Goal: Information Seeking & Learning: Learn about a topic

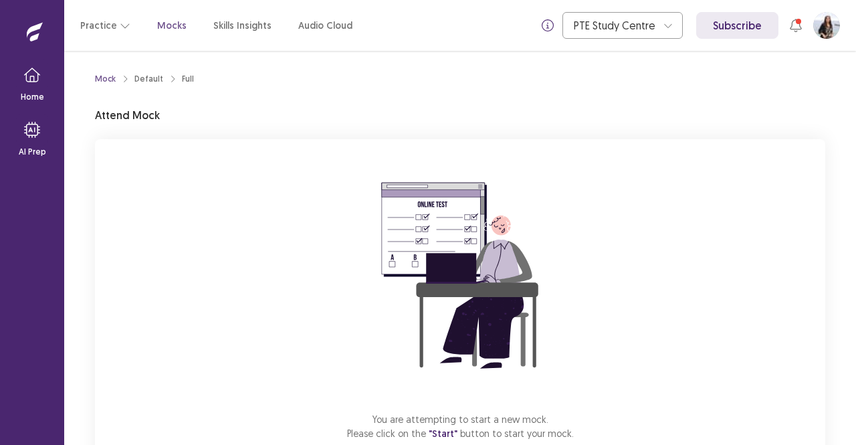
scroll to position [83, 0]
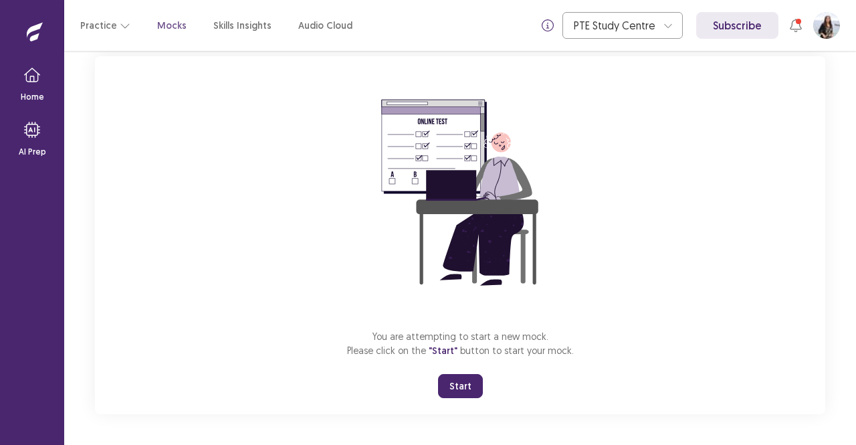
click at [464, 380] on button "Start" at bounding box center [460, 386] width 45 height 24
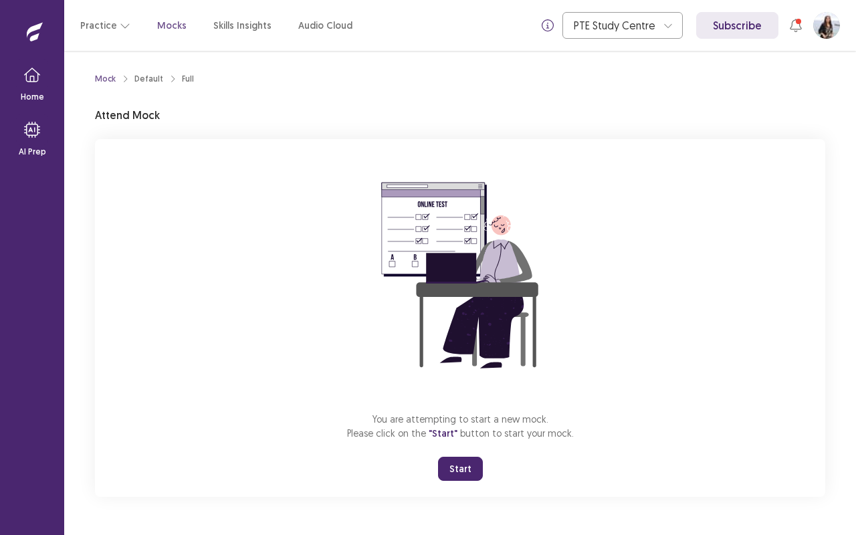
scroll to position [0, 0]
click at [464, 438] on p "You are attempting to start a new mock. Please click on the "Start" button to s…" at bounding box center [460, 426] width 227 height 29
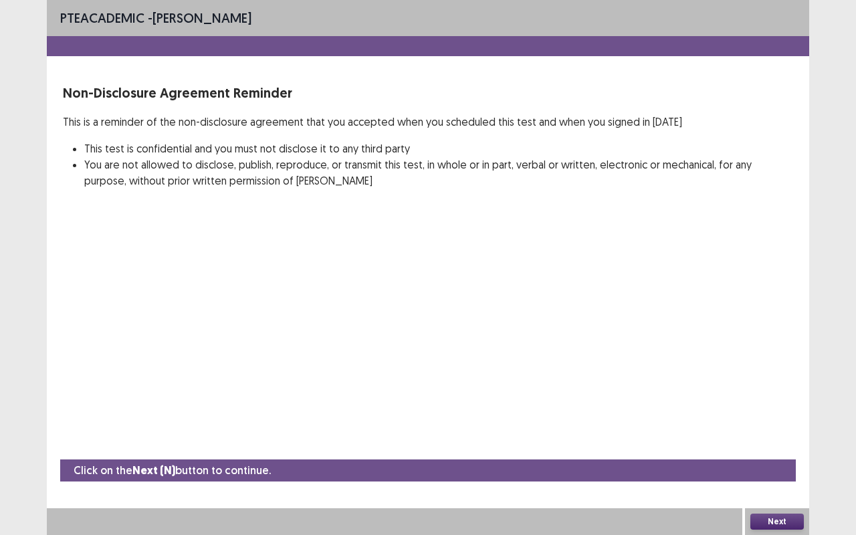
click at [464, 438] on div "PTE academic - Sujata Poudel Non-Disclosure Agreement Reminder This is a remind…" at bounding box center [428, 267] width 762 height 535
click at [773, 444] on button "Next" at bounding box center [776, 521] width 53 height 16
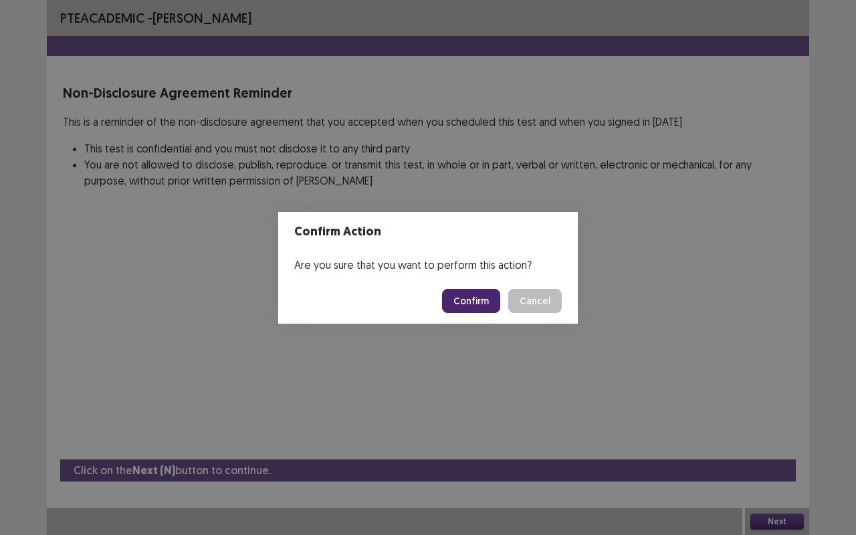
click at [485, 299] on button "Confirm" at bounding box center [471, 301] width 58 height 24
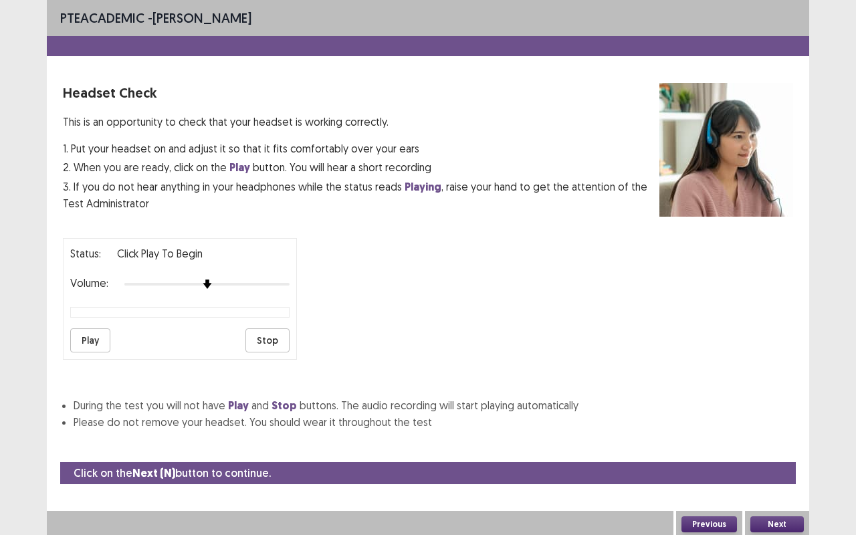
click at [781, 444] on button "Next" at bounding box center [776, 524] width 53 height 16
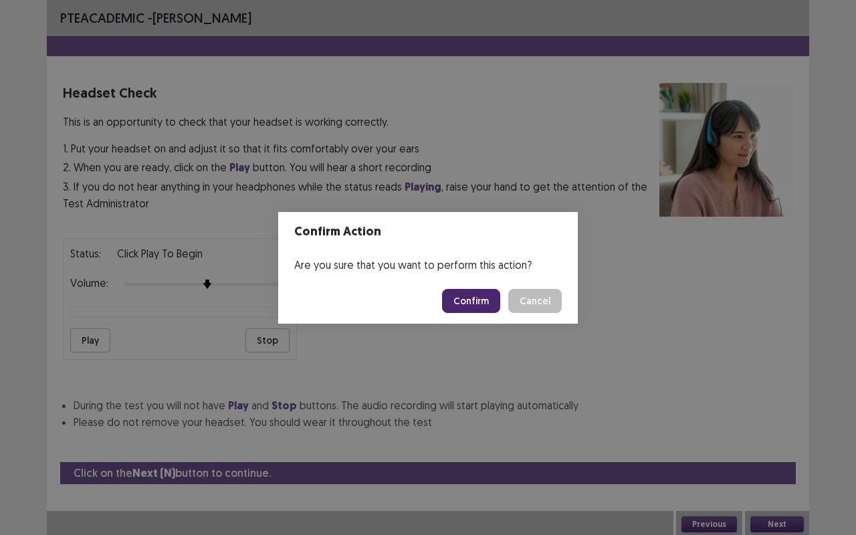
click at [469, 301] on button "Confirm" at bounding box center [471, 301] width 58 height 24
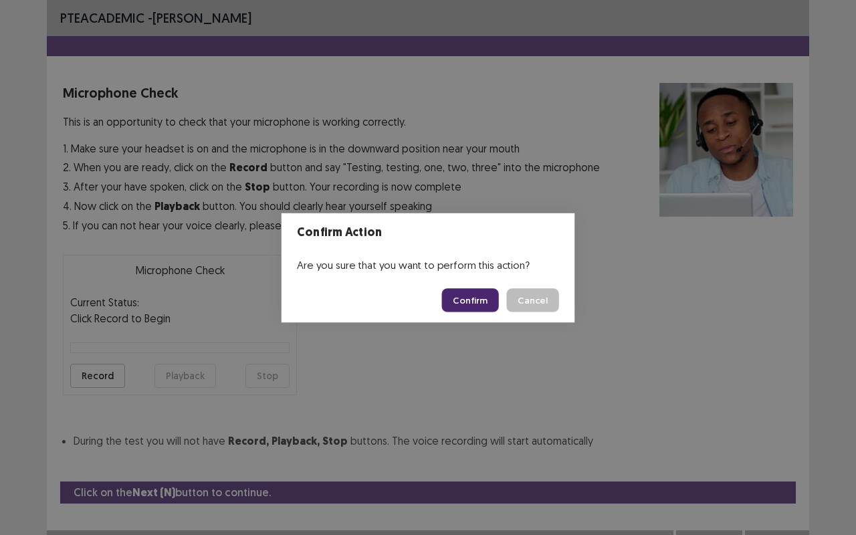
scroll to position [15, 0]
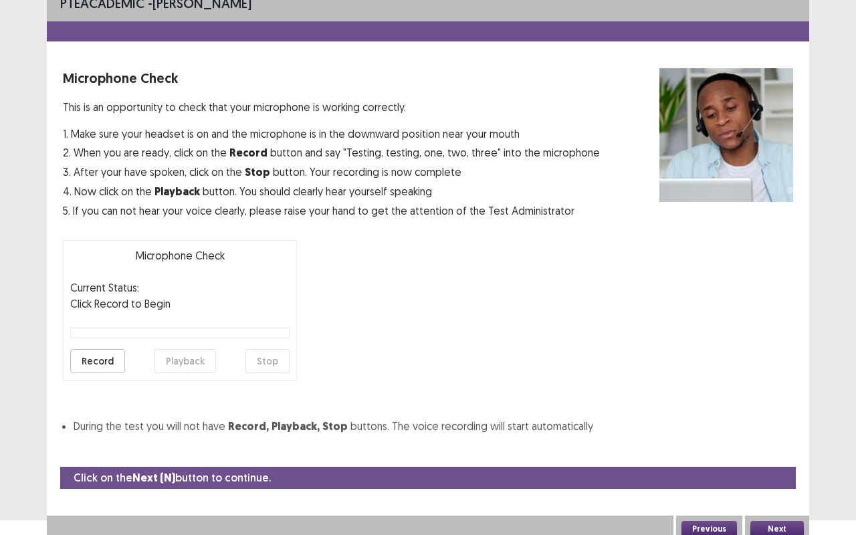
click at [107, 358] on button "Record" at bounding box center [97, 361] width 55 height 24
click at [274, 358] on button "Stop" at bounding box center [267, 361] width 44 height 24
click at [181, 360] on button "Playback" at bounding box center [184, 361] width 61 height 24
click at [729, 444] on button "Previous" at bounding box center [708, 529] width 55 height 16
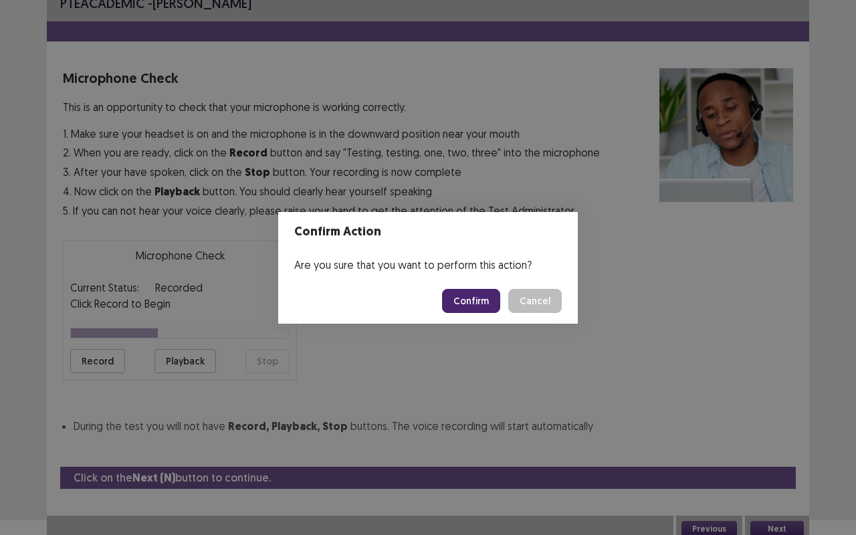
click at [489, 299] on button "Confirm" at bounding box center [471, 301] width 58 height 24
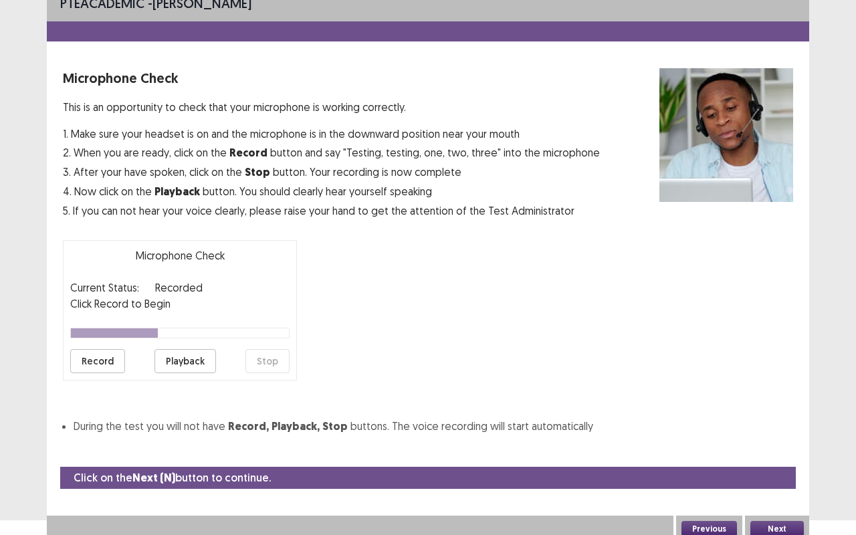
scroll to position [0, 0]
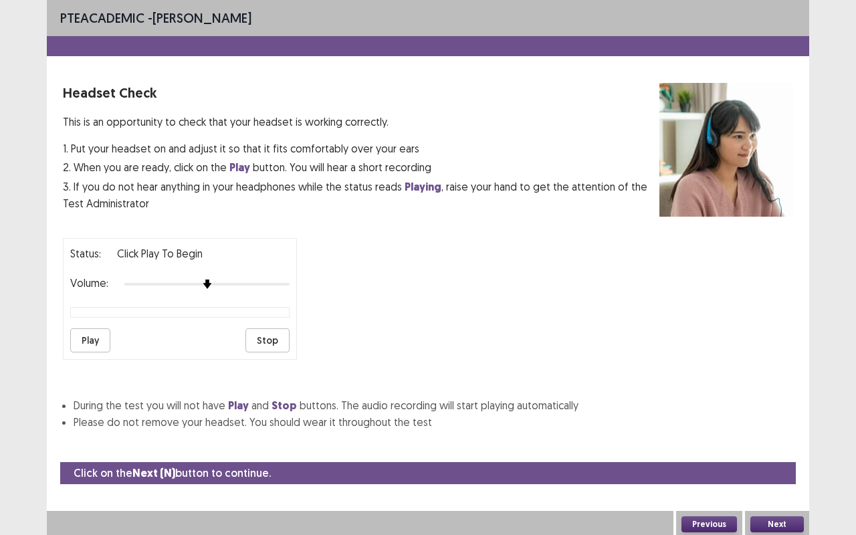
click at [82, 340] on button "Play" at bounding box center [90, 340] width 40 height 24
click at [786, 444] on button "Next" at bounding box center [776, 524] width 53 height 16
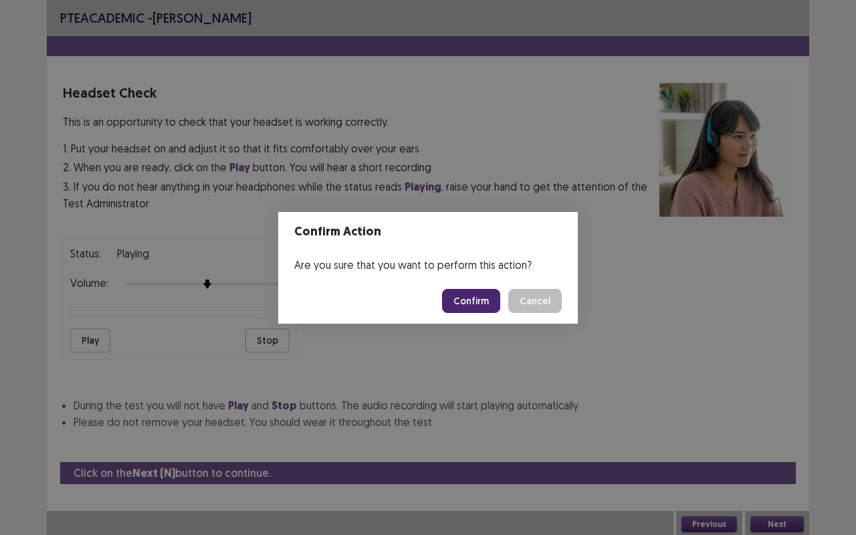
click at [480, 294] on button "Confirm" at bounding box center [471, 301] width 58 height 24
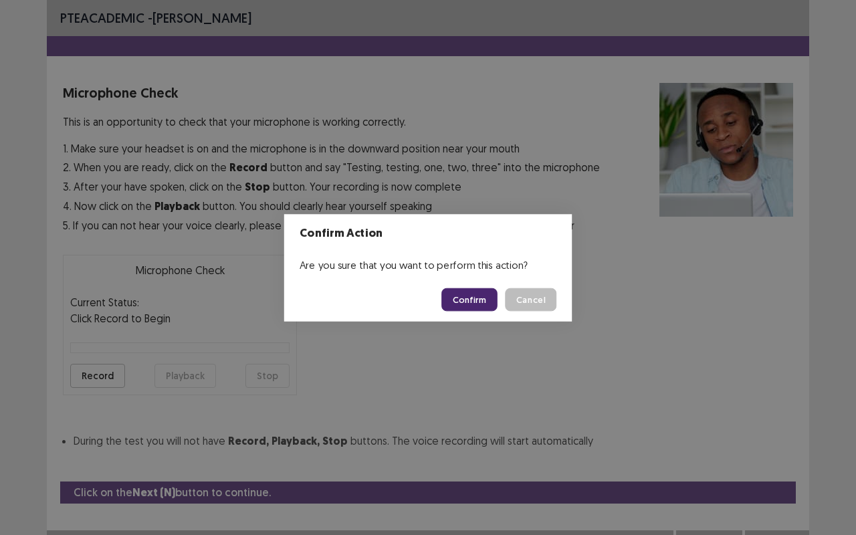
scroll to position [15, 0]
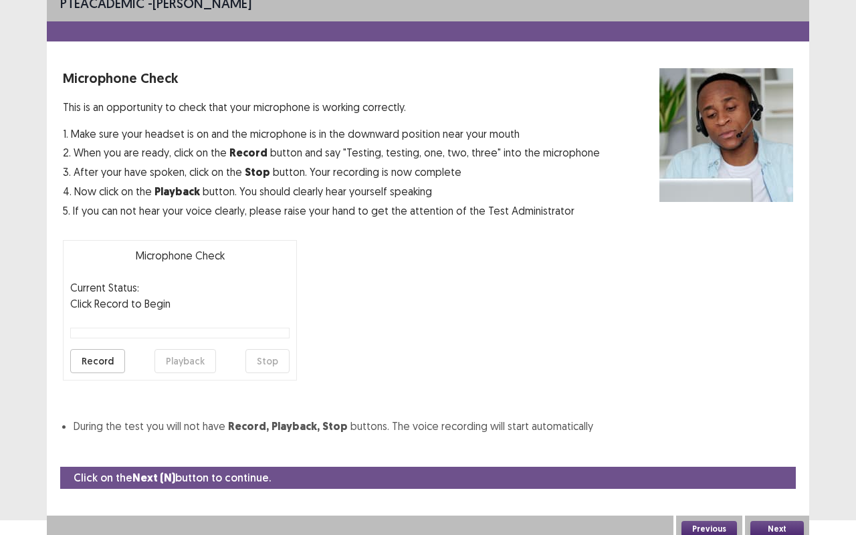
click at [797, 444] on button "Next" at bounding box center [776, 529] width 53 height 16
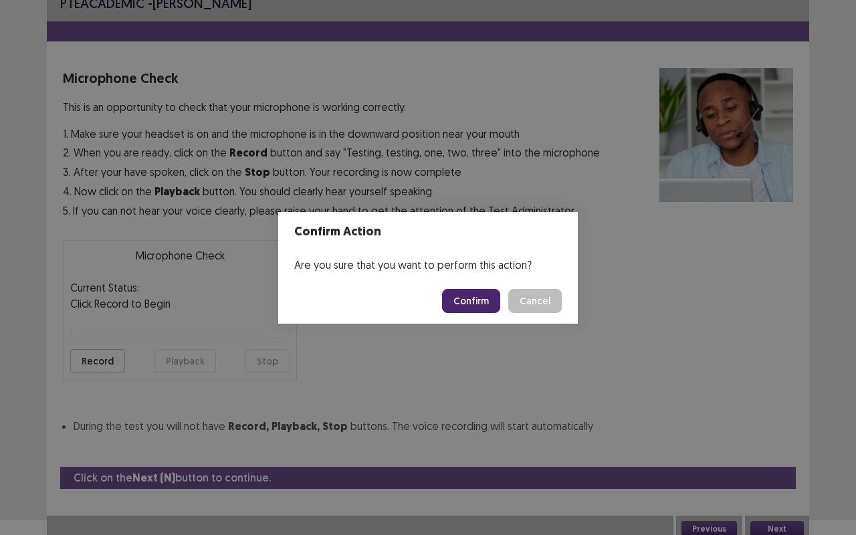
click at [479, 302] on button "Confirm" at bounding box center [471, 301] width 58 height 24
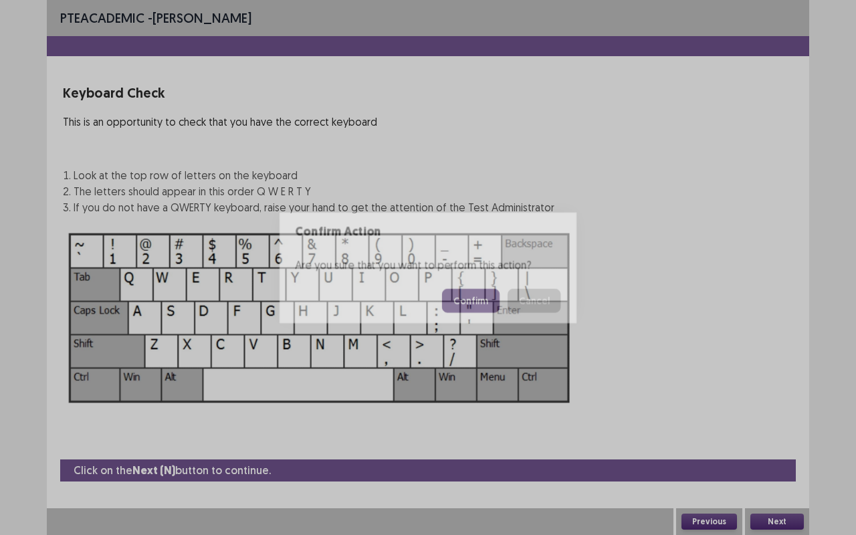
scroll to position [0, 0]
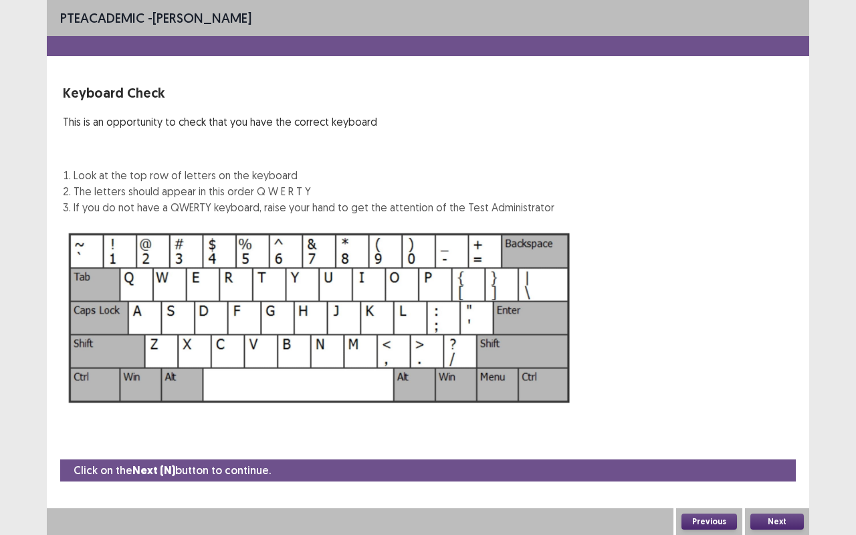
click at [766, 444] on button "Next" at bounding box center [776, 521] width 53 height 16
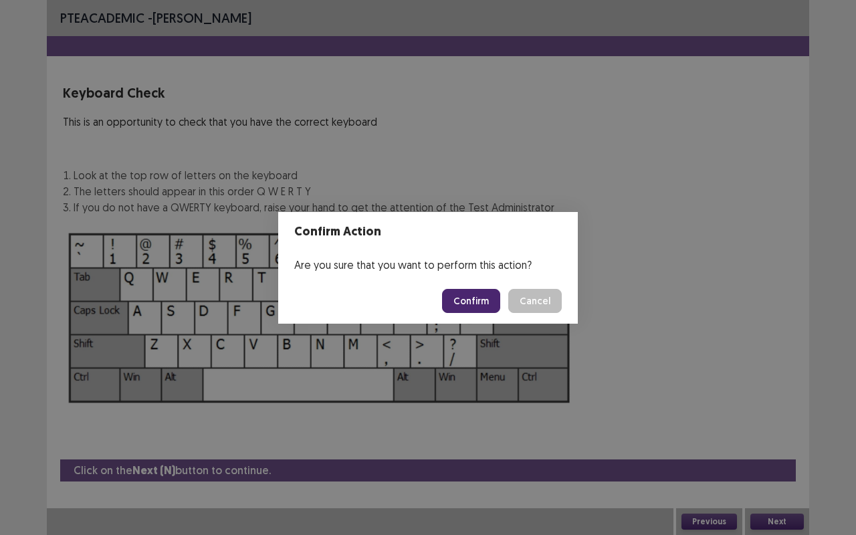
click at [488, 296] on button "Confirm" at bounding box center [471, 301] width 58 height 24
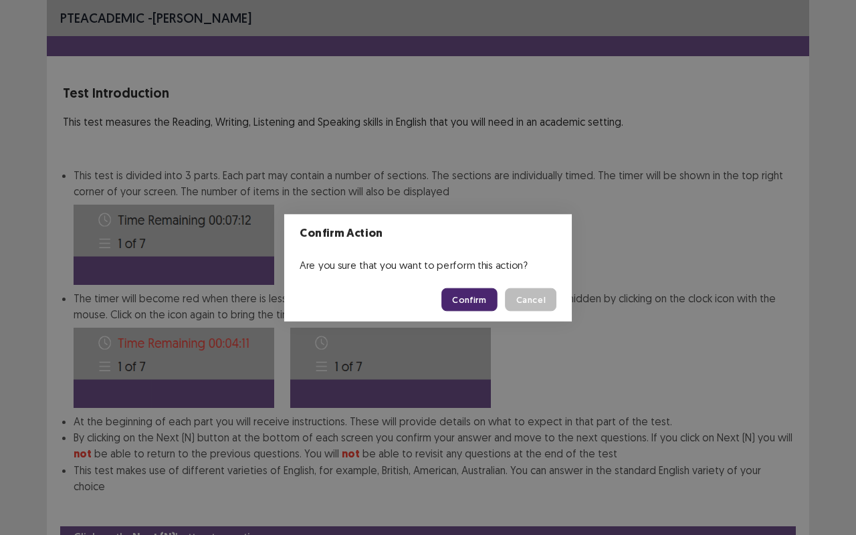
scroll to position [50, 0]
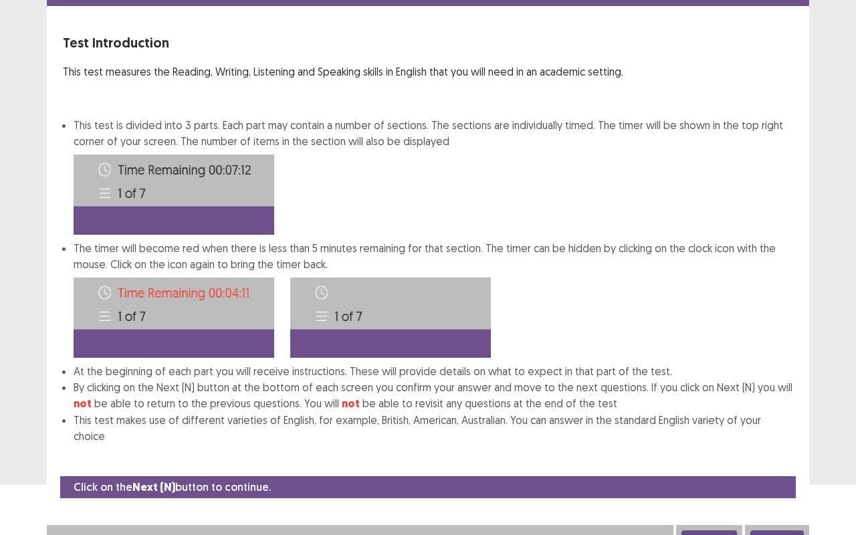
click at [773, 444] on button "Next" at bounding box center [776, 538] width 53 height 16
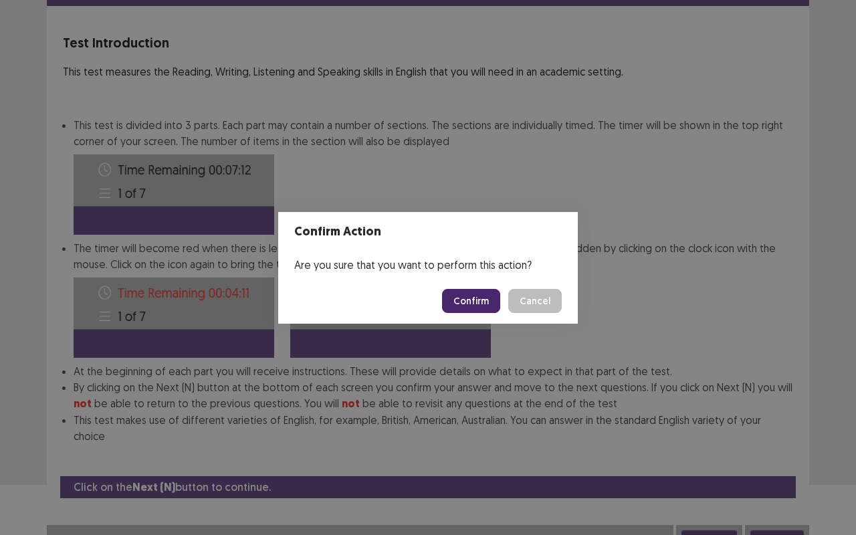
click at [489, 301] on button "Confirm" at bounding box center [471, 301] width 58 height 24
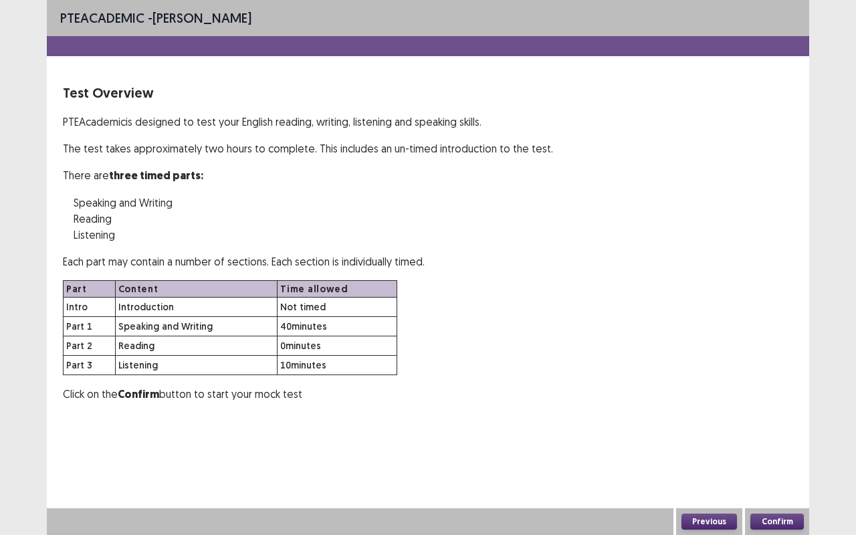
scroll to position [0, 0]
click at [756, 444] on button "Confirm" at bounding box center [776, 521] width 53 height 16
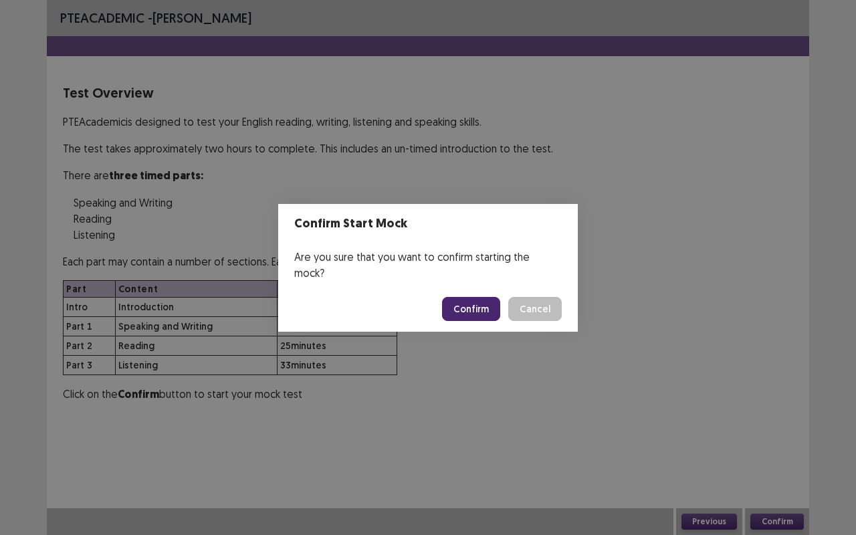
click at [477, 305] on button "Confirm" at bounding box center [471, 309] width 58 height 24
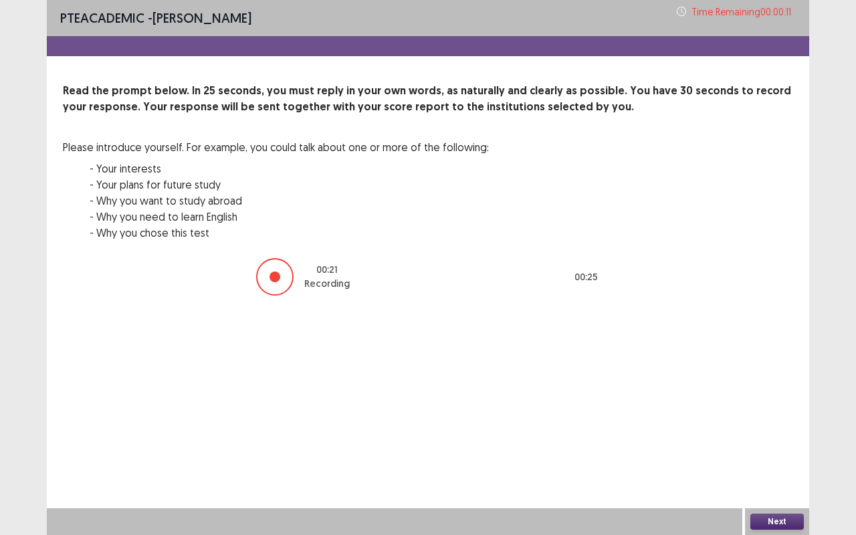
click at [787, 444] on button "Next" at bounding box center [776, 521] width 53 height 16
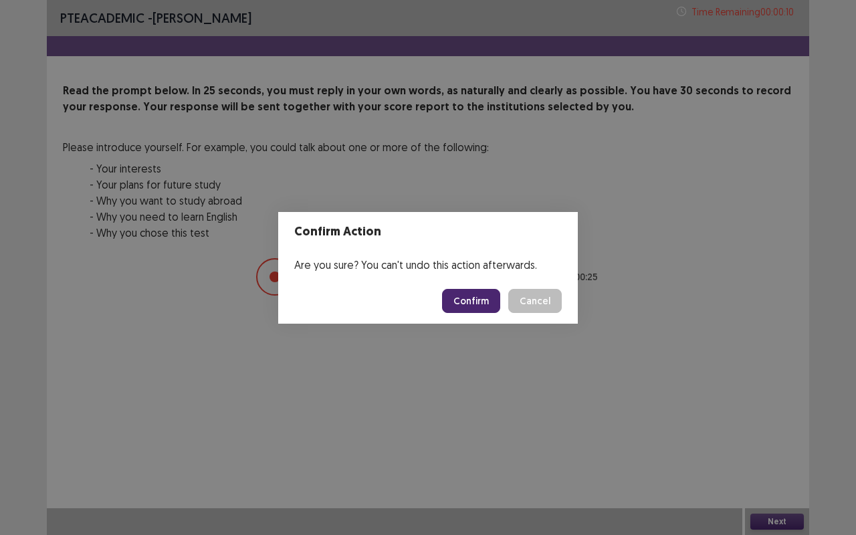
click at [479, 301] on button "Confirm" at bounding box center [471, 301] width 58 height 24
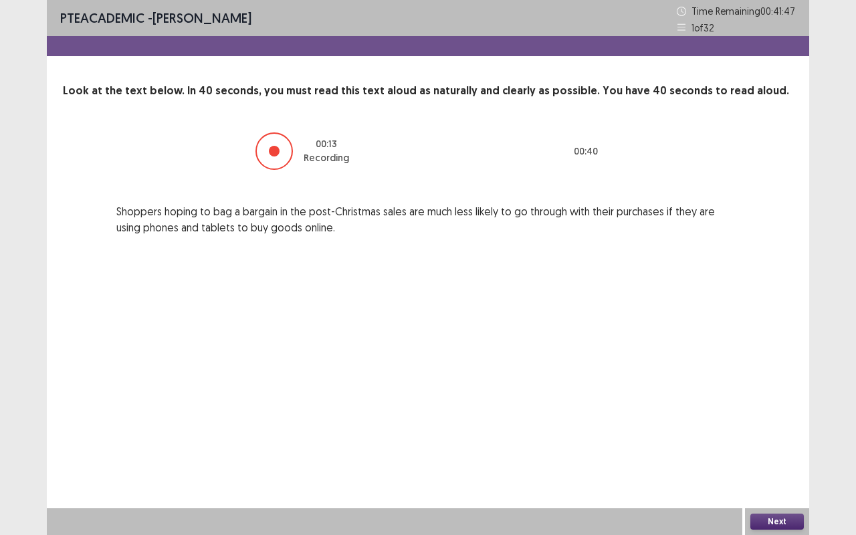
click at [781, 444] on button "Next" at bounding box center [776, 521] width 53 height 16
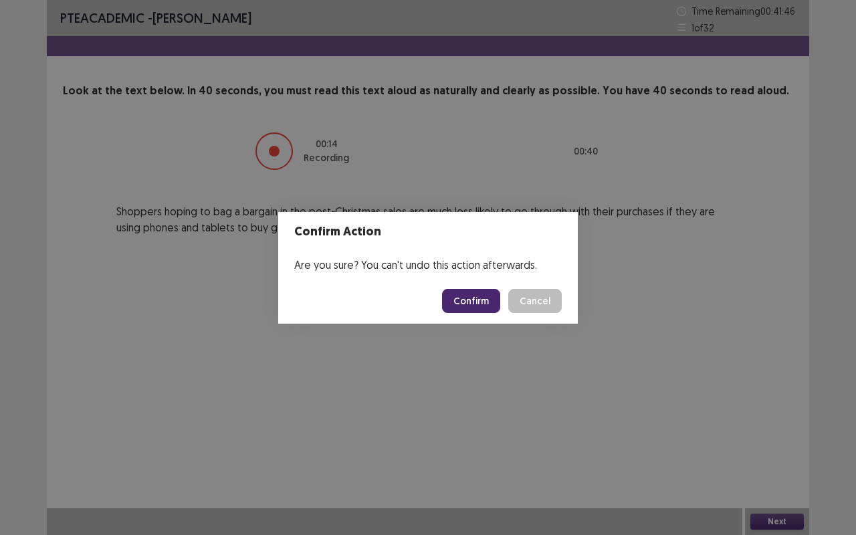
click at [469, 302] on button "Confirm" at bounding box center [471, 301] width 58 height 24
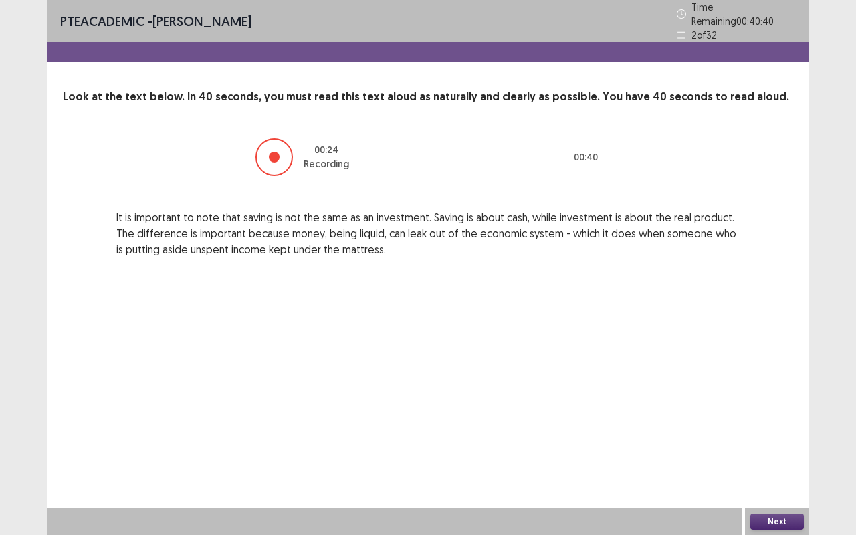
click at [789, 444] on button "Next" at bounding box center [776, 521] width 53 height 16
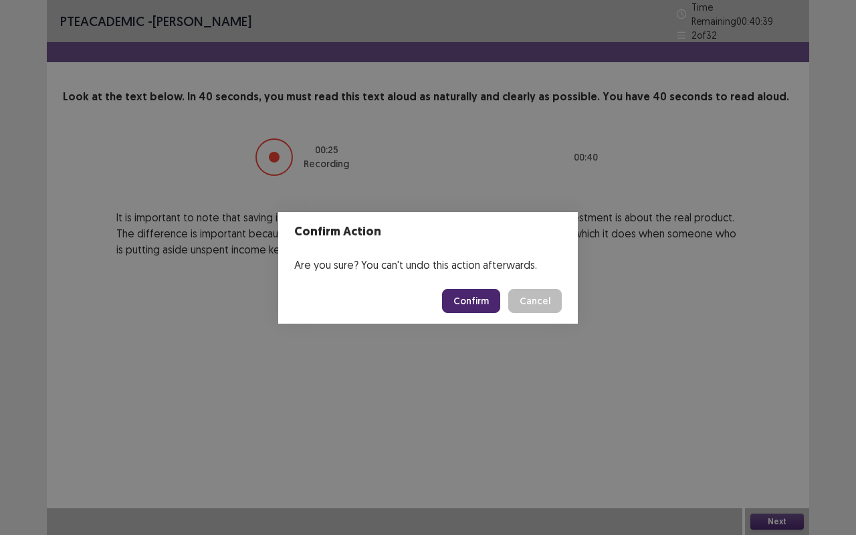
click at [485, 298] on button "Confirm" at bounding box center [471, 301] width 58 height 24
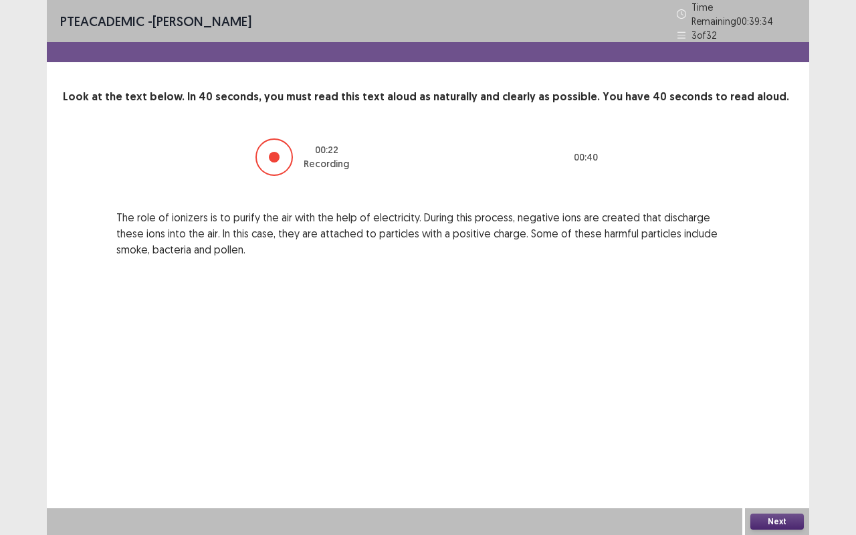
click at [781, 444] on button "Next" at bounding box center [776, 521] width 53 height 16
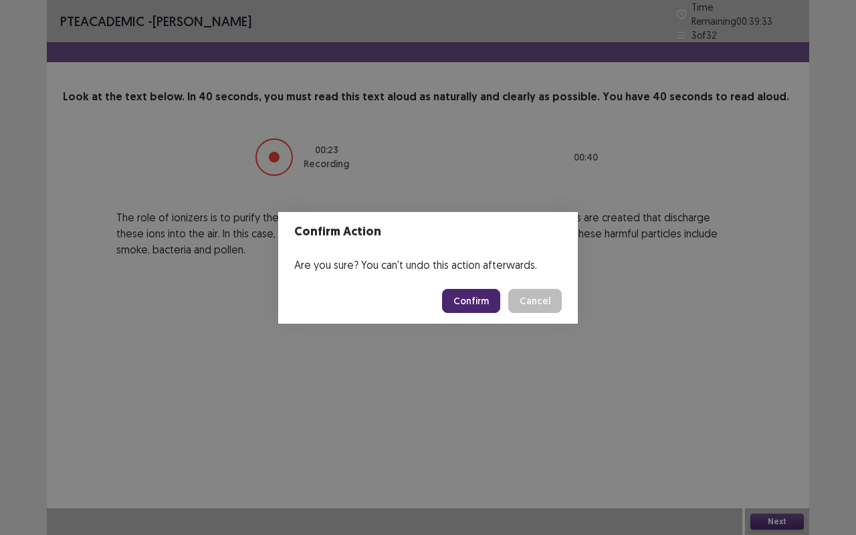
click at [473, 301] on button "Confirm" at bounding box center [471, 301] width 58 height 24
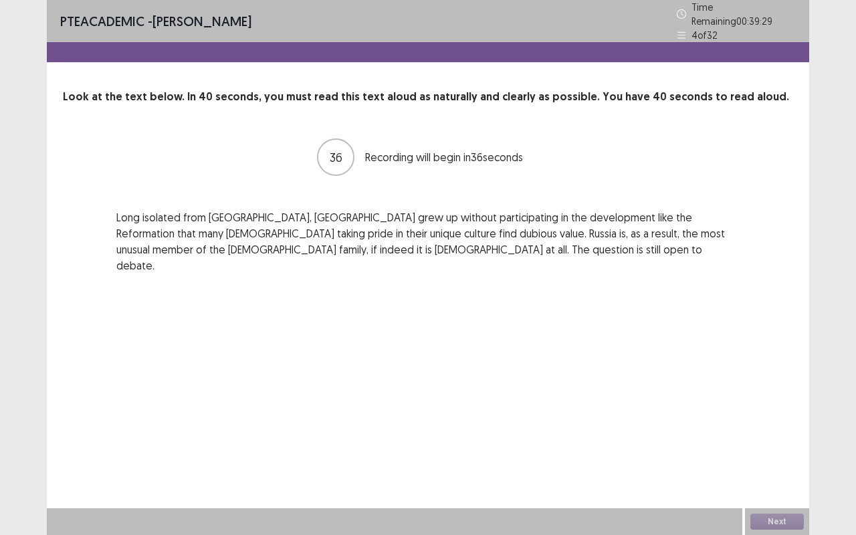
click at [295, 214] on p "Long isolated from Western Europe, Russia grew up without participating in the …" at bounding box center [427, 241] width 623 height 64
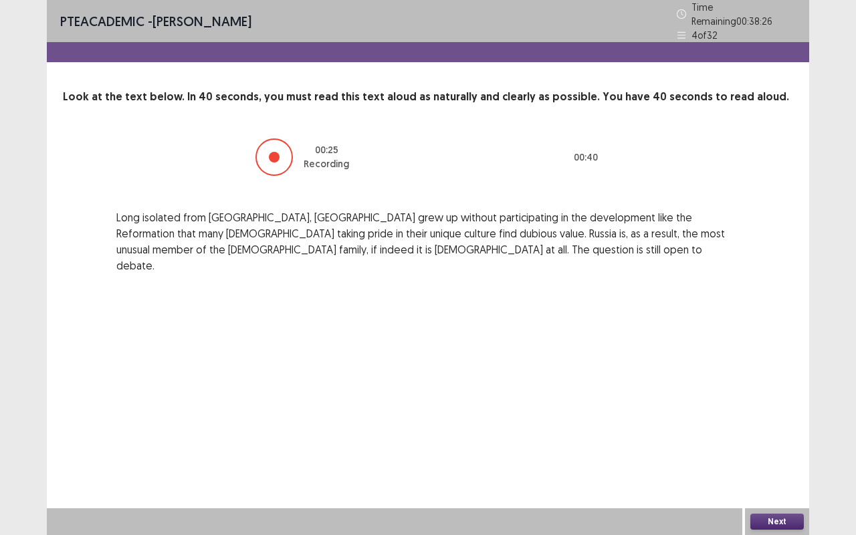
click at [776, 444] on button "Next" at bounding box center [776, 521] width 53 height 16
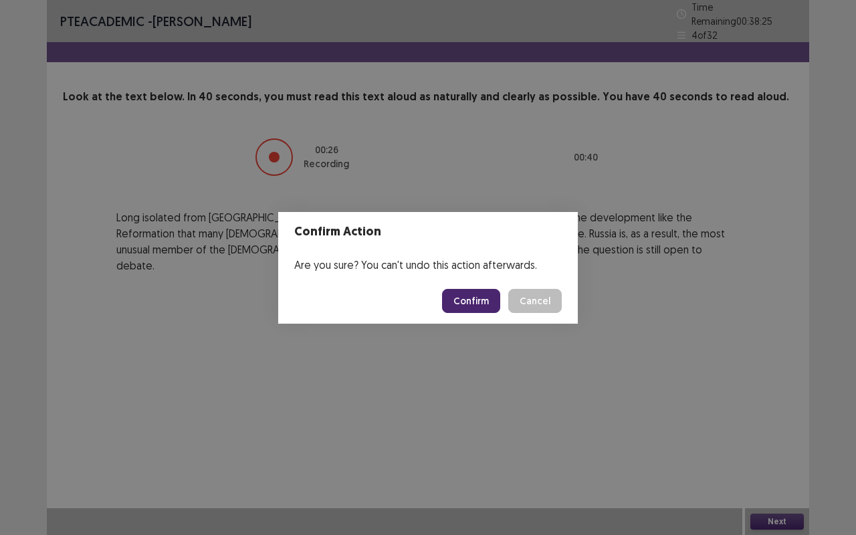
click at [477, 293] on button "Confirm" at bounding box center [471, 301] width 58 height 24
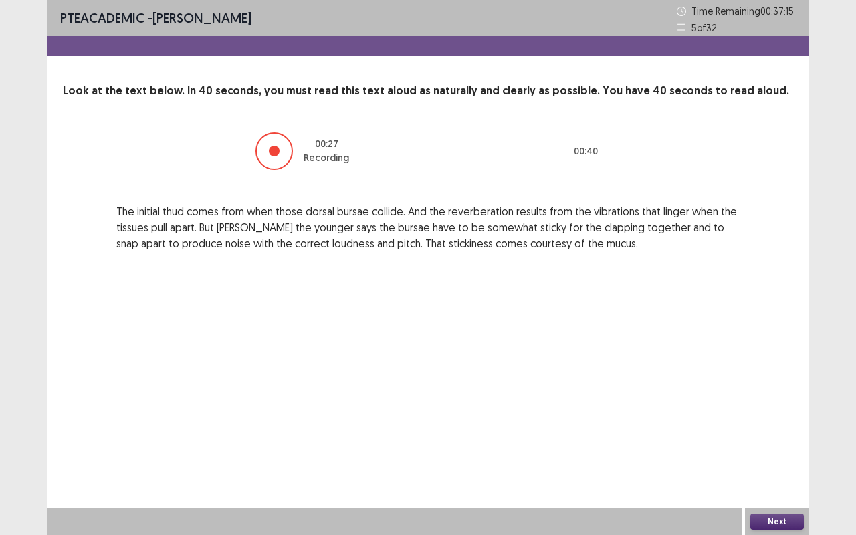
click at [781, 444] on button "Next" at bounding box center [776, 521] width 53 height 16
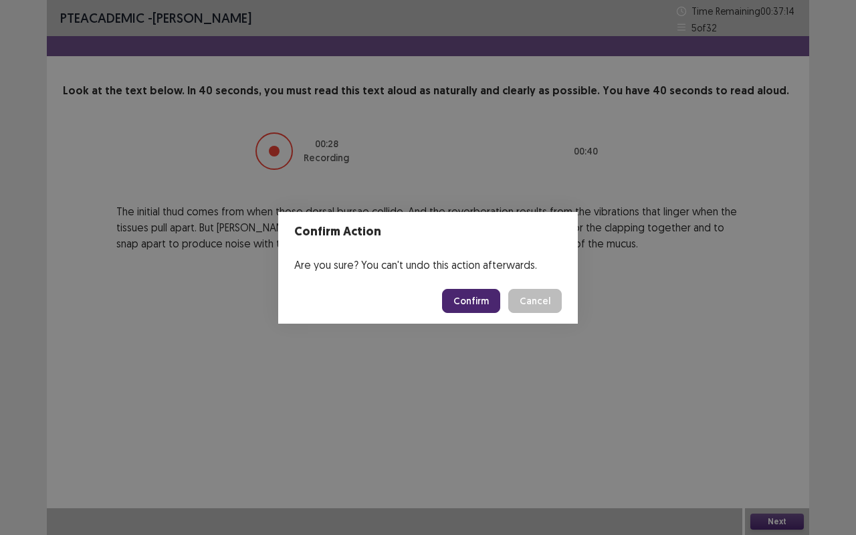
click at [477, 305] on button "Confirm" at bounding box center [471, 301] width 58 height 24
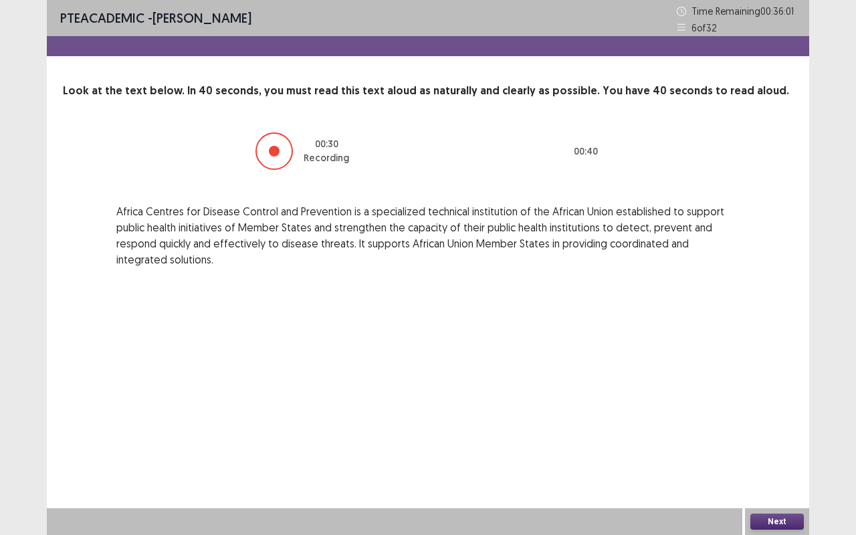
click at [789, 444] on button "Next" at bounding box center [776, 521] width 53 height 16
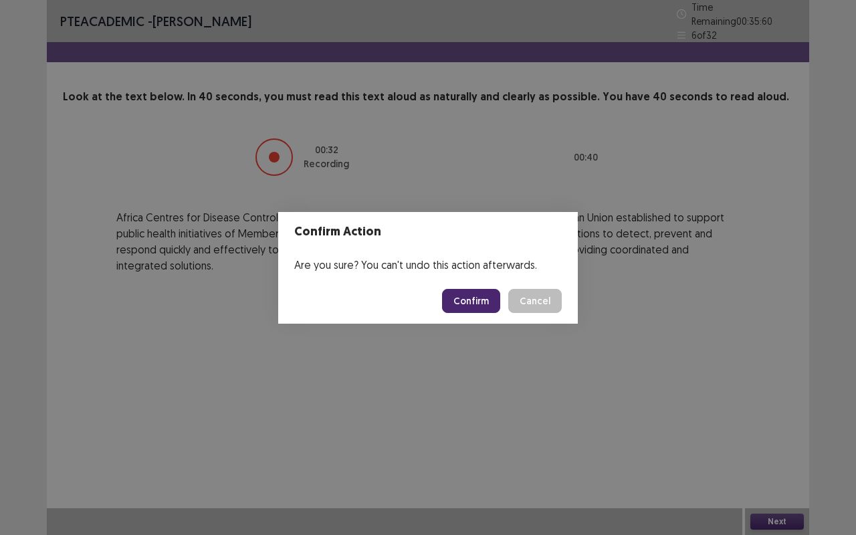
click at [485, 289] on button "Confirm" at bounding box center [471, 301] width 58 height 24
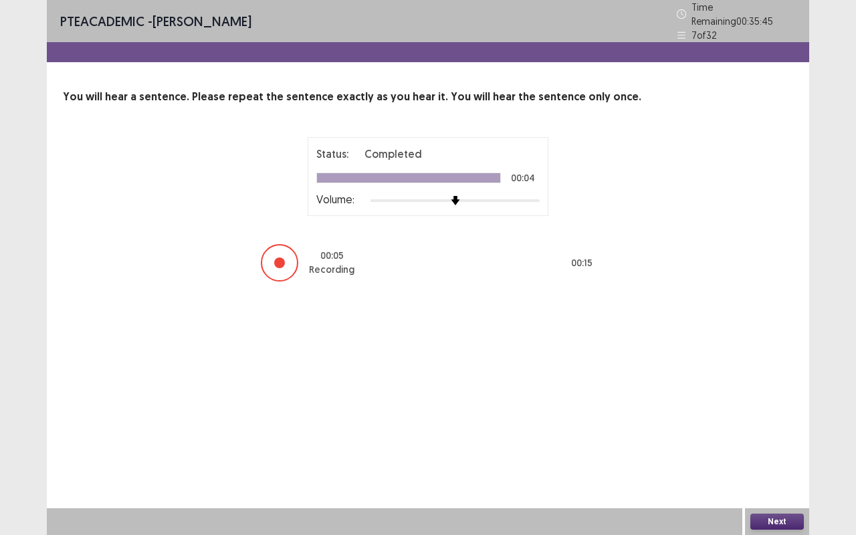
drag, startPoint x: 781, startPoint y: 510, endPoint x: 781, endPoint y: 525, distance: 14.7
click at [781, 444] on div "Next" at bounding box center [777, 521] width 64 height 27
click at [781, 444] on button "Next" at bounding box center [776, 521] width 53 height 16
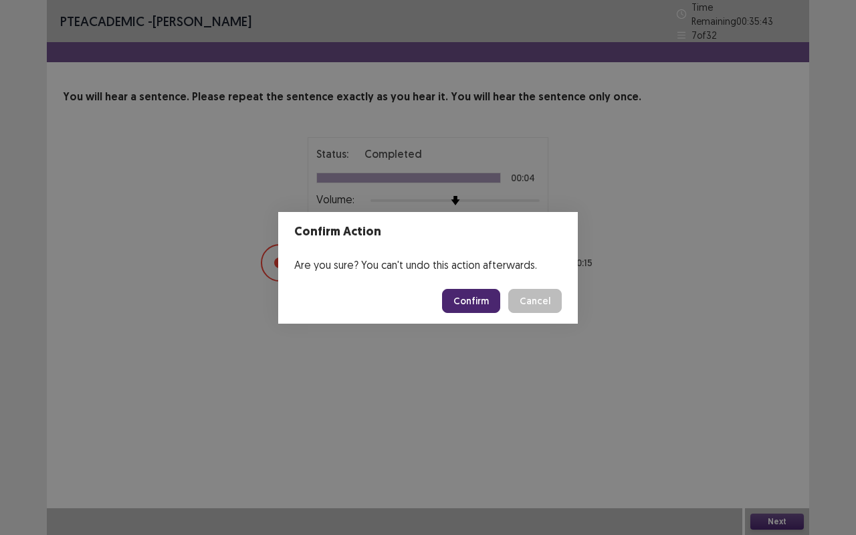
click at [476, 303] on button "Confirm" at bounding box center [471, 301] width 58 height 24
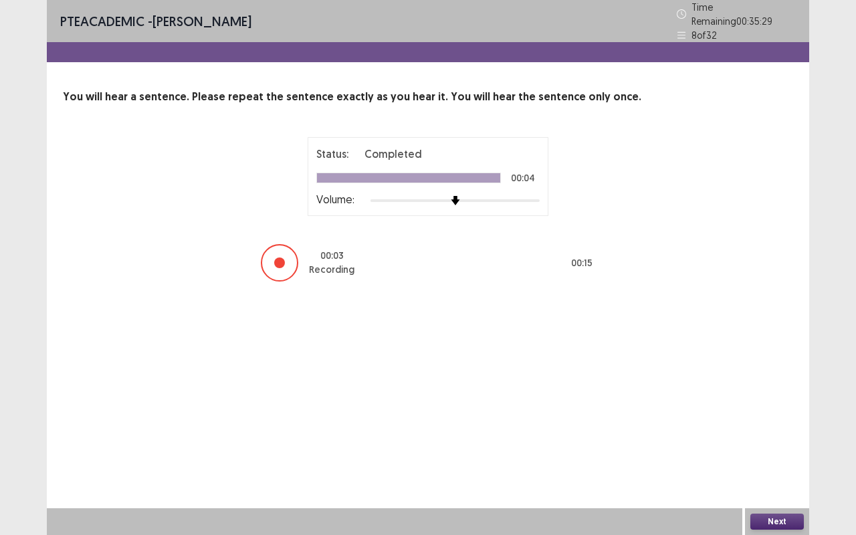
click at [772, 444] on button "Next" at bounding box center [776, 521] width 53 height 16
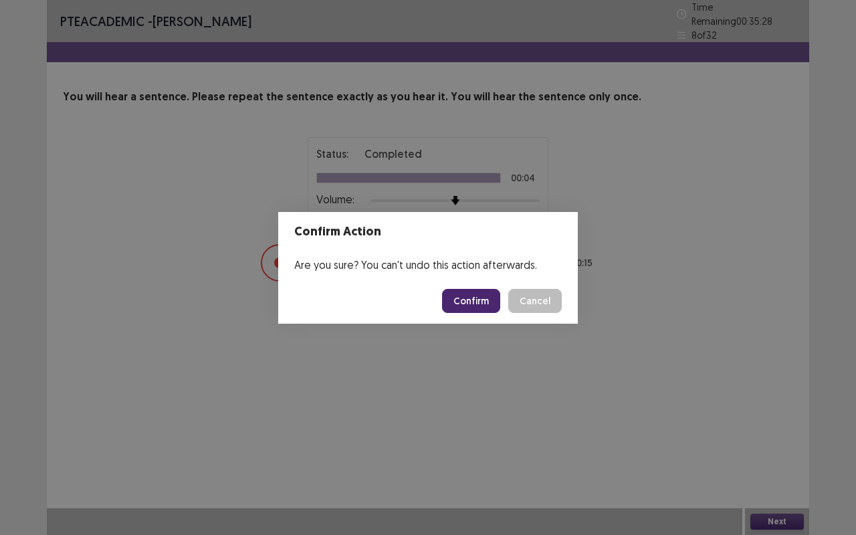
click at [466, 305] on button "Confirm" at bounding box center [471, 301] width 58 height 24
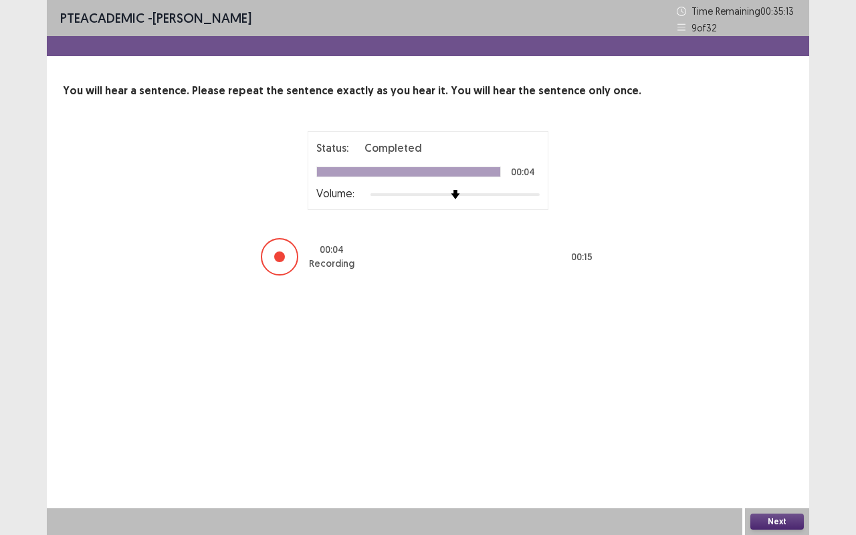
click at [773, 444] on button "Next" at bounding box center [776, 521] width 53 height 16
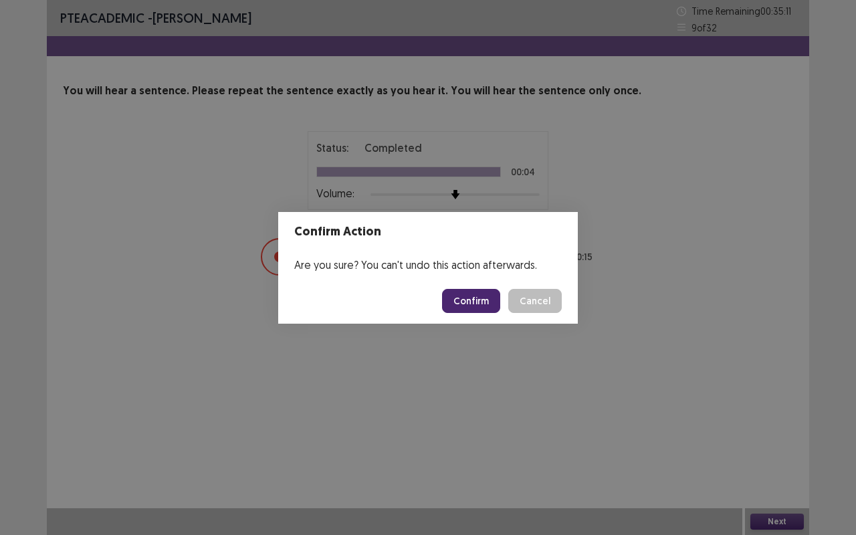
click at [482, 307] on button "Confirm" at bounding box center [471, 301] width 58 height 24
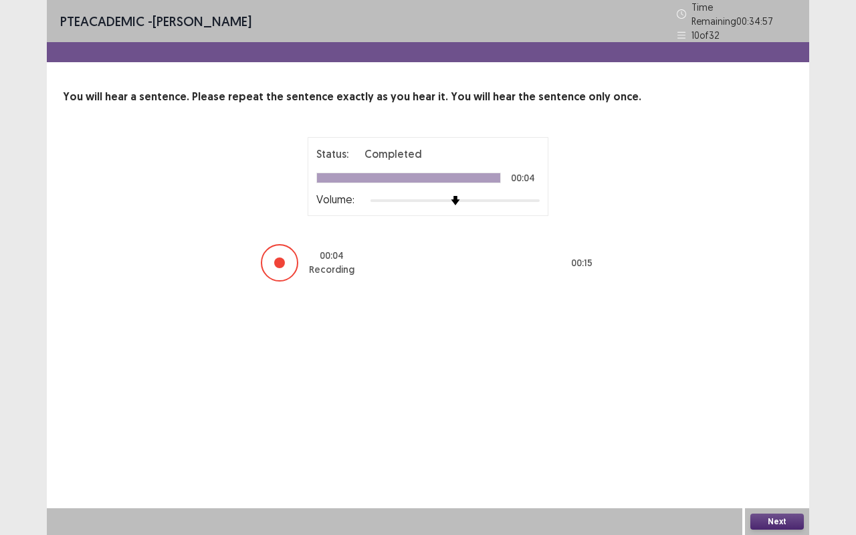
click at [785, 444] on button "Next" at bounding box center [776, 521] width 53 height 16
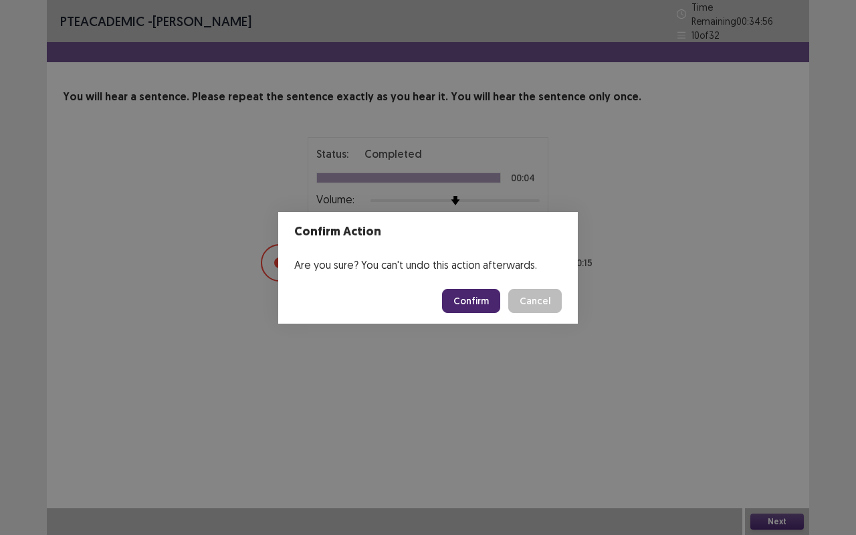
click at [480, 299] on button "Confirm" at bounding box center [471, 301] width 58 height 24
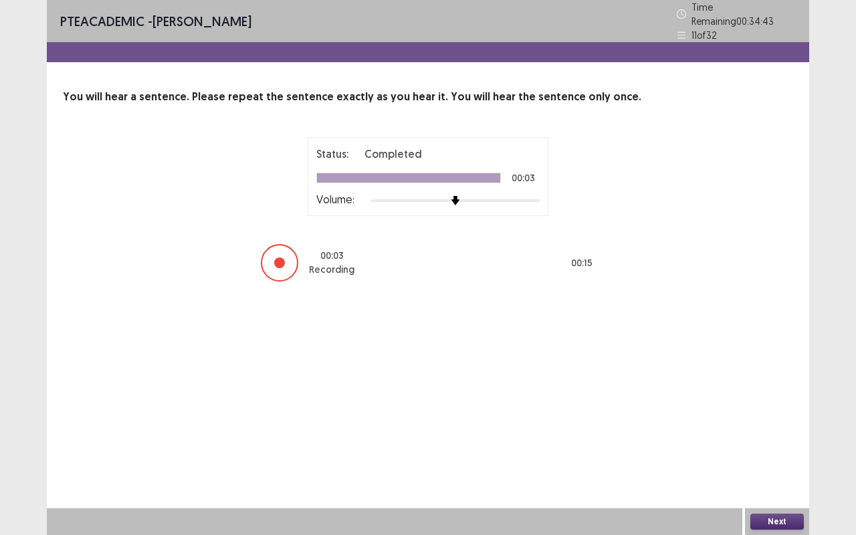
click at [776, 444] on button "Next" at bounding box center [776, 521] width 53 height 16
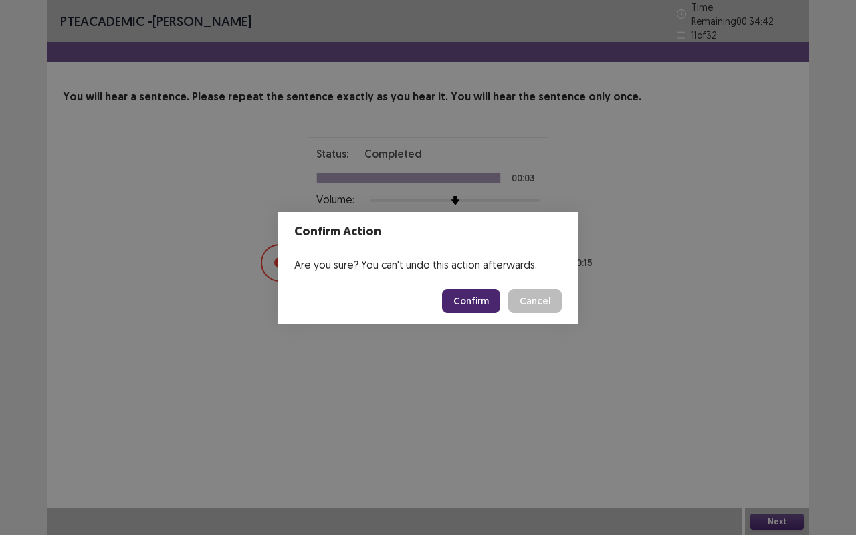
click at [469, 302] on button "Confirm" at bounding box center [471, 301] width 58 height 24
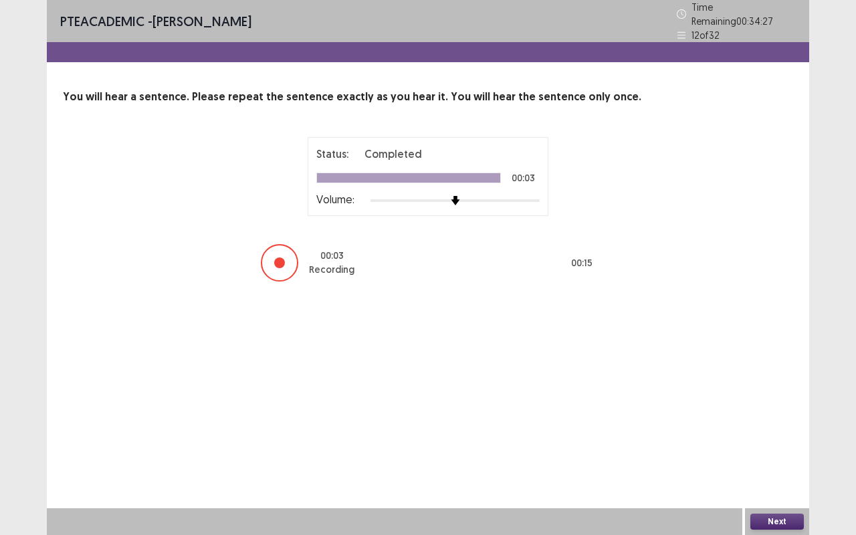
click at [780, 444] on button "Next" at bounding box center [776, 521] width 53 height 16
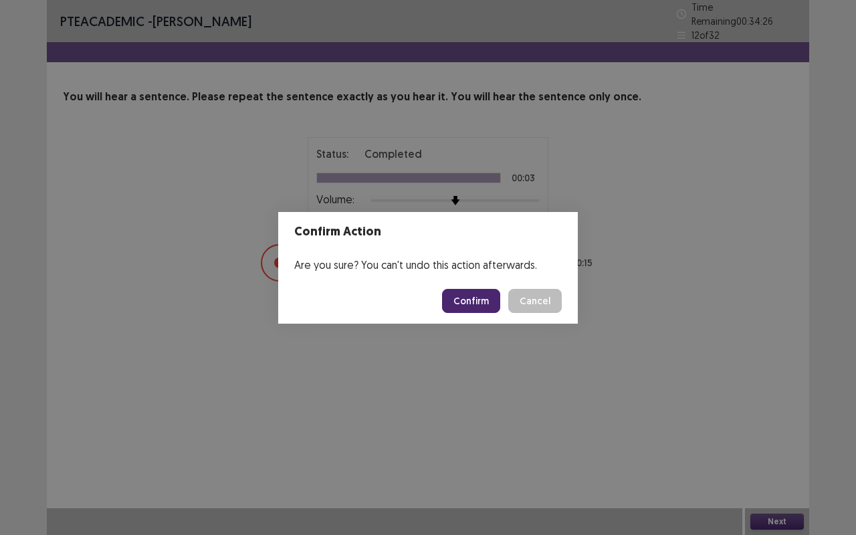
click at [476, 299] on button "Confirm" at bounding box center [471, 301] width 58 height 24
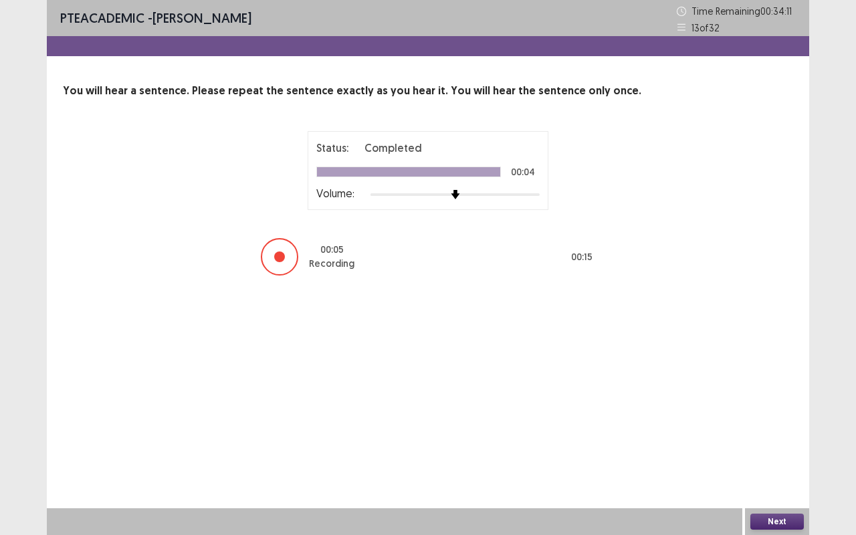
click at [772, 444] on button "Next" at bounding box center [776, 521] width 53 height 16
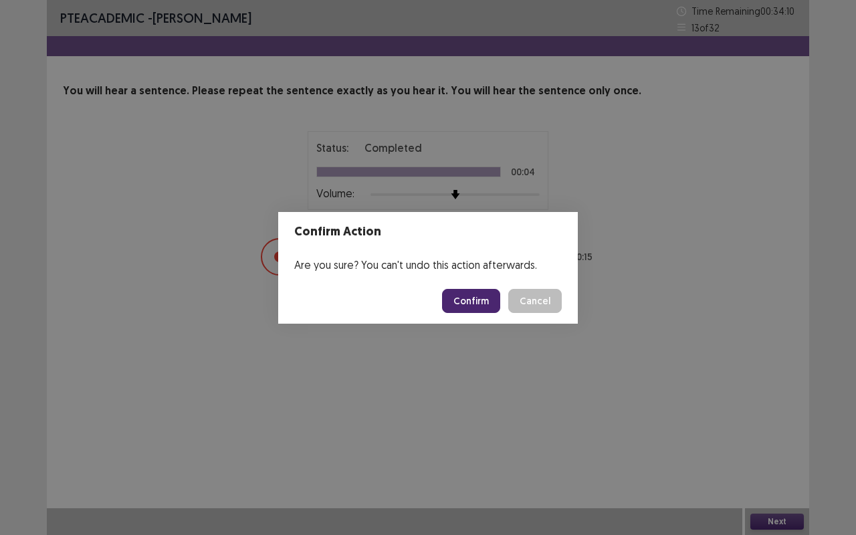
click at [475, 293] on button "Confirm" at bounding box center [471, 301] width 58 height 24
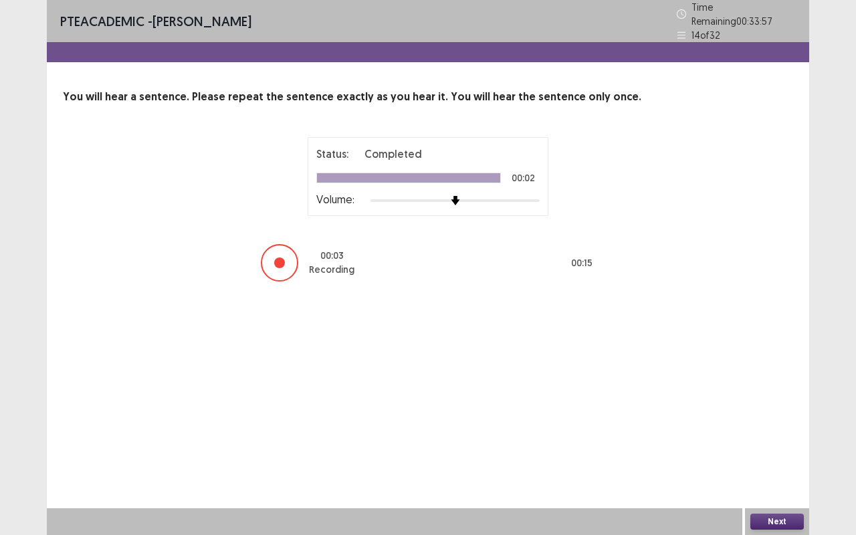
click at [786, 444] on button "Next" at bounding box center [776, 521] width 53 height 16
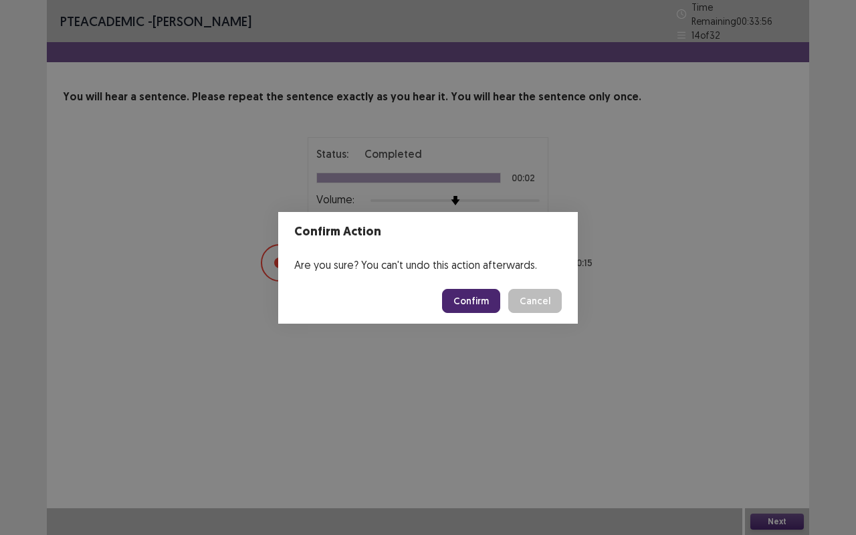
click at [482, 301] on button "Confirm" at bounding box center [471, 301] width 58 height 24
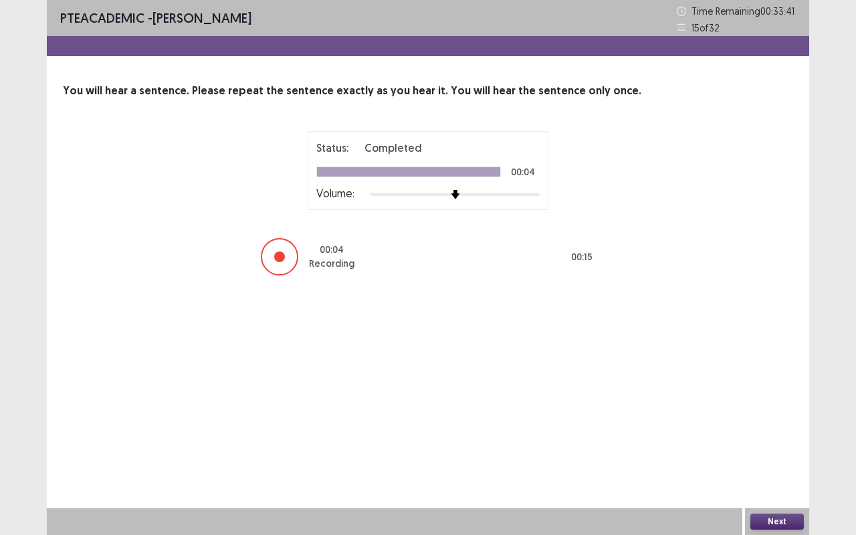
click at [780, 444] on button "Next" at bounding box center [776, 521] width 53 height 16
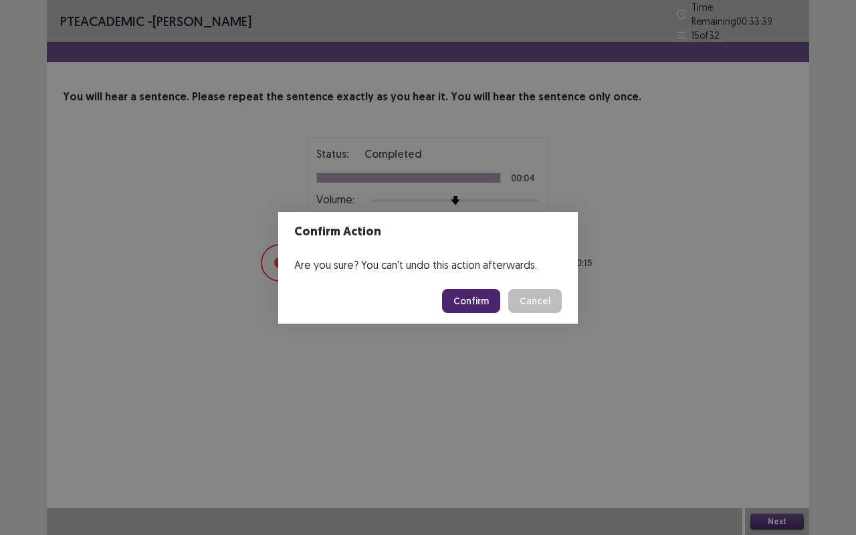
click at [467, 295] on button "Confirm" at bounding box center [471, 301] width 58 height 24
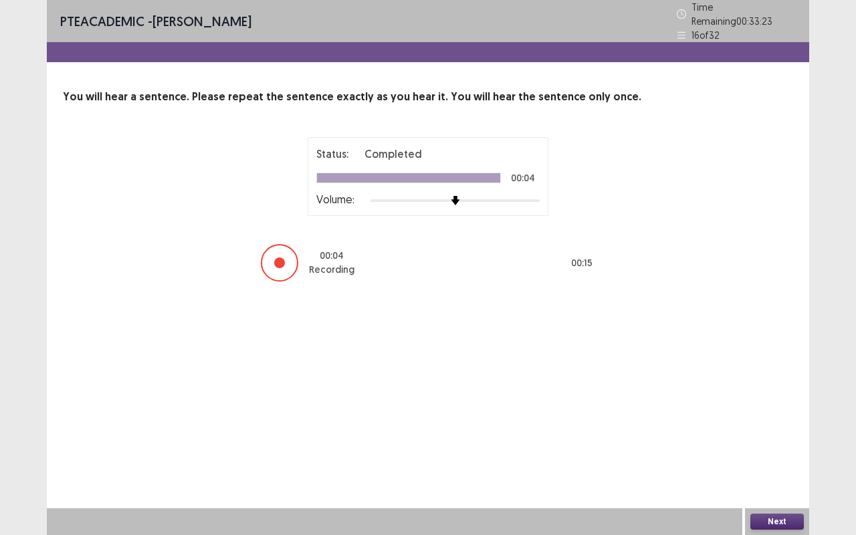
click at [770, 444] on button "Next" at bounding box center [776, 521] width 53 height 16
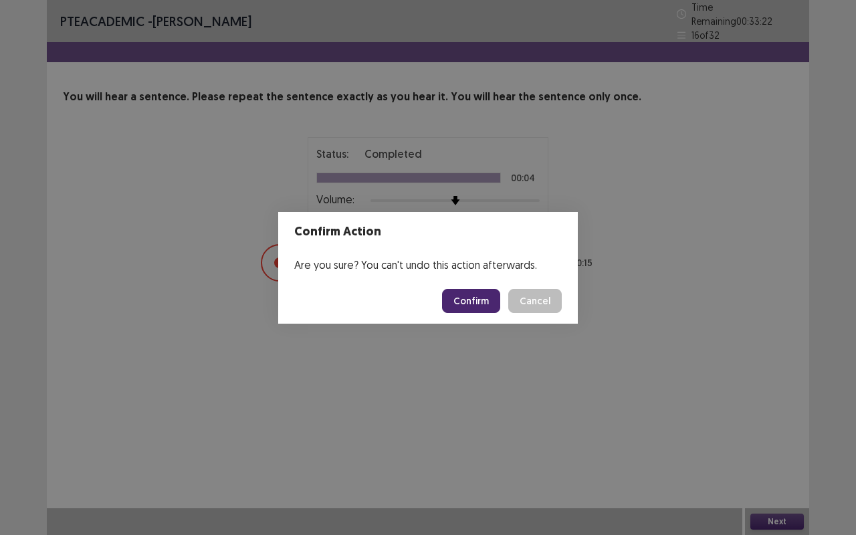
click at [484, 295] on button "Confirm" at bounding box center [471, 301] width 58 height 24
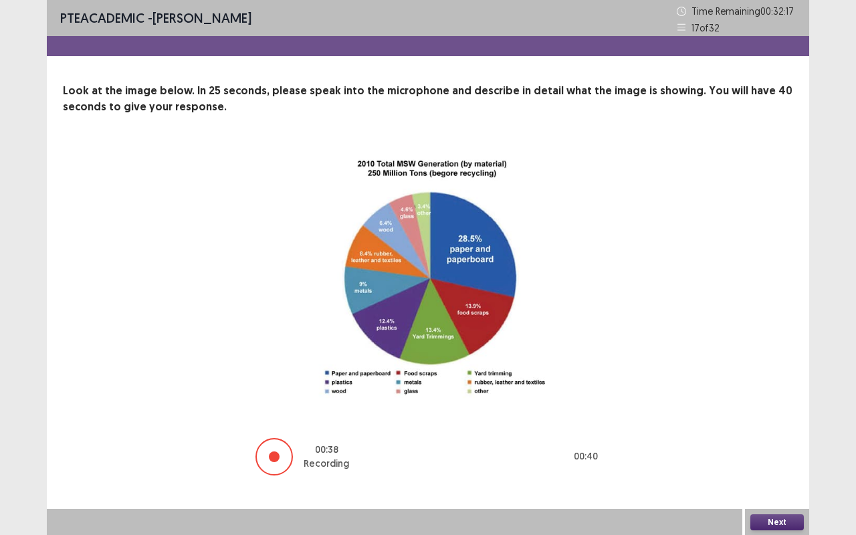
scroll to position [1, 0]
click at [782, 444] on button "Next" at bounding box center [776, 521] width 53 height 16
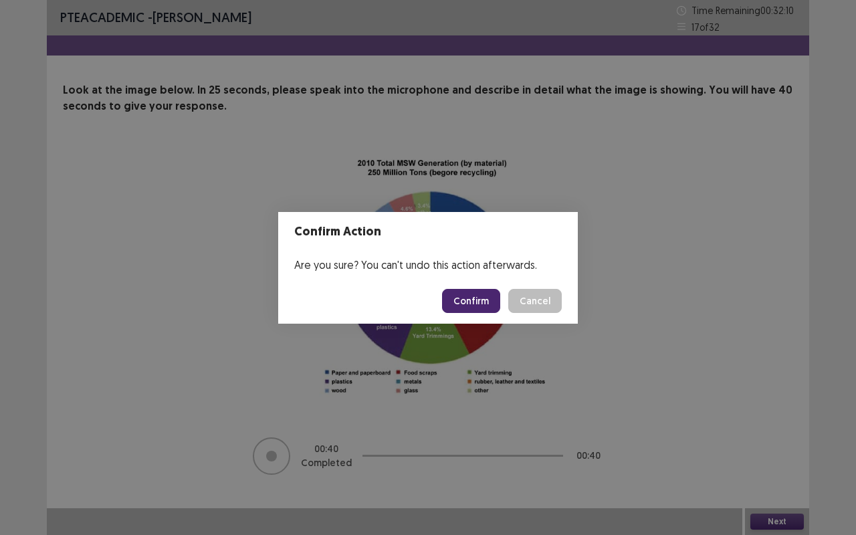
click at [484, 294] on button "Confirm" at bounding box center [471, 301] width 58 height 24
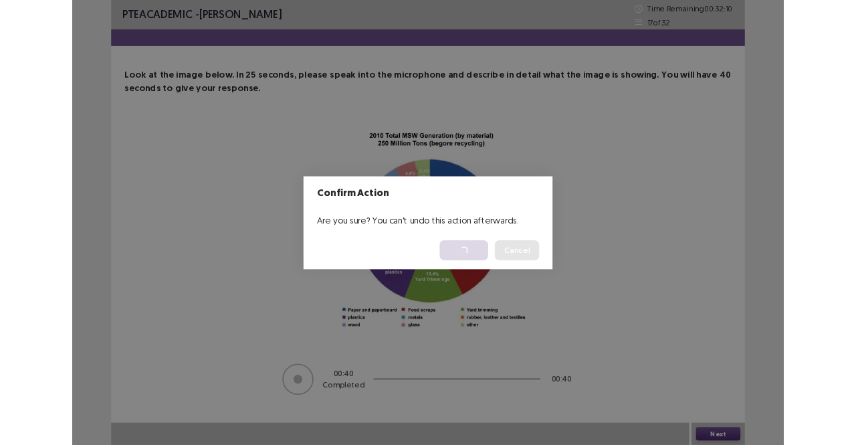
scroll to position [0, 0]
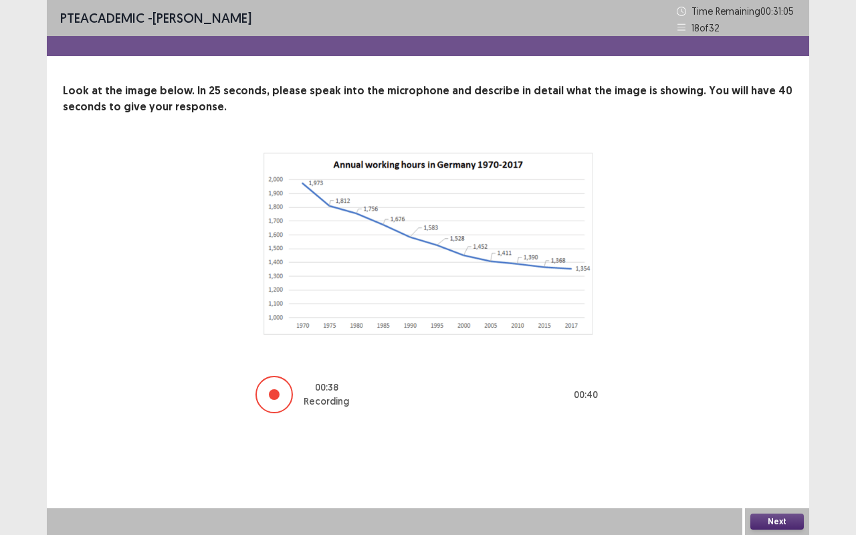
click at [769, 444] on button "Next" at bounding box center [776, 521] width 53 height 16
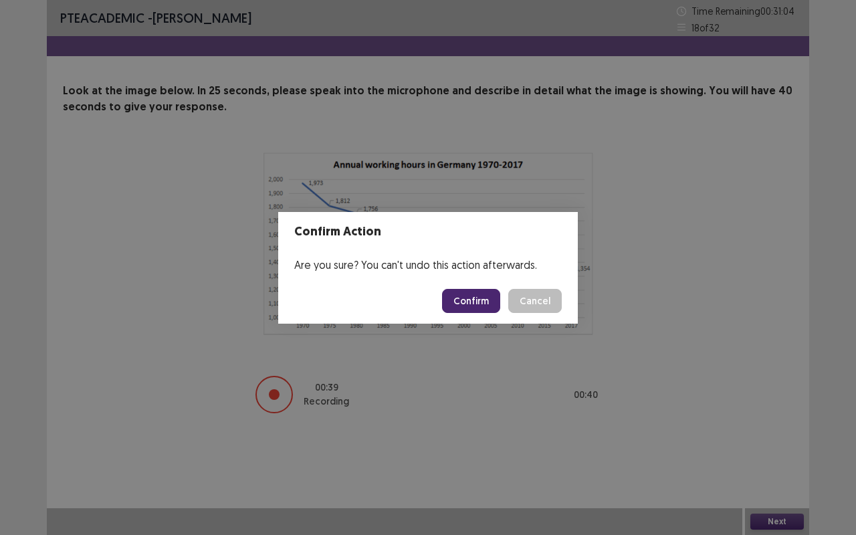
click at [482, 301] on button "Confirm" at bounding box center [471, 301] width 58 height 24
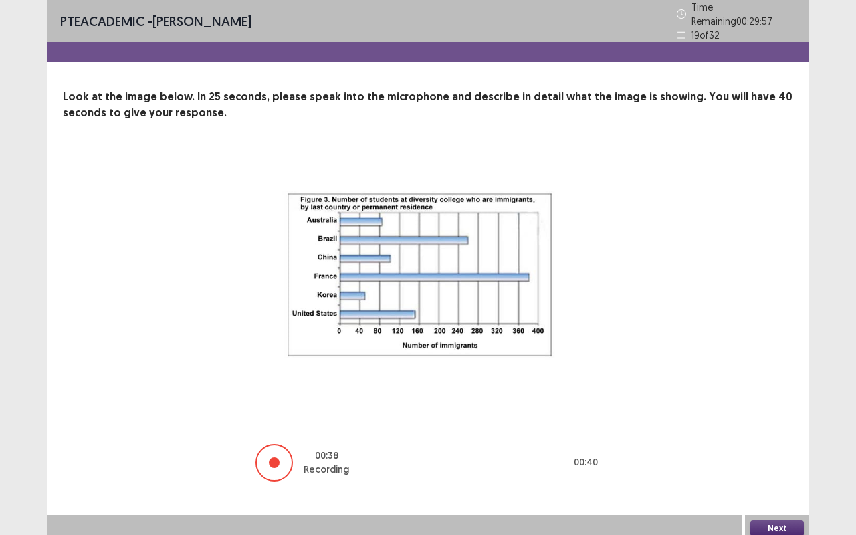
click at [781, 444] on button "Next" at bounding box center [776, 528] width 53 height 16
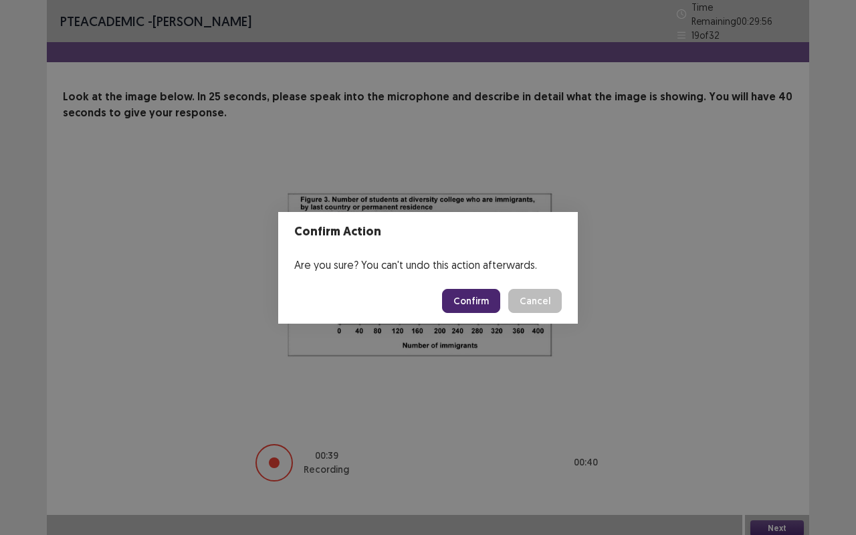
click at [483, 303] on button "Confirm" at bounding box center [471, 301] width 58 height 24
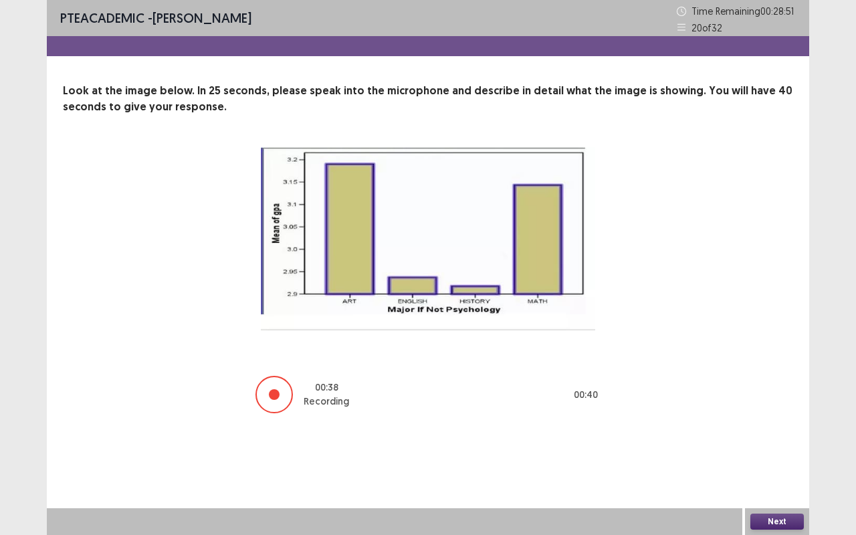
click at [767, 444] on button "Next" at bounding box center [776, 521] width 53 height 16
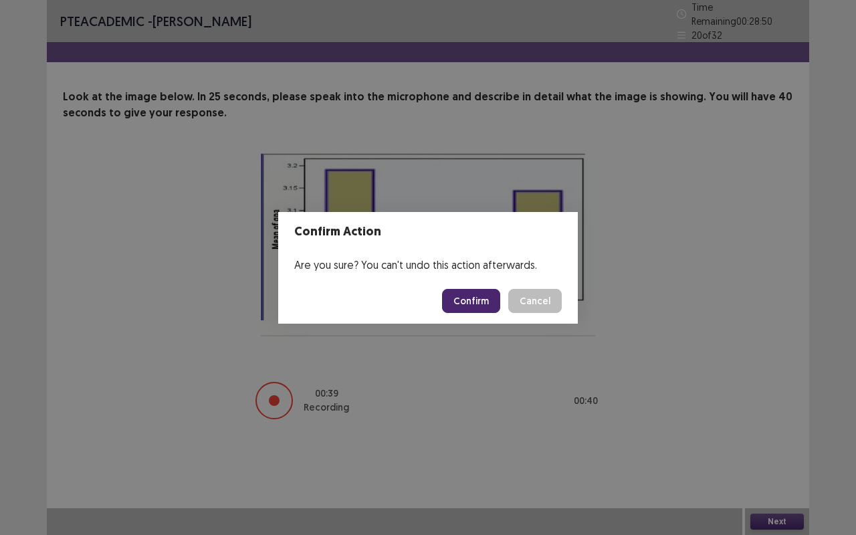
click at [481, 298] on button "Confirm" at bounding box center [471, 301] width 58 height 24
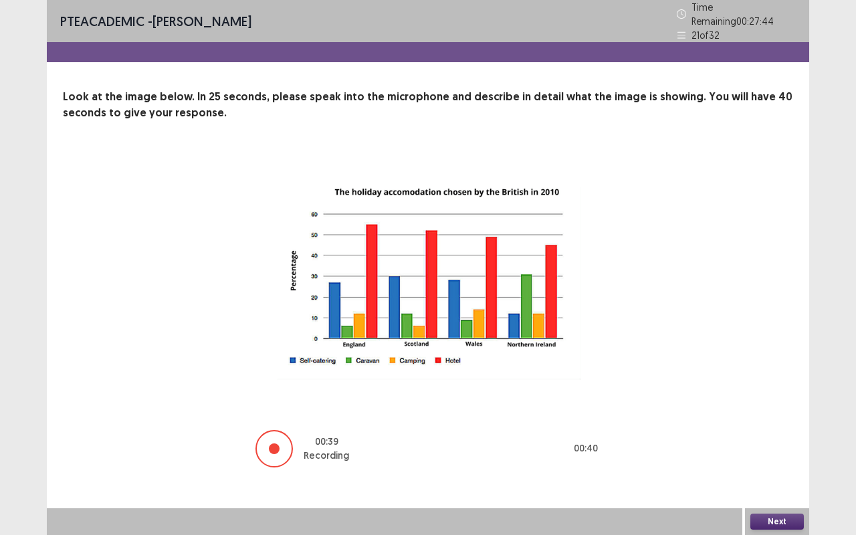
click at [778, 444] on button "Next" at bounding box center [776, 521] width 53 height 16
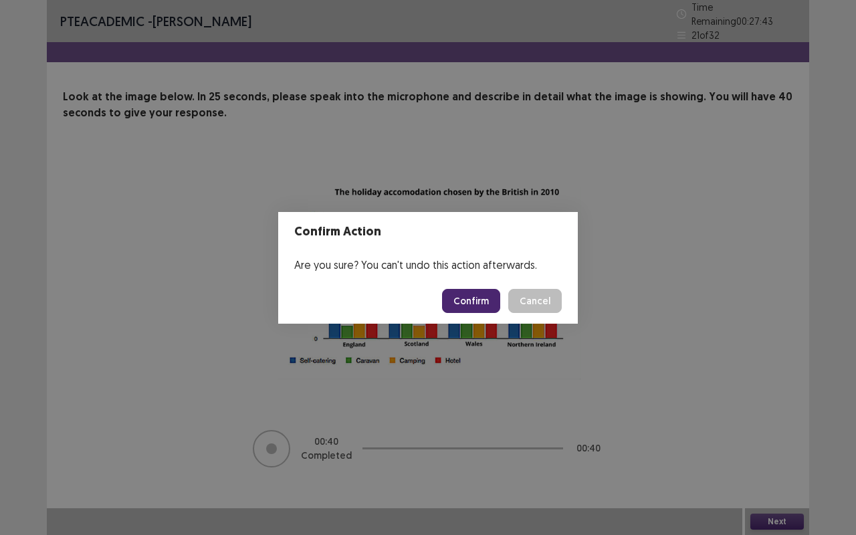
click at [480, 297] on button "Confirm" at bounding box center [471, 301] width 58 height 24
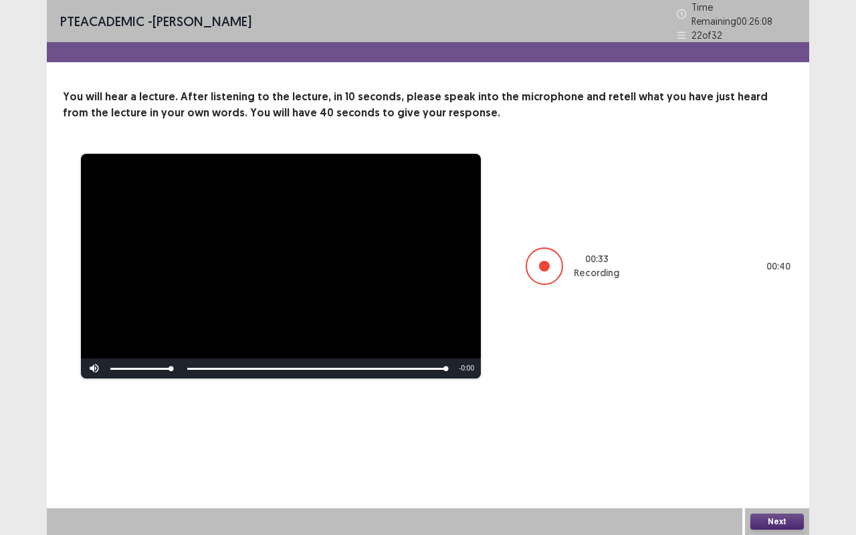
click at [770, 444] on button "Next" at bounding box center [776, 521] width 53 height 16
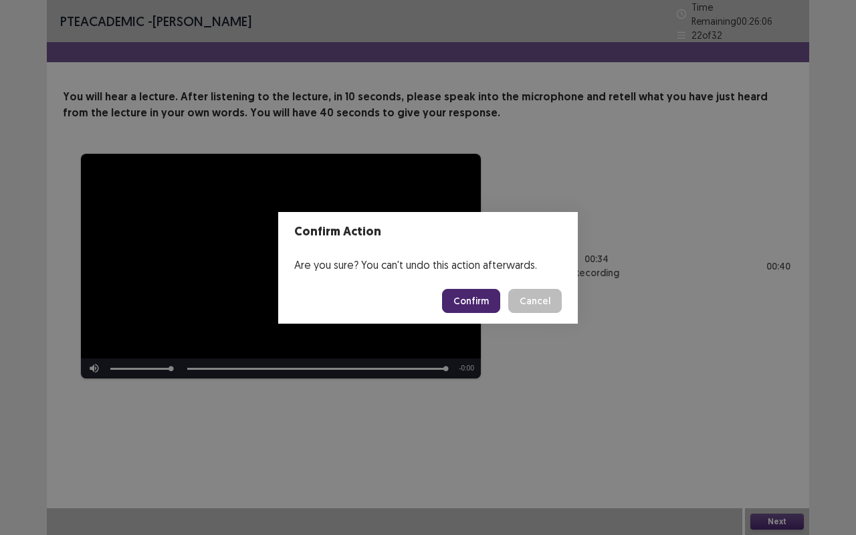
click at [477, 293] on button "Confirm" at bounding box center [471, 301] width 58 height 24
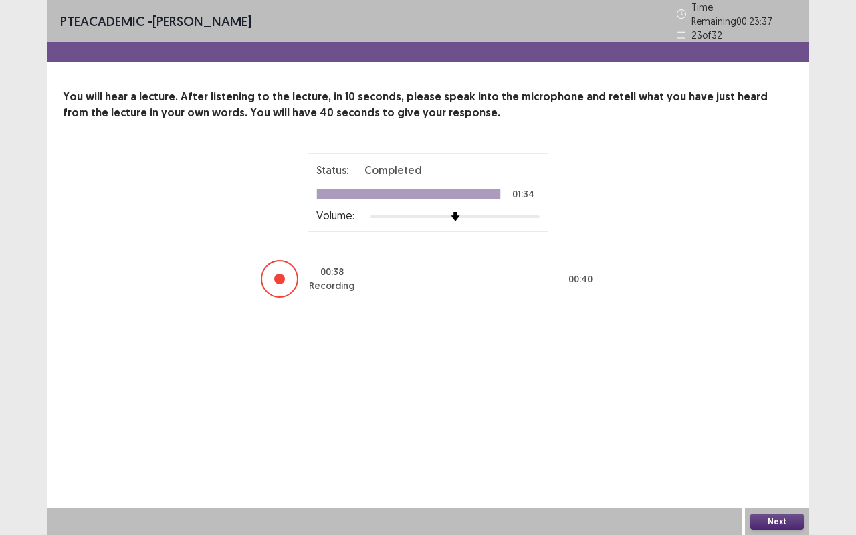
click at [766, 444] on button "Next" at bounding box center [776, 521] width 53 height 16
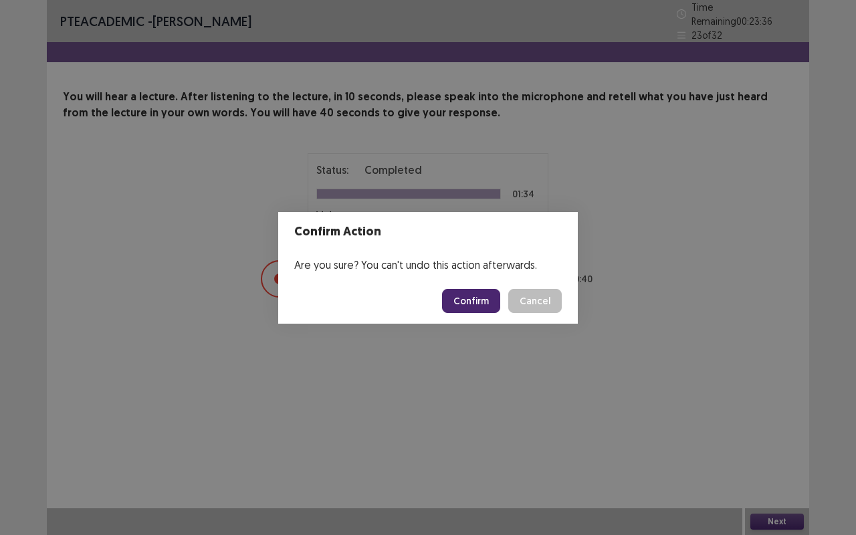
click at [470, 294] on button "Confirm" at bounding box center [471, 301] width 58 height 24
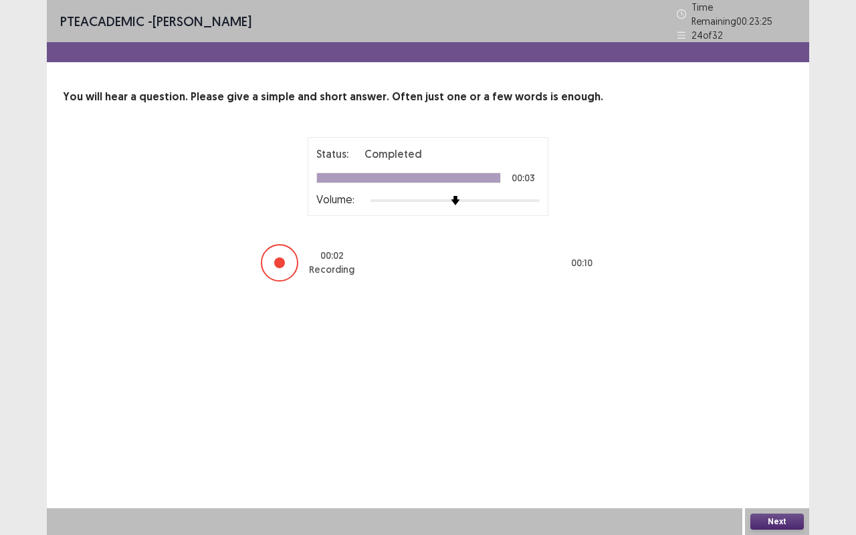
click at [785, 444] on button "Next" at bounding box center [776, 521] width 53 height 16
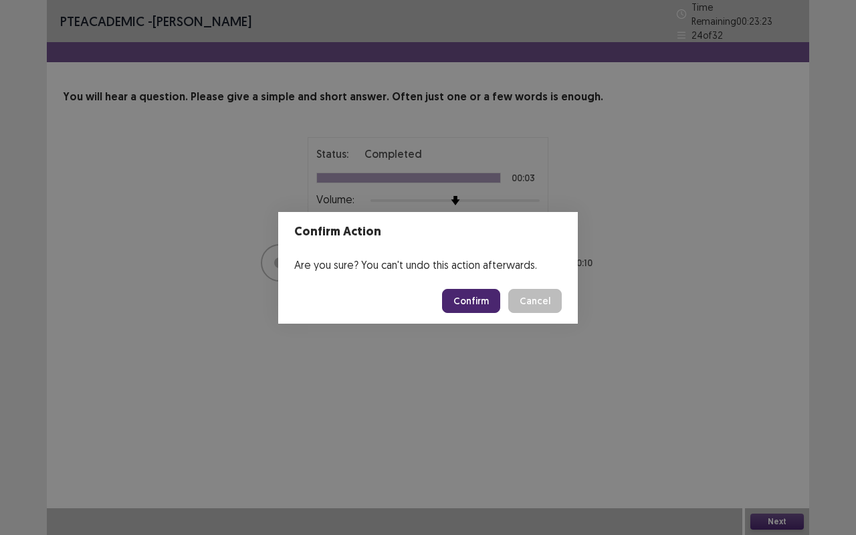
click at [476, 291] on button "Confirm" at bounding box center [471, 301] width 58 height 24
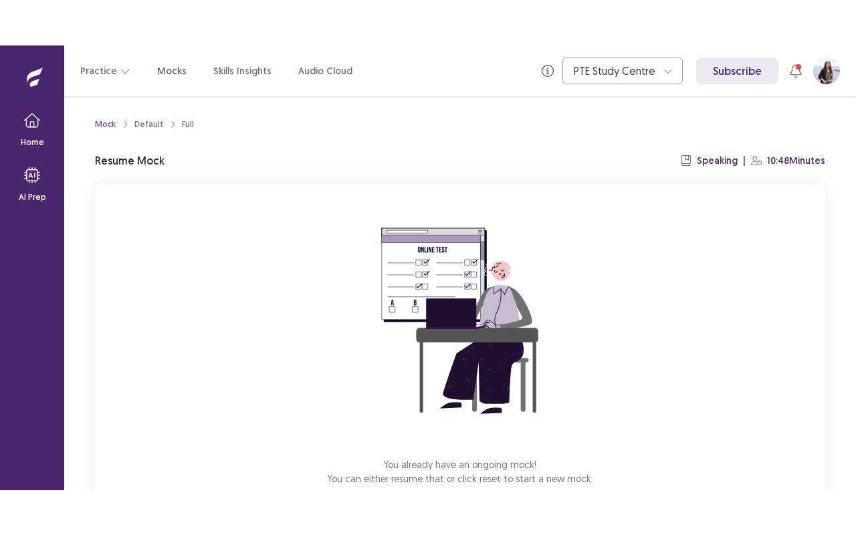
scroll to position [83, 0]
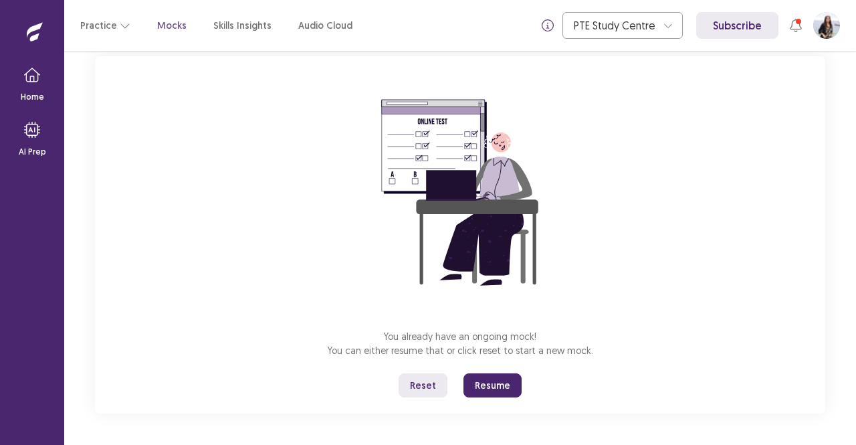
click at [495, 386] on button "Resume" at bounding box center [492, 385] width 58 height 24
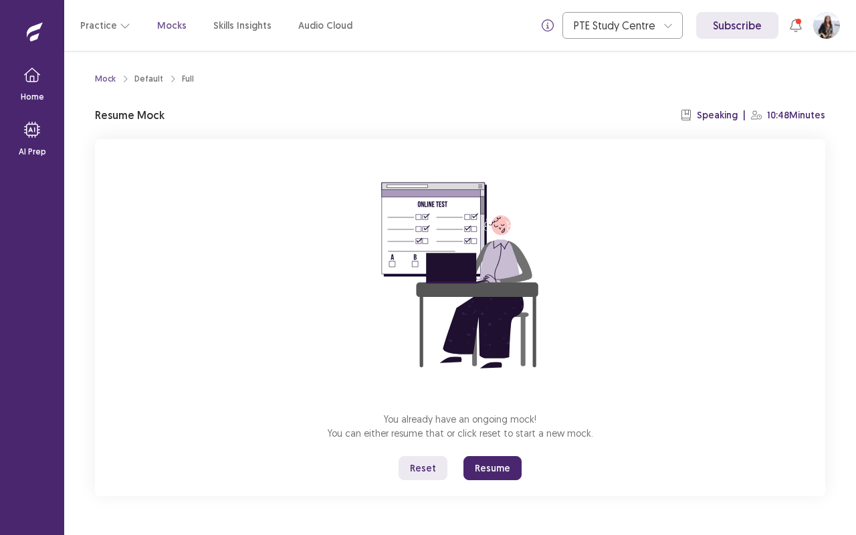
scroll to position [0, 0]
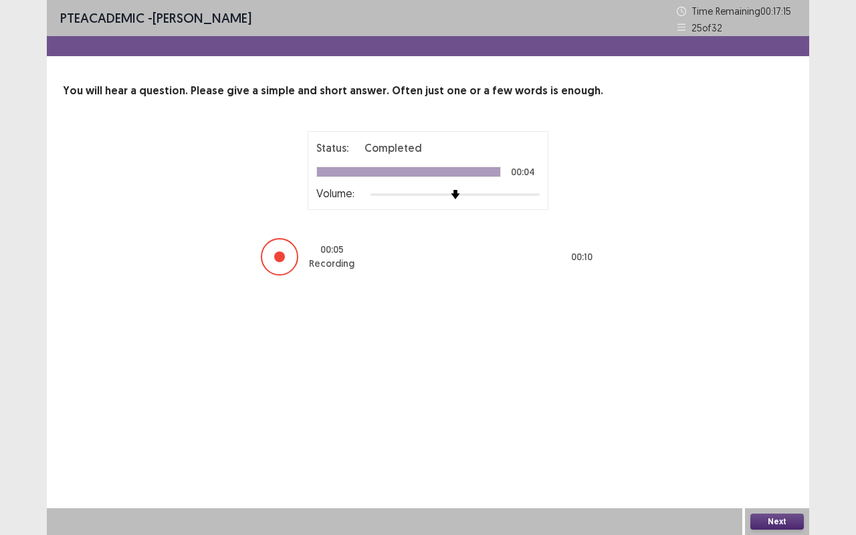
click at [779, 444] on button "Next" at bounding box center [776, 521] width 53 height 16
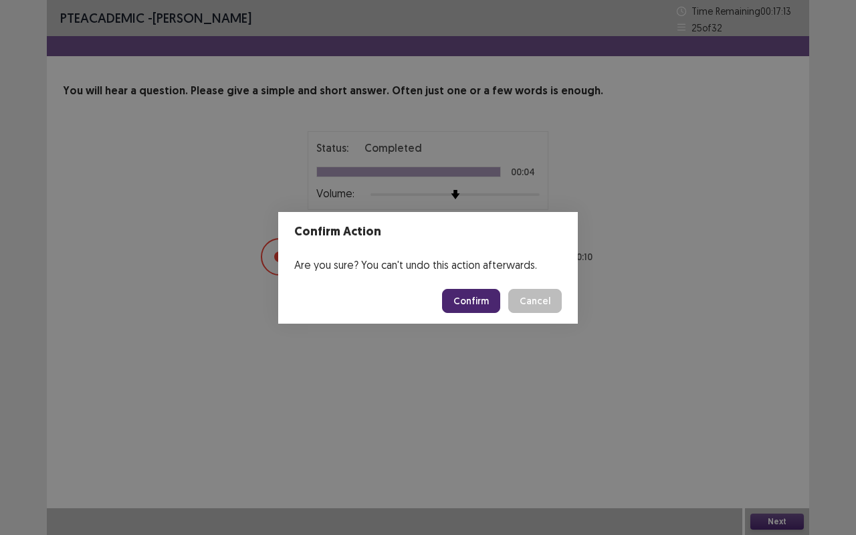
click at [469, 301] on button "Confirm" at bounding box center [471, 301] width 58 height 24
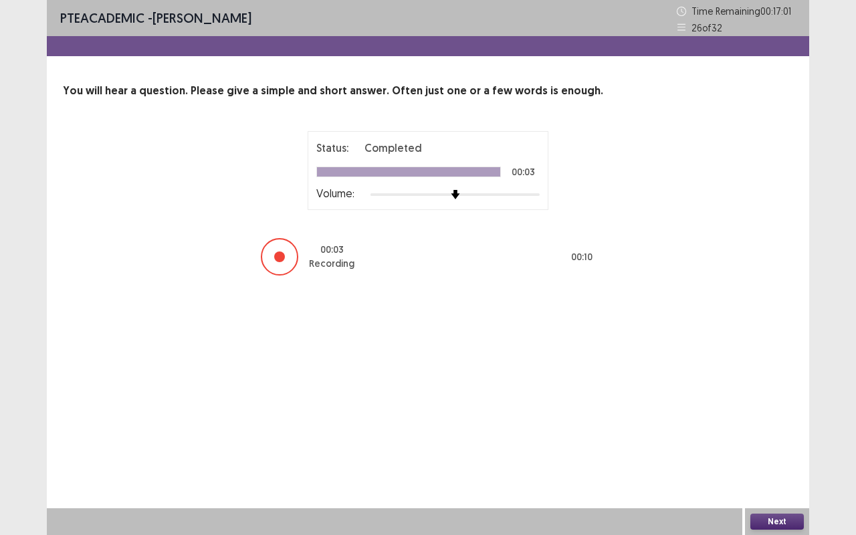
click at [775, 444] on button "Next" at bounding box center [776, 521] width 53 height 16
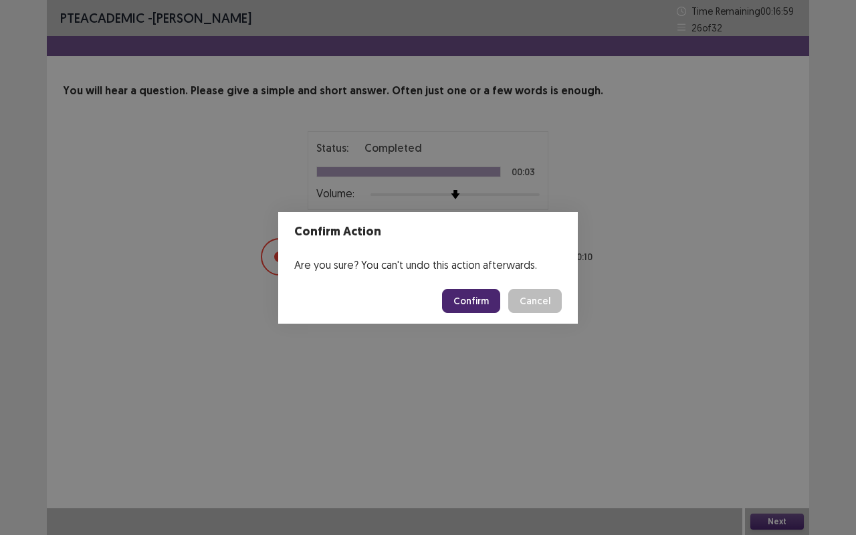
click at [477, 297] on button "Confirm" at bounding box center [471, 301] width 58 height 24
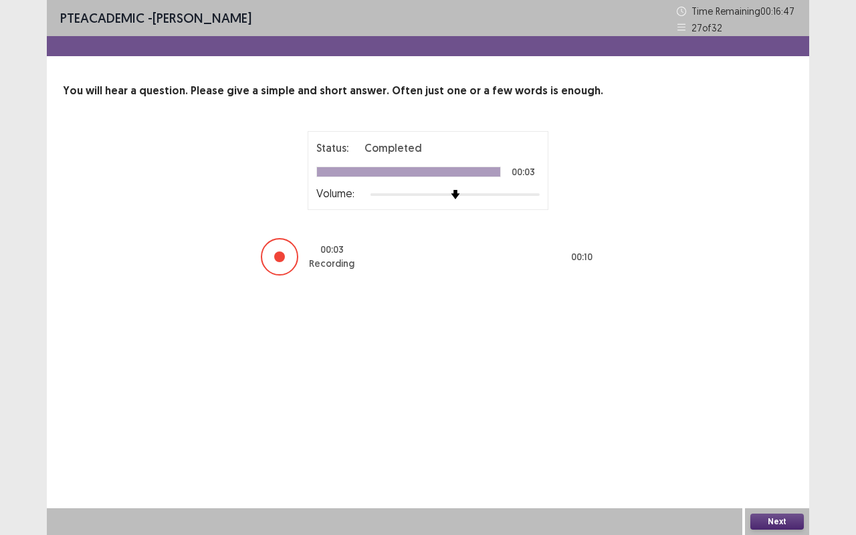
click at [789, 444] on button "Next" at bounding box center [776, 521] width 53 height 16
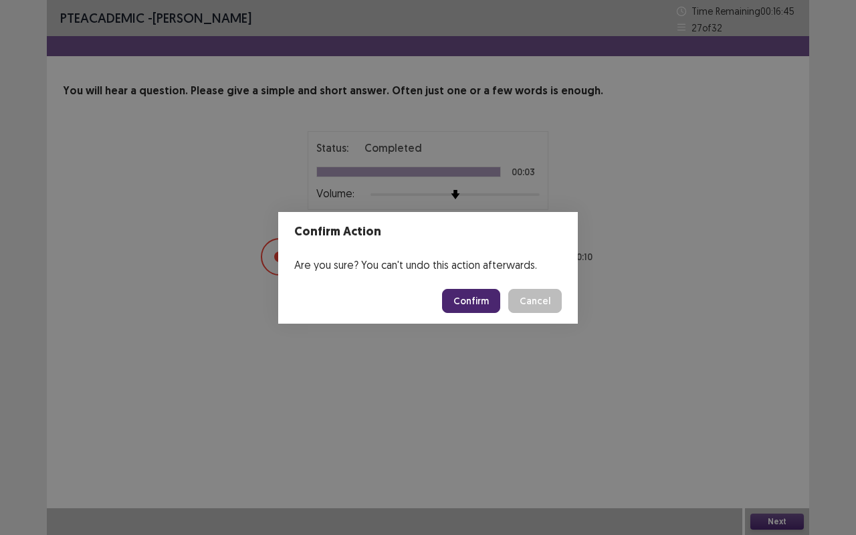
click at [480, 295] on button "Confirm" at bounding box center [471, 301] width 58 height 24
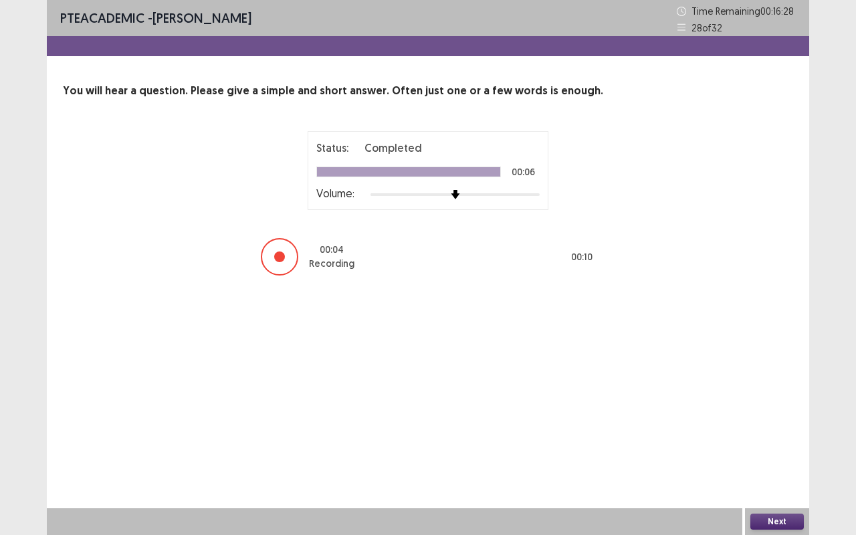
click at [779, 444] on button "Next" at bounding box center [776, 521] width 53 height 16
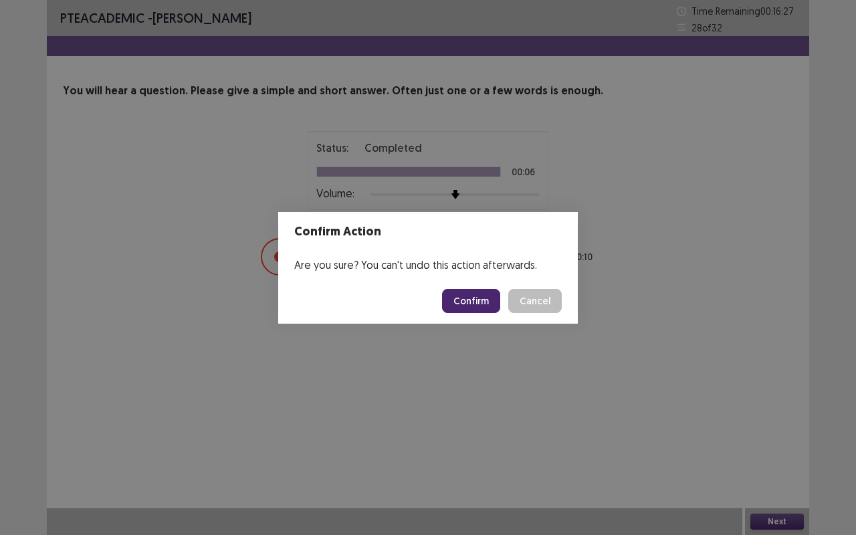
click at [480, 291] on button "Confirm" at bounding box center [471, 301] width 58 height 24
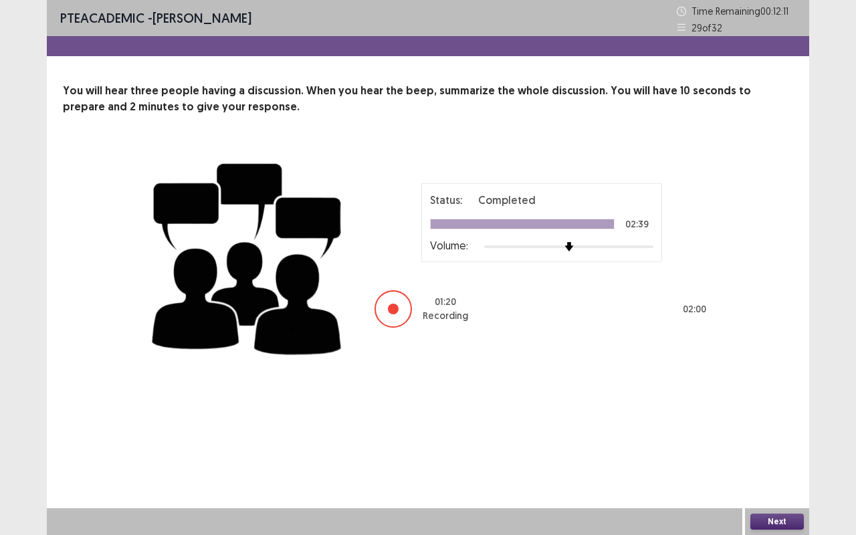
click at [769, 444] on button "Next" at bounding box center [776, 521] width 53 height 16
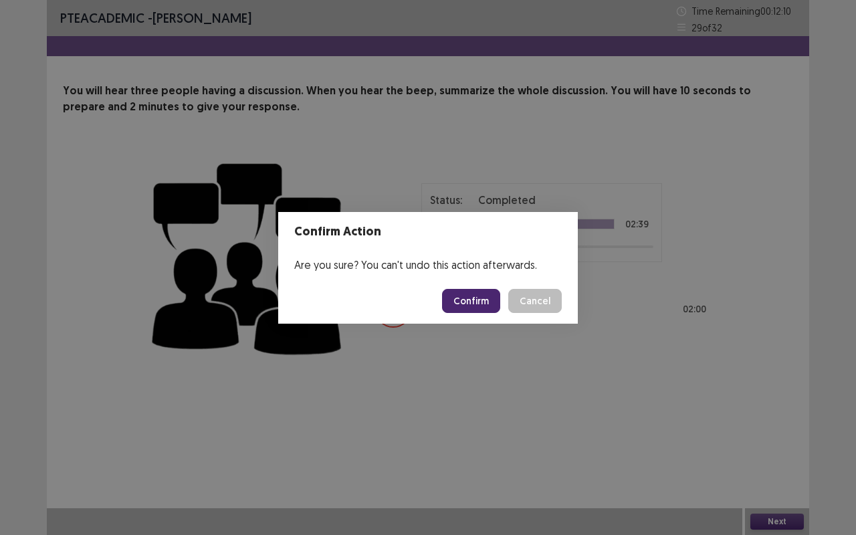
click at [475, 303] on button "Confirm" at bounding box center [471, 301] width 58 height 24
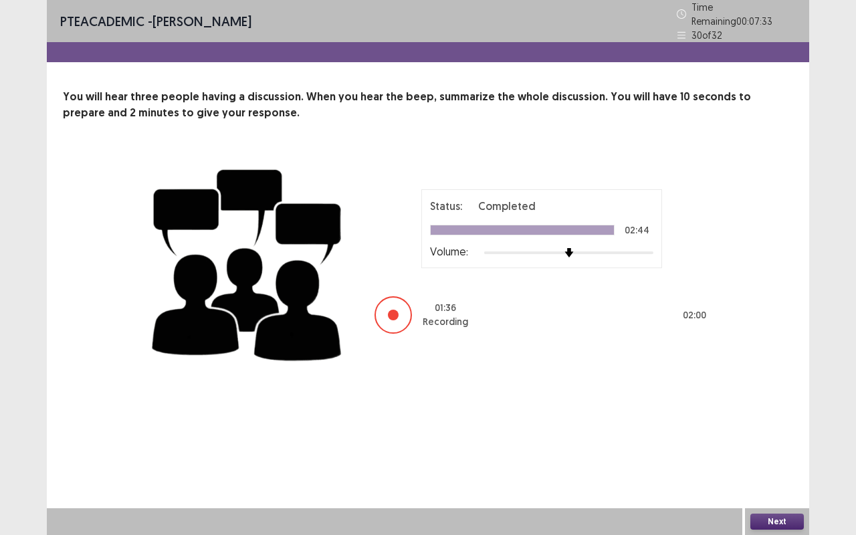
click at [779, 444] on button "Next" at bounding box center [776, 521] width 53 height 16
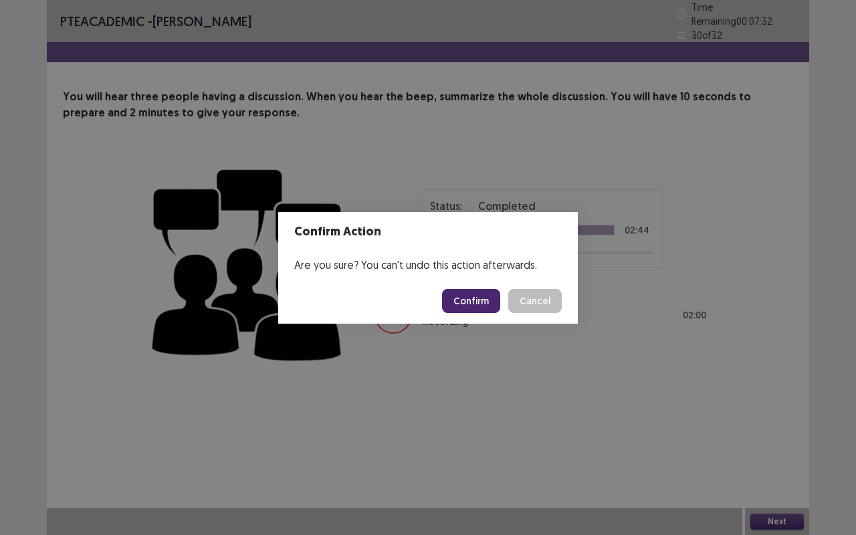
click at [464, 289] on button "Confirm" at bounding box center [471, 301] width 58 height 24
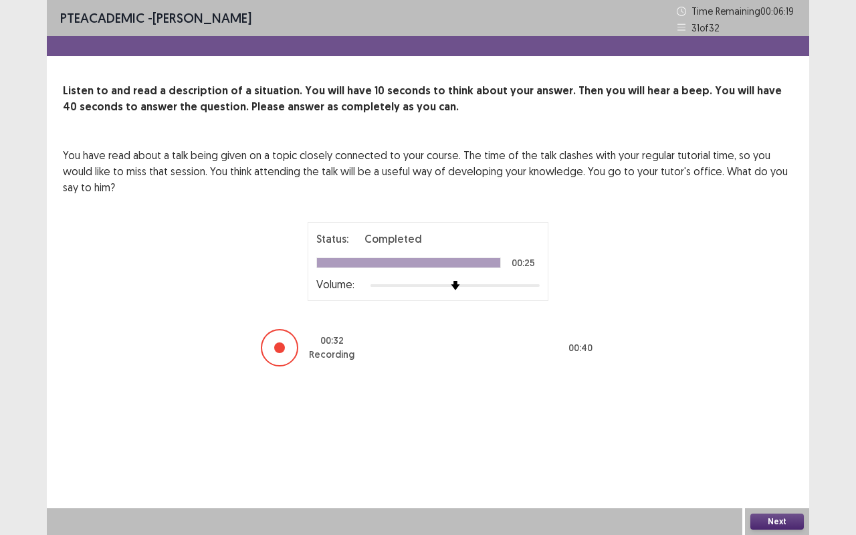
click at [763, 444] on button "Next" at bounding box center [776, 521] width 53 height 16
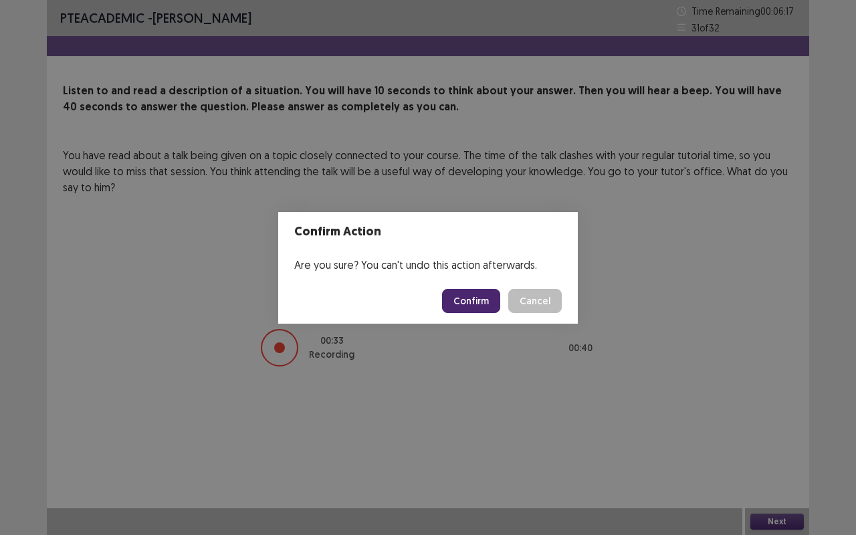
click at [491, 307] on button "Confirm" at bounding box center [471, 301] width 58 height 24
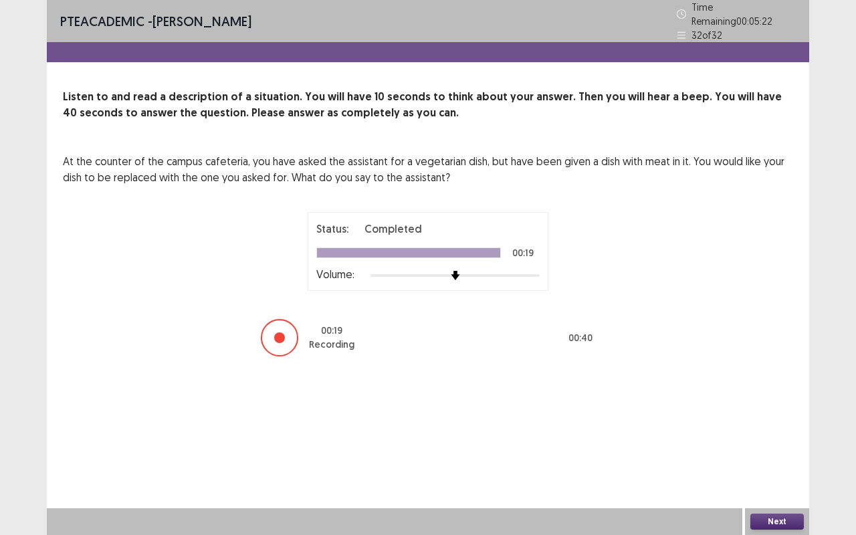
click at [777, 444] on button "Next" at bounding box center [776, 521] width 53 height 16
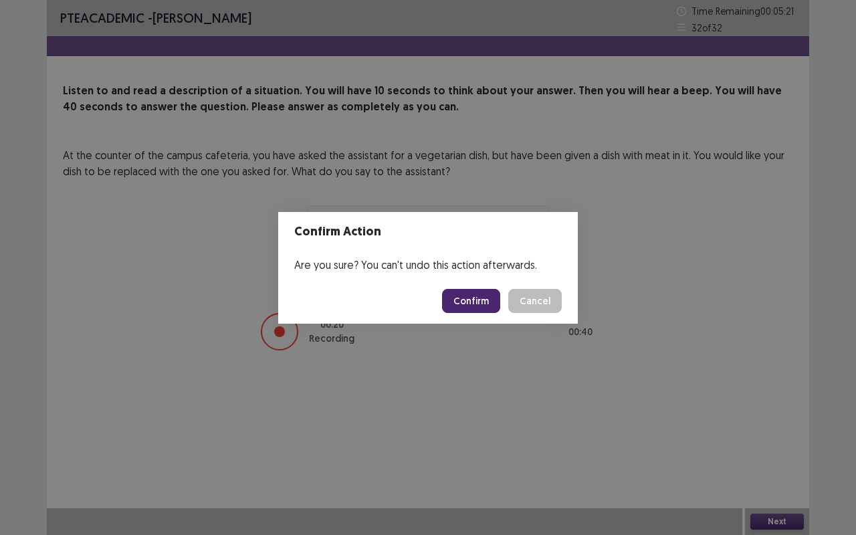
click at [499, 299] on button "Confirm" at bounding box center [471, 301] width 58 height 24
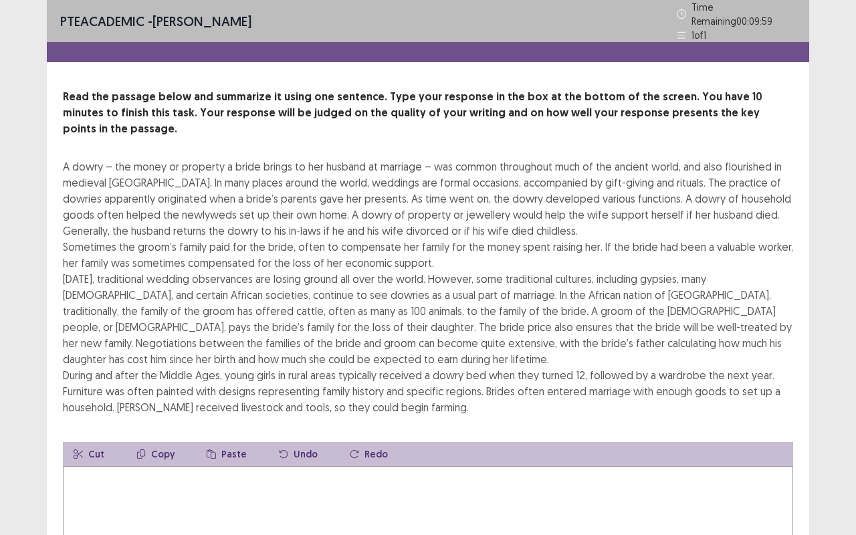
click at [340, 444] on textarea at bounding box center [428, 539] width 730 height 147
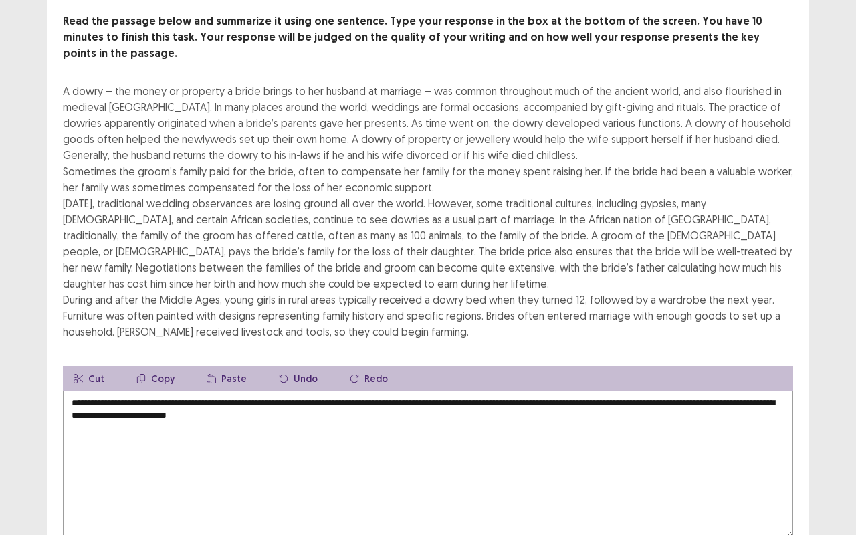
scroll to position [76, 0]
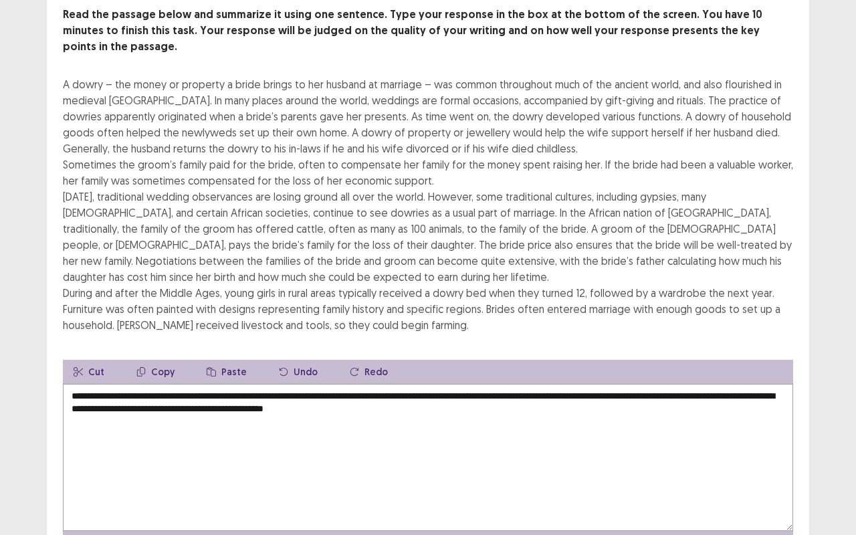
drag, startPoint x: 540, startPoint y: 390, endPoint x: 361, endPoint y: 394, distance: 179.2
click at [361, 394] on textarea "**********" at bounding box center [428, 457] width 730 height 147
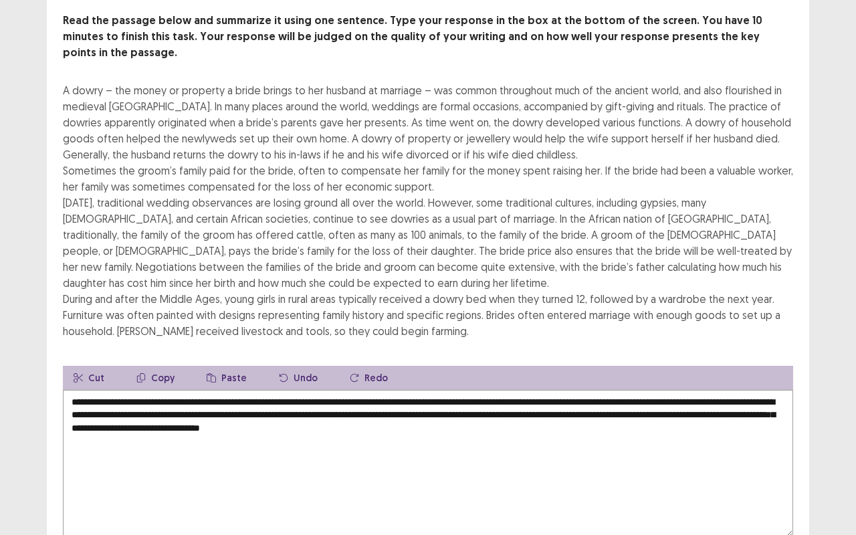
click at [113, 390] on textarea "**********" at bounding box center [428, 463] width 730 height 147
click at [171, 392] on textarea "**********" at bounding box center [428, 463] width 730 height 147
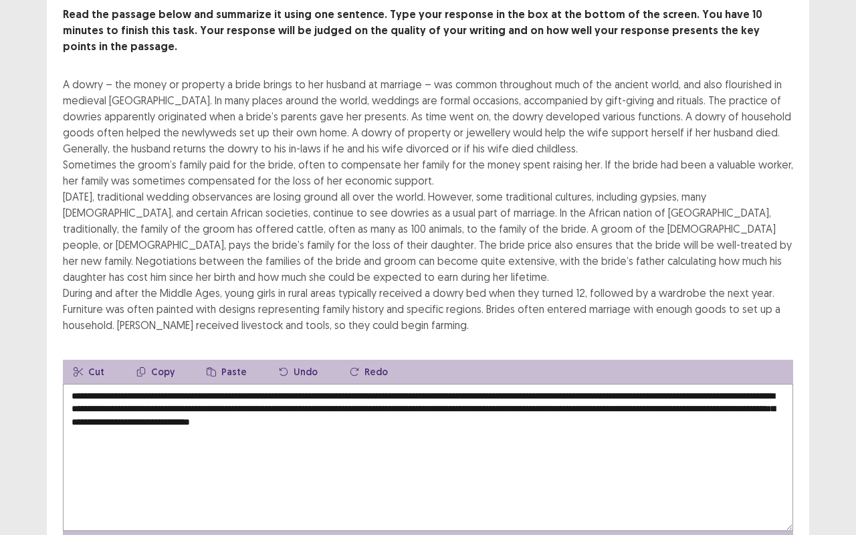
click at [328, 393] on textarea "**********" at bounding box center [428, 457] width 730 height 147
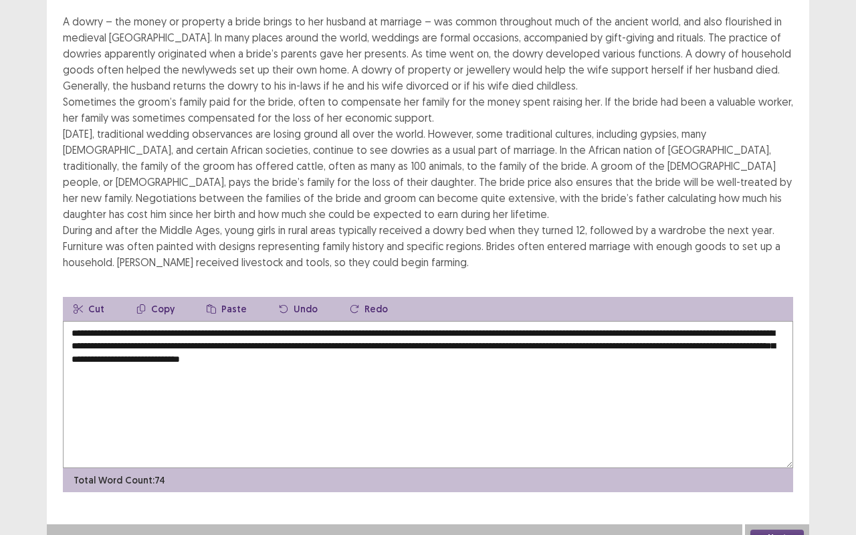
type textarea "**********"
click at [797, 444] on div "Next" at bounding box center [777, 537] width 64 height 27
click at [773, 444] on button "Next" at bounding box center [776, 537] width 53 height 16
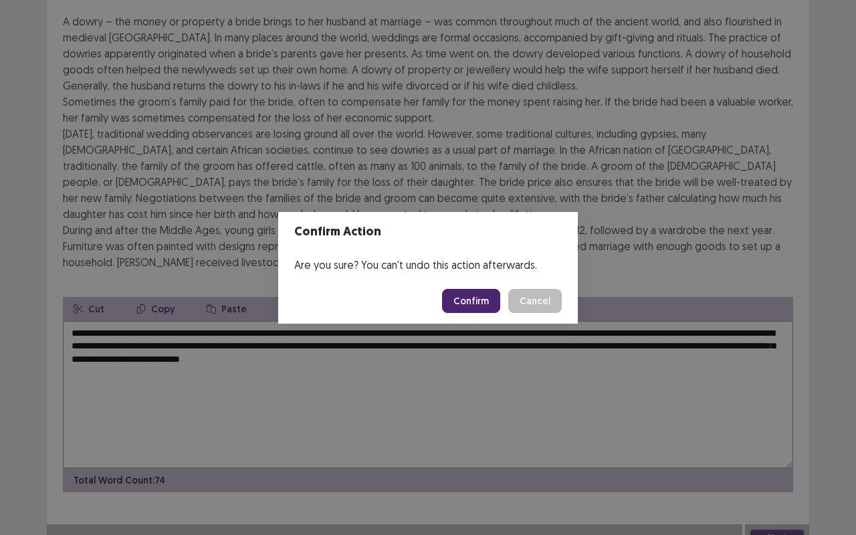
click at [487, 305] on button "Confirm" at bounding box center [471, 301] width 58 height 24
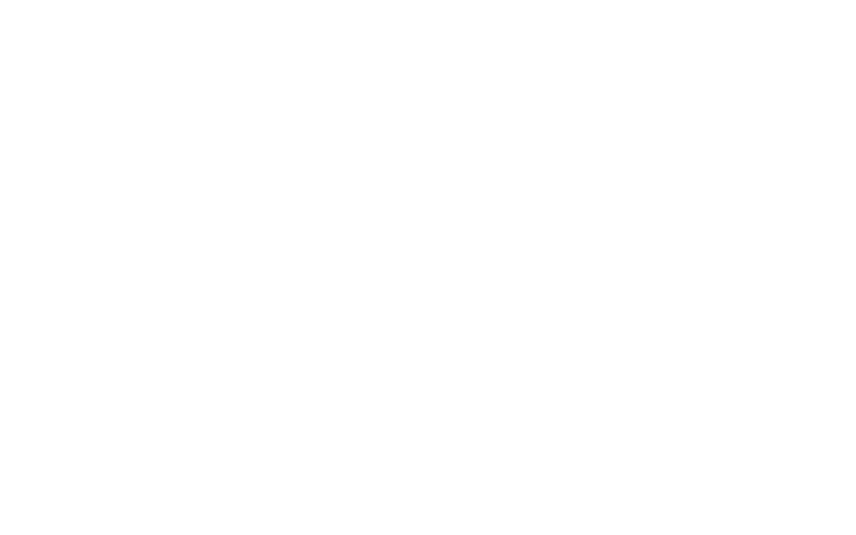
scroll to position [0, 0]
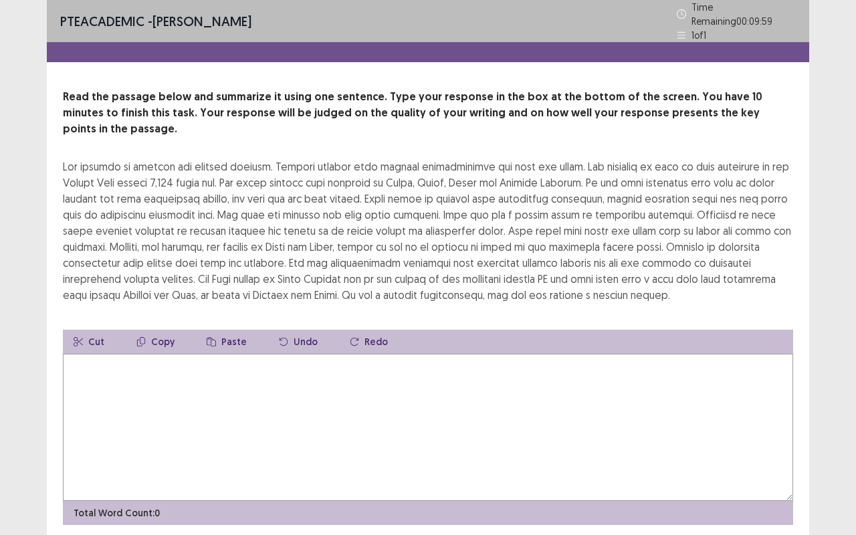
click at [465, 391] on textarea at bounding box center [428, 427] width 730 height 147
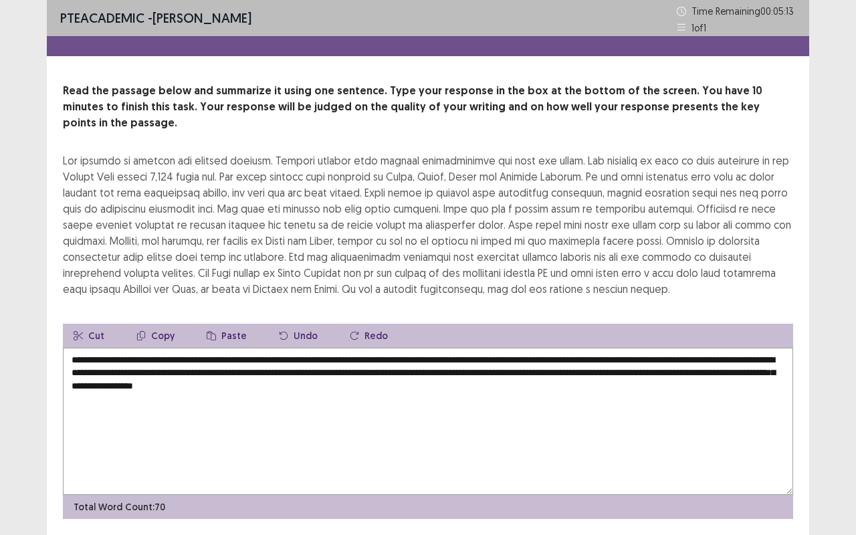
click at [507, 348] on textarea "**********" at bounding box center [428, 421] width 730 height 147
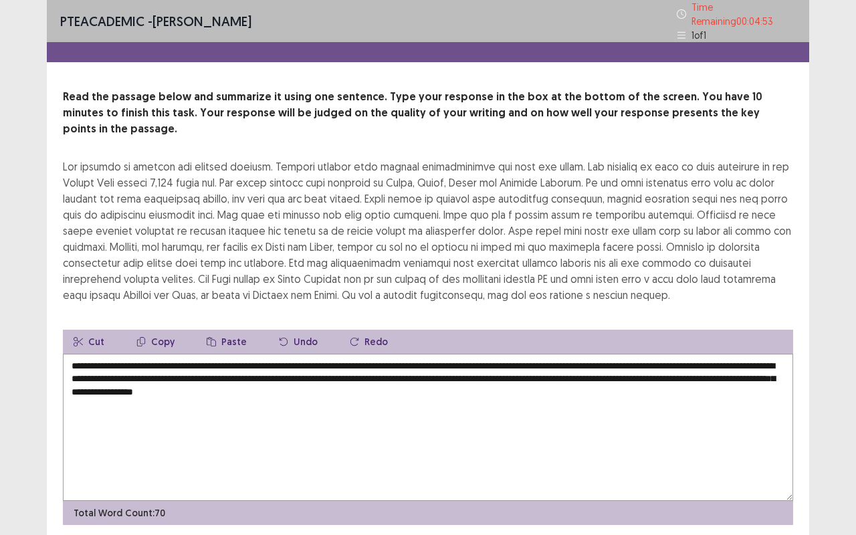
drag, startPoint x: 743, startPoint y: 345, endPoint x: 131, endPoint y: 376, distance: 612.4
click at [131, 376] on textarea "**********" at bounding box center [428, 427] width 730 height 147
click at [259, 414] on textarea "**********" at bounding box center [428, 427] width 730 height 147
click at [134, 362] on textarea "**********" at bounding box center [428, 427] width 730 height 147
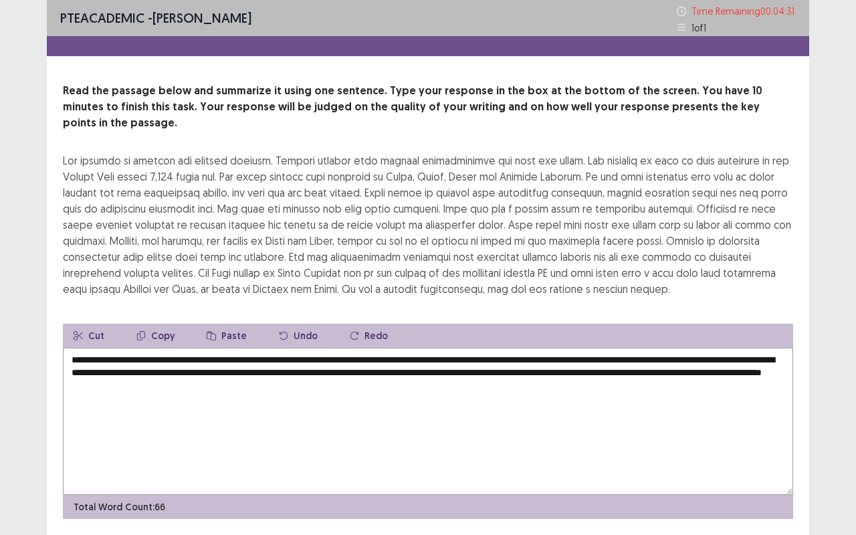
click at [378, 372] on textarea "**********" at bounding box center [428, 421] width 730 height 147
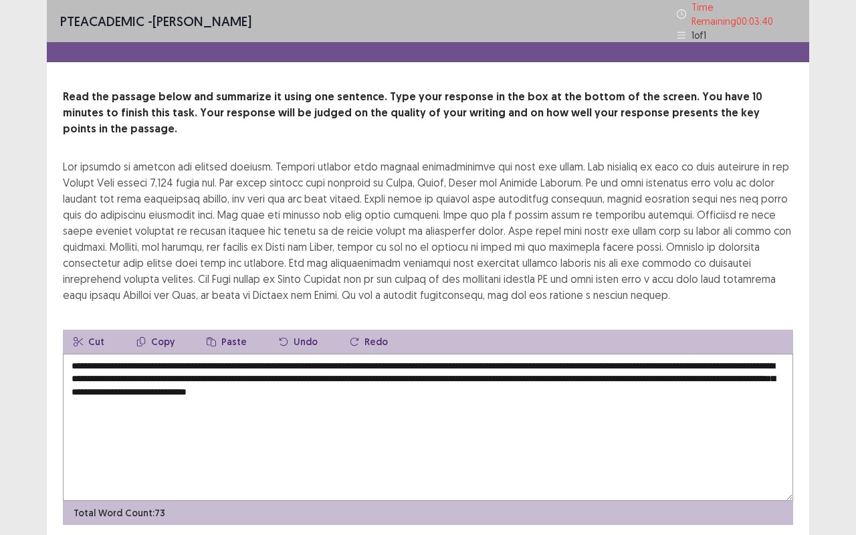
click at [192, 367] on textarea "**********" at bounding box center [428, 427] width 730 height 147
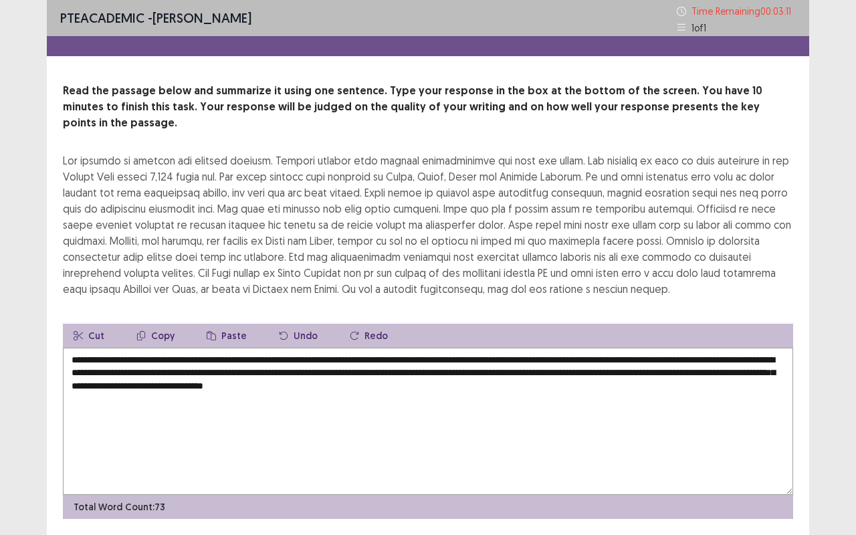
click at [386, 348] on textarea "**********" at bounding box center [428, 421] width 730 height 147
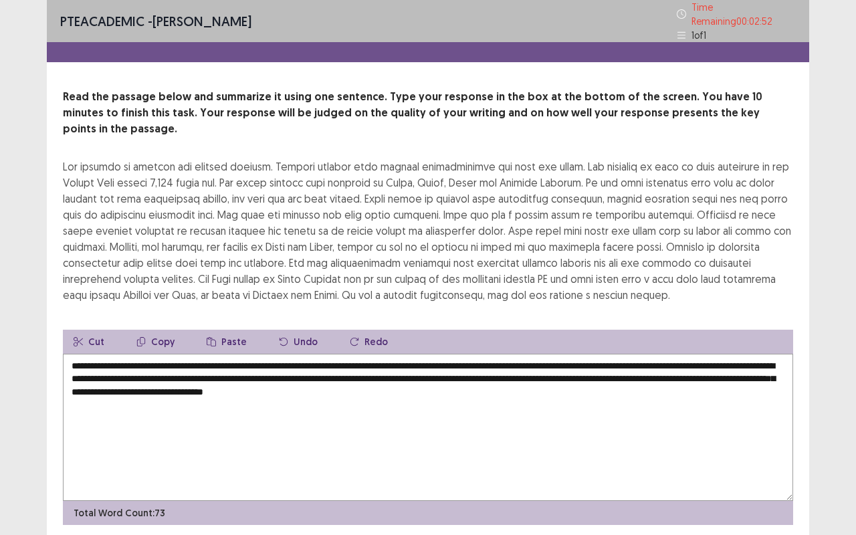
click at [82, 357] on textarea "**********" at bounding box center [428, 427] width 730 height 147
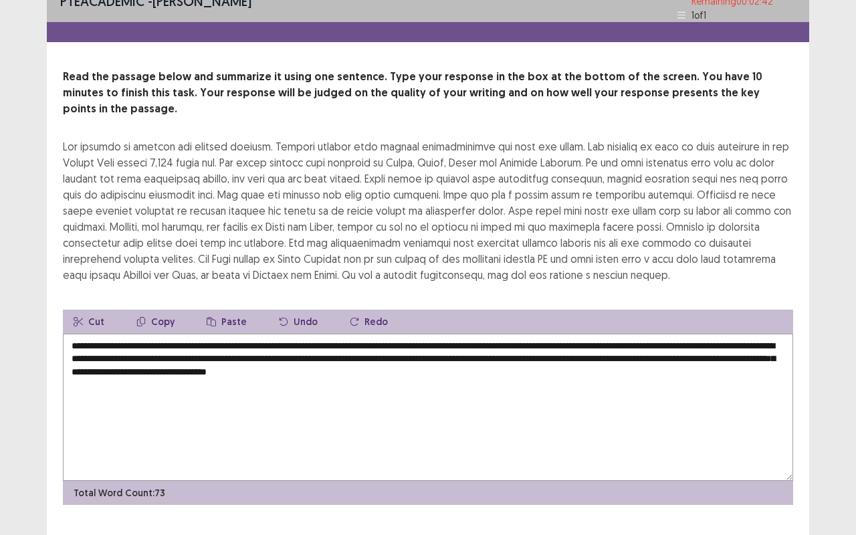
scroll to position [27, 0]
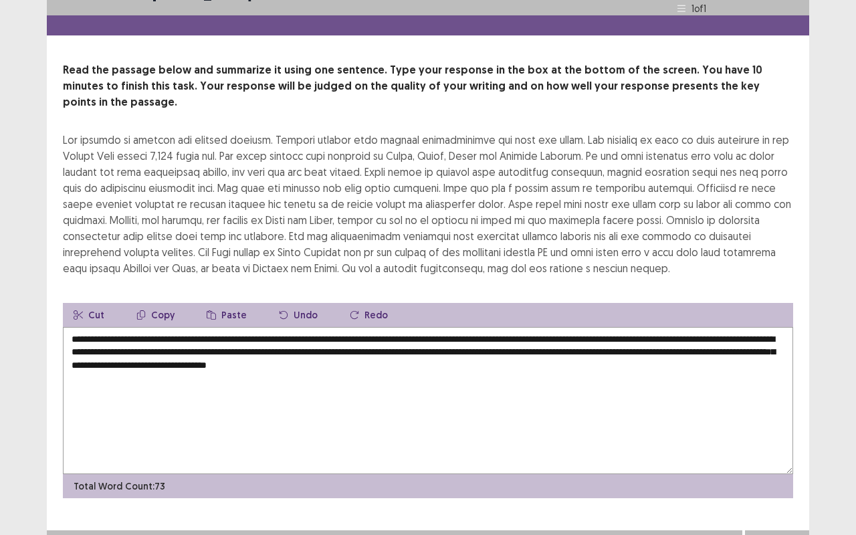
type textarea "**********"
click at [799, 444] on button "Next" at bounding box center [776, 543] width 53 height 16
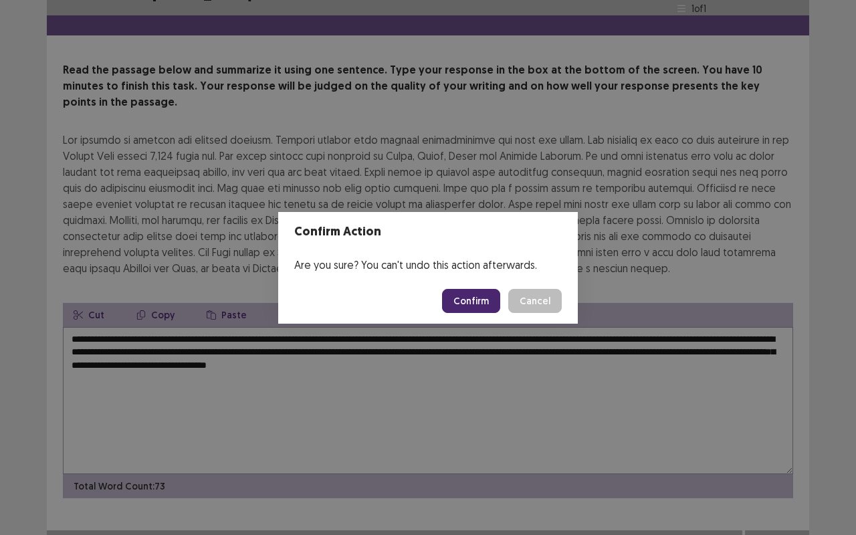
click at [477, 309] on button "Confirm" at bounding box center [471, 301] width 58 height 24
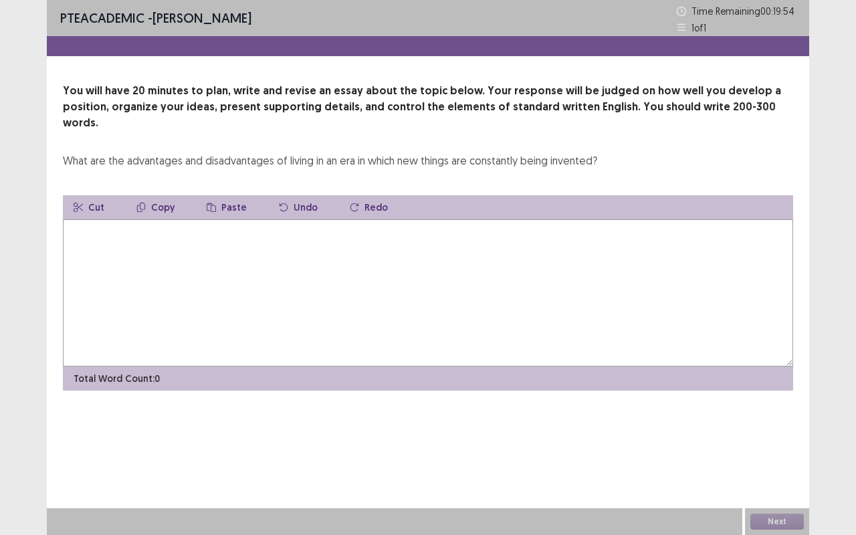
click at [416, 242] on textarea at bounding box center [428, 292] width 730 height 147
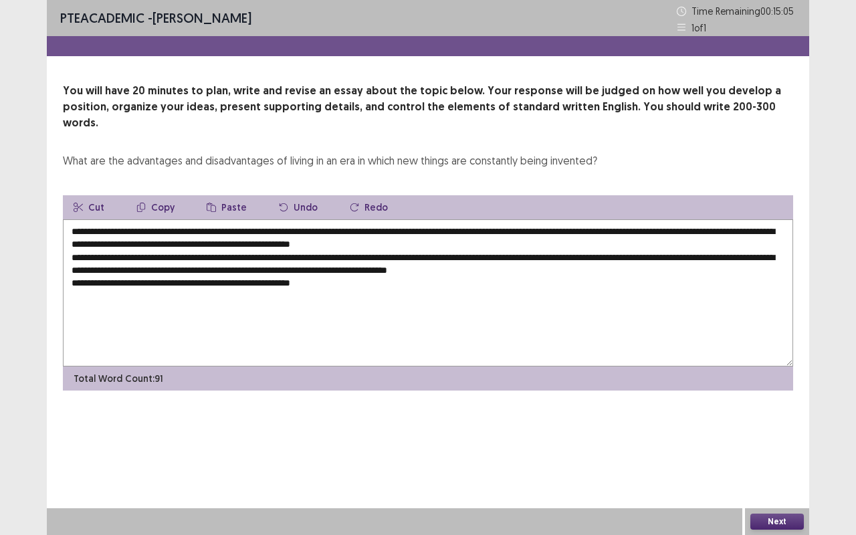
drag, startPoint x: 647, startPoint y: 218, endPoint x: 615, endPoint y: 219, distance: 32.1
click at [615, 219] on textarea "**********" at bounding box center [428, 292] width 730 height 147
click at [370, 269] on textarea "**********" at bounding box center [428, 292] width 730 height 147
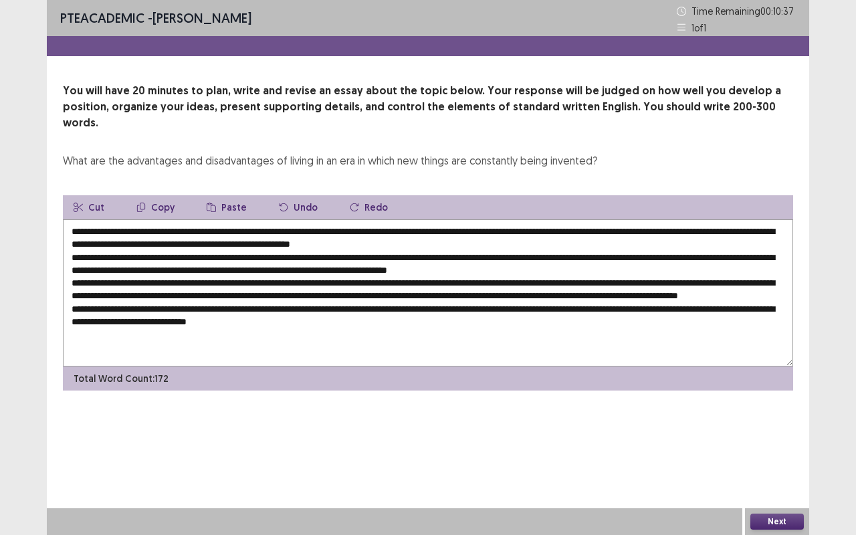
click at [191, 219] on textarea at bounding box center [428, 292] width 730 height 147
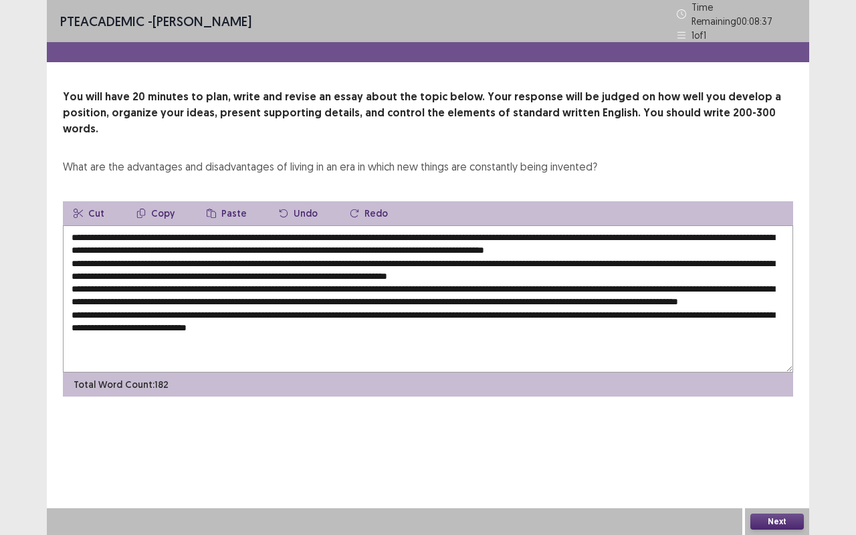
drag, startPoint x: 433, startPoint y: 217, endPoint x: 176, endPoint y: 217, distance: 256.7
click at [176, 225] on textarea at bounding box center [428, 298] width 730 height 147
click at [670, 227] on textarea at bounding box center [428, 298] width 730 height 147
click at [676, 225] on textarea at bounding box center [428, 298] width 730 height 147
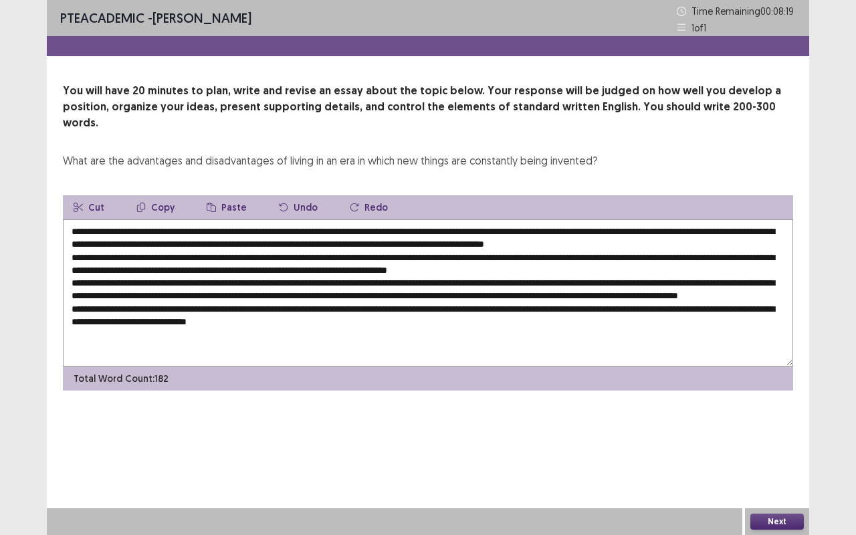
drag, startPoint x: 685, startPoint y: 229, endPoint x: 646, endPoint y: 231, distance: 39.5
click at [646, 231] on textarea at bounding box center [428, 292] width 730 height 147
paste textarea "**********"
click at [207, 255] on textarea at bounding box center [428, 292] width 730 height 147
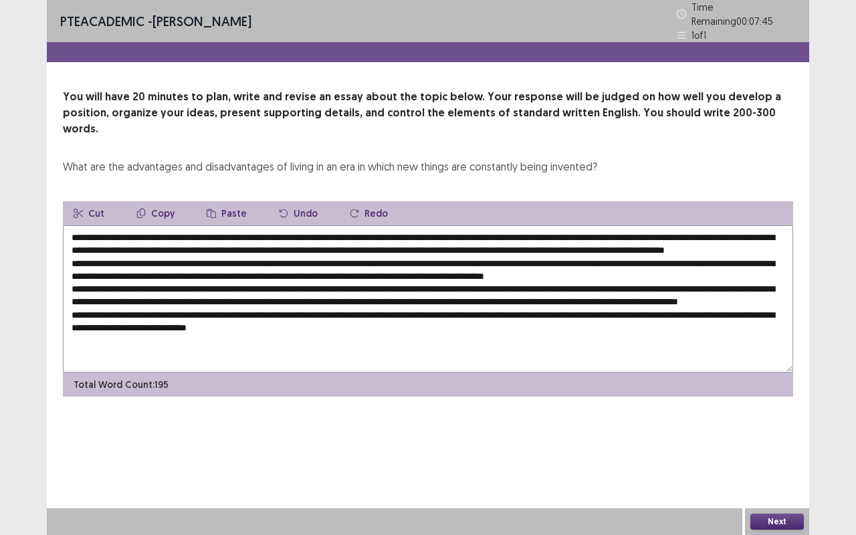
drag, startPoint x: 380, startPoint y: 256, endPoint x: 346, endPoint y: 254, distance: 33.5
click at [346, 254] on textarea at bounding box center [428, 298] width 730 height 147
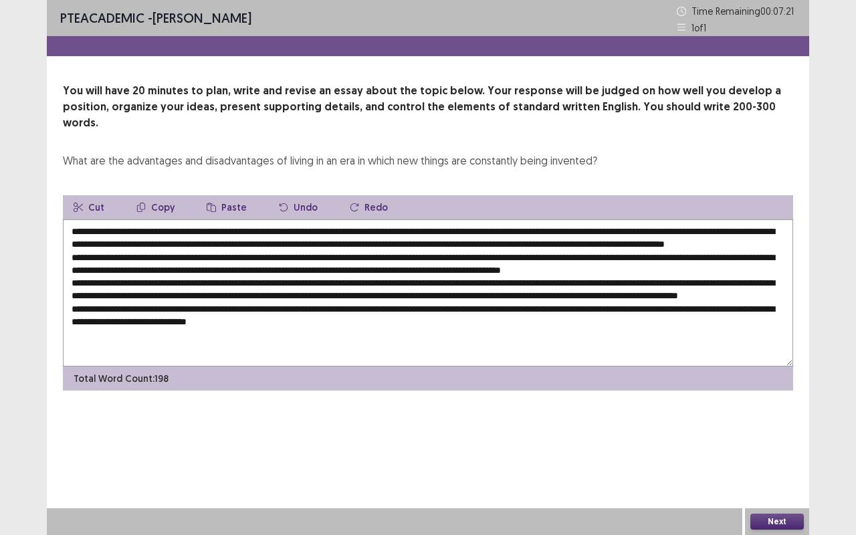
click at [404, 251] on textarea at bounding box center [428, 292] width 730 height 147
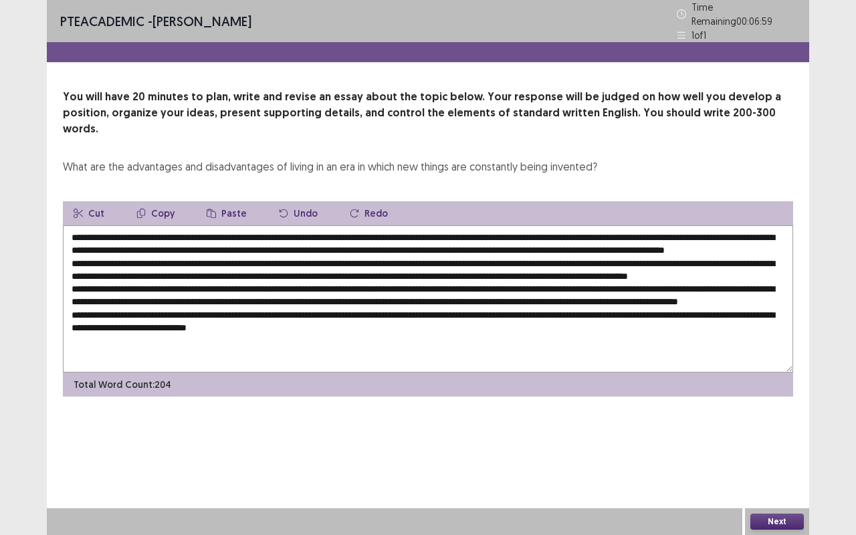
drag, startPoint x: 731, startPoint y: 253, endPoint x: 694, endPoint y: 254, distance: 37.4
click at [694, 254] on textarea at bounding box center [428, 298] width 730 height 147
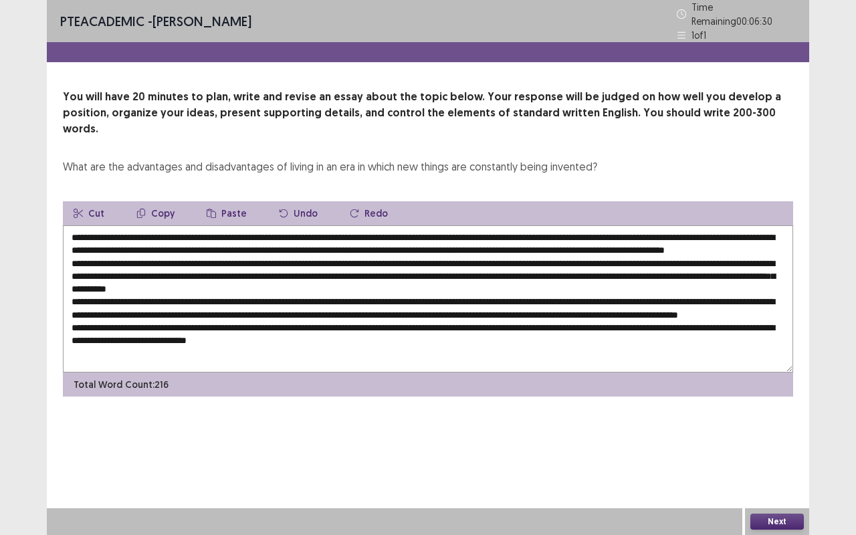
click at [439, 263] on textarea at bounding box center [428, 298] width 730 height 147
drag, startPoint x: 450, startPoint y: 267, endPoint x: 424, endPoint y: 271, distance: 26.4
click at [424, 271] on textarea at bounding box center [428, 298] width 730 height 147
click at [312, 280] on textarea at bounding box center [428, 298] width 730 height 147
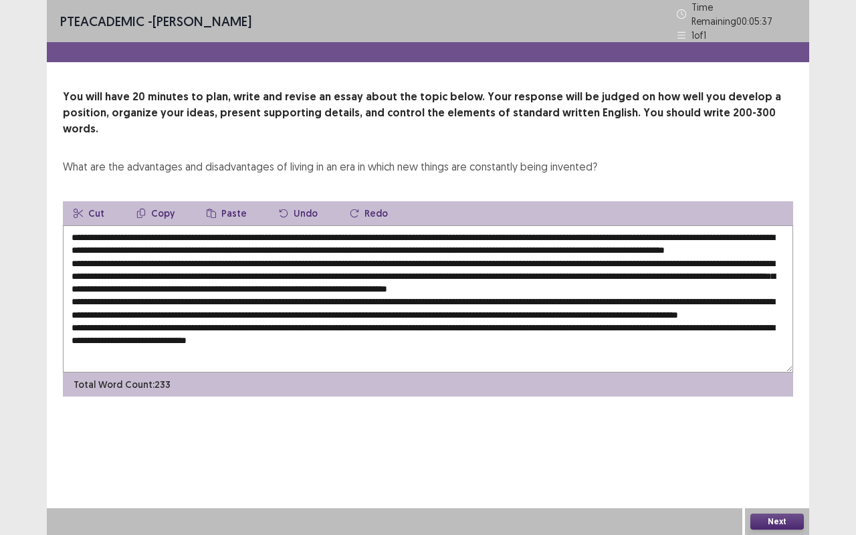
click at [312, 280] on textarea at bounding box center [428, 298] width 730 height 147
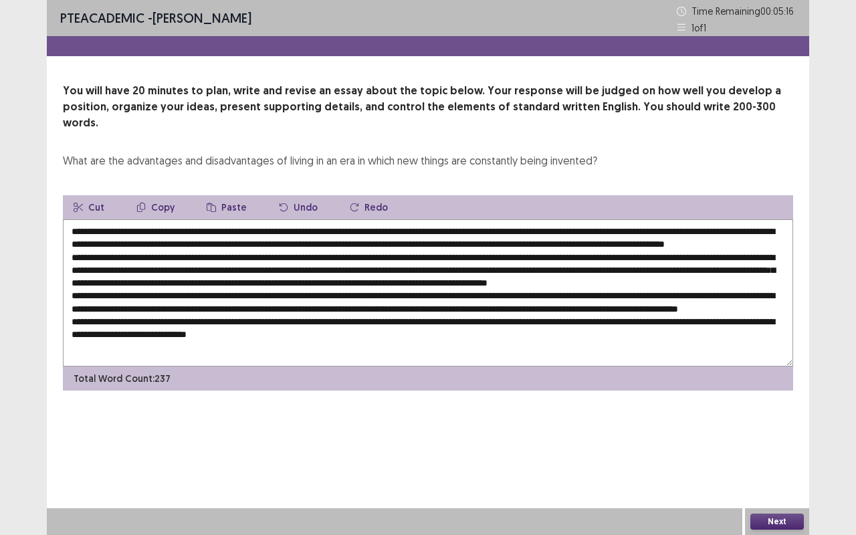
click at [372, 278] on textarea at bounding box center [428, 292] width 730 height 147
click at [451, 280] on textarea at bounding box center [428, 292] width 730 height 147
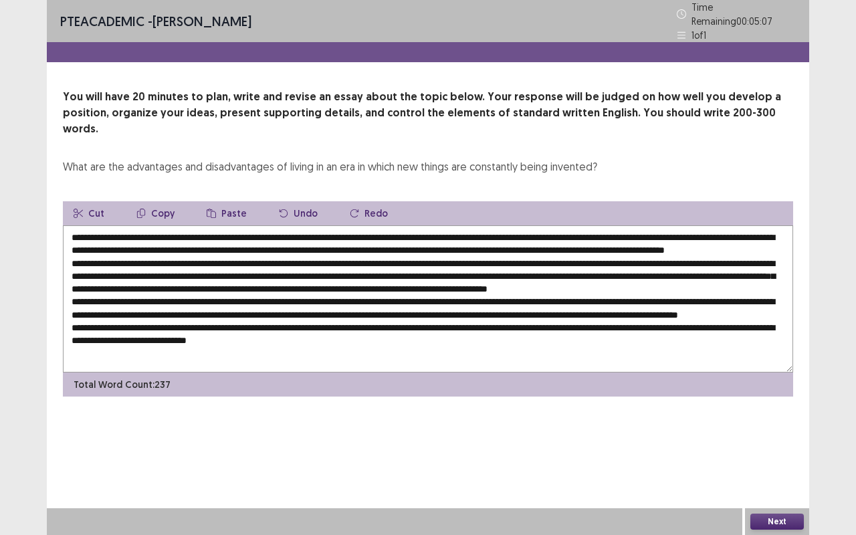
drag, startPoint x: 489, startPoint y: 282, endPoint x: 456, endPoint y: 283, distance: 32.8
click at [456, 283] on textarea at bounding box center [428, 298] width 730 height 147
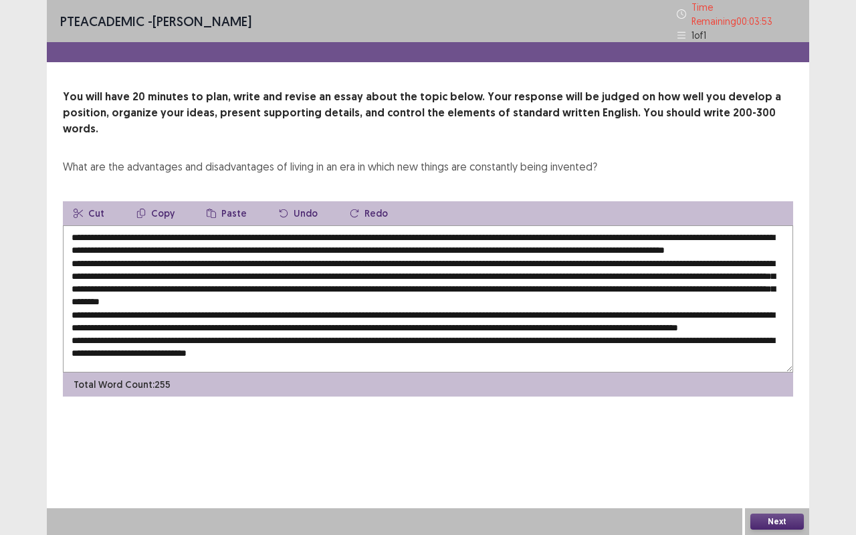
click at [362, 290] on textarea at bounding box center [428, 298] width 730 height 147
paste textarea "**********"
click at [523, 286] on textarea at bounding box center [428, 298] width 730 height 147
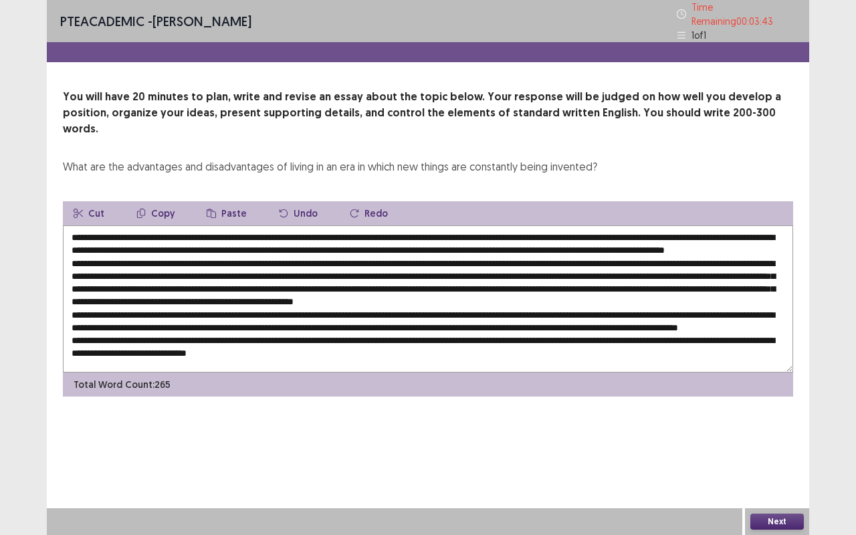
click at [352, 293] on textarea at bounding box center [428, 298] width 730 height 147
click at [345, 285] on textarea at bounding box center [428, 298] width 730 height 147
click at [409, 287] on textarea at bounding box center [428, 298] width 730 height 147
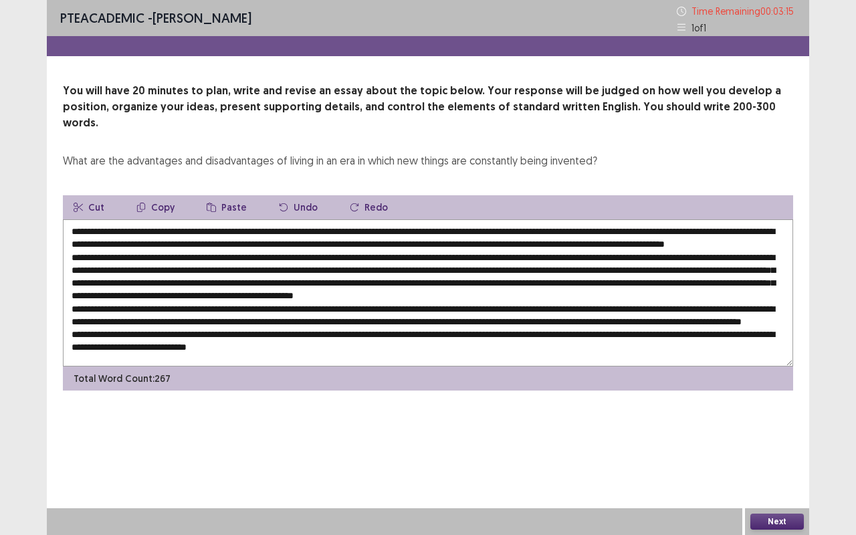
click at [601, 285] on textarea at bounding box center [428, 292] width 730 height 147
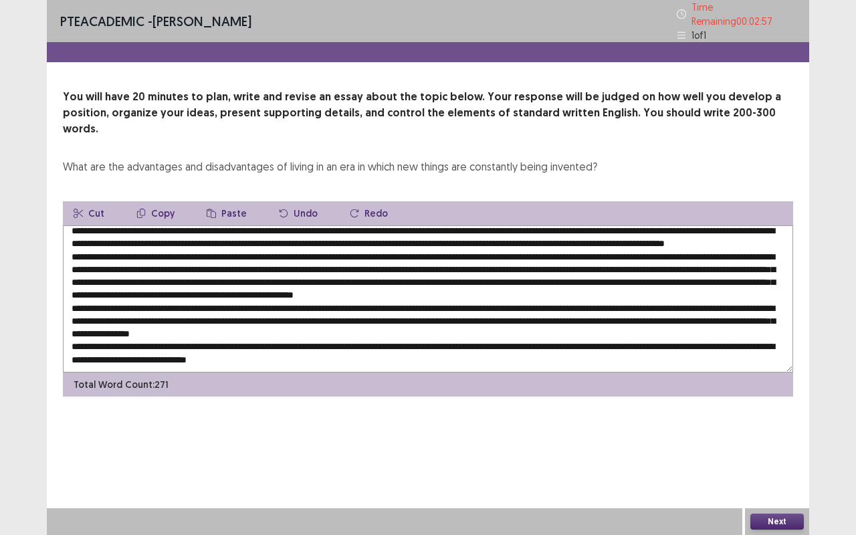
drag, startPoint x: 777, startPoint y: 289, endPoint x: 734, endPoint y: 288, distance: 42.8
click at [734, 288] on textarea at bounding box center [428, 298] width 730 height 147
drag, startPoint x: 338, startPoint y: 301, endPoint x: 312, endPoint y: 301, distance: 26.1
click at [312, 301] on textarea at bounding box center [428, 298] width 730 height 147
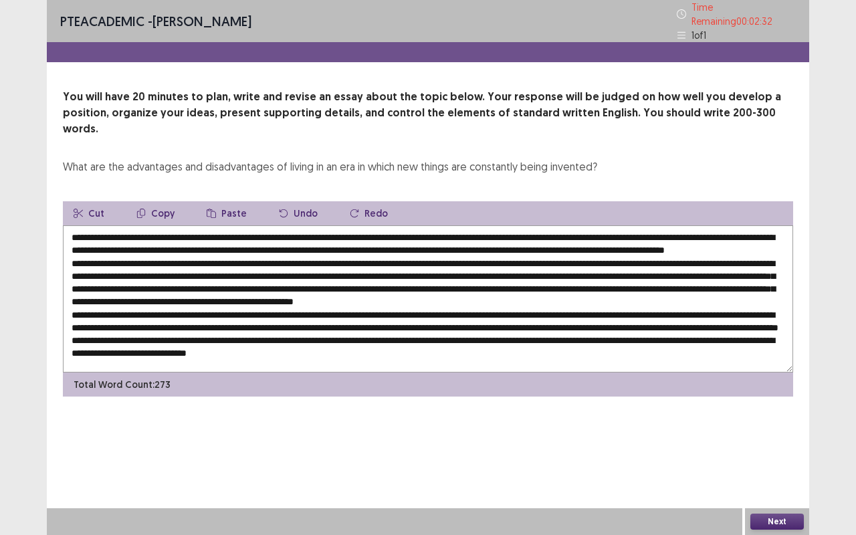
click at [733, 285] on textarea at bounding box center [428, 298] width 730 height 147
click at [210, 321] on textarea at bounding box center [428, 298] width 730 height 147
paste textarea "**********"
click at [306, 337] on textarea at bounding box center [428, 298] width 730 height 147
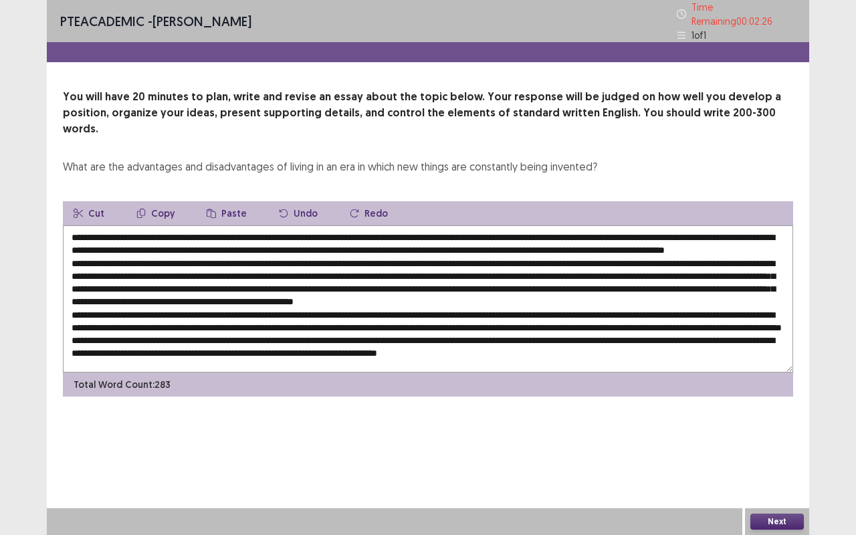
click at [306, 337] on textarea at bounding box center [428, 298] width 730 height 147
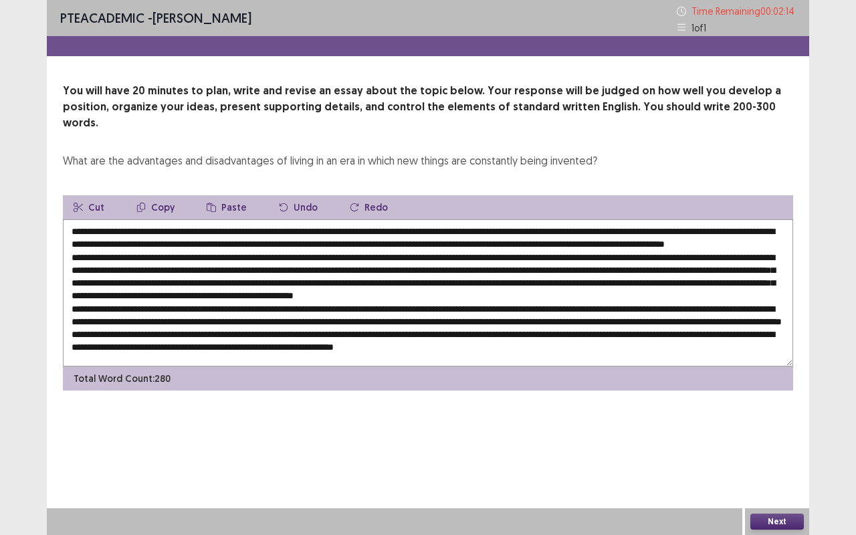
click at [313, 299] on textarea at bounding box center [428, 292] width 730 height 147
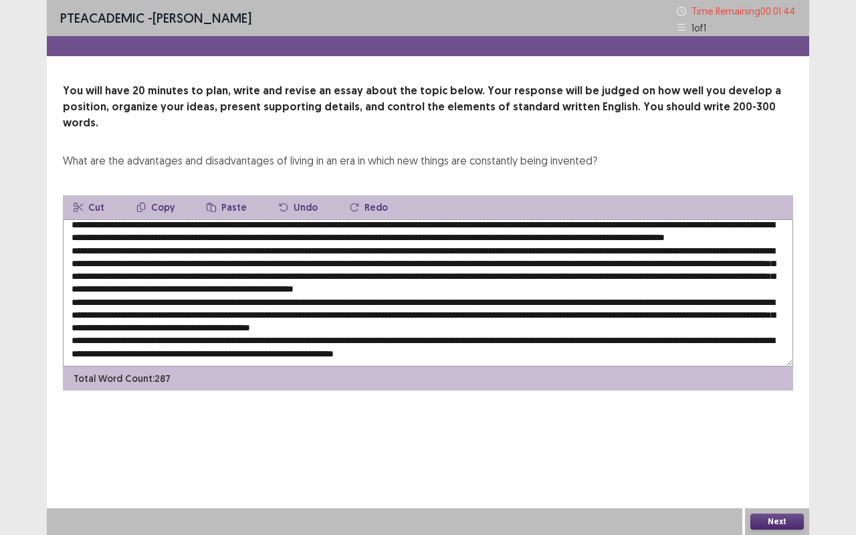
drag, startPoint x: 646, startPoint y: 302, endPoint x: 592, endPoint y: 299, distance: 54.2
click at [592, 299] on textarea at bounding box center [428, 292] width 730 height 147
click at [763, 297] on textarea at bounding box center [428, 292] width 730 height 147
click at [170, 307] on textarea at bounding box center [428, 292] width 730 height 147
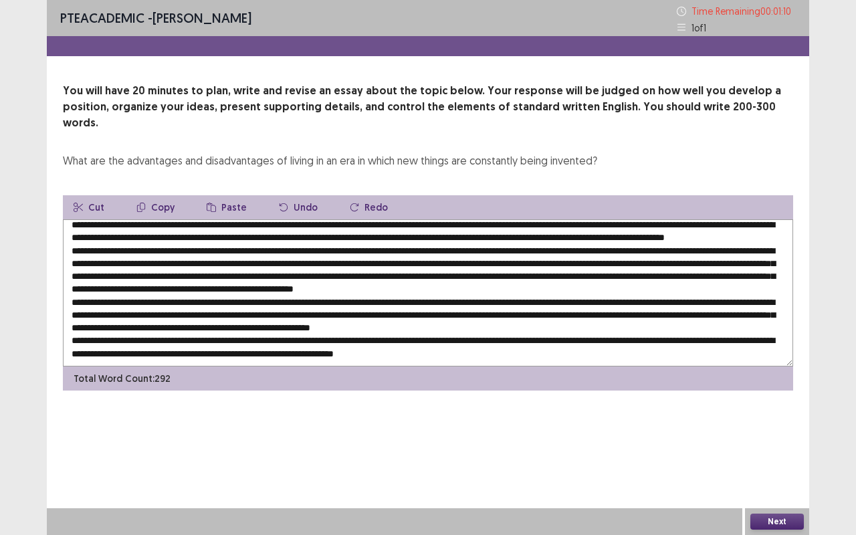
click at [148, 314] on textarea at bounding box center [428, 292] width 730 height 147
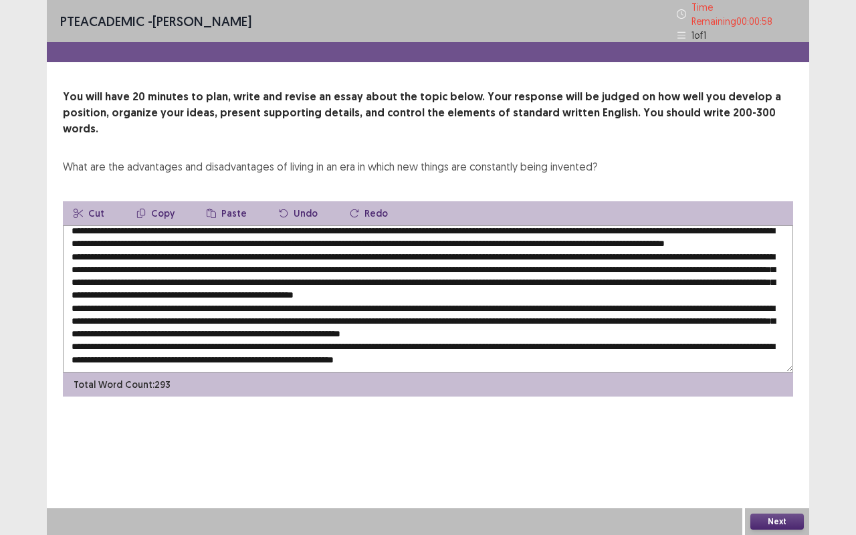
click at [458, 324] on textarea at bounding box center [428, 298] width 730 height 147
click at [372, 237] on textarea at bounding box center [428, 298] width 730 height 147
click at [376, 239] on textarea at bounding box center [428, 298] width 730 height 147
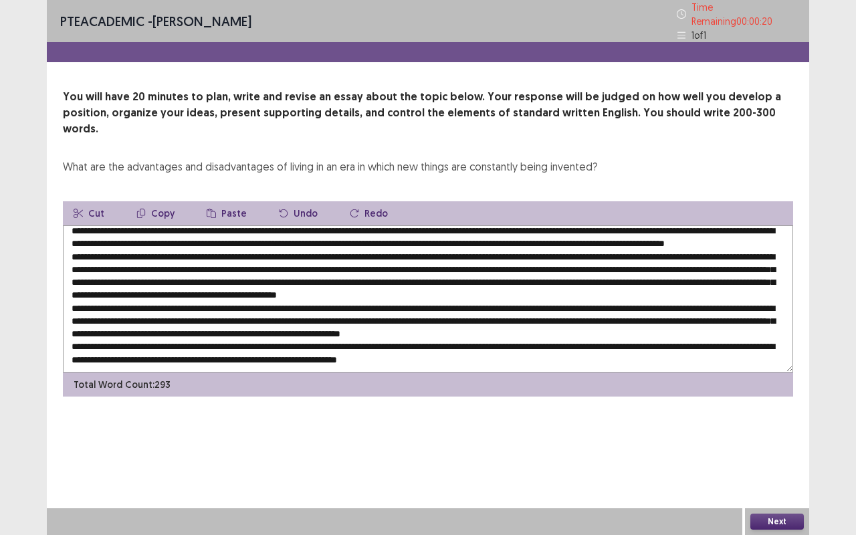
scroll to position [0, 0]
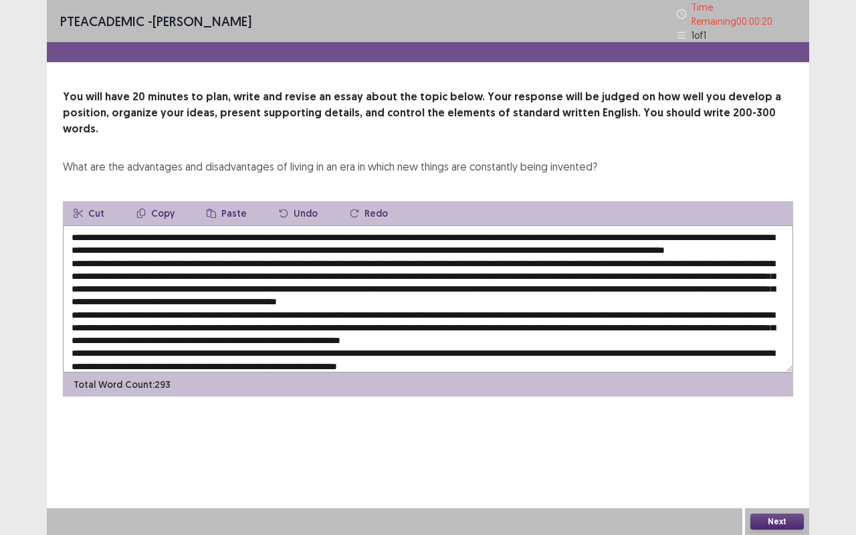
drag, startPoint x: 402, startPoint y: 244, endPoint x: 413, endPoint y: 209, distance: 36.4
click at [413, 225] on textarea at bounding box center [428, 298] width 730 height 147
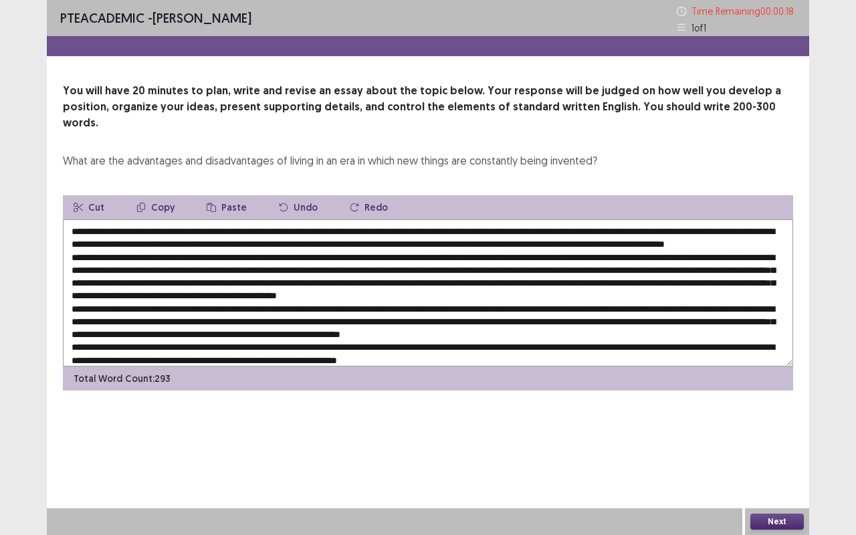
click at [422, 251] on textarea at bounding box center [428, 292] width 730 height 147
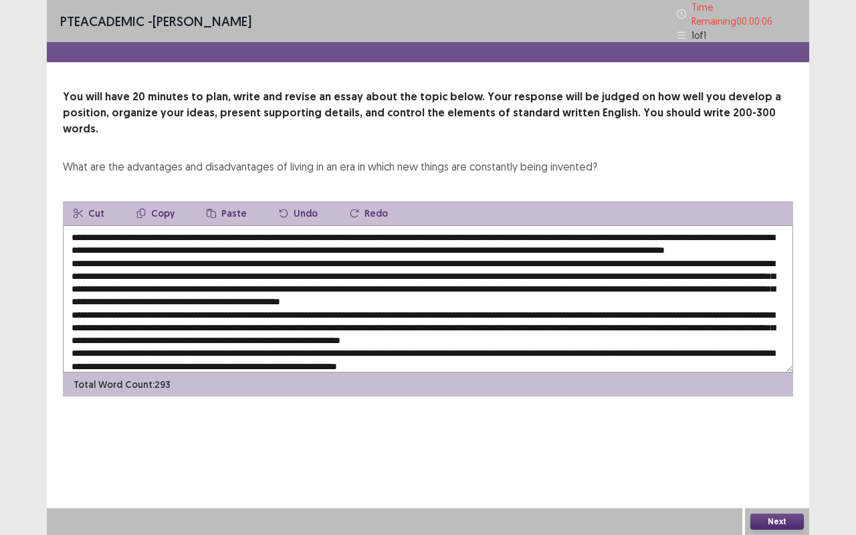
click at [265, 269] on textarea at bounding box center [428, 298] width 730 height 147
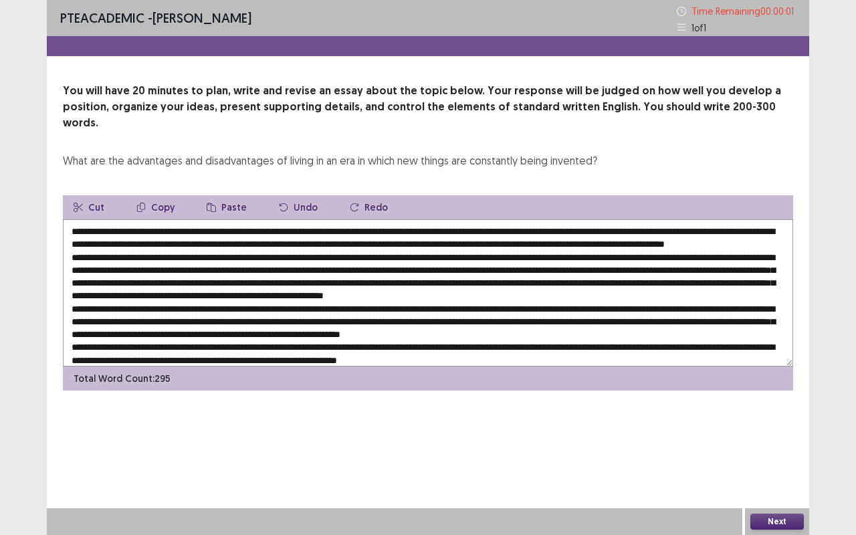
type textarea "**********"
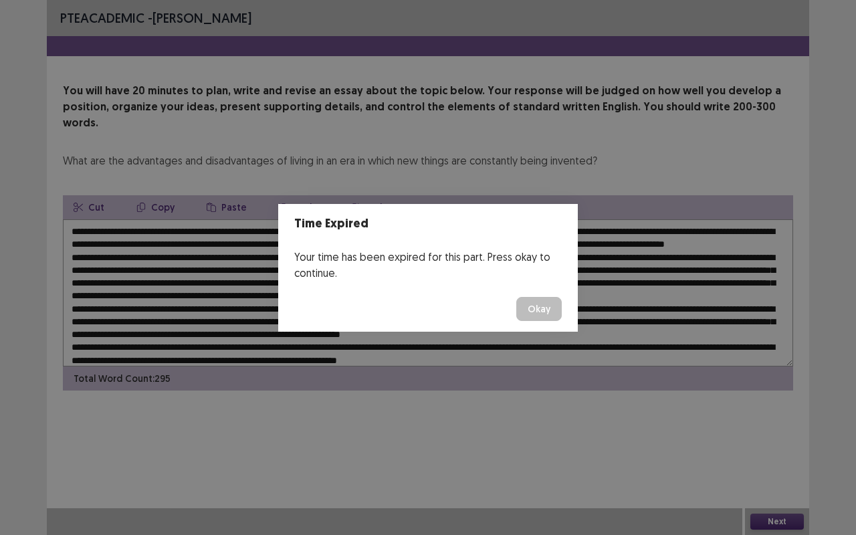
click at [541, 308] on button "Okay" at bounding box center [538, 309] width 45 height 24
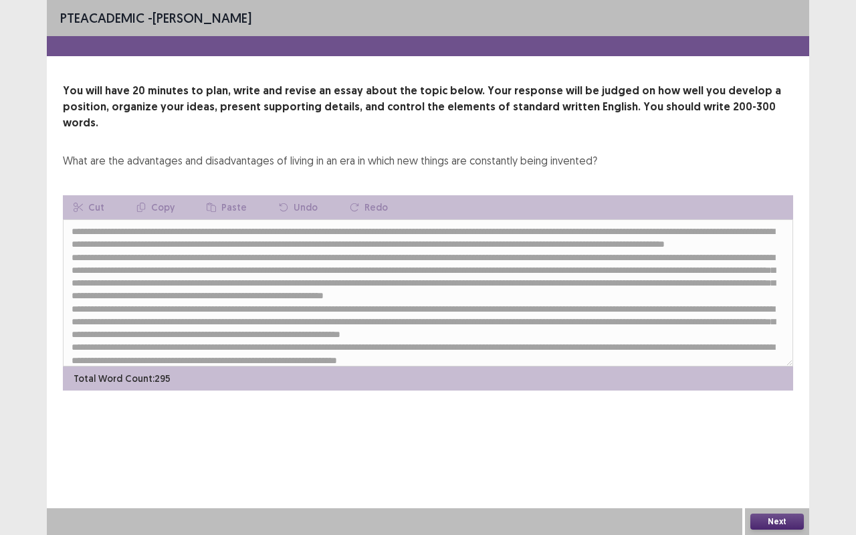
click at [786, 444] on button "Next" at bounding box center [776, 521] width 53 height 16
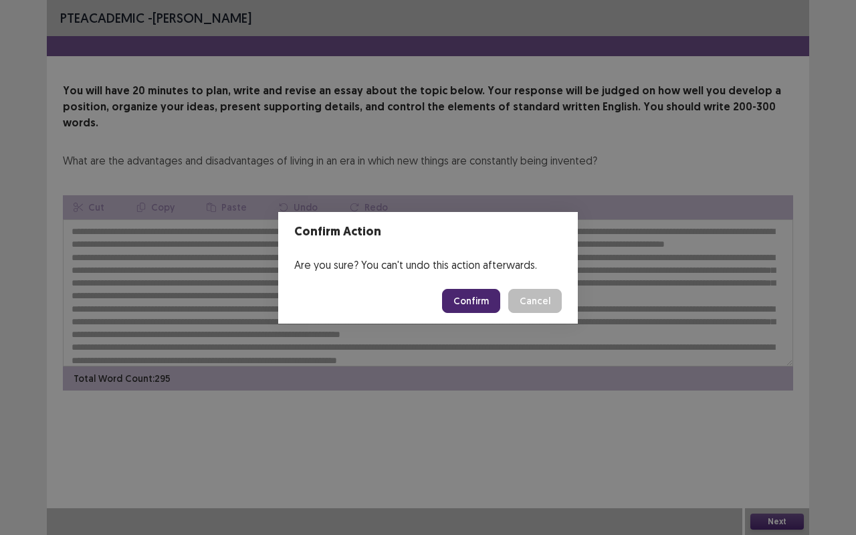
click at [472, 298] on button "Confirm" at bounding box center [471, 301] width 58 height 24
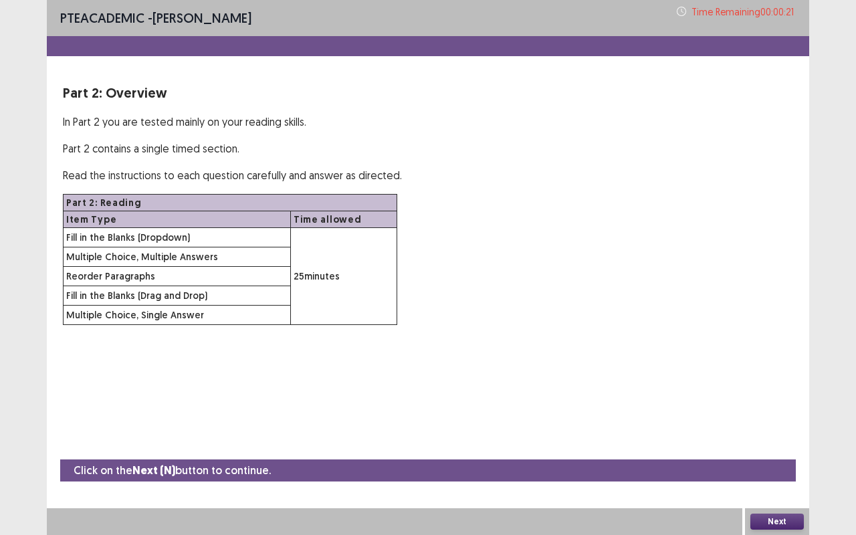
click at [794, 444] on button "Next" at bounding box center [776, 521] width 53 height 16
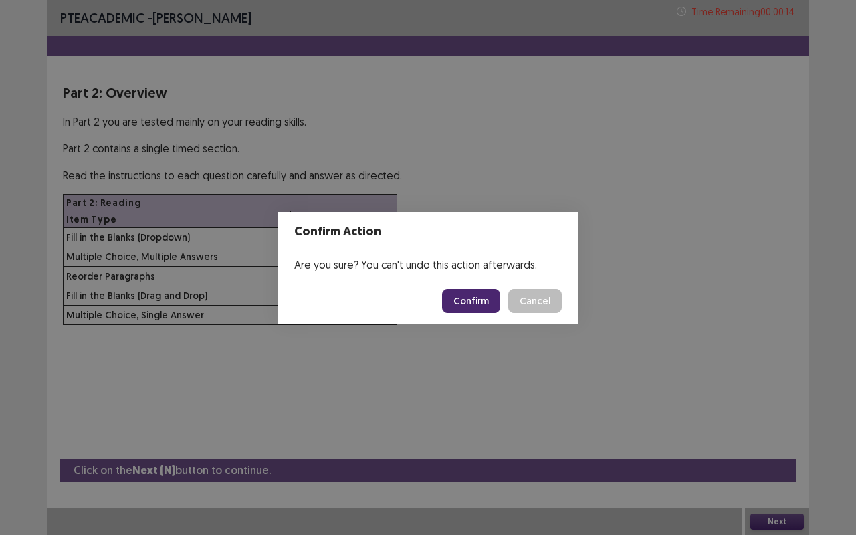
click at [485, 300] on button "Confirm" at bounding box center [471, 301] width 58 height 24
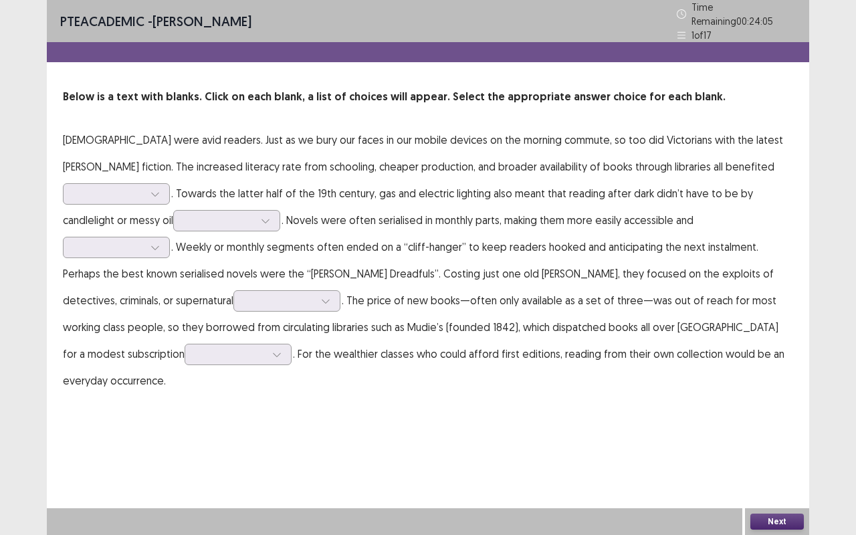
click at [737, 147] on p "Victorians were avid readers. Just as we bury our faces in our mobile devices o…" at bounding box center [428, 259] width 730 height 267
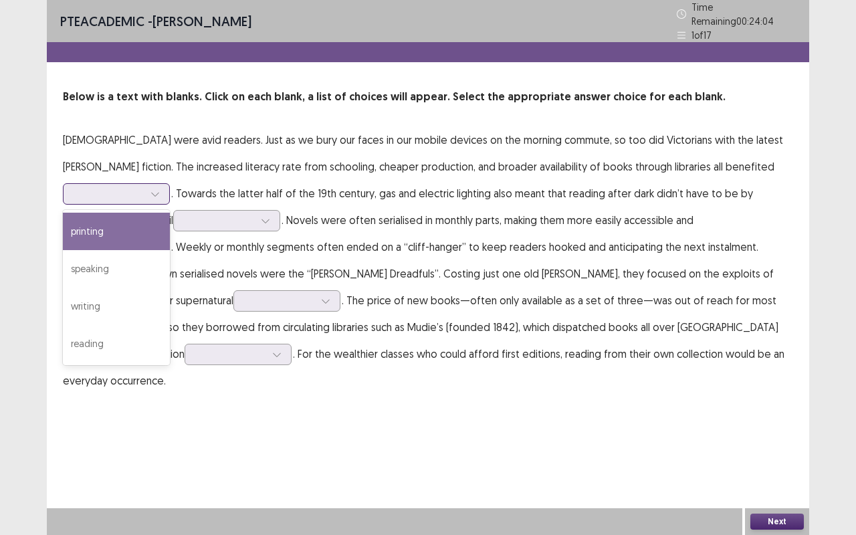
click at [158, 193] on icon at bounding box center [154, 195] width 7 height 4
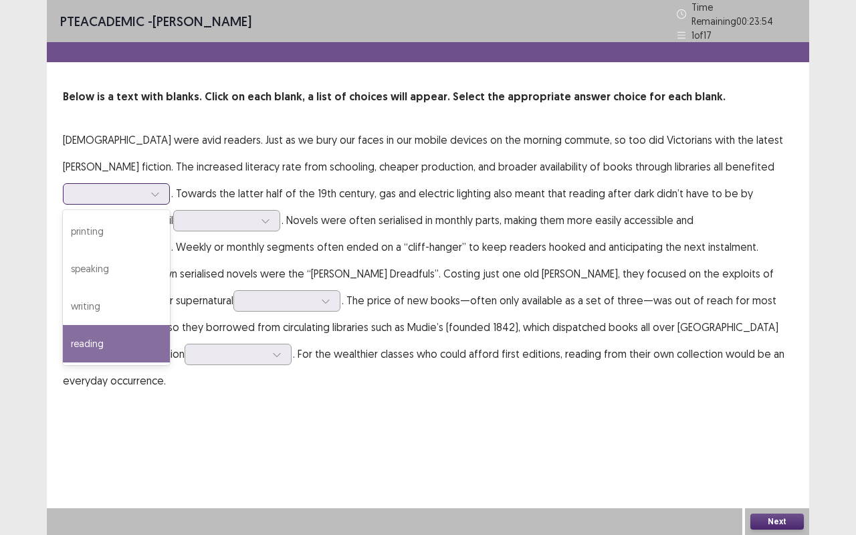
click at [170, 325] on div "reading" at bounding box center [116, 343] width 107 height 37
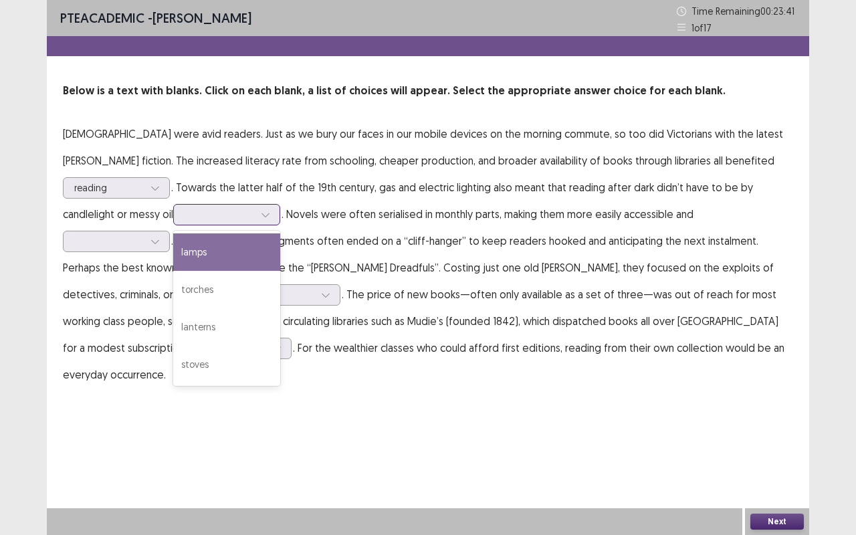
click at [255, 210] on div at bounding box center [265, 215] width 20 height 20
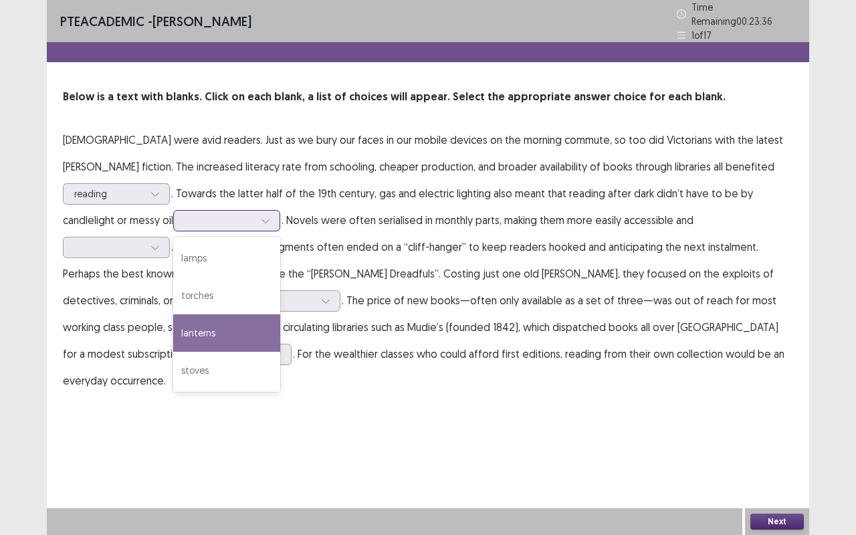
click at [173, 326] on div "lanterns" at bounding box center [226, 332] width 107 height 37
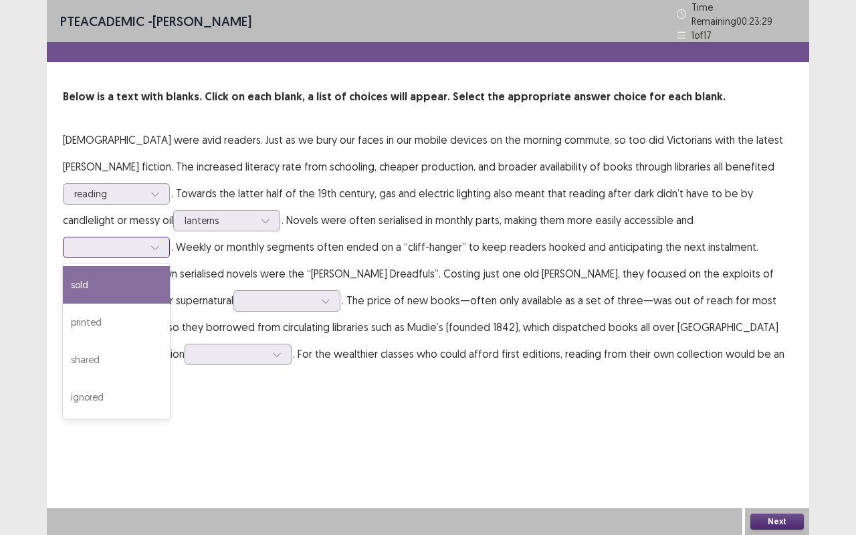
click at [160, 243] on icon at bounding box center [154, 247] width 9 height 9
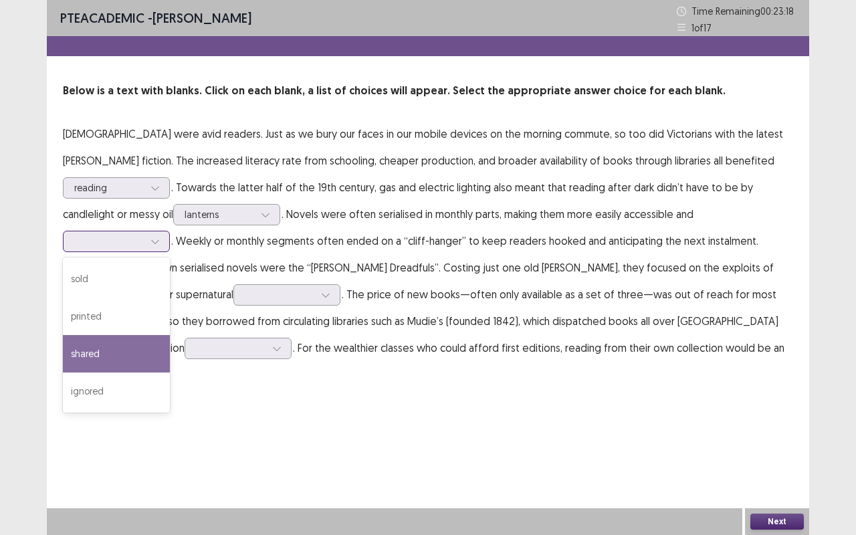
click at [170, 335] on div "shared" at bounding box center [116, 353] width 107 height 37
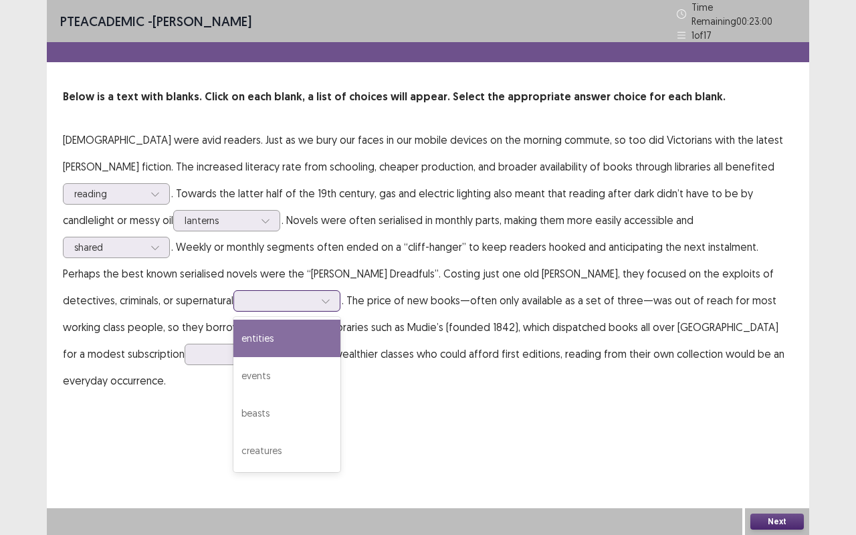
click at [336, 291] on div at bounding box center [326, 301] width 20 height 20
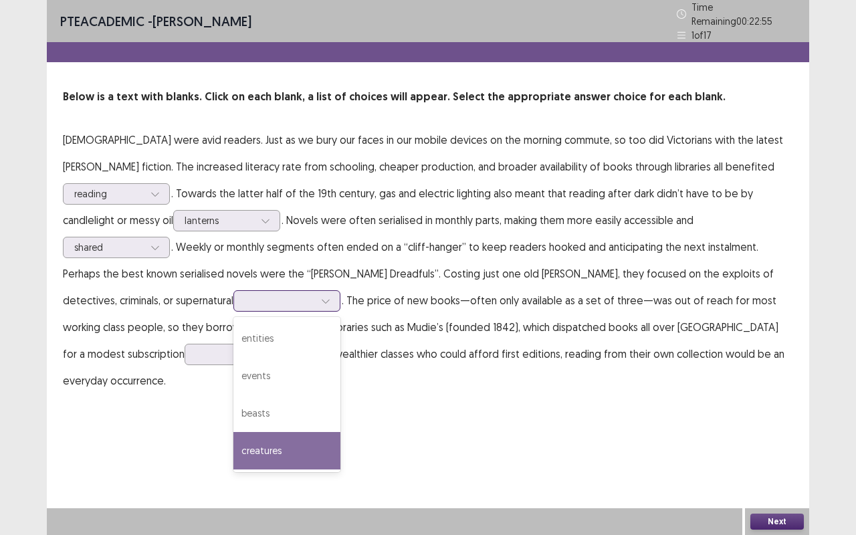
click at [340, 432] on div "creatures" at bounding box center [286, 450] width 107 height 37
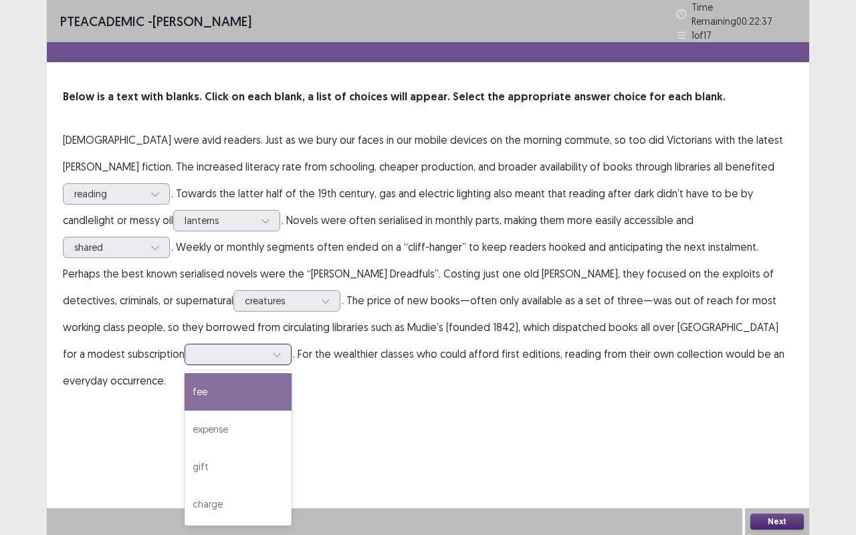
click at [265, 348] on div at bounding box center [231, 354] width 70 height 13
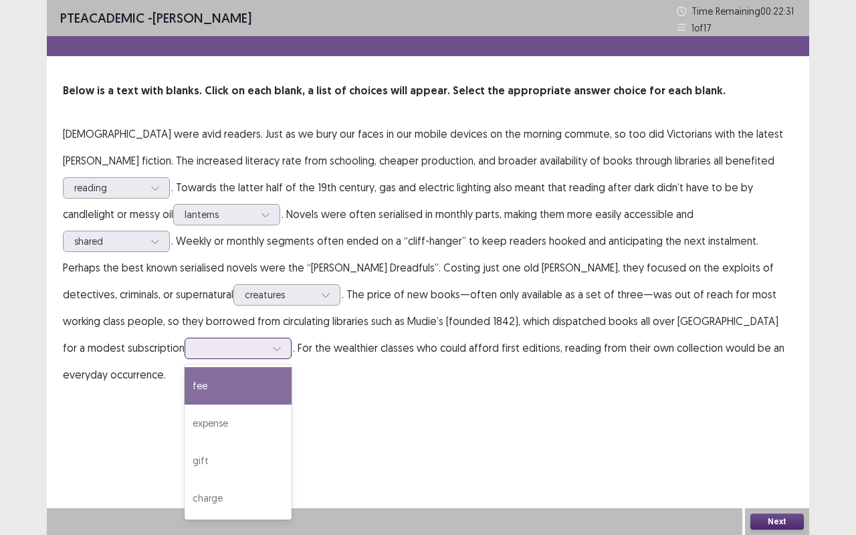
click at [291, 367] on div "fee" at bounding box center [237, 385] width 107 height 37
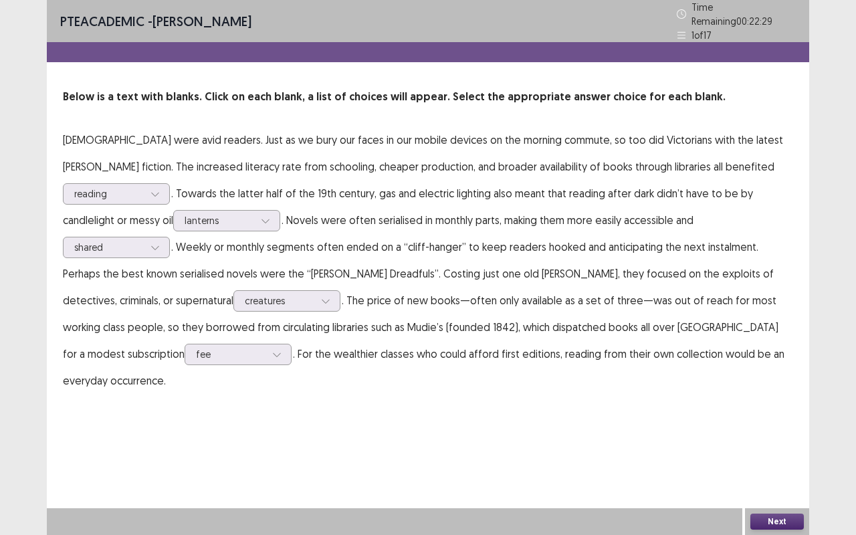
click at [766, 444] on button "Next" at bounding box center [776, 521] width 53 height 16
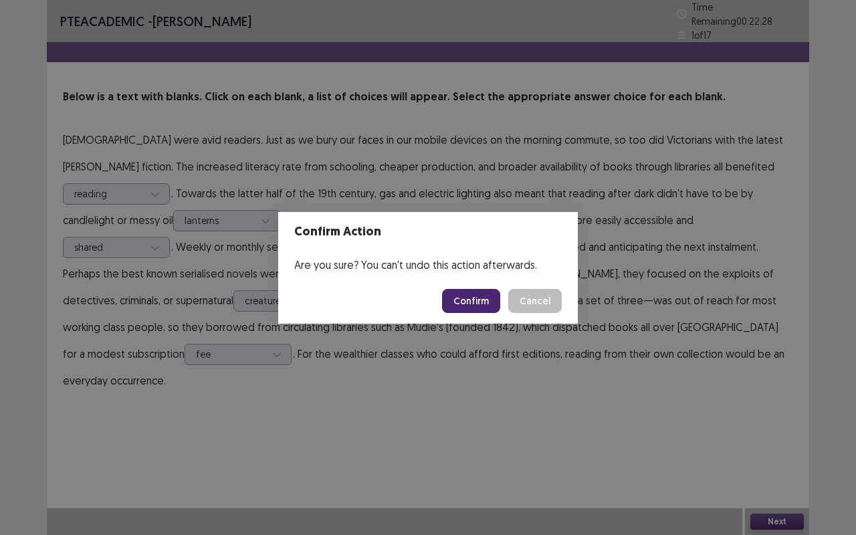
click at [483, 295] on button "Confirm" at bounding box center [471, 301] width 58 height 24
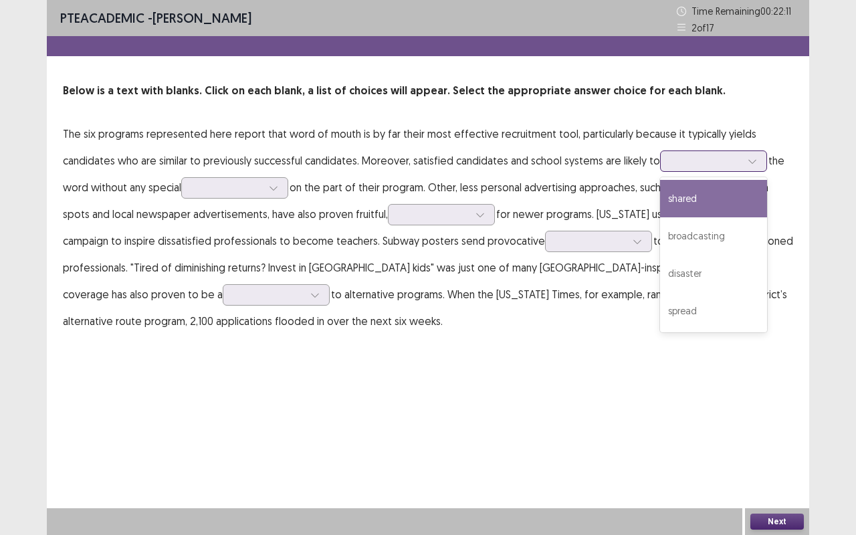
click at [753, 160] on div at bounding box center [752, 161] width 20 height 20
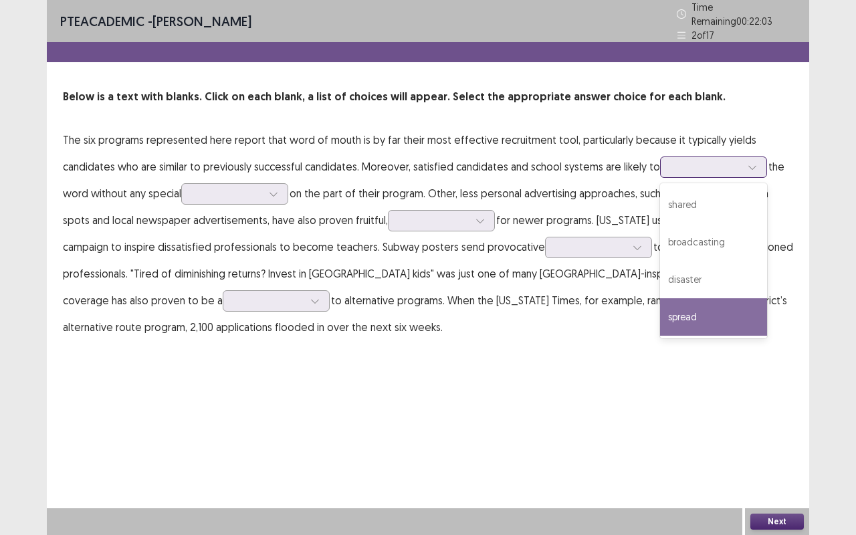
click at [672, 309] on div "spread" at bounding box center [713, 316] width 107 height 37
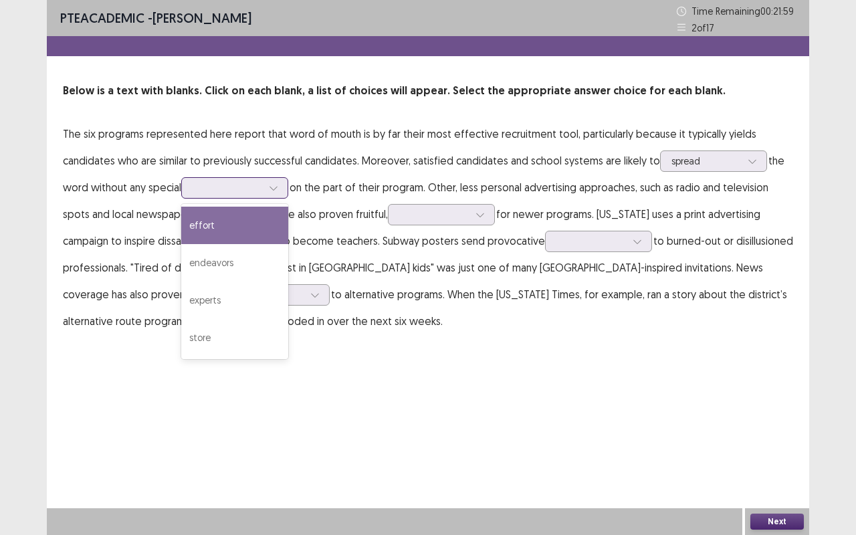
click at [273, 183] on icon at bounding box center [273, 187] width 9 height 9
click at [249, 223] on div "effort" at bounding box center [234, 225] width 107 height 37
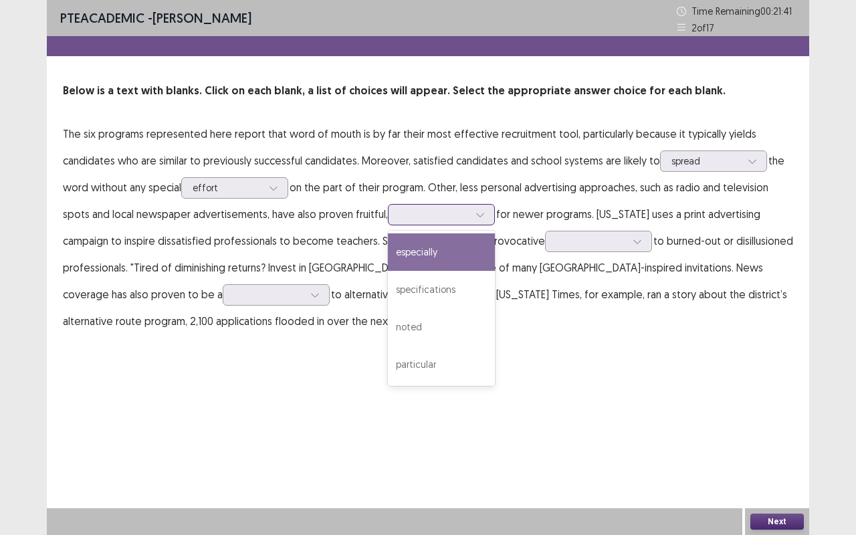
click at [479, 215] on icon at bounding box center [479, 214] width 9 height 9
click at [441, 253] on div "especially" at bounding box center [441, 251] width 107 height 37
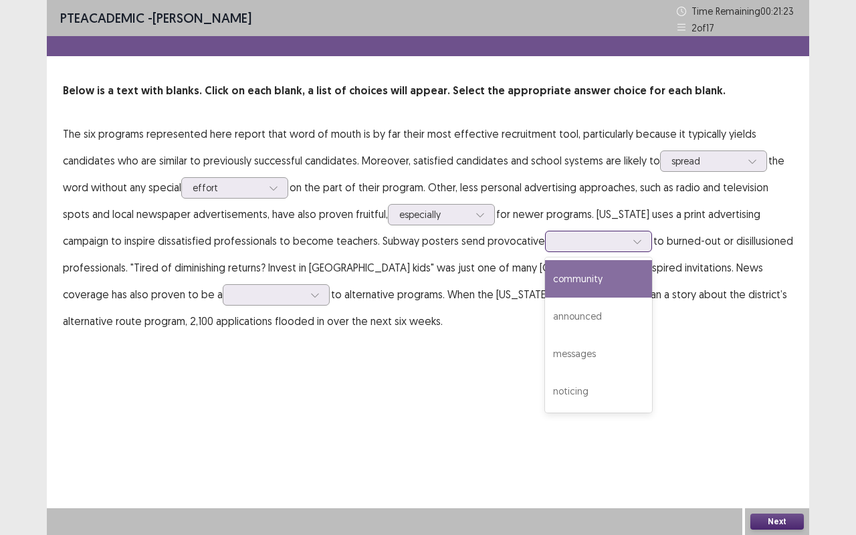
click at [611, 237] on div at bounding box center [591, 241] width 70 height 13
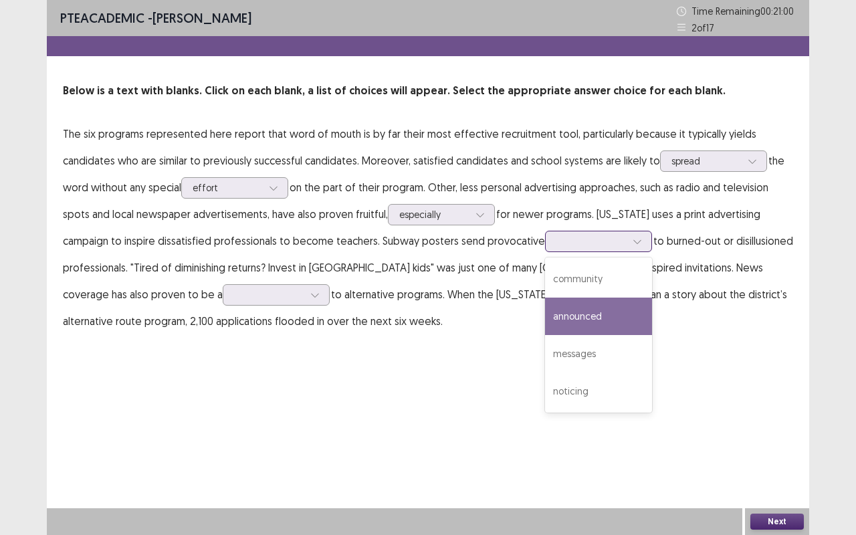
click at [593, 314] on div "announced" at bounding box center [598, 315] width 107 height 37
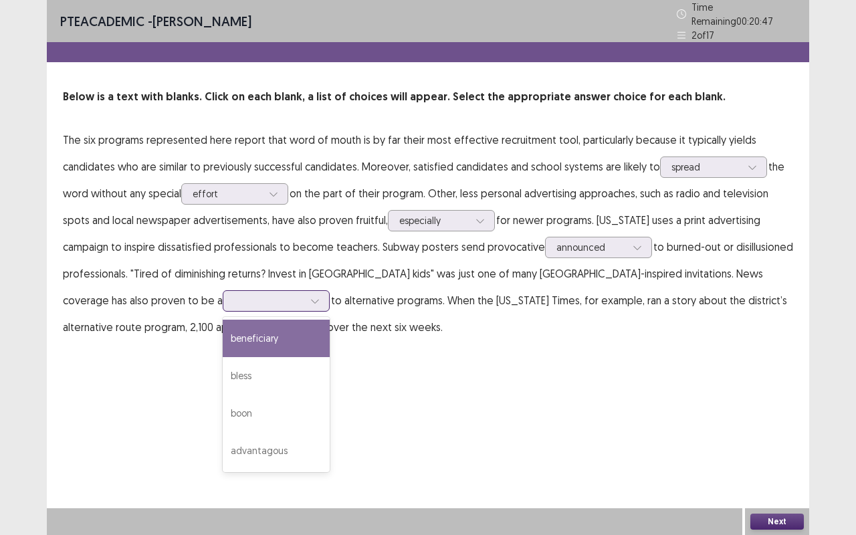
click at [310, 296] on icon at bounding box center [314, 300] width 9 height 9
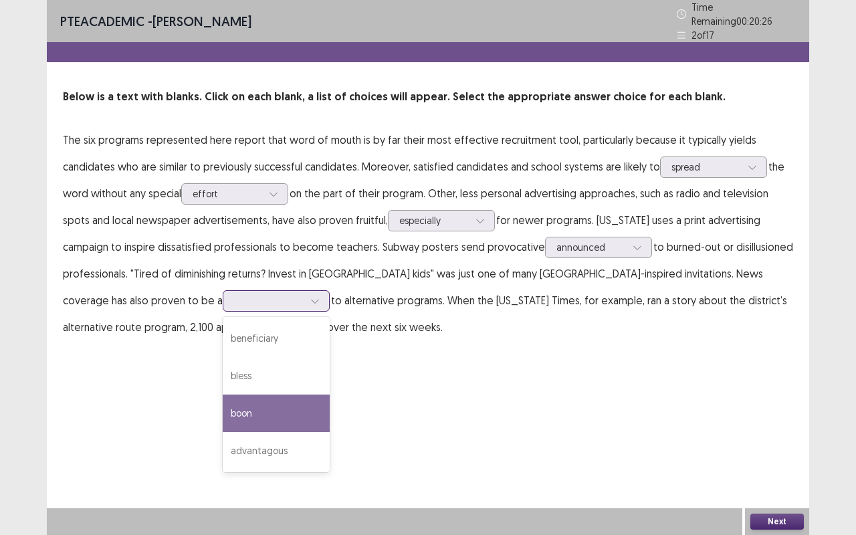
click at [223, 408] on div "boon" at bounding box center [276, 412] width 107 height 37
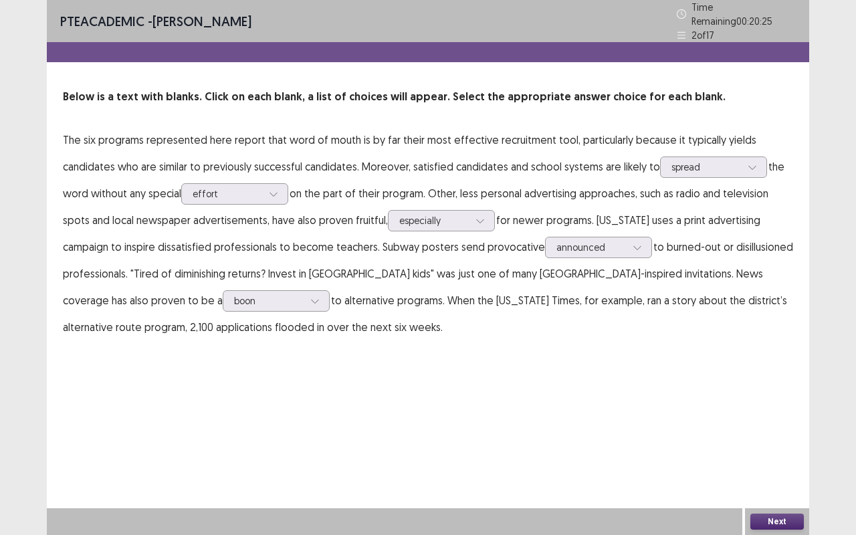
click at [785, 444] on button "Next" at bounding box center [776, 521] width 53 height 16
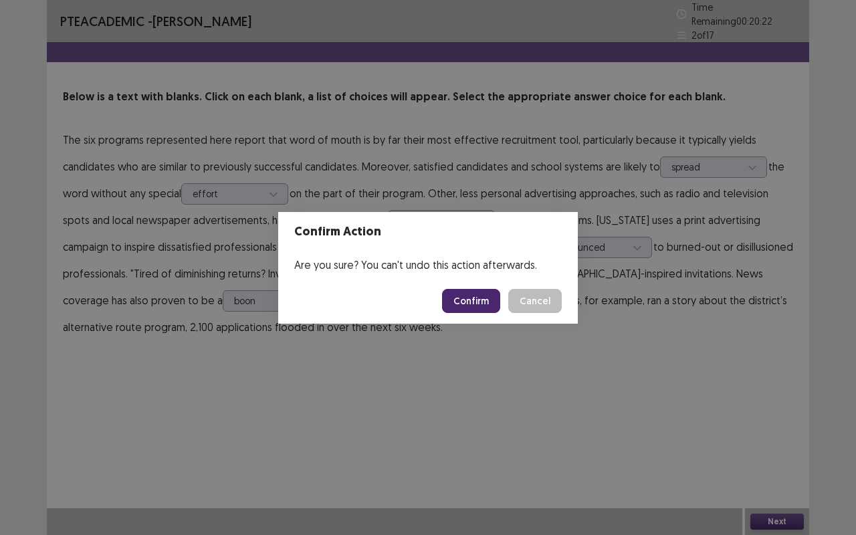
click at [473, 293] on button "Confirm" at bounding box center [471, 301] width 58 height 24
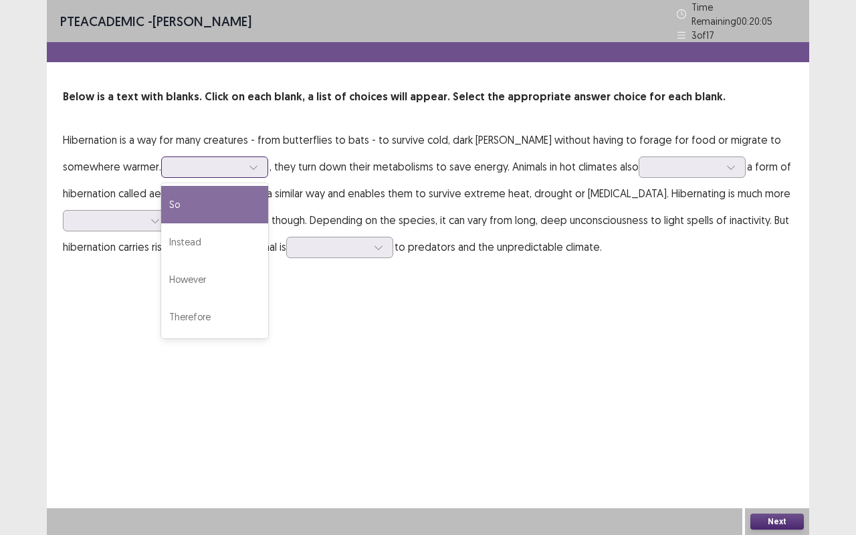
click at [249, 166] on icon at bounding box center [252, 168] width 7 height 4
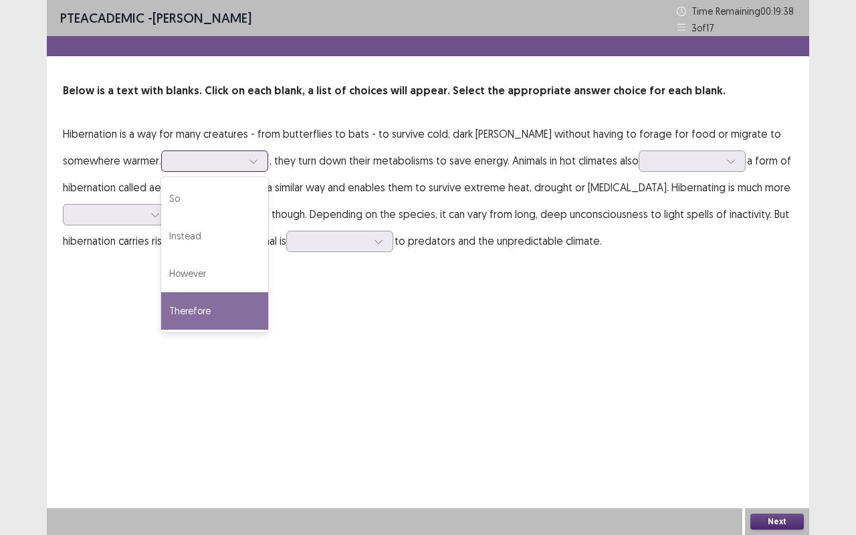
click at [175, 305] on div "Therefore" at bounding box center [214, 310] width 107 height 37
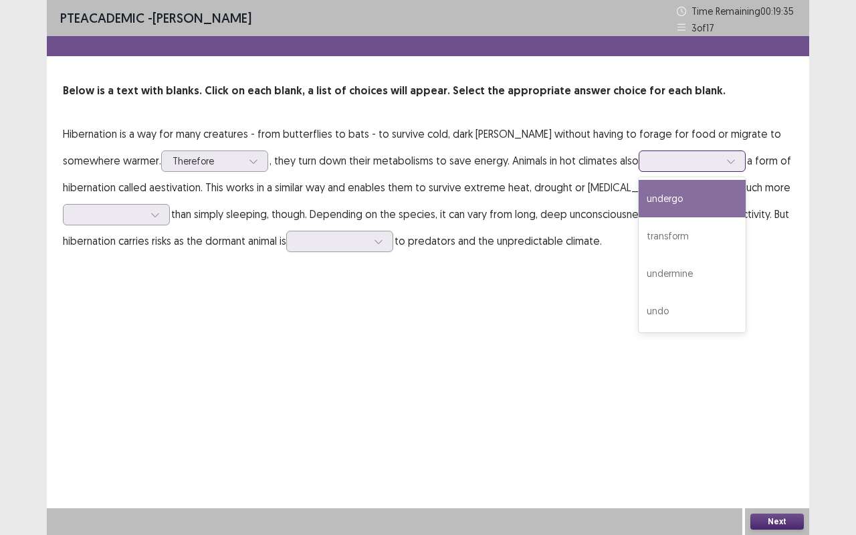
click at [721, 155] on div at bounding box center [731, 161] width 20 height 20
click at [638, 200] on div "undergo" at bounding box center [691, 198] width 107 height 37
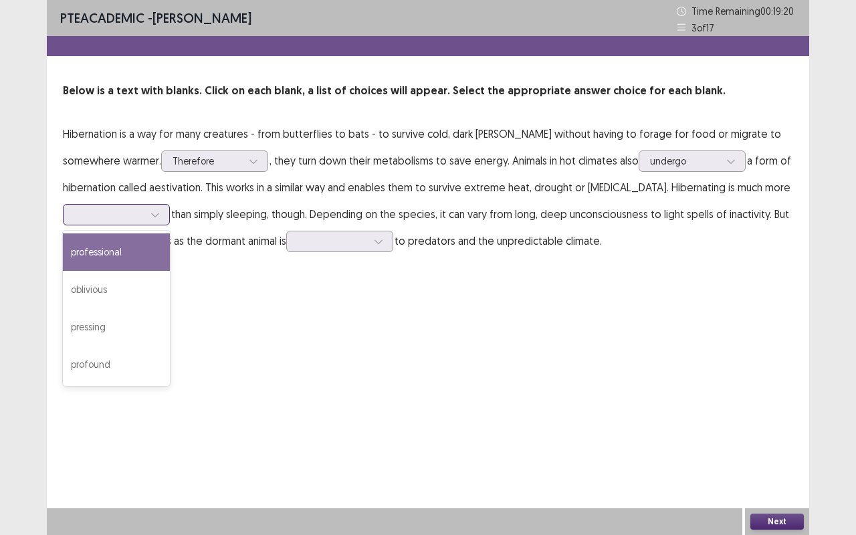
click at [152, 207] on div at bounding box center [155, 215] width 20 height 20
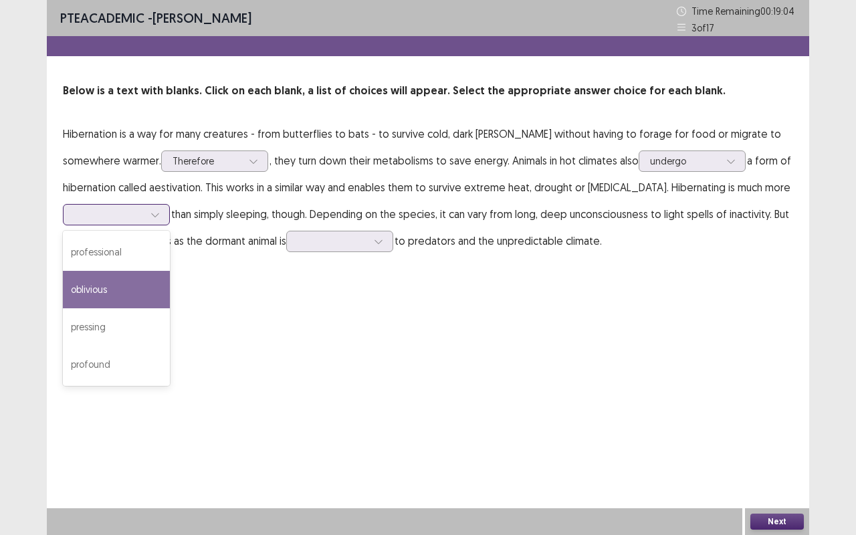
click at [120, 295] on div "oblivious" at bounding box center [116, 289] width 107 height 37
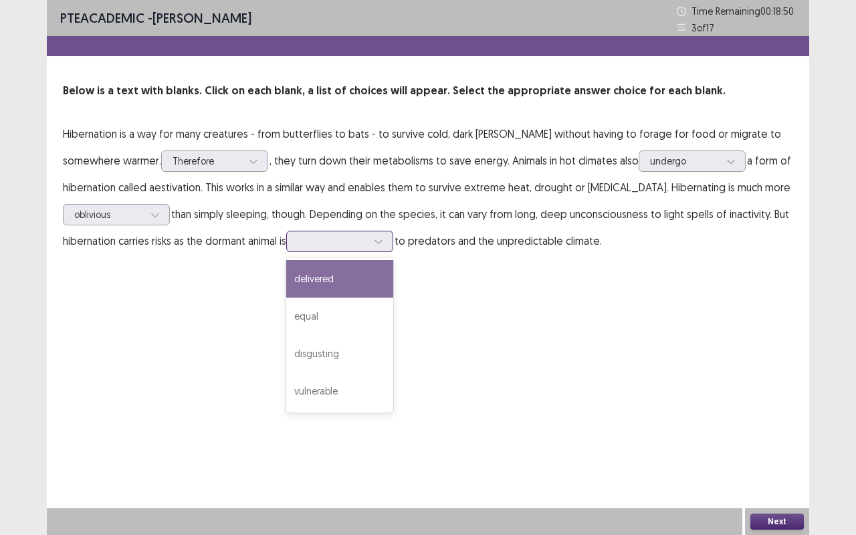
click at [383, 241] on icon at bounding box center [378, 241] width 9 height 9
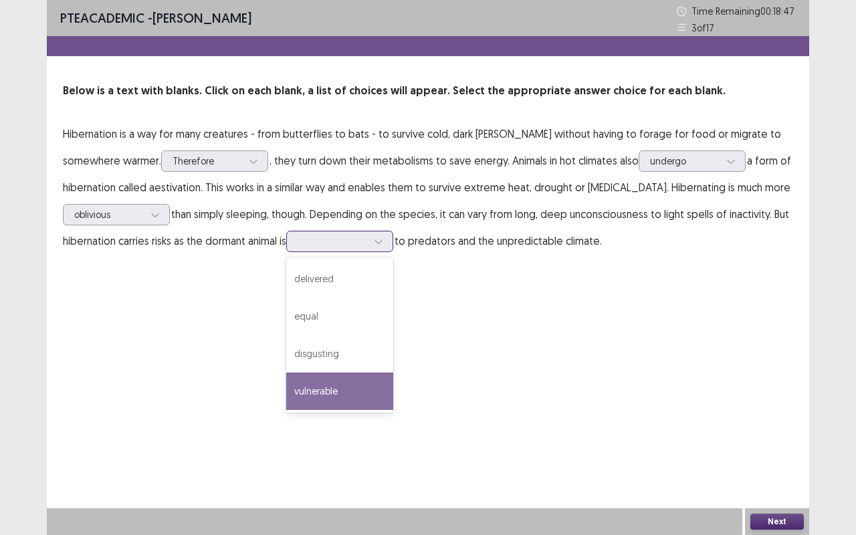
click at [340, 384] on div "vulnerable" at bounding box center [339, 390] width 107 height 37
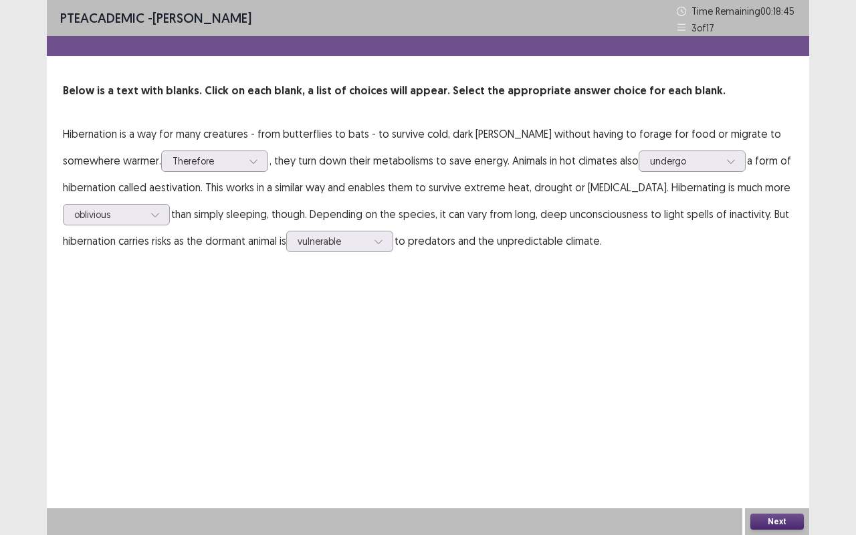
click at [770, 444] on button "Next" at bounding box center [776, 521] width 53 height 16
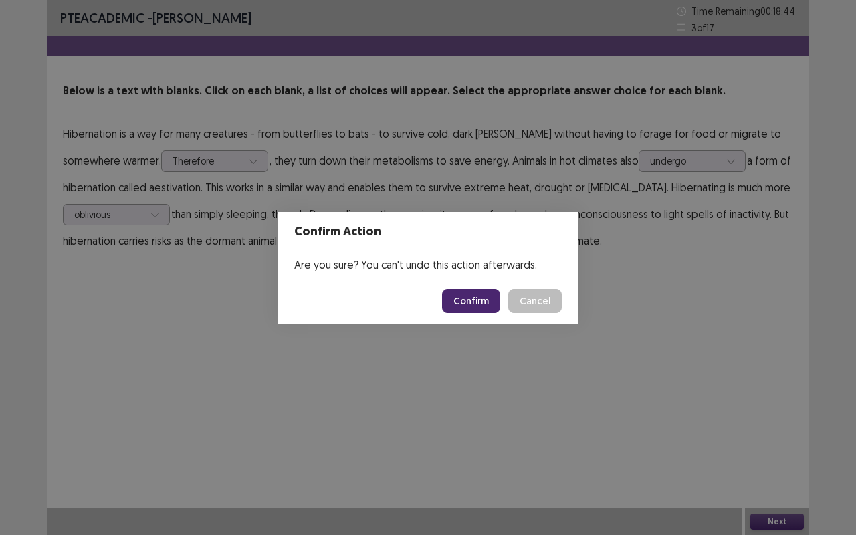
click at [481, 295] on button "Confirm" at bounding box center [471, 301] width 58 height 24
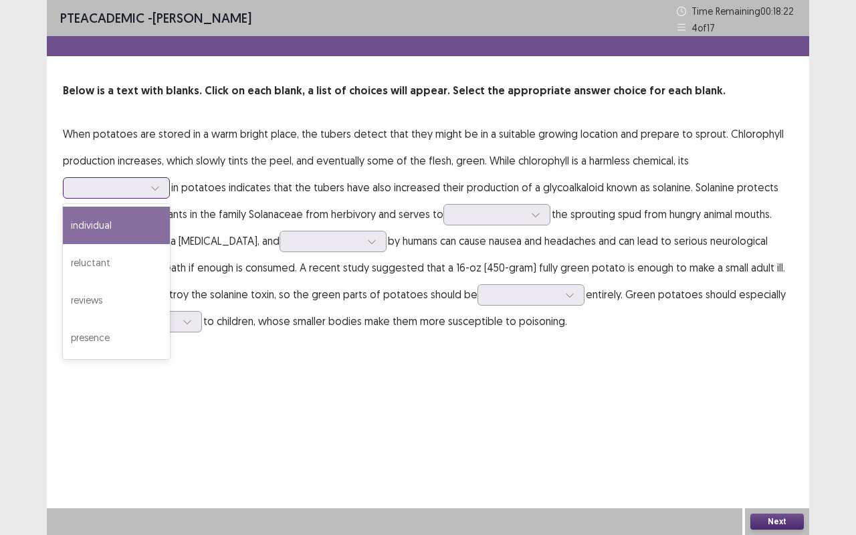
click at [158, 178] on div at bounding box center [155, 188] width 20 height 20
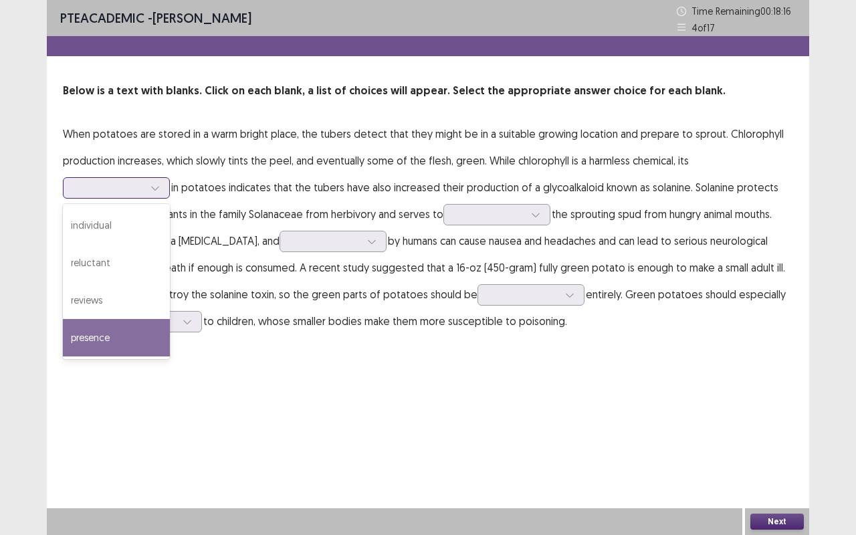
click at [98, 338] on div "presence" at bounding box center [116, 337] width 107 height 37
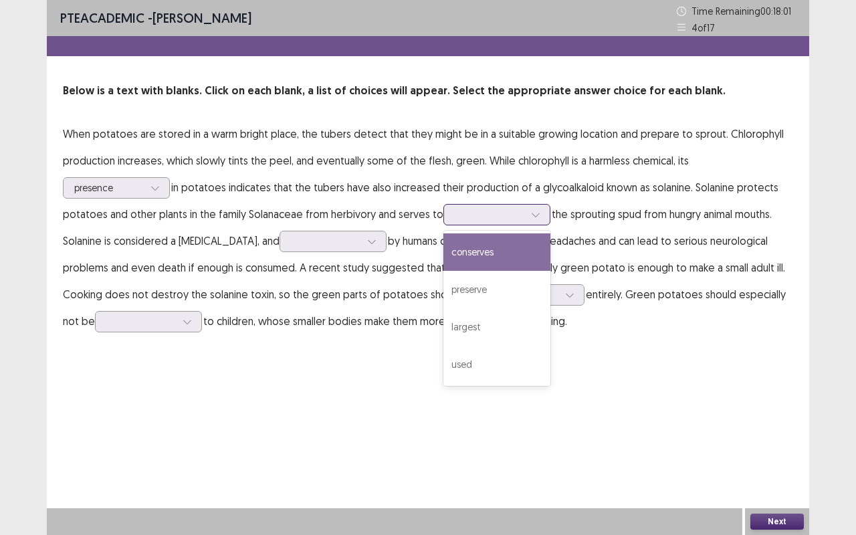
click at [527, 211] on div at bounding box center [535, 215] width 20 height 20
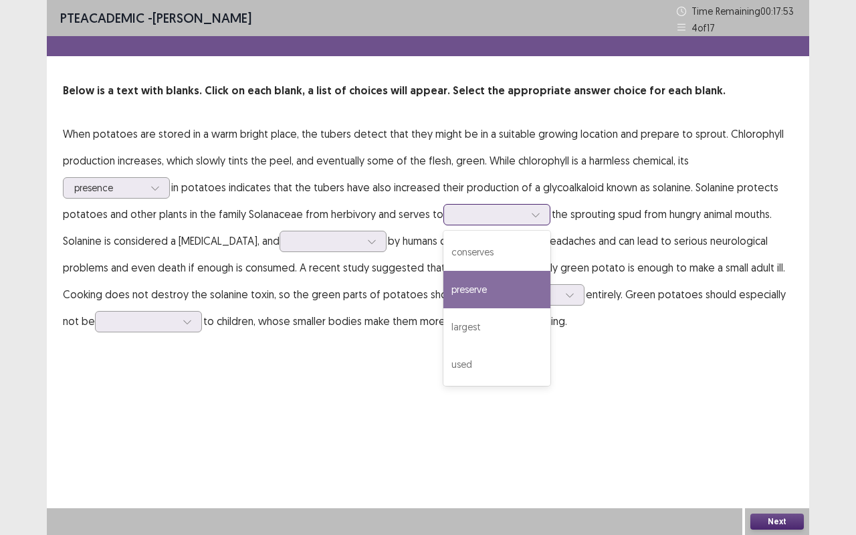
click at [489, 293] on div "preserve" at bounding box center [496, 289] width 107 height 37
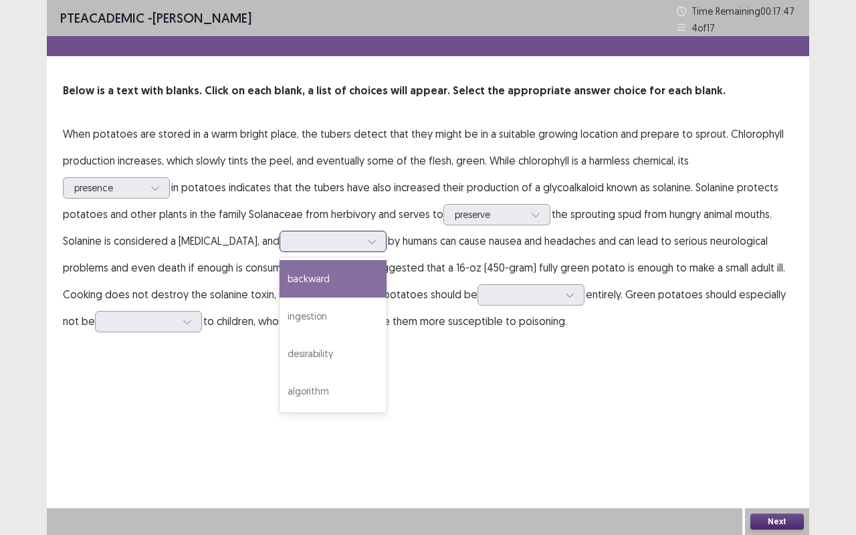
click at [361, 239] on div at bounding box center [332, 241] width 107 height 21
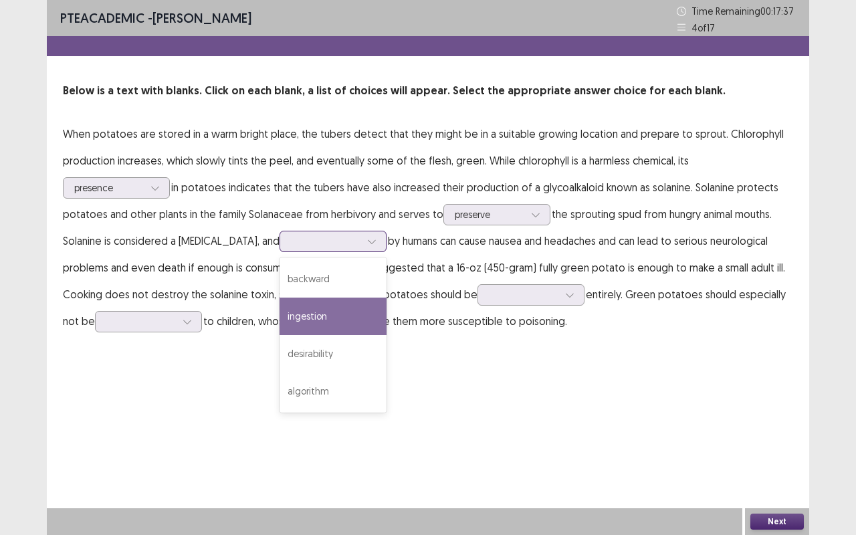
click at [290, 318] on div "ingestion" at bounding box center [332, 315] width 107 height 37
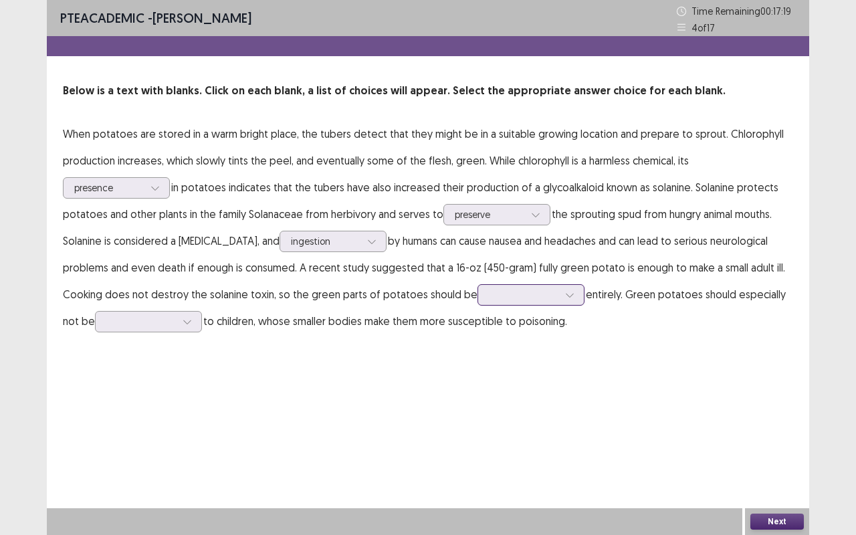
click at [565, 290] on icon at bounding box center [569, 294] width 9 height 9
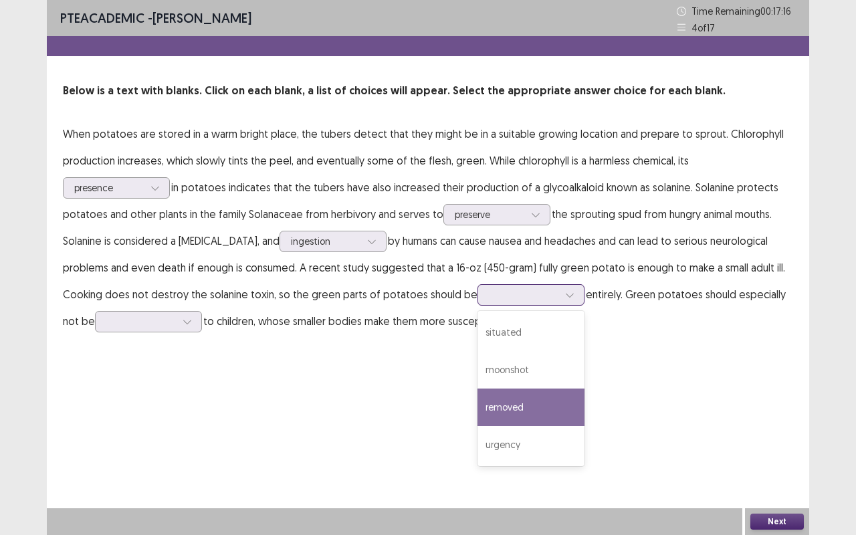
click at [525, 408] on div "removed" at bounding box center [530, 406] width 107 height 37
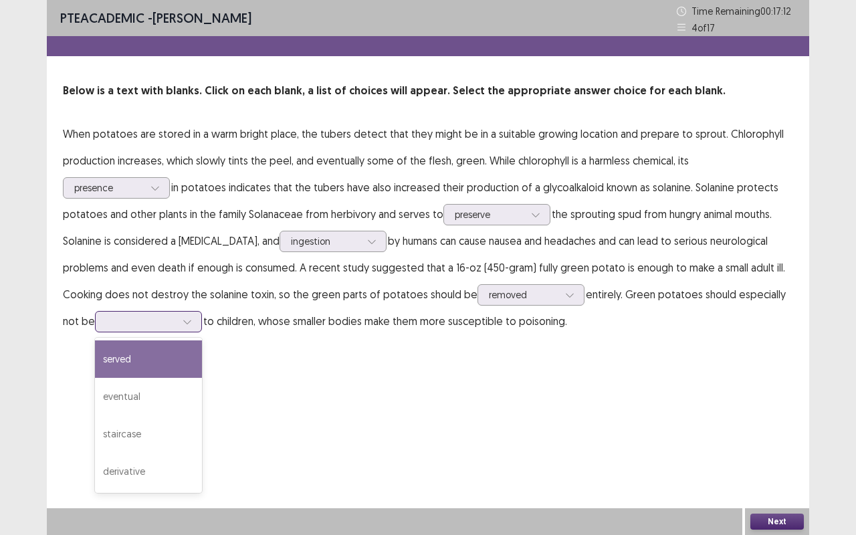
click at [183, 322] on div at bounding box center [187, 322] width 20 height 20
click at [168, 356] on div "served" at bounding box center [148, 358] width 107 height 37
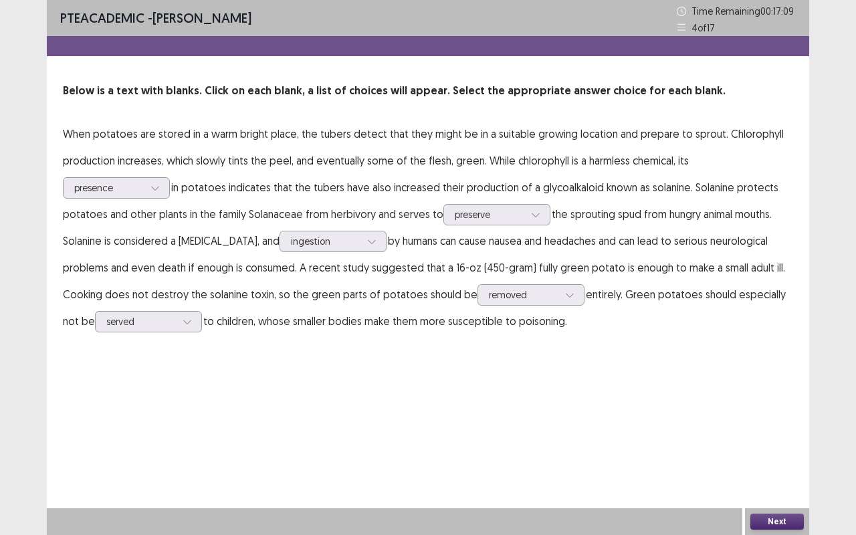
click at [789, 444] on button "Next" at bounding box center [776, 521] width 53 height 16
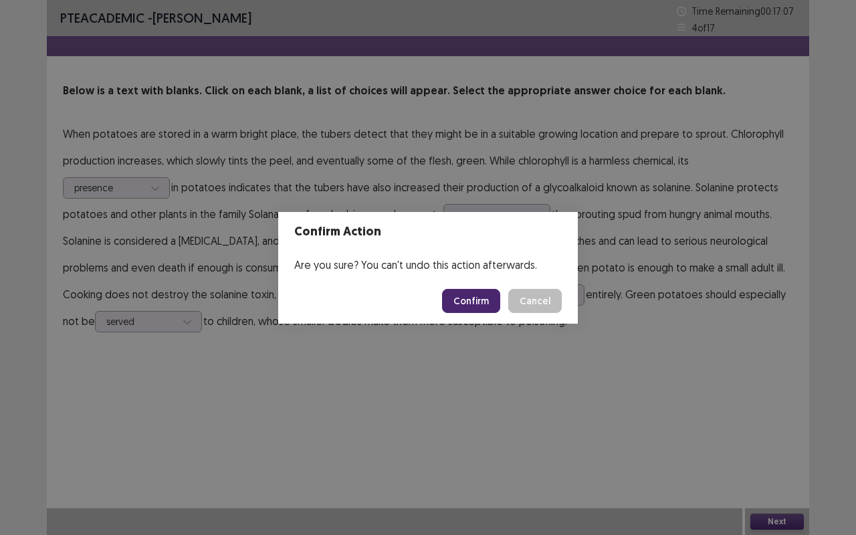
click at [468, 301] on button "Confirm" at bounding box center [471, 301] width 58 height 24
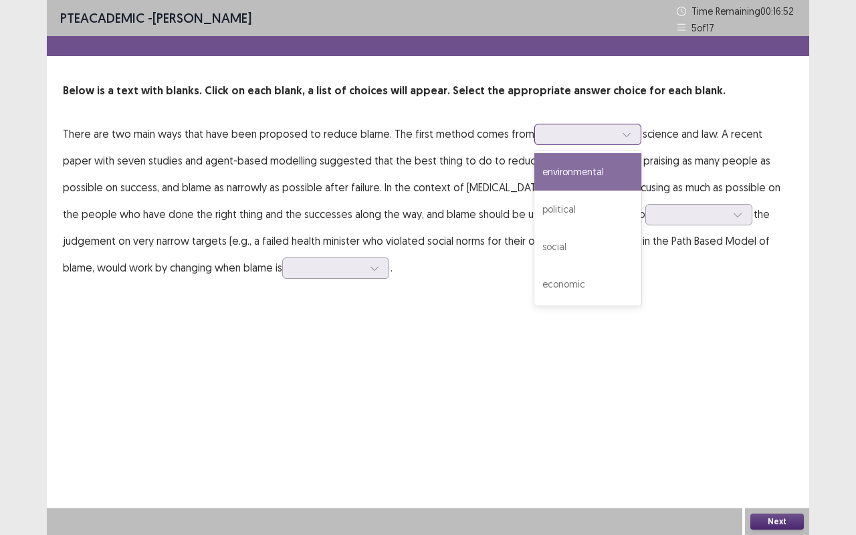
click at [632, 134] on div at bounding box center [587, 134] width 107 height 21
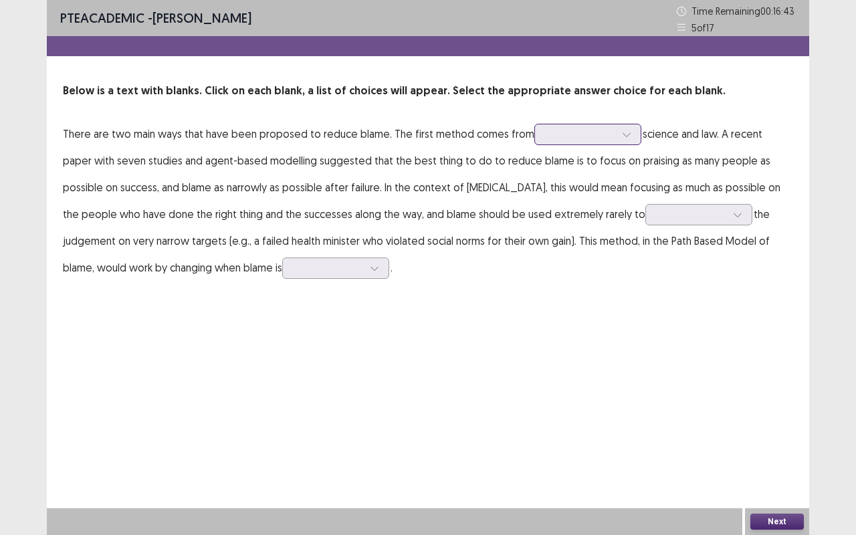
click at [632, 134] on div at bounding box center [587, 134] width 107 height 21
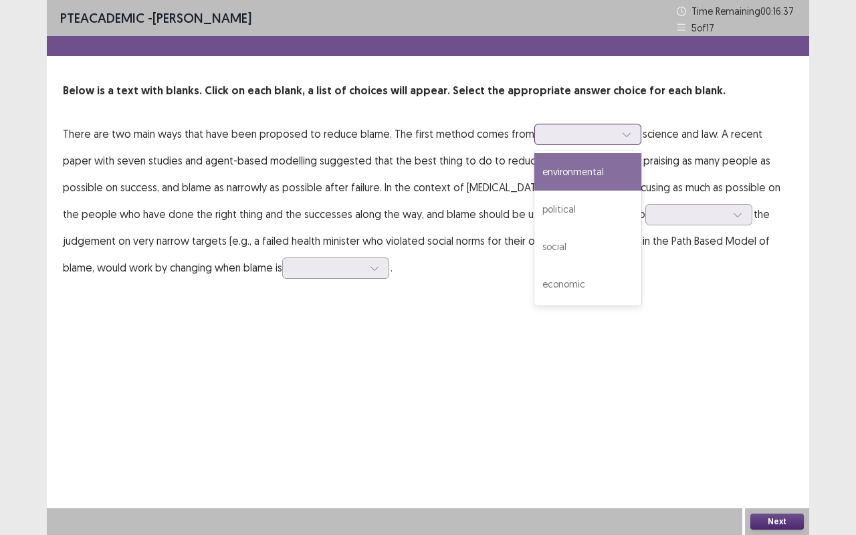
click at [622, 130] on icon at bounding box center [626, 134] width 9 height 9
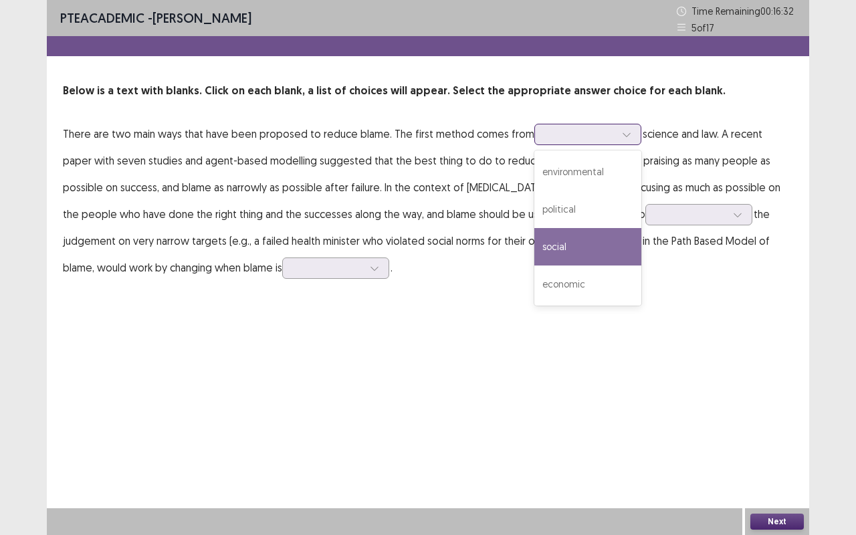
click at [600, 242] on div "social" at bounding box center [587, 246] width 107 height 37
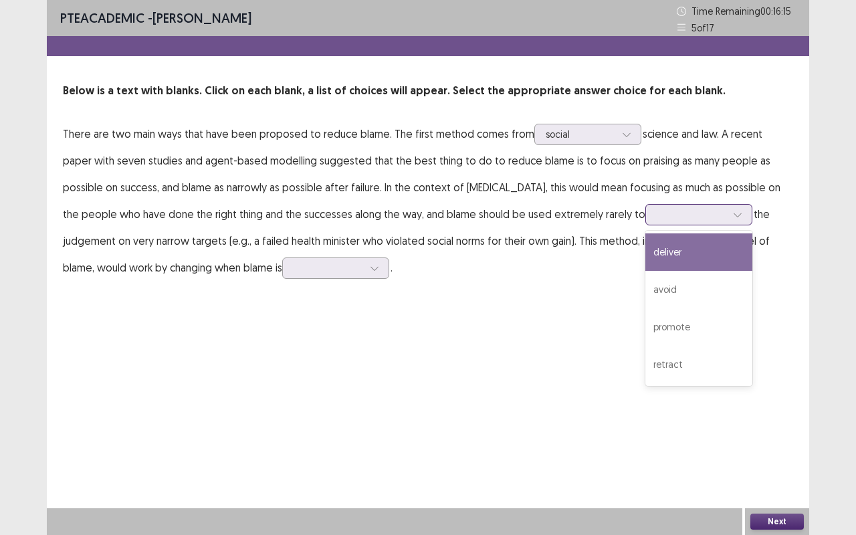
click at [733, 213] on icon at bounding box center [737, 214] width 9 height 9
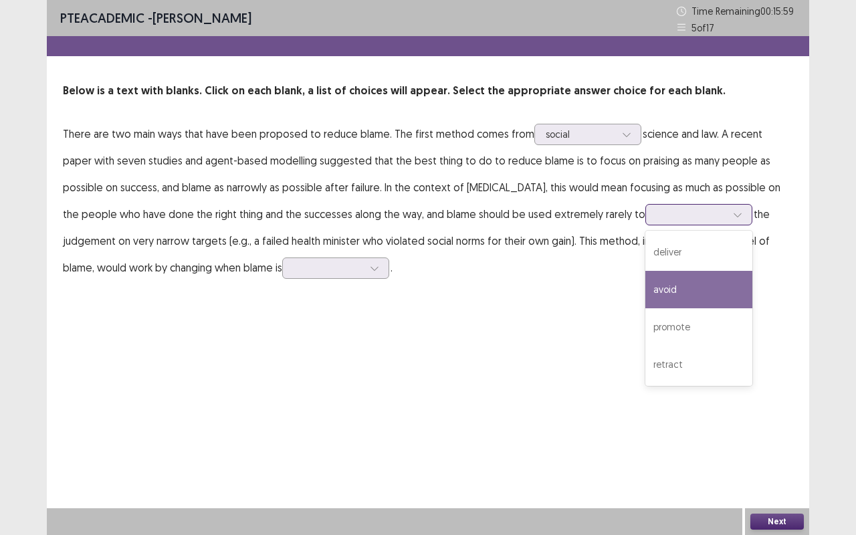
click at [645, 282] on div "avoid" at bounding box center [698, 289] width 107 height 37
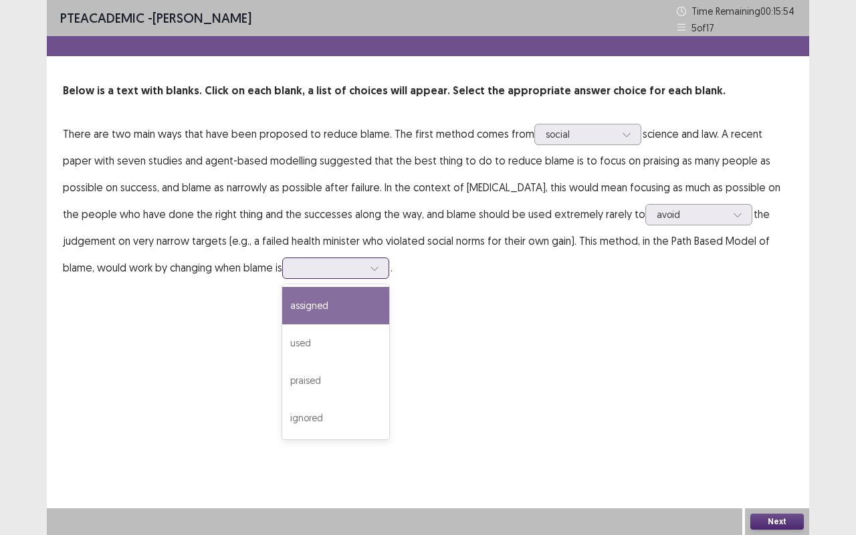
click at [293, 261] on div at bounding box center [328, 267] width 70 height 13
click at [282, 297] on div "assigned" at bounding box center [335, 305] width 107 height 37
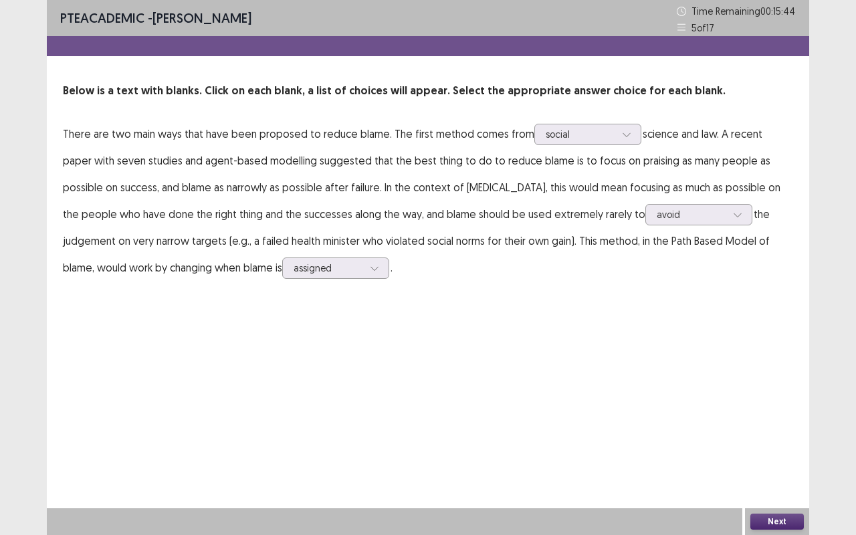
click at [783, 444] on button "Next" at bounding box center [776, 521] width 53 height 16
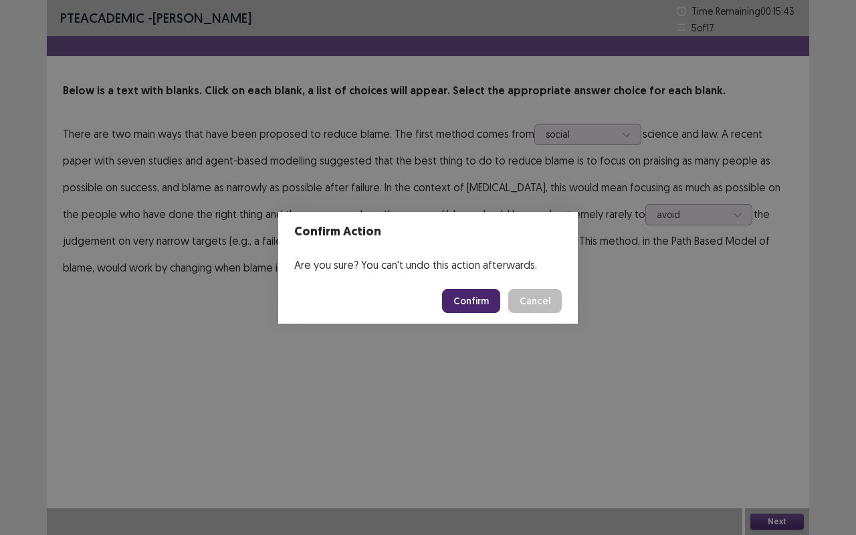
click at [473, 295] on button "Confirm" at bounding box center [471, 301] width 58 height 24
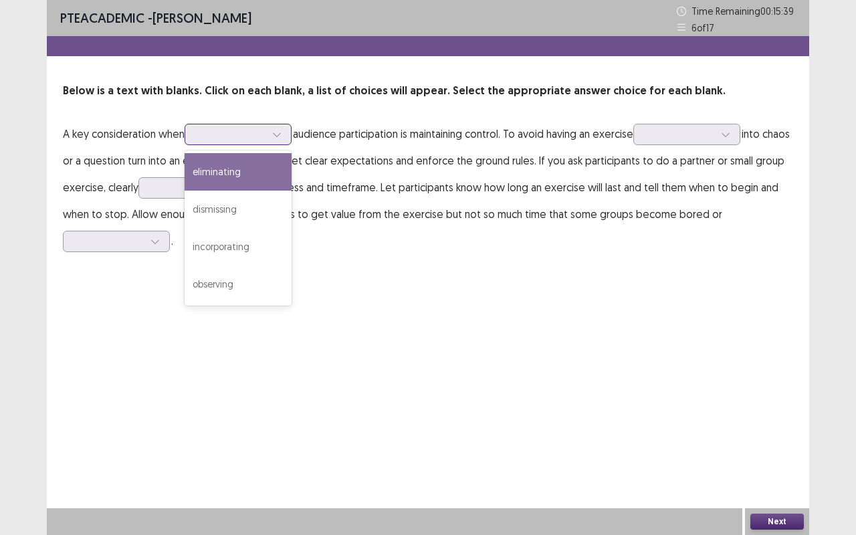
click at [281, 131] on icon at bounding box center [276, 134] width 9 height 9
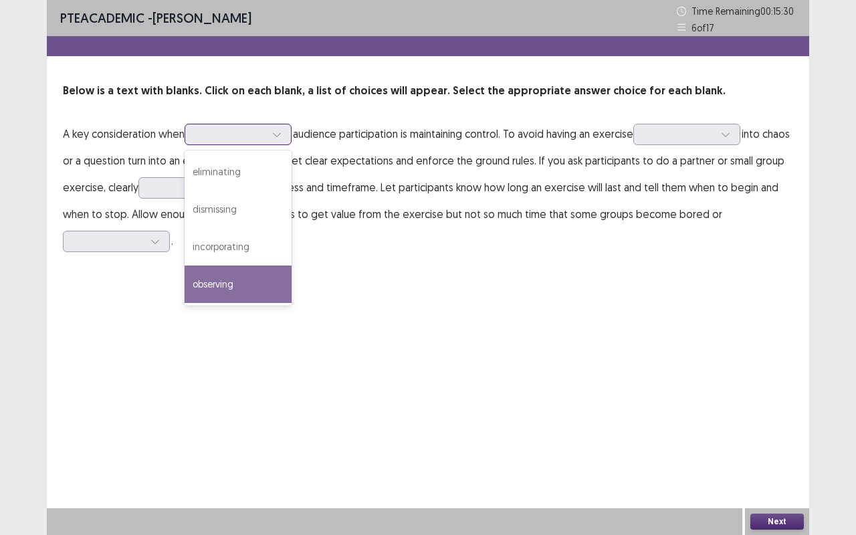
click at [239, 276] on div "observing" at bounding box center [237, 283] width 107 height 37
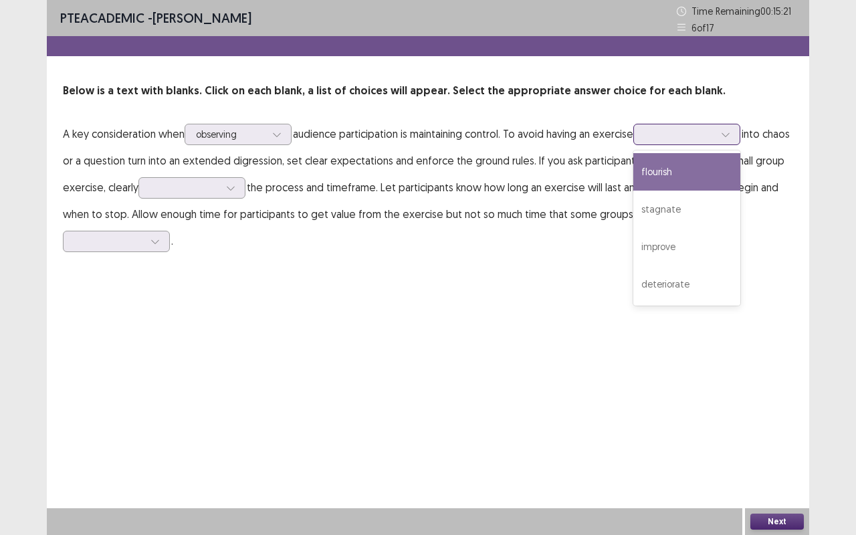
click at [740, 132] on div at bounding box center [686, 134] width 107 height 21
click at [711, 174] on div "flourish" at bounding box center [686, 171] width 107 height 37
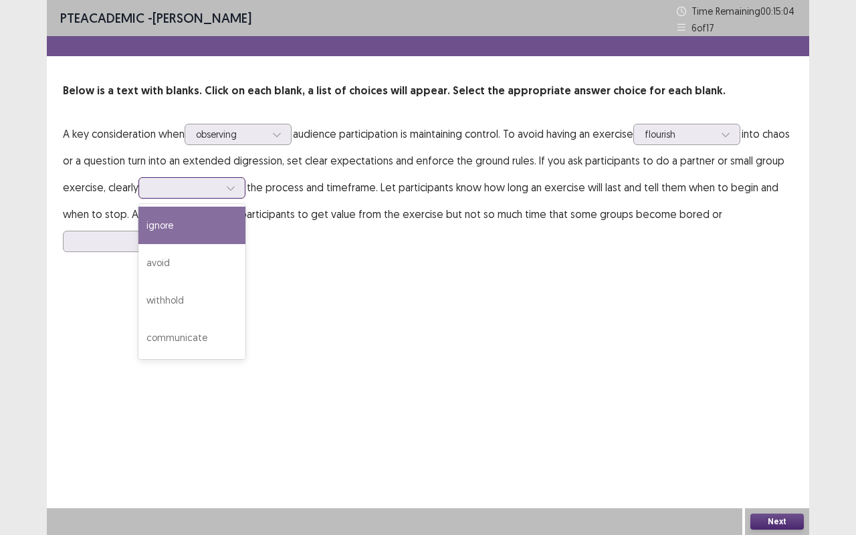
click at [241, 185] on div at bounding box center [231, 188] width 20 height 20
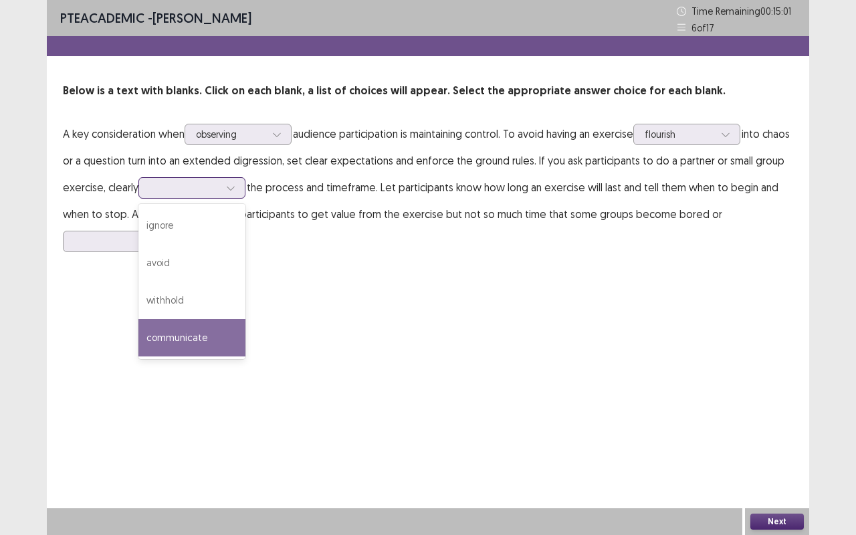
click at [241, 324] on div "communicate" at bounding box center [191, 337] width 107 height 37
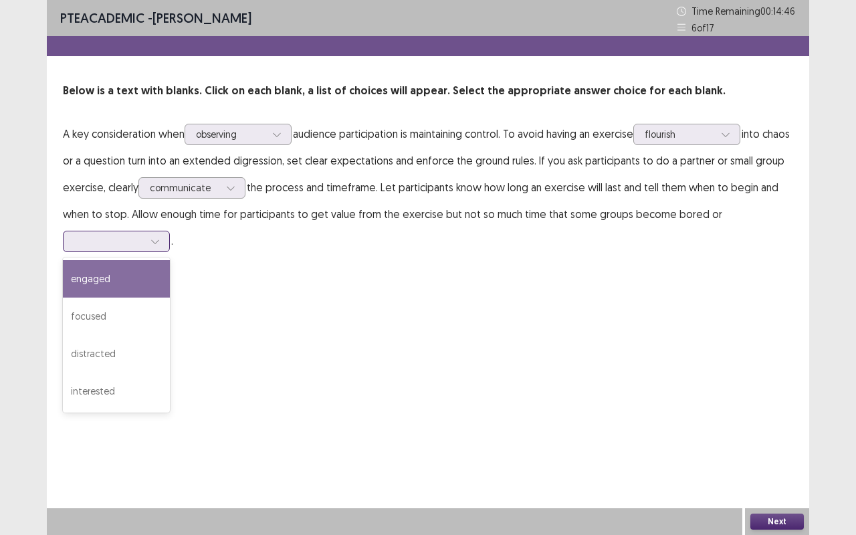
click at [147, 237] on div at bounding box center [155, 241] width 20 height 20
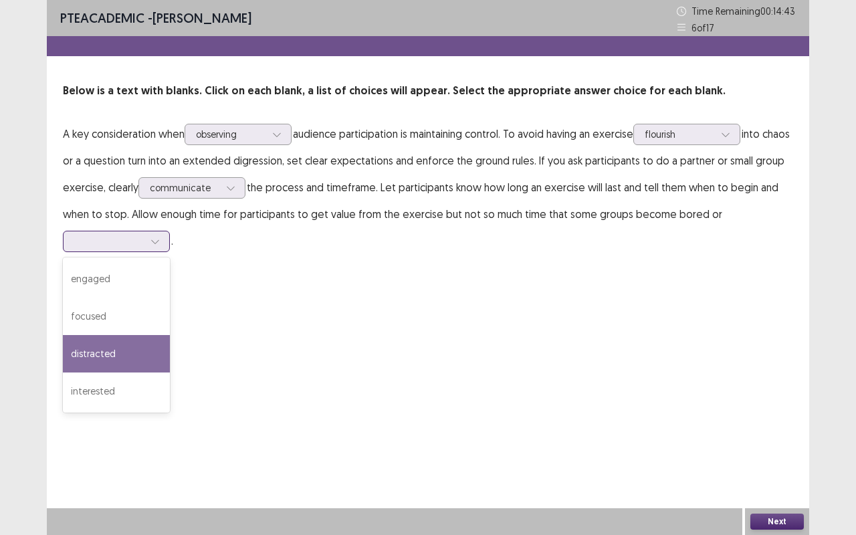
click at [108, 354] on div "distracted" at bounding box center [116, 353] width 107 height 37
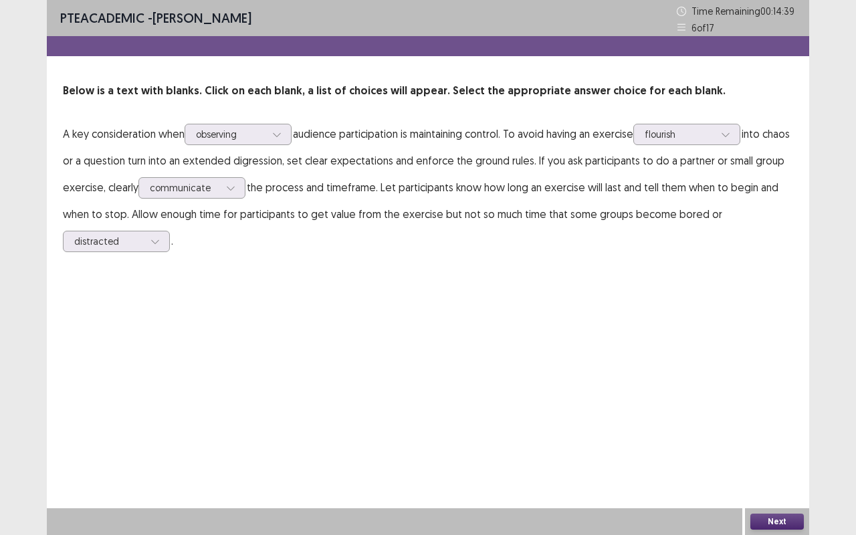
click at [798, 444] on button "Next" at bounding box center [776, 521] width 53 height 16
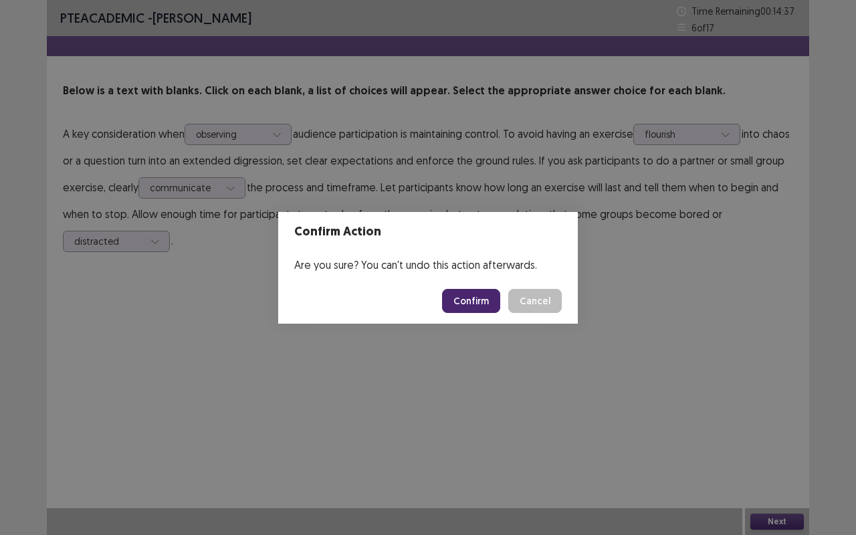
click at [475, 303] on button "Confirm" at bounding box center [471, 301] width 58 height 24
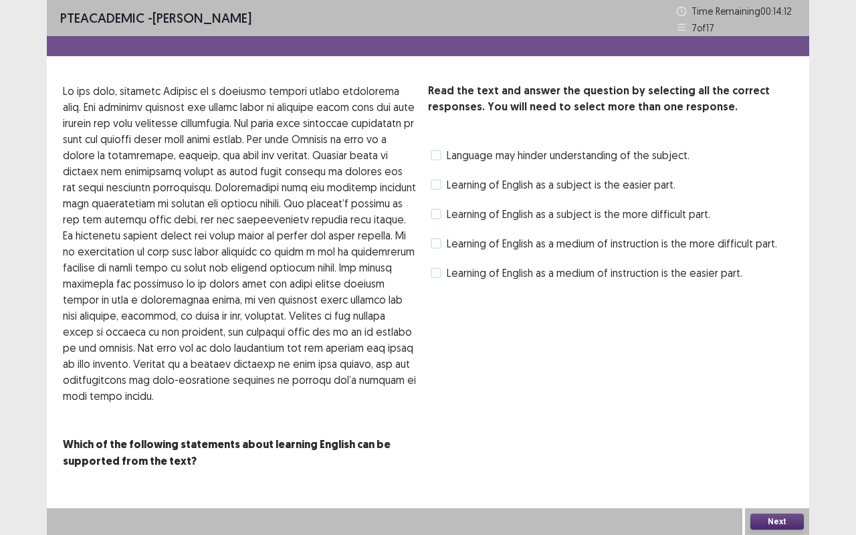
click at [585, 269] on span "Learning of English as a medium of instruction is the easier part." at bounding box center [594, 273] width 295 height 16
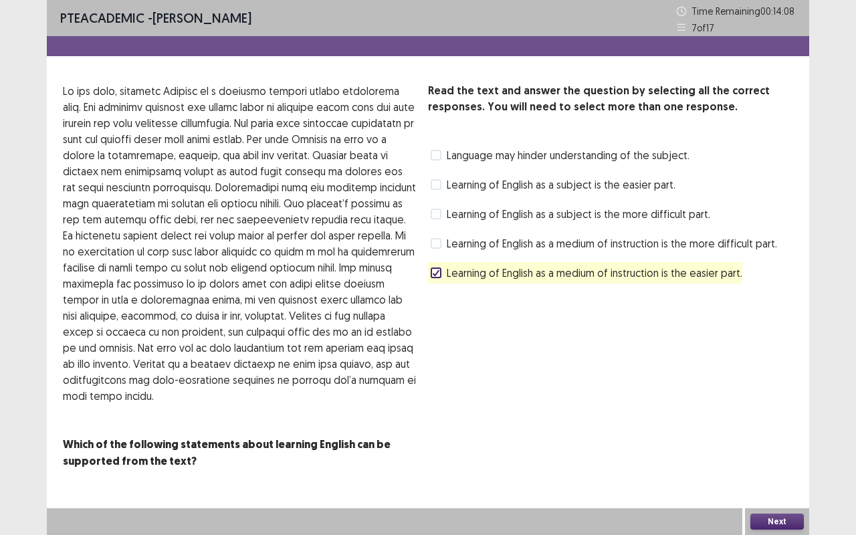
click at [628, 241] on span "Learning of English as a medium of instruction is the more difficult part." at bounding box center [612, 243] width 330 height 16
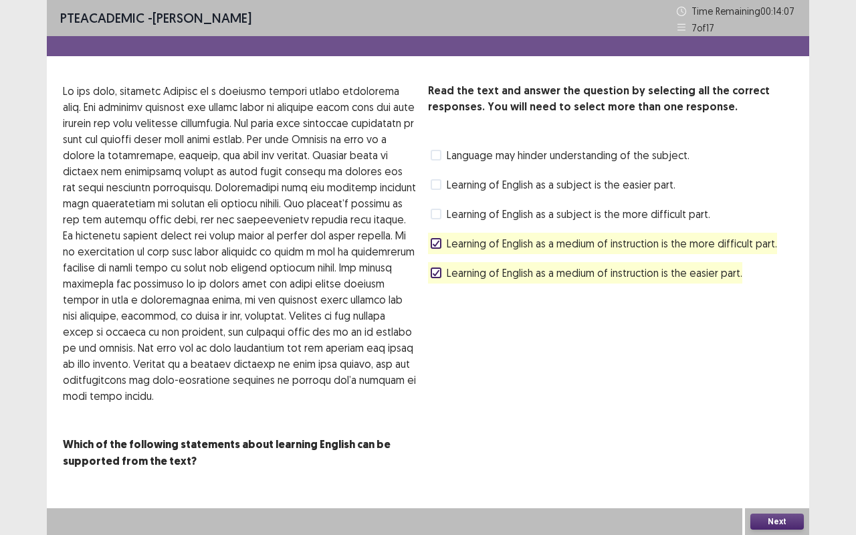
click at [628, 241] on span "Learning of English as a medium of instruction is the more difficult part." at bounding box center [612, 243] width 330 height 16
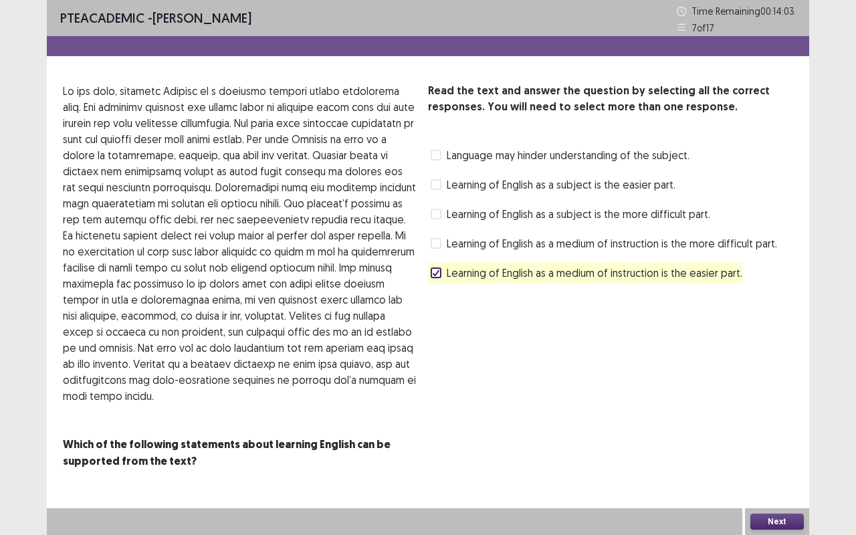
click at [789, 444] on button "Next" at bounding box center [776, 521] width 53 height 16
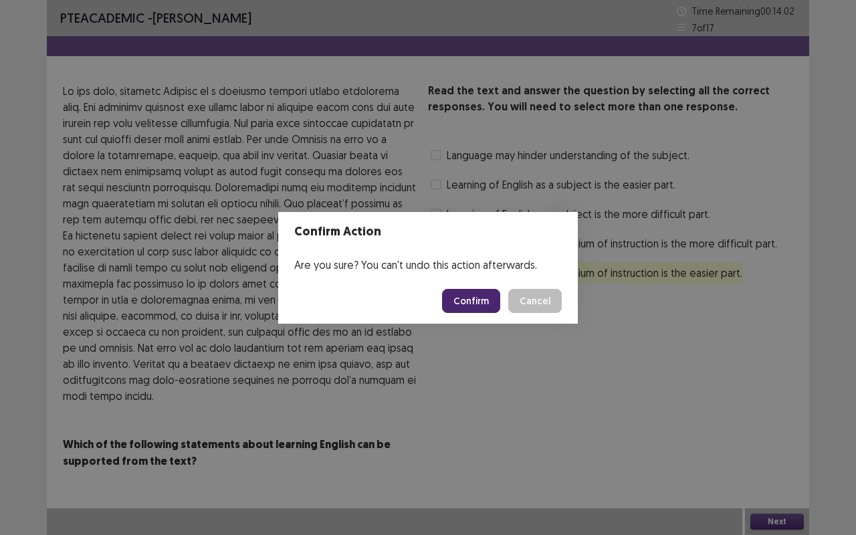
click at [483, 298] on button "Confirm" at bounding box center [471, 301] width 58 height 24
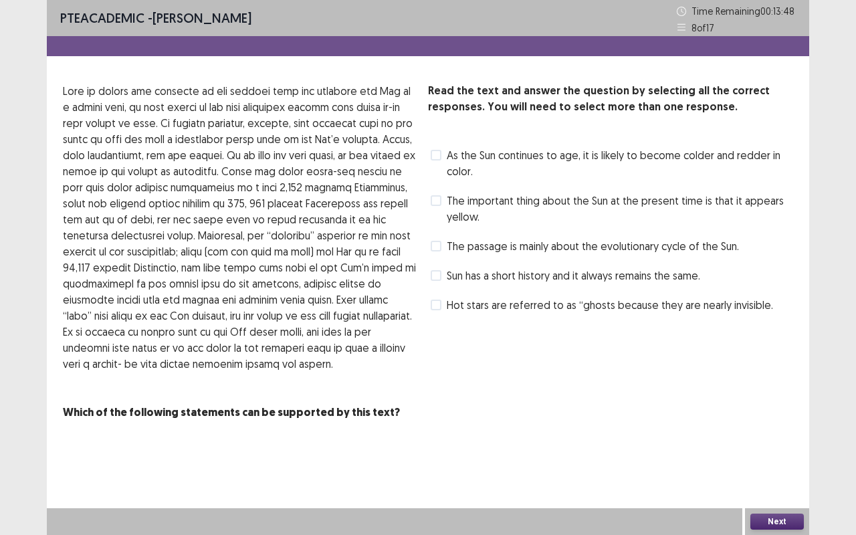
click at [654, 240] on span "The passage is mainly about the evolutionary cycle of the Sun." at bounding box center [593, 246] width 292 height 16
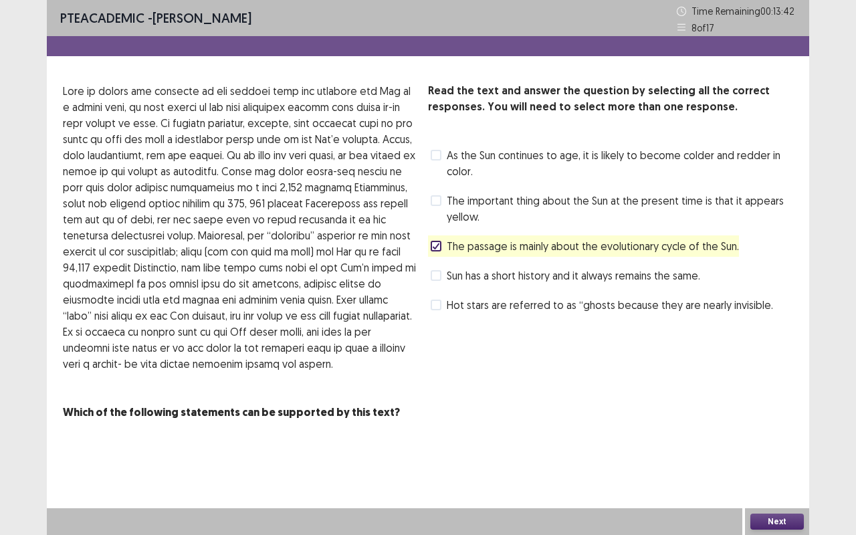
click at [788, 444] on button "Next" at bounding box center [776, 521] width 53 height 16
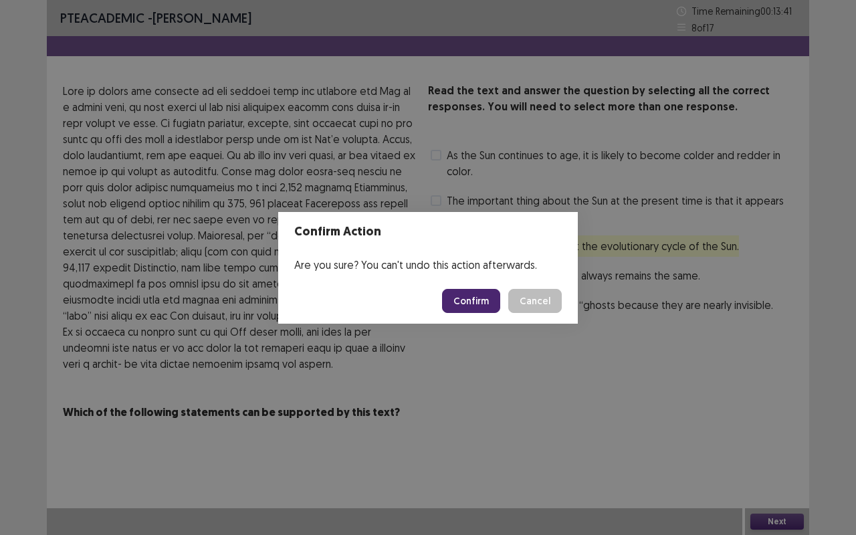
click at [471, 301] on button "Confirm" at bounding box center [471, 301] width 58 height 24
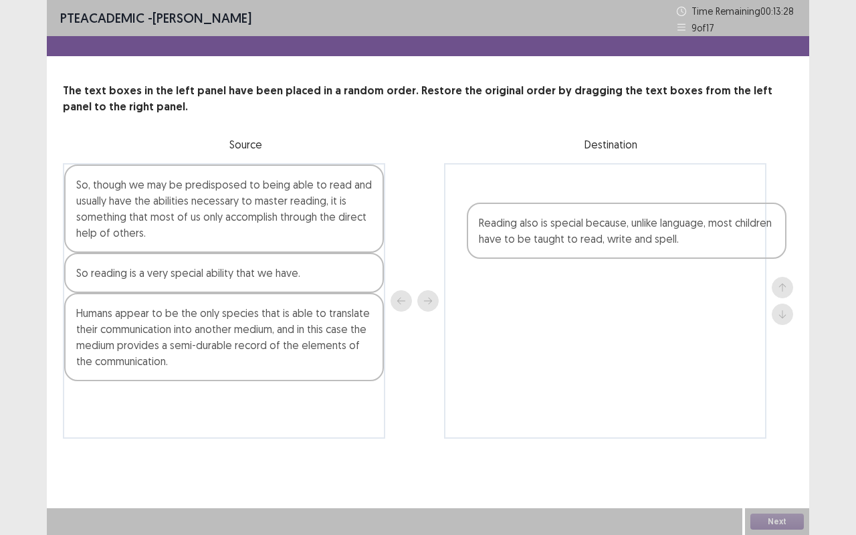
drag, startPoint x: 155, startPoint y: 417, endPoint x: 548, endPoint y: 226, distance: 437.1
click at [548, 226] on div "So, though we may be predisposed to being able to read and usually have the abi…" at bounding box center [428, 300] width 730 height 275
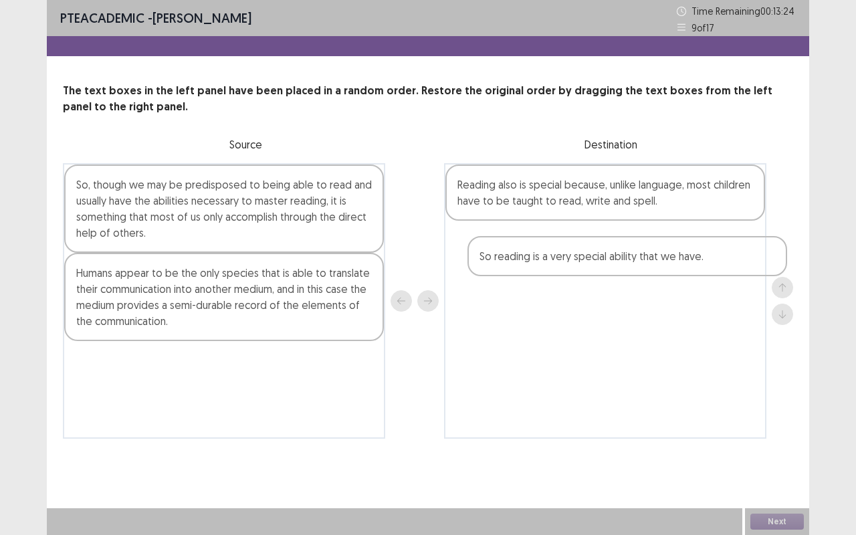
drag, startPoint x: 168, startPoint y: 282, endPoint x: 582, endPoint y: 265, distance: 413.4
click at [582, 265] on div "So, though we may be predisposed to being able to read and usually have the abi…" at bounding box center [428, 300] width 730 height 275
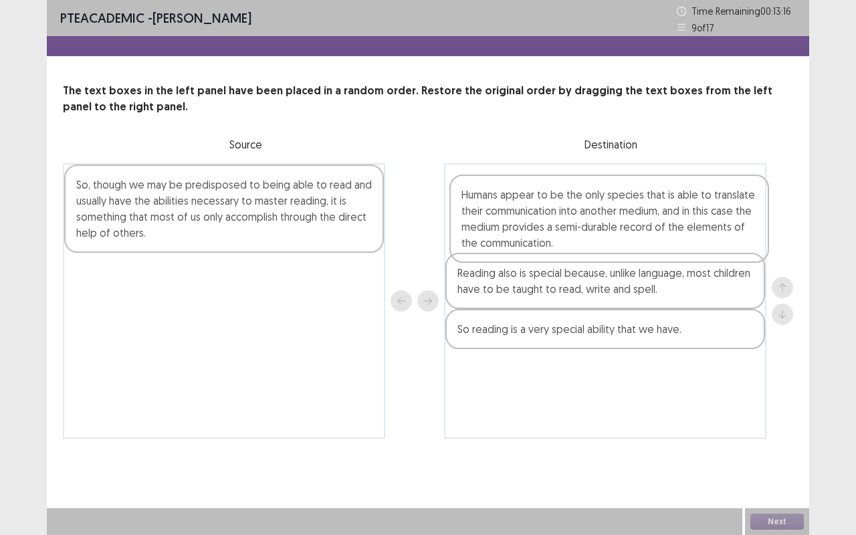
drag, startPoint x: 230, startPoint y: 305, endPoint x: 628, endPoint y: 217, distance: 407.4
click at [628, 217] on div "So, though we may be predisposed to being able to read and usually have the abi…" at bounding box center [428, 300] width 730 height 275
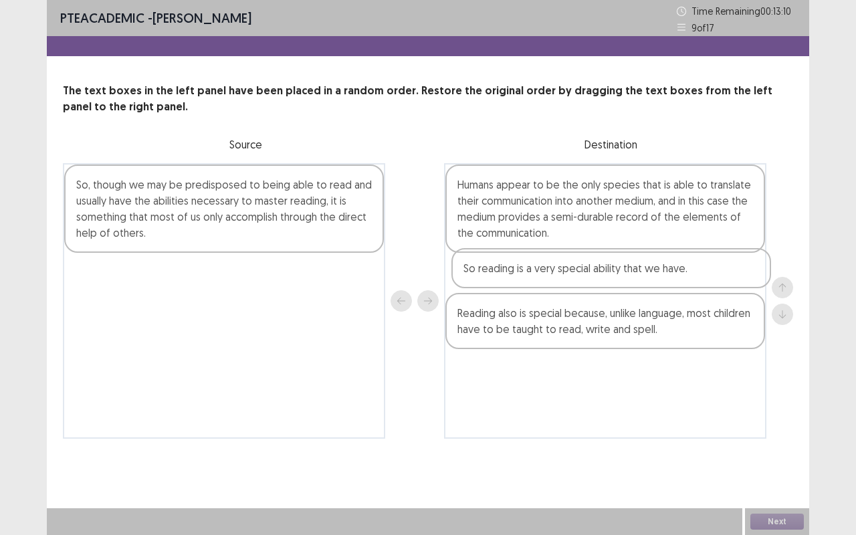
drag, startPoint x: 542, startPoint y: 338, endPoint x: 547, endPoint y: 271, distance: 67.1
click at [547, 271] on div "Humans appear to be the only species that is able to translate their communicat…" at bounding box center [605, 300] width 322 height 275
click at [261, 216] on div "So, though we may be predisposed to being able to read and usually have the abi…" at bounding box center [224, 208] width 320 height 88
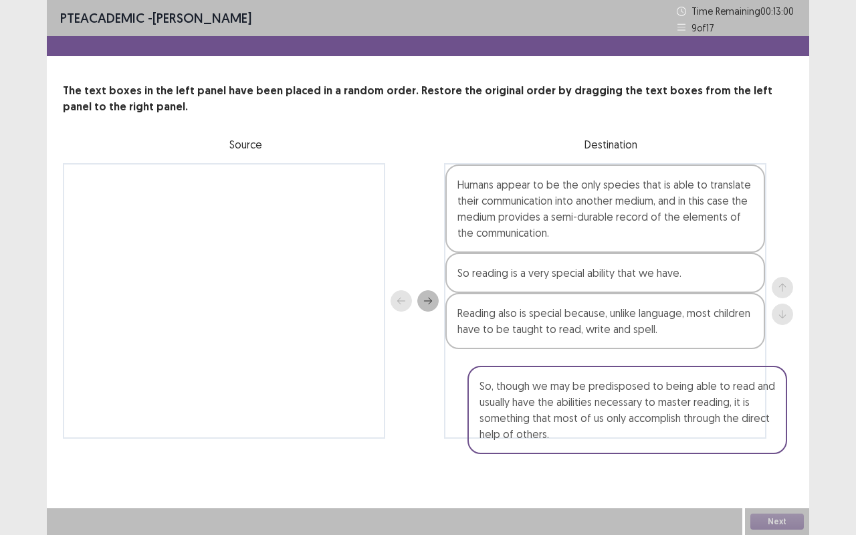
drag, startPoint x: 261, startPoint y: 216, endPoint x: 664, endPoint y: 410, distance: 447.6
click at [664, 410] on div "So, though we may be predisposed to being able to read and usually have the abi…" at bounding box center [428, 300] width 730 height 275
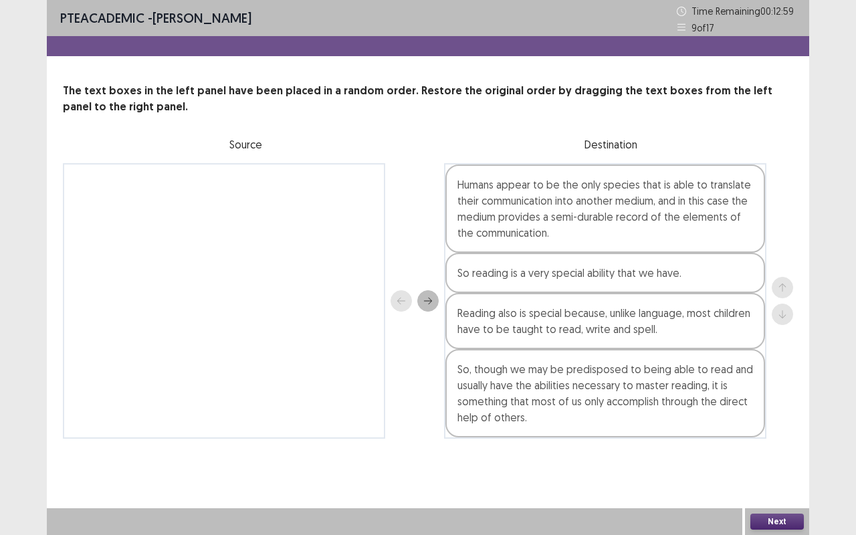
click at [779, 444] on button "Next" at bounding box center [776, 521] width 53 height 16
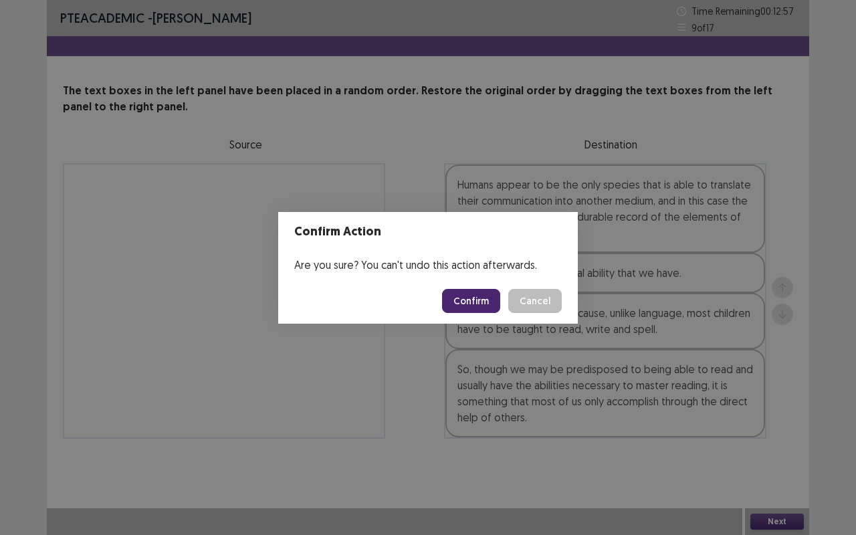
click at [473, 298] on button "Confirm" at bounding box center [471, 301] width 58 height 24
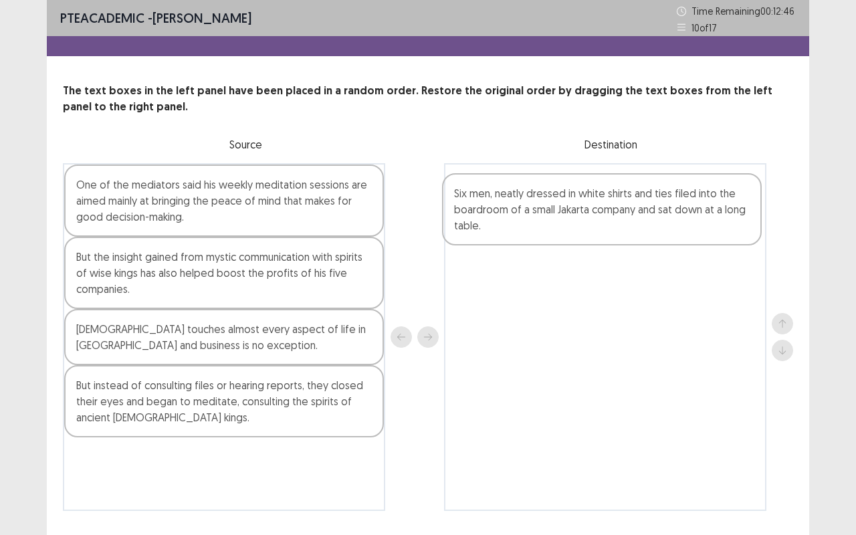
drag, startPoint x: 178, startPoint y: 201, endPoint x: 570, endPoint y: 207, distance: 392.4
click at [570, 207] on div "Six men, neatly dressed in white shirts and ties filed into the boardroom of a …" at bounding box center [428, 337] width 730 height 348
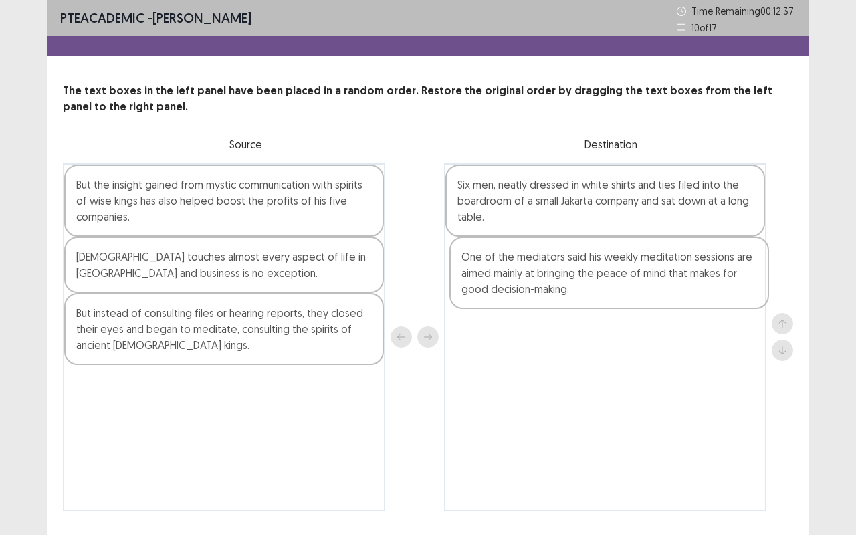
drag, startPoint x: 253, startPoint y: 215, endPoint x: 642, endPoint y: 288, distance: 395.8
click at [642, 288] on div "One of the mediators said his weekly meditation sessions are aimed mainly at br…" at bounding box center [428, 337] width 730 height 348
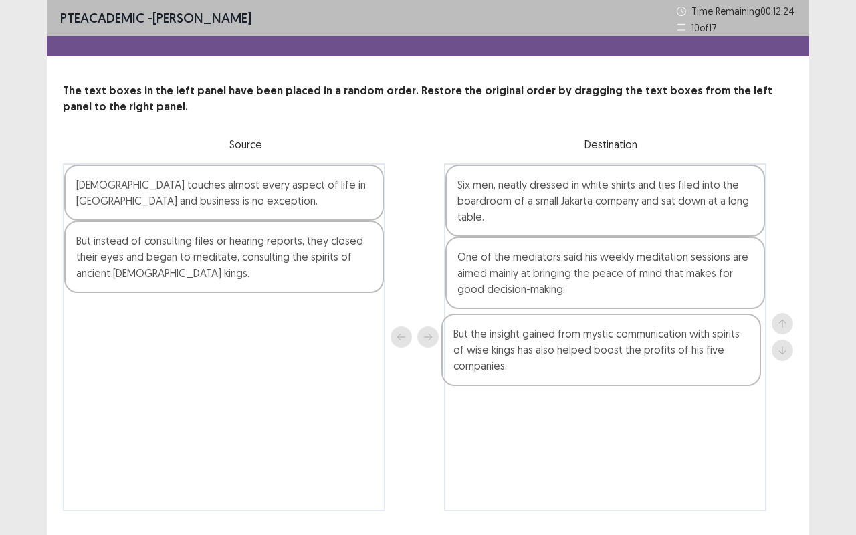
drag, startPoint x: 301, startPoint y: 193, endPoint x: 694, endPoint y: 357, distance: 425.2
click at [694, 357] on div "But the insight gained from mystic communication with spirits of wise kings has…" at bounding box center [428, 337] width 730 height 348
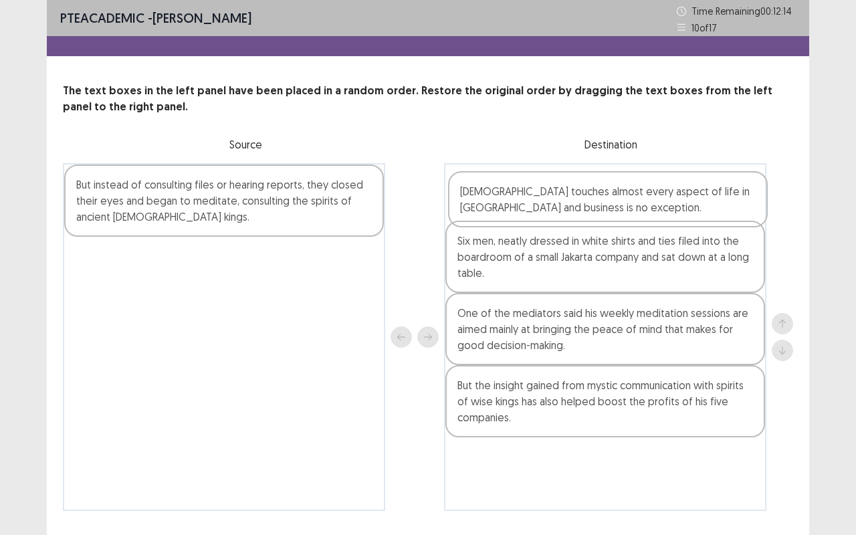
drag, startPoint x: 241, startPoint y: 209, endPoint x: 628, endPoint y: 215, distance: 387.1
click at [628, 215] on div "Mysticism touches almost every aspect of life in Indonesia and business is no e…" at bounding box center [428, 337] width 730 height 348
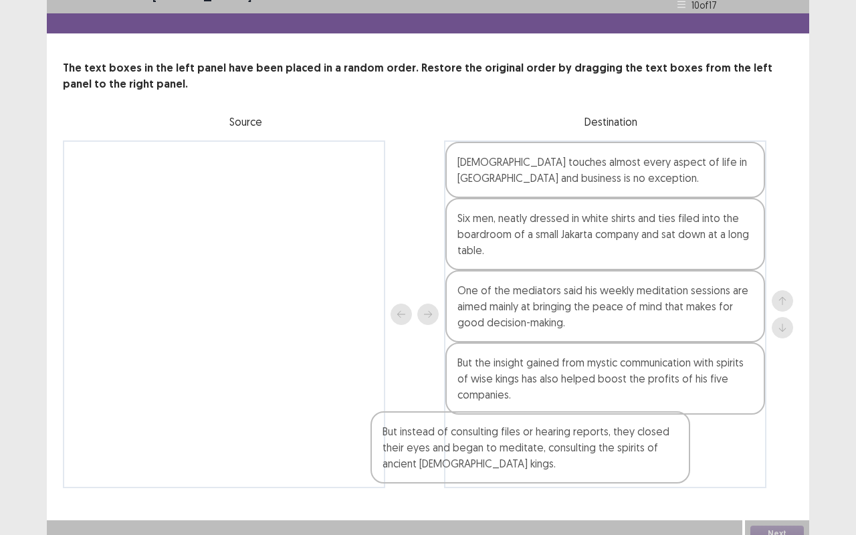
scroll to position [35, 0]
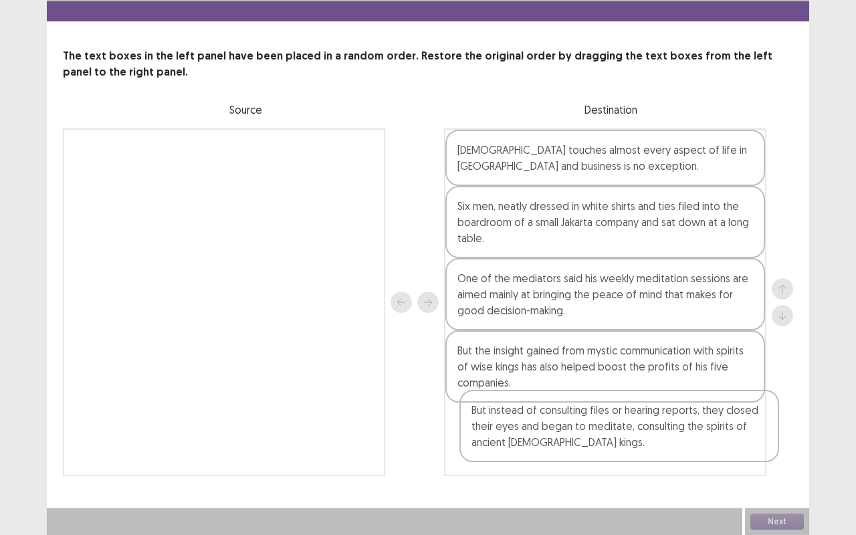
drag, startPoint x: 230, startPoint y: 217, endPoint x: 629, endPoint y: 443, distance: 458.6
click at [629, 443] on div "But instead of consulting files or hearing reports, they closed their eyes and …" at bounding box center [428, 302] width 730 height 348
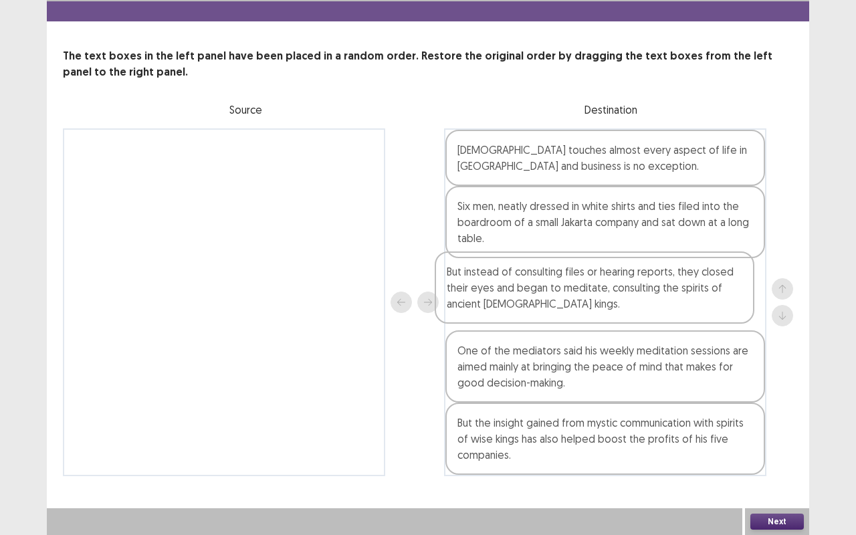
drag, startPoint x: 606, startPoint y: 443, endPoint x: 594, endPoint y: 277, distance: 166.2
click at [594, 277] on div "Mysticism touches almost every aspect of life in Indonesia and business is no e…" at bounding box center [605, 302] width 322 height 348
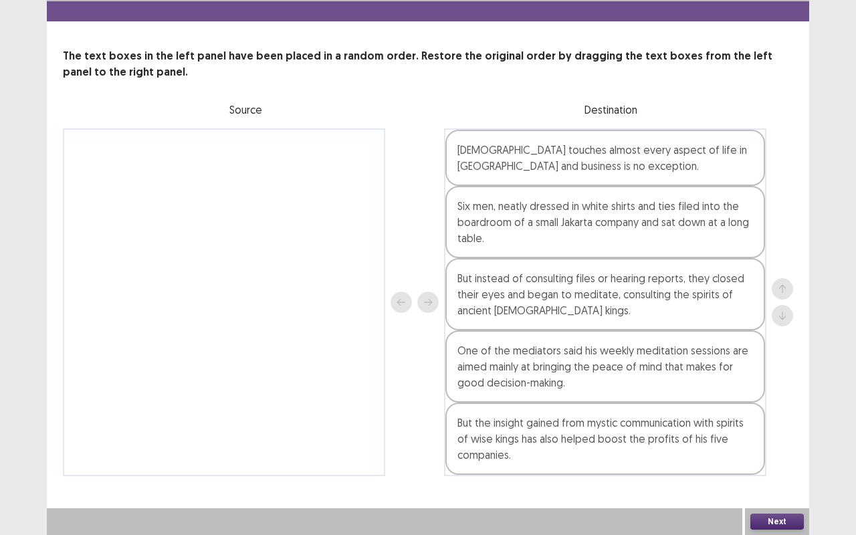
click at [783, 444] on button "Next" at bounding box center [776, 521] width 53 height 16
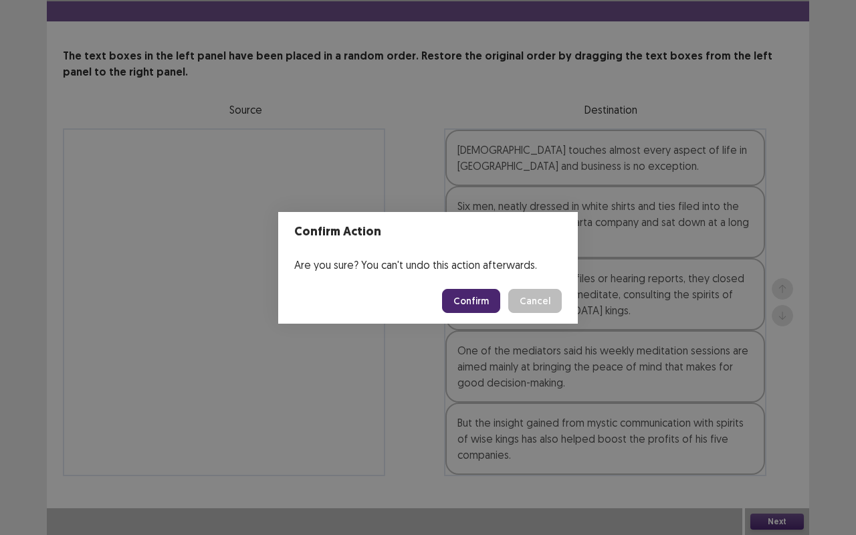
click at [479, 304] on button "Confirm" at bounding box center [471, 301] width 58 height 24
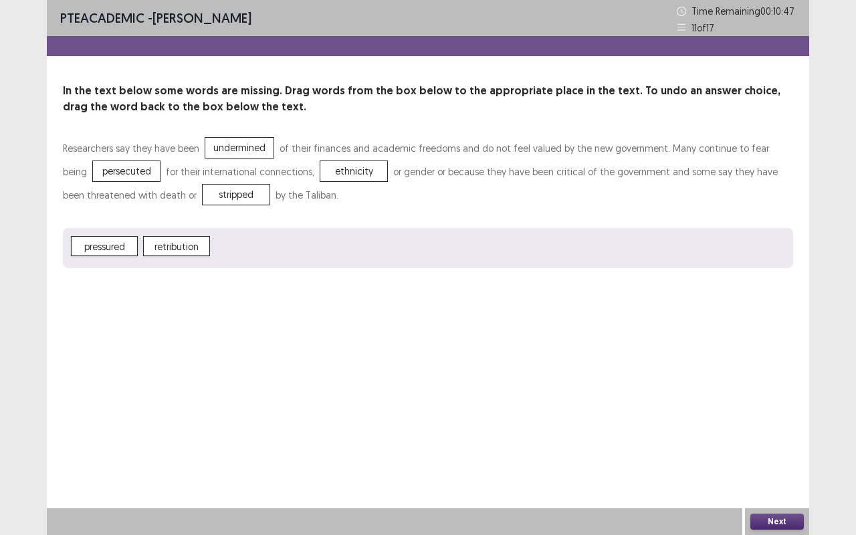
click at [788, 444] on button "Next" at bounding box center [776, 521] width 53 height 16
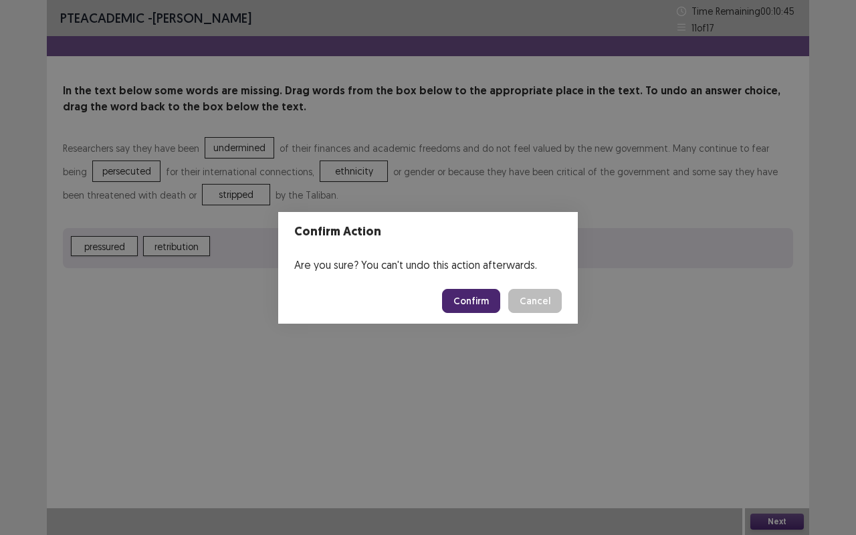
click at [477, 301] on button "Confirm" at bounding box center [471, 301] width 58 height 24
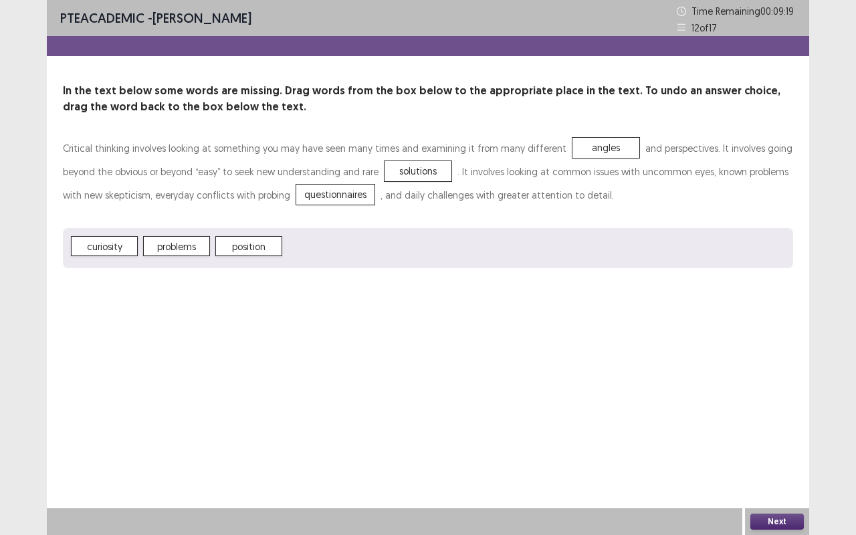
click at [784, 444] on button "Next" at bounding box center [776, 521] width 53 height 16
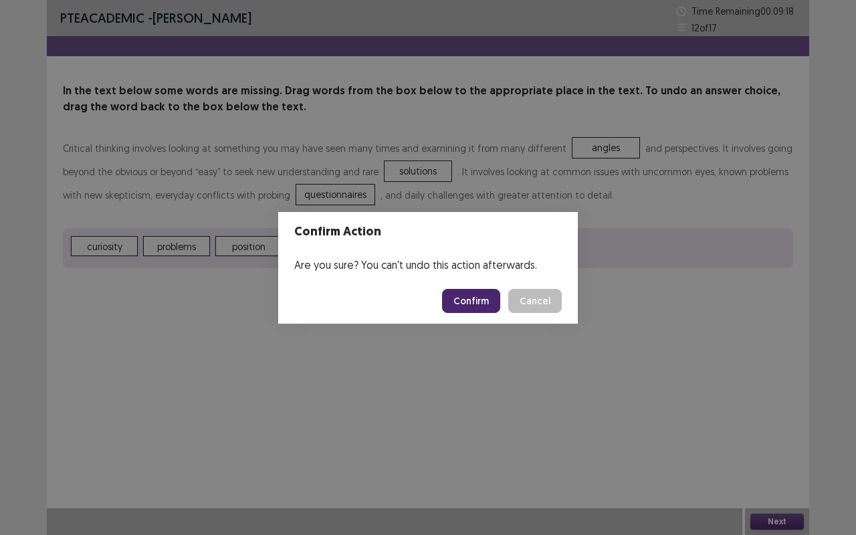
click at [478, 303] on button "Confirm" at bounding box center [471, 301] width 58 height 24
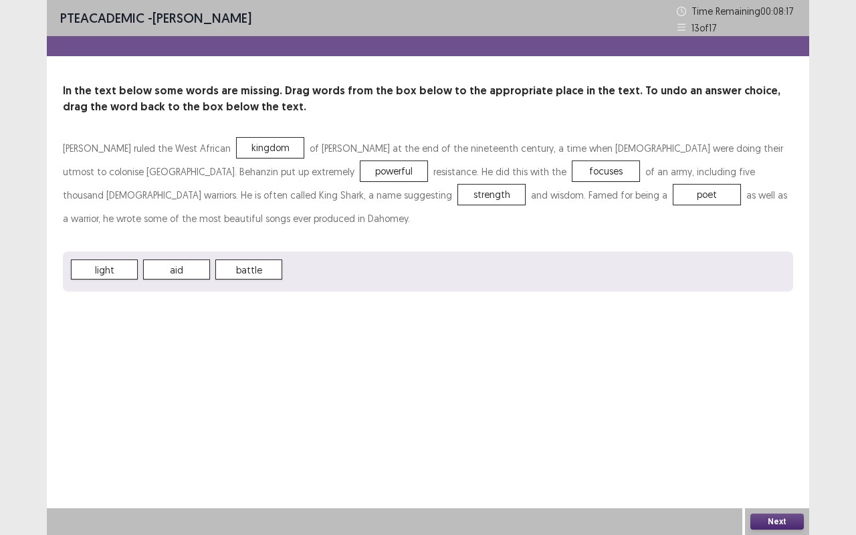
click at [787, 444] on button "Next" at bounding box center [776, 521] width 53 height 16
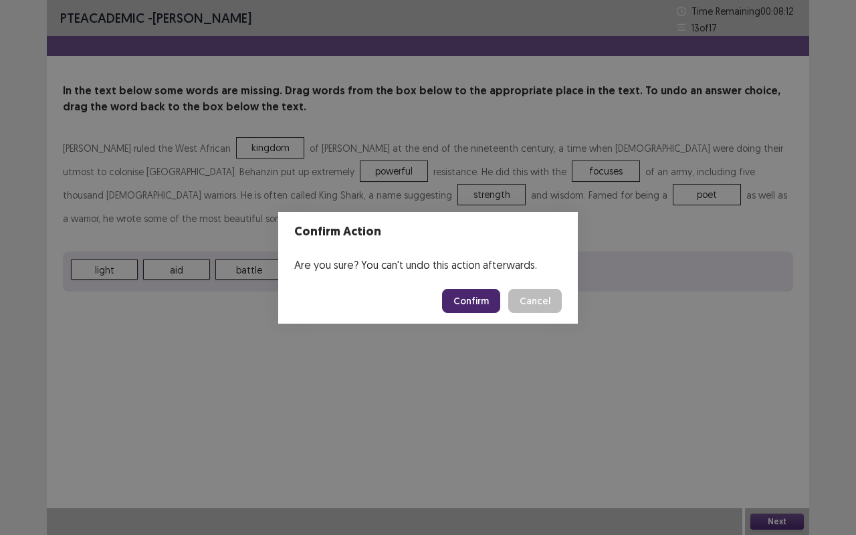
click at [485, 290] on button "Confirm" at bounding box center [471, 301] width 58 height 24
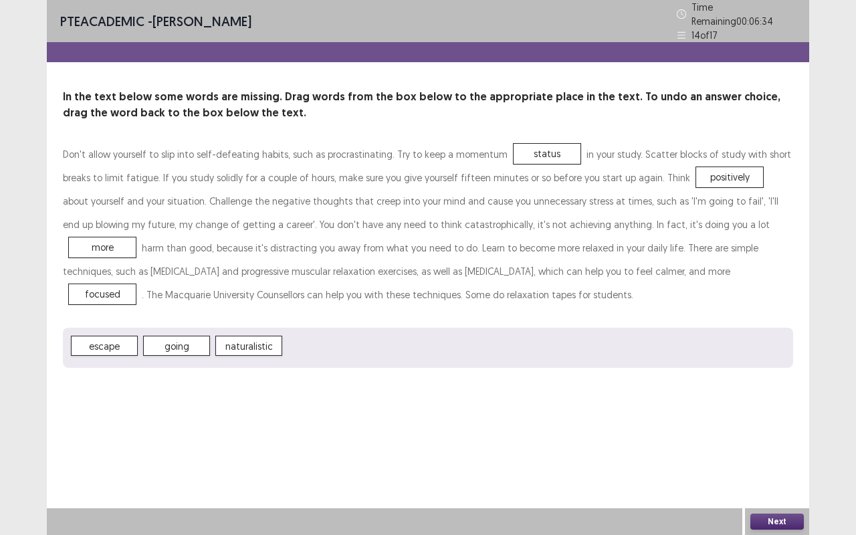
click at [773, 444] on button "Next" at bounding box center [776, 521] width 53 height 16
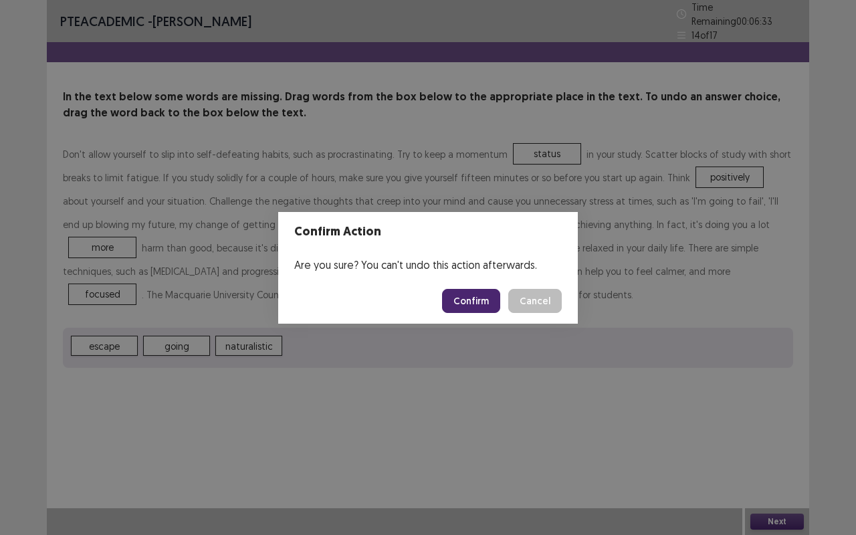
click at [475, 301] on button "Confirm" at bounding box center [471, 301] width 58 height 24
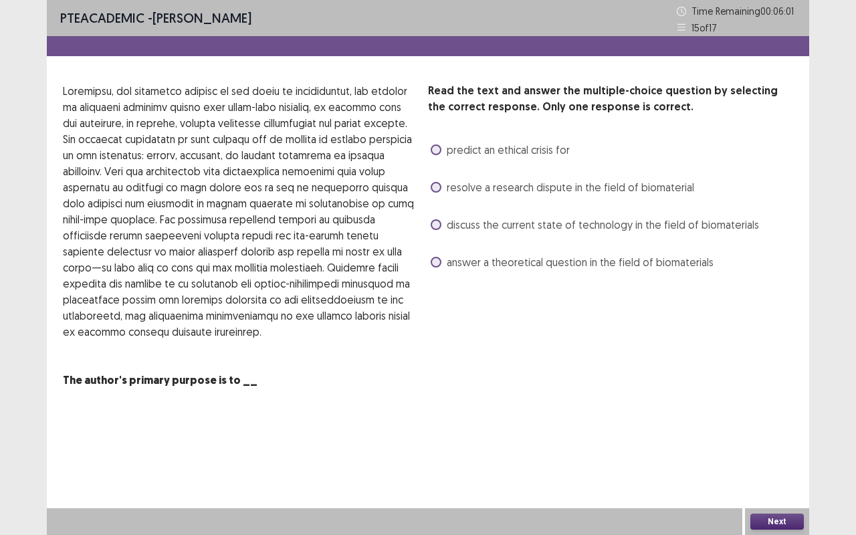
click at [475, 220] on span "discuss the current state of technology in the field of biomaterials" at bounding box center [603, 225] width 312 height 16
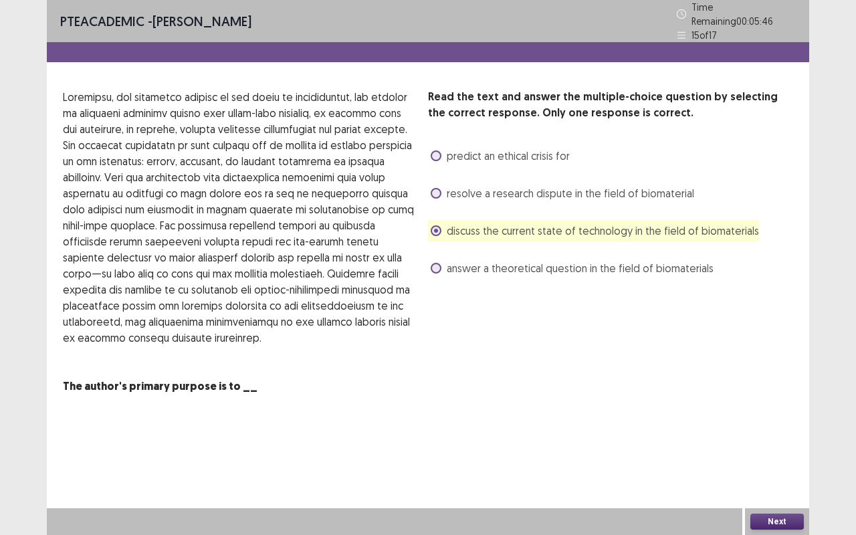
click at [789, 444] on button "Next" at bounding box center [776, 521] width 53 height 16
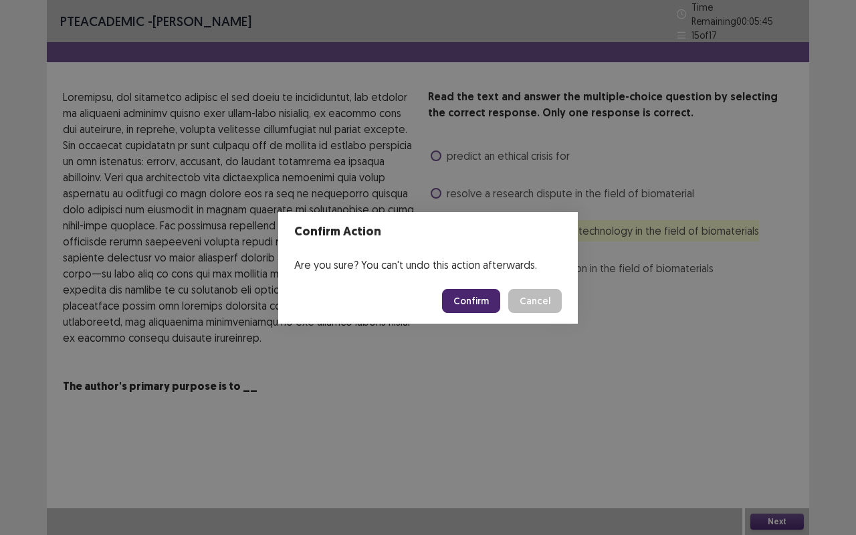
click at [473, 303] on button "Confirm" at bounding box center [471, 301] width 58 height 24
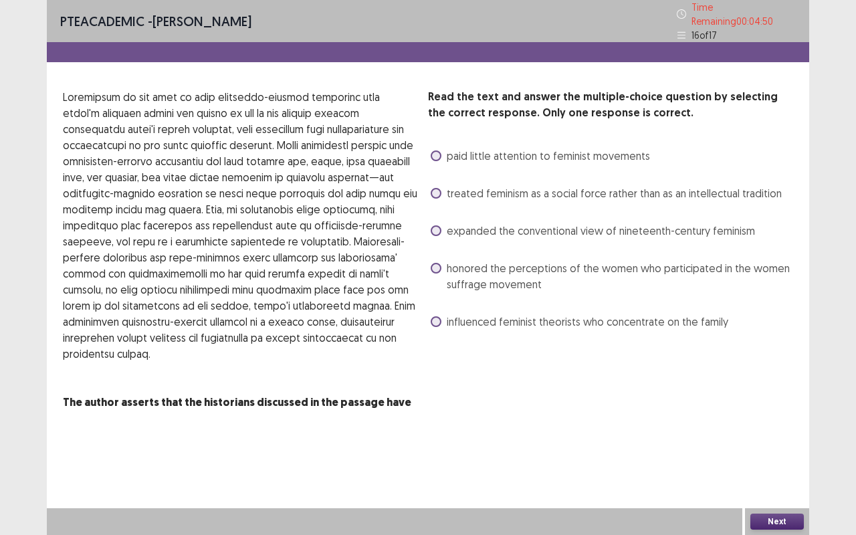
click at [510, 187] on span "treated feminism as a social force rather than as an intellectual tradition" at bounding box center [614, 193] width 335 height 16
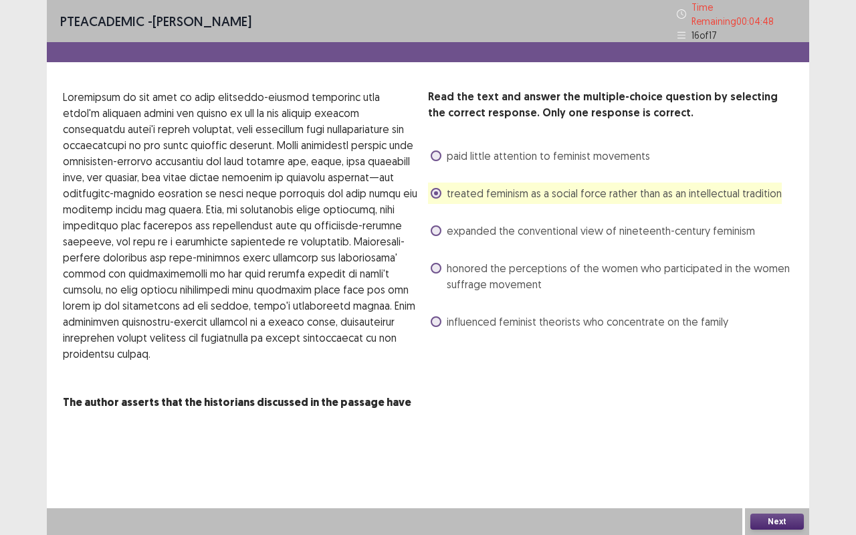
click at [786, 444] on button "Next" at bounding box center [776, 521] width 53 height 16
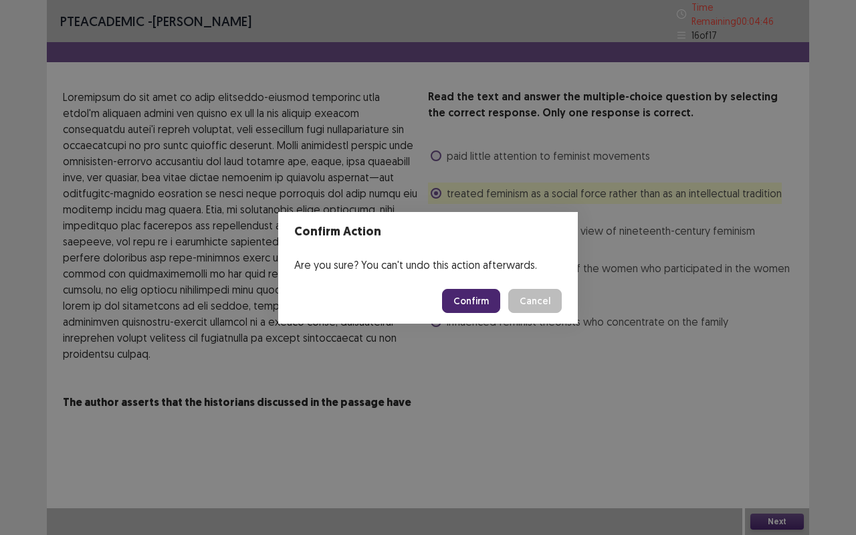
click at [485, 299] on button "Confirm" at bounding box center [471, 301] width 58 height 24
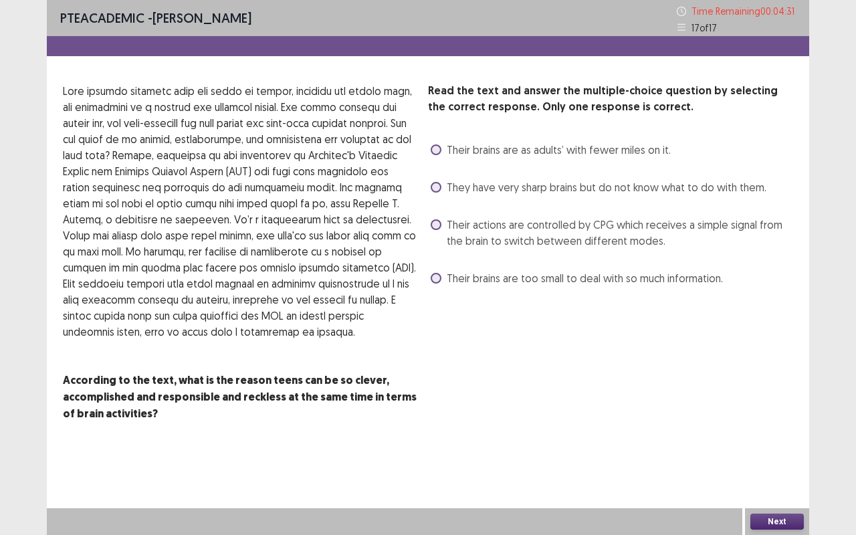
click at [459, 233] on span "Their actions are controlled by CPG which receives a simple signal from the bra…" at bounding box center [620, 233] width 346 height 32
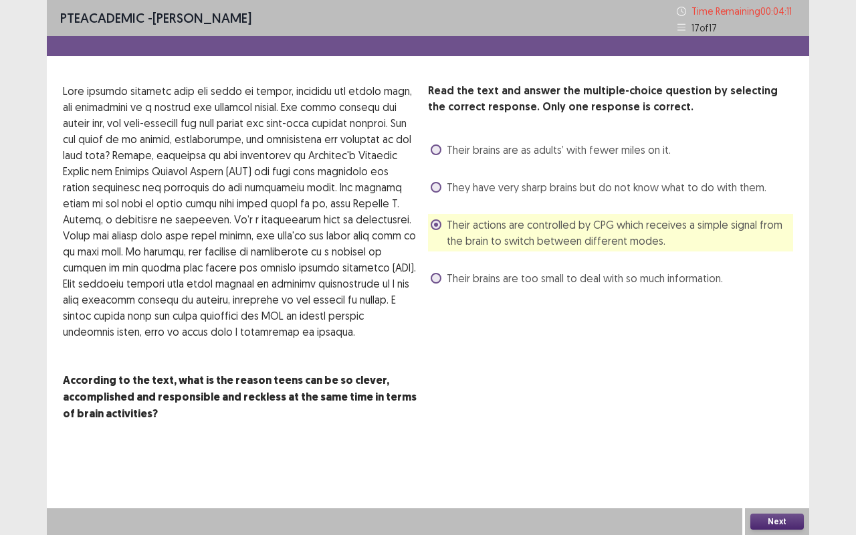
click at [775, 444] on button "Next" at bounding box center [776, 521] width 53 height 16
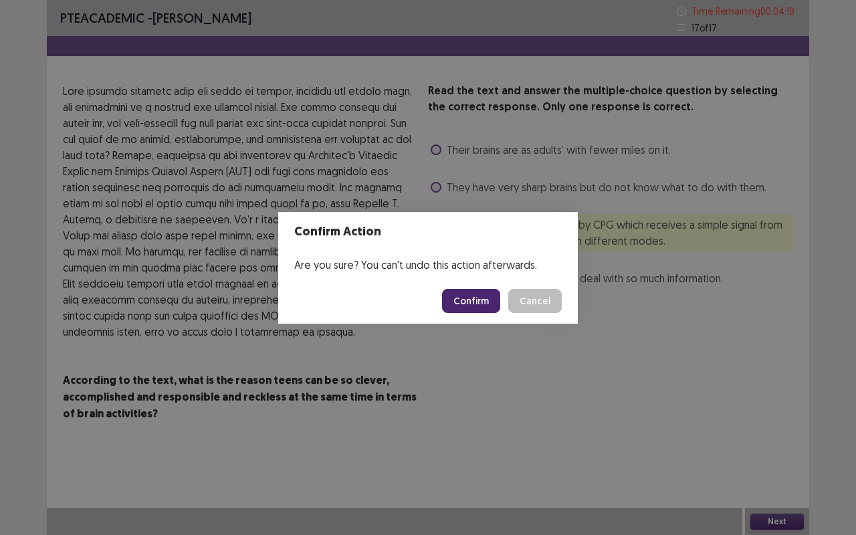
click at [469, 299] on button "Confirm" at bounding box center [471, 301] width 58 height 24
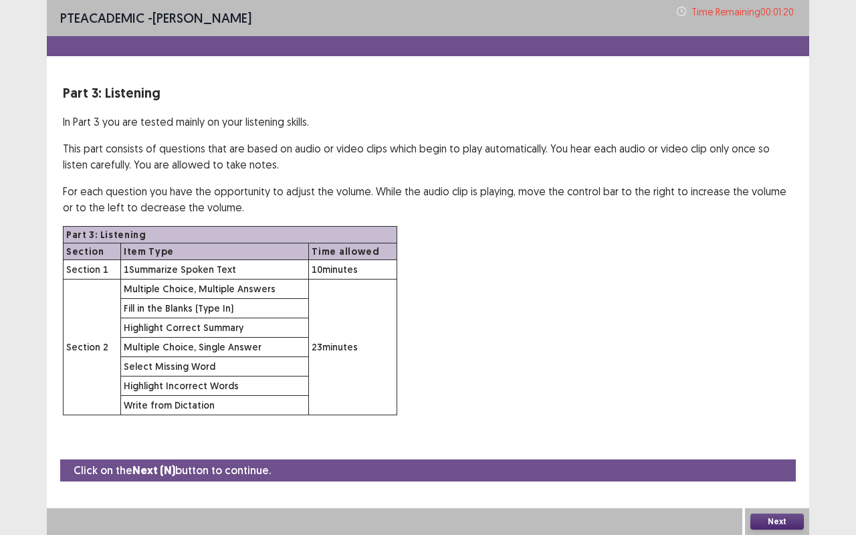
click at [791, 444] on button "Next" at bounding box center [776, 521] width 53 height 16
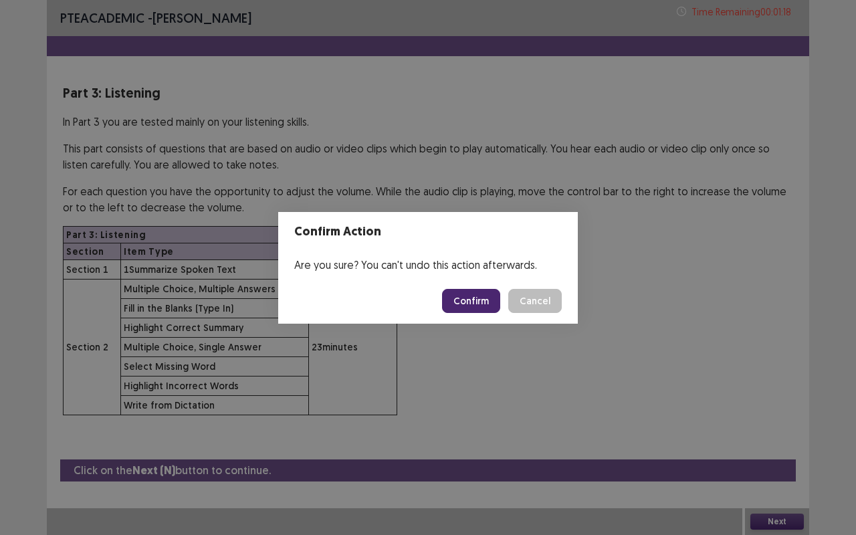
click at [482, 299] on button "Confirm" at bounding box center [471, 301] width 58 height 24
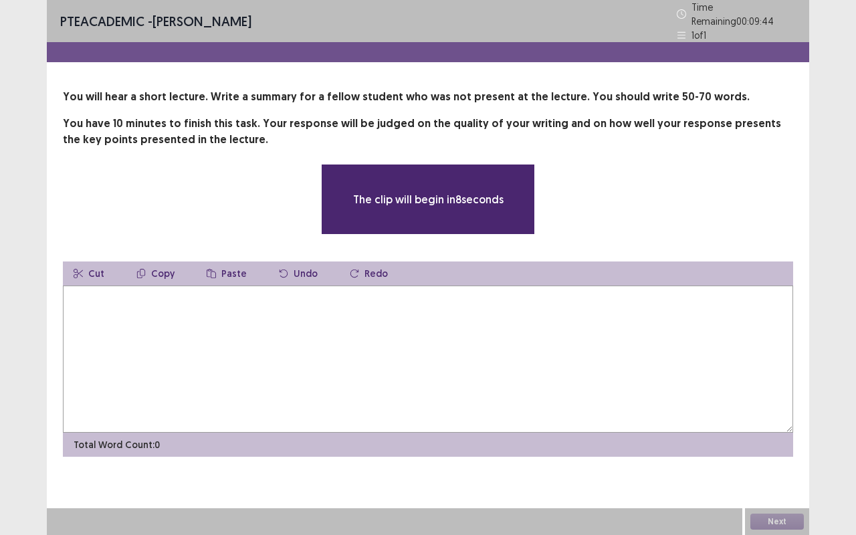
click at [384, 301] on textarea at bounding box center [428, 358] width 730 height 147
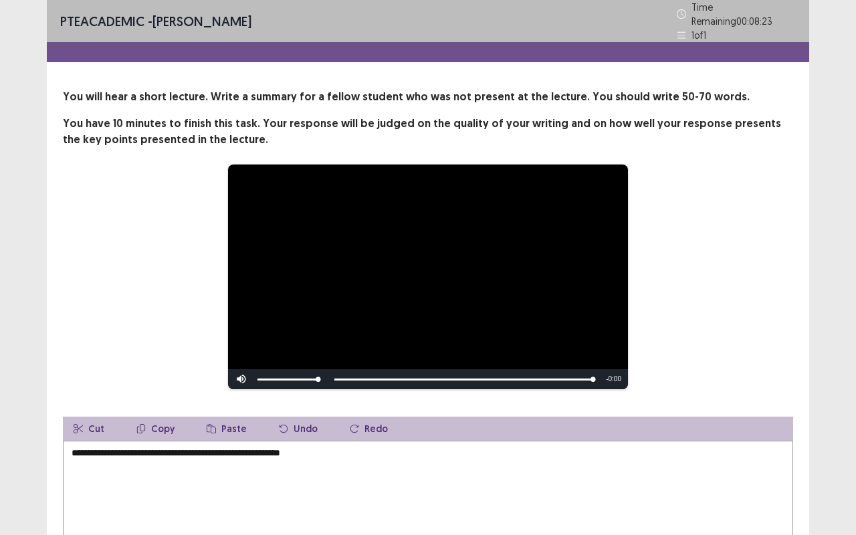
click at [209, 444] on textarea "**********" at bounding box center [428, 514] width 730 height 147
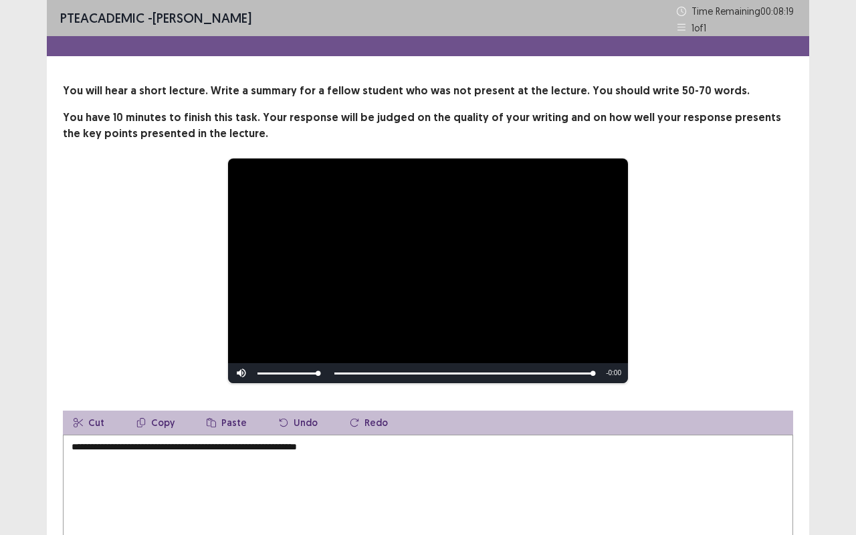
click at [376, 440] on textarea "**********" at bounding box center [428, 507] width 730 height 147
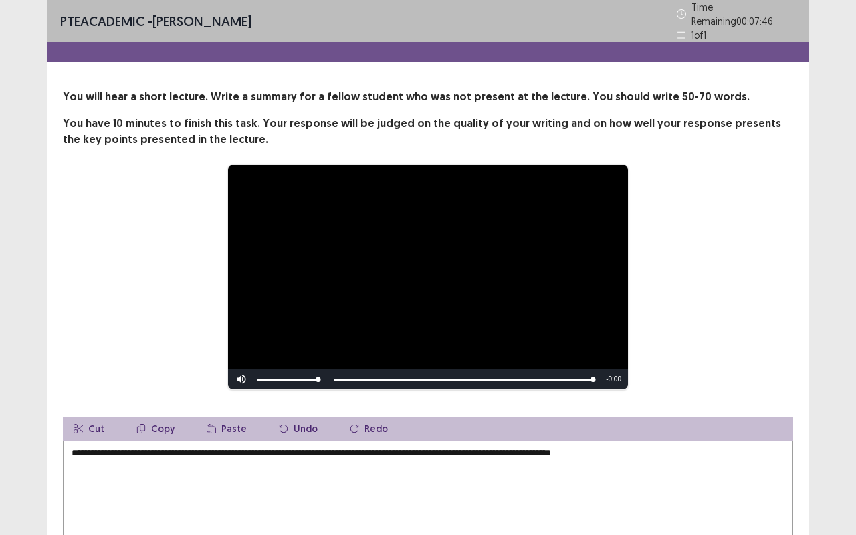
click at [618, 444] on textarea "**********" at bounding box center [428, 514] width 730 height 147
click at [694, 444] on textarea "**********" at bounding box center [428, 514] width 730 height 147
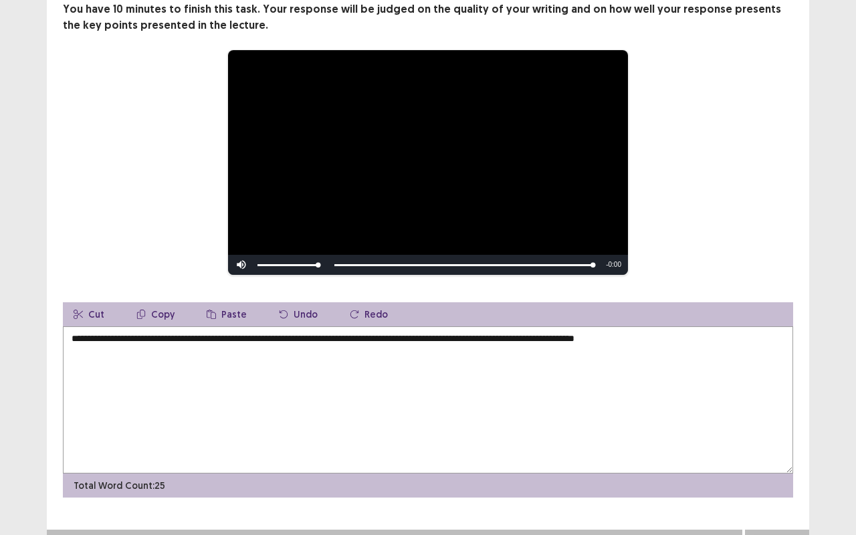
scroll to position [122, 0]
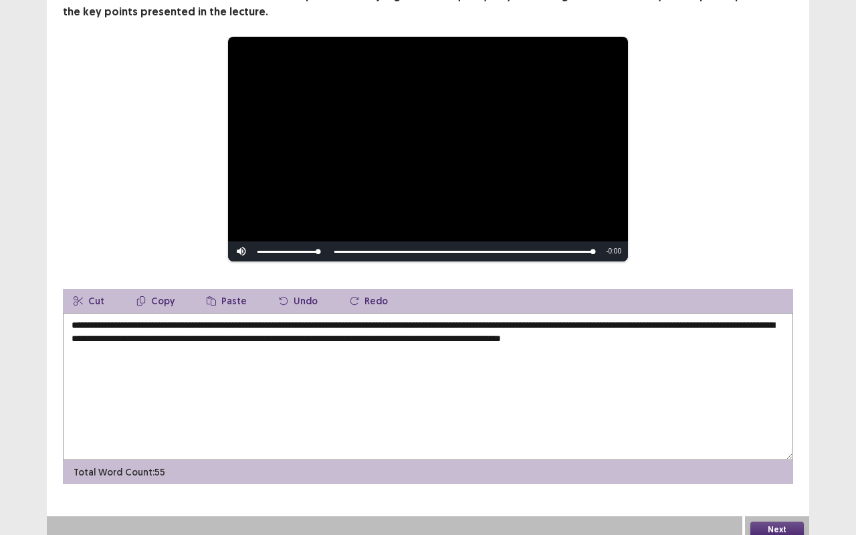
click at [733, 337] on textarea "**********" at bounding box center [428, 386] width 730 height 147
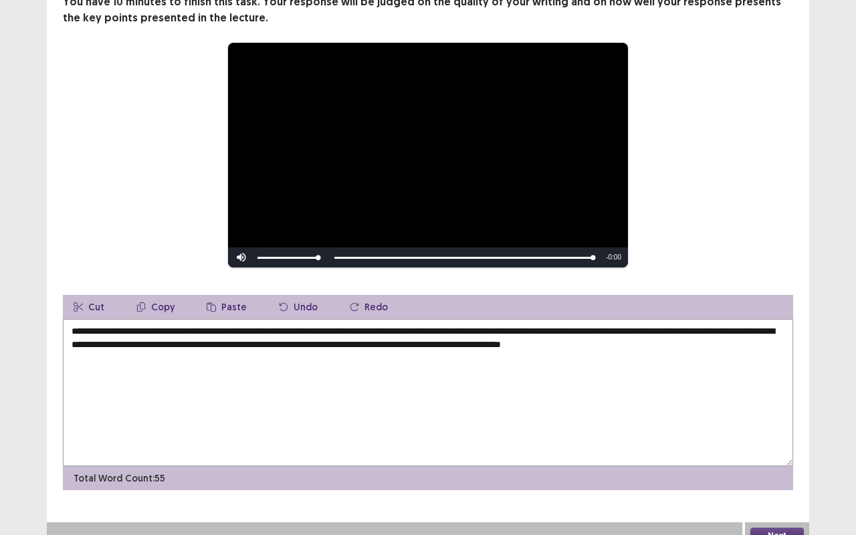
click at [766, 337] on textarea "**********" at bounding box center [428, 392] width 730 height 147
type textarea "**********"
click at [473, 339] on textarea "**********" at bounding box center [428, 392] width 730 height 147
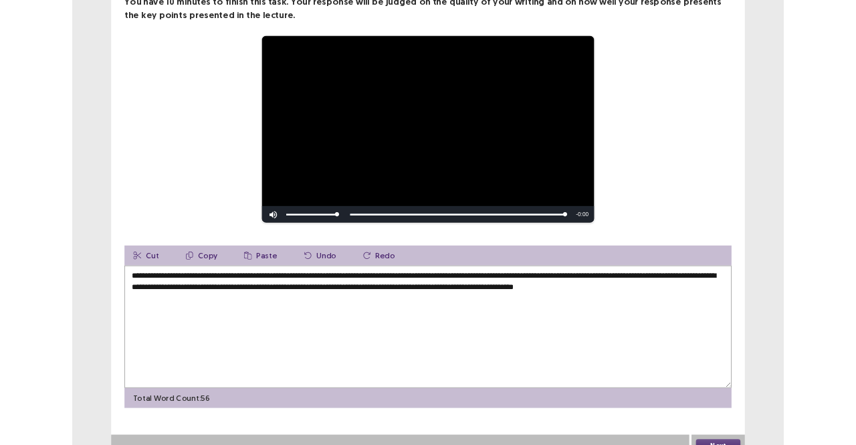
scroll to position [0, 0]
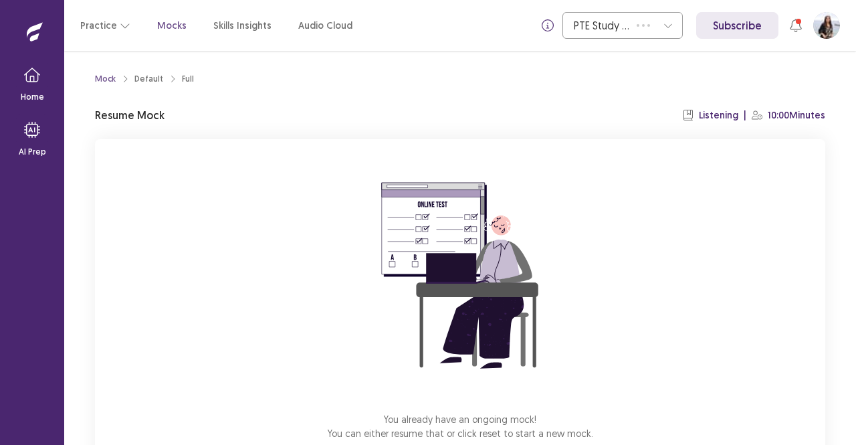
scroll to position [83, 0]
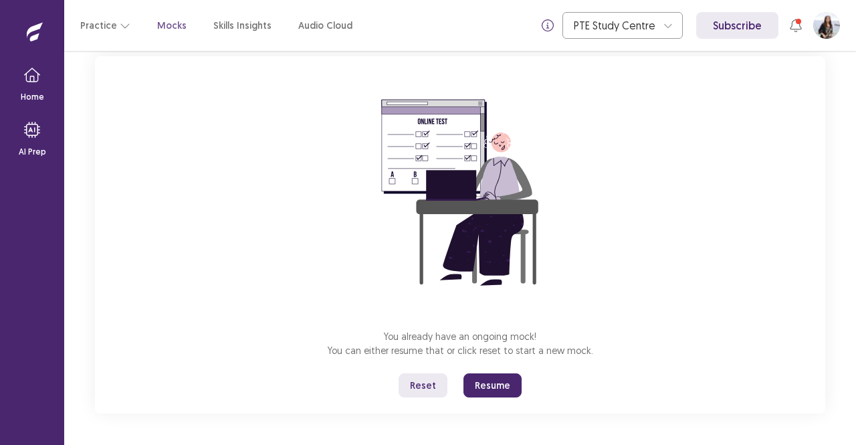
click at [492, 391] on button "Resume" at bounding box center [492, 385] width 58 height 24
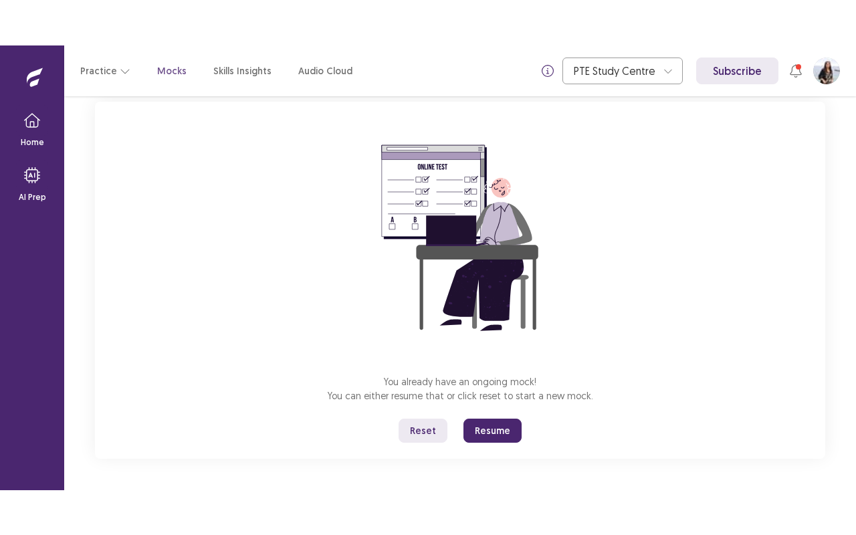
scroll to position [0, 0]
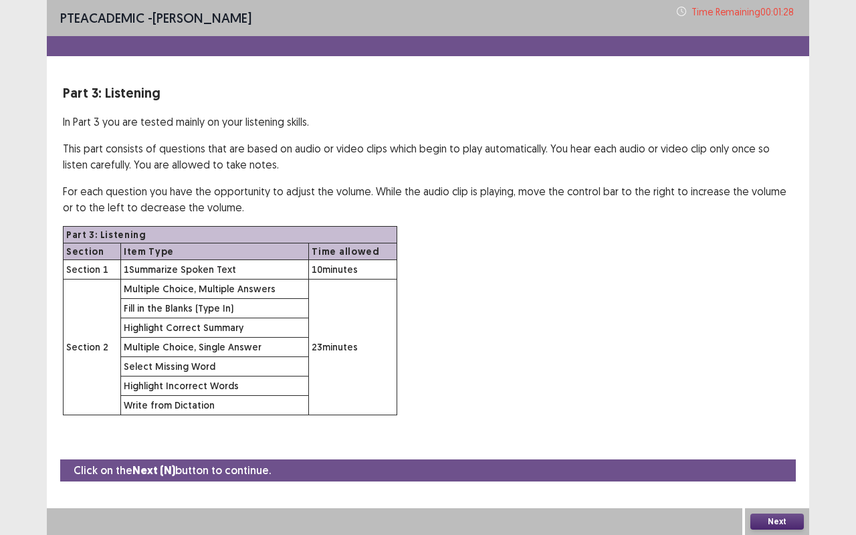
click at [796, 444] on button "Next" at bounding box center [776, 521] width 53 height 16
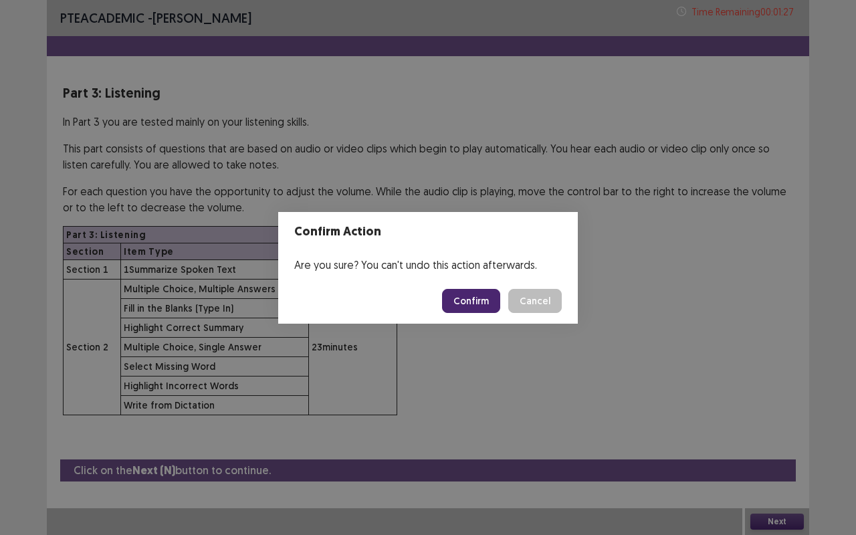
click at [481, 305] on button "Confirm" at bounding box center [471, 301] width 58 height 24
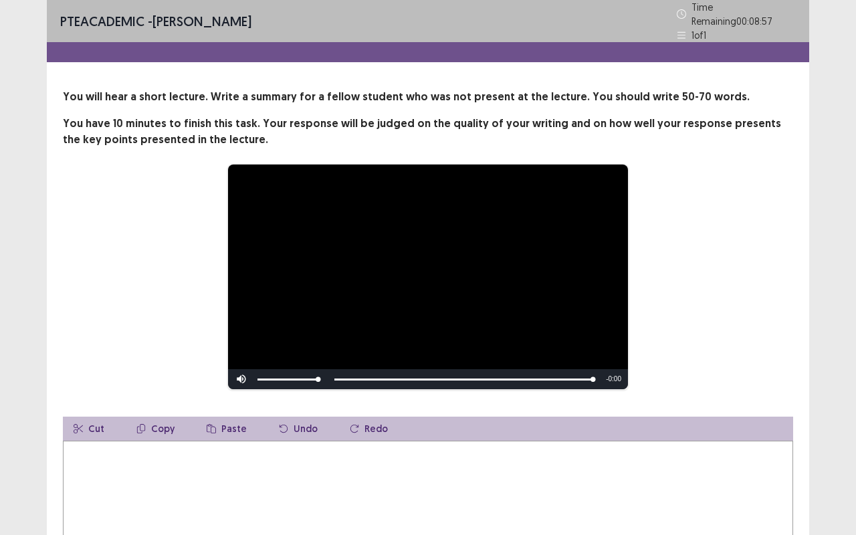
click at [455, 444] on textarea at bounding box center [428, 514] width 730 height 147
paste textarea "*"
click at [455, 444] on textarea at bounding box center [428, 514] width 730 height 147
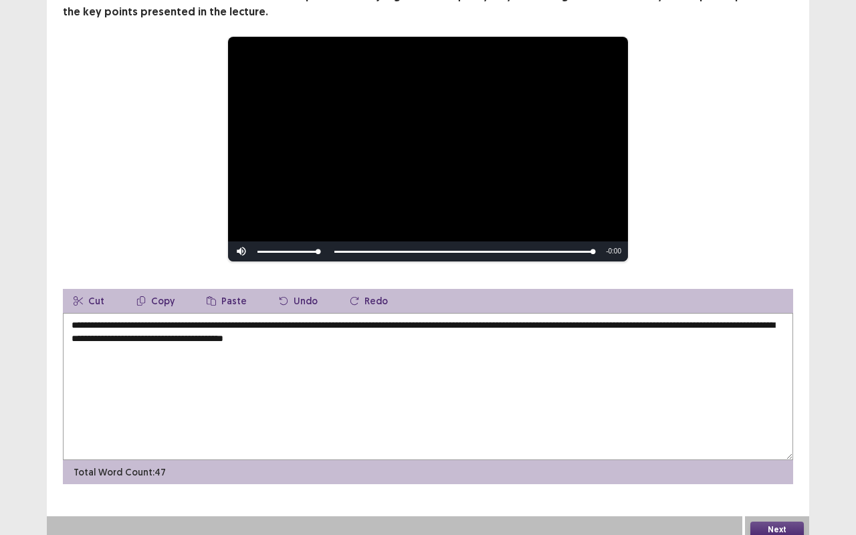
scroll to position [127, 0]
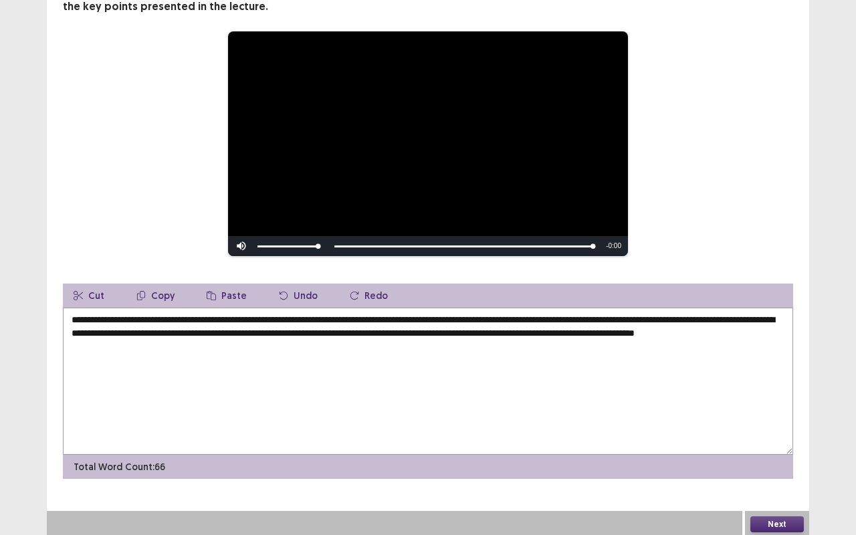
click at [158, 348] on textarea "**********" at bounding box center [428, 380] width 730 height 147
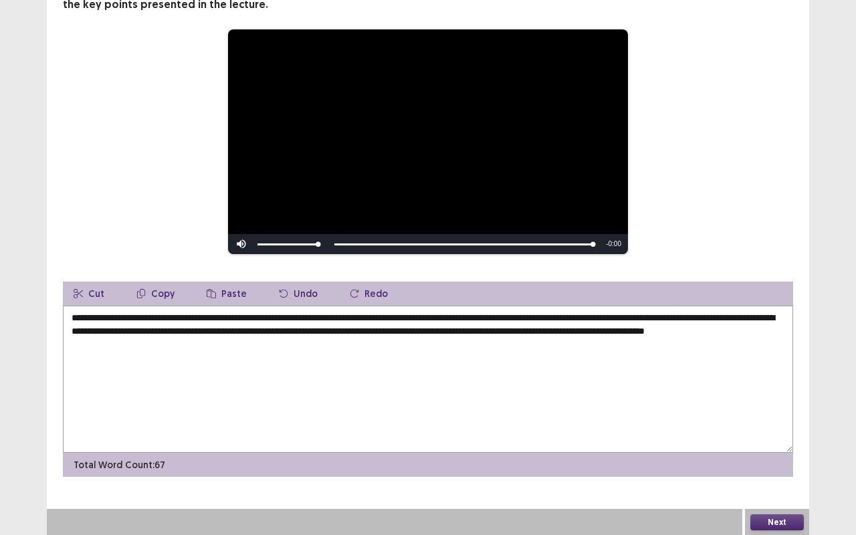
scroll to position [128, 0]
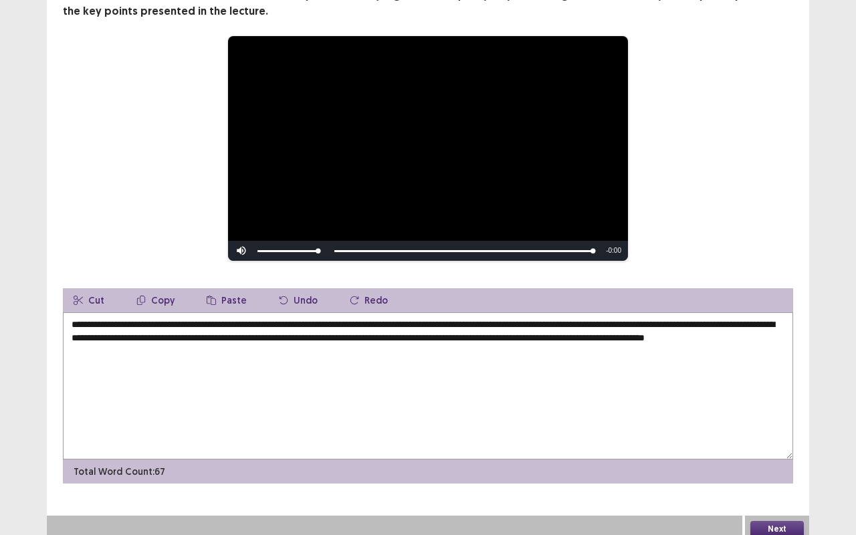
click at [409, 321] on textarea "**********" at bounding box center [428, 385] width 730 height 147
click at [180, 329] on textarea "**********" at bounding box center [428, 385] width 730 height 147
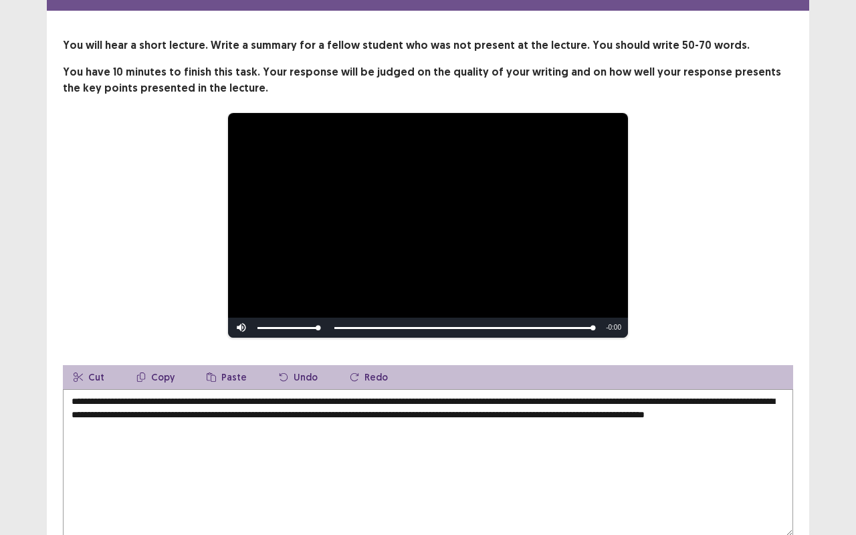
scroll to position [130, 0]
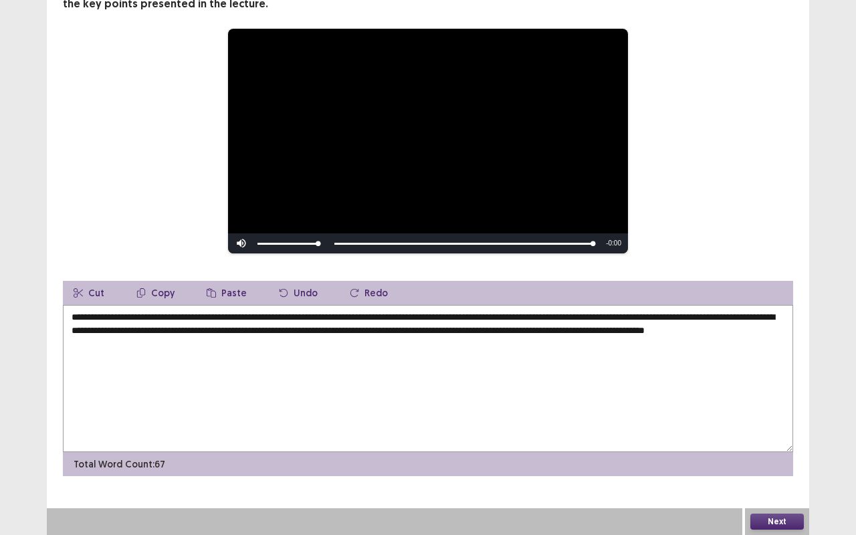
type textarea "**********"
click at [775, 444] on button "Next" at bounding box center [776, 521] width 53 height 16
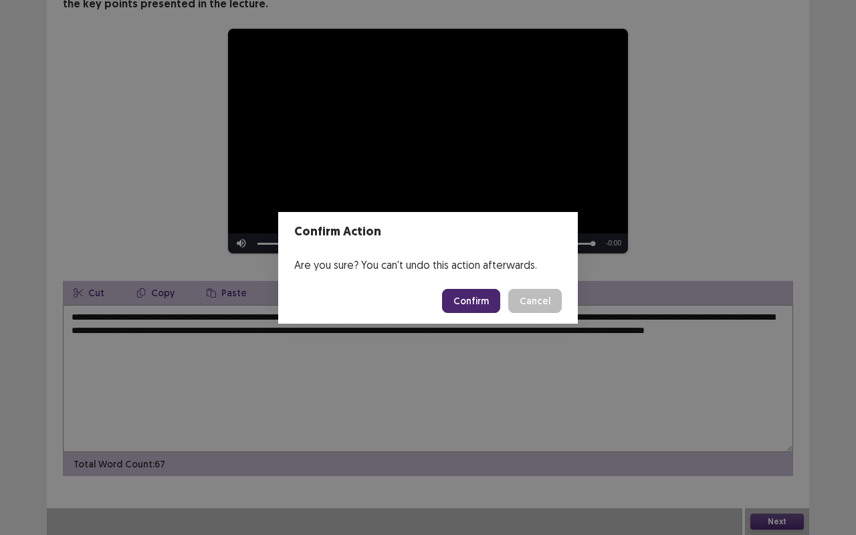
click at [478, 299] on button "Confirm" at bounding box center [471, 301] width 58 height 24
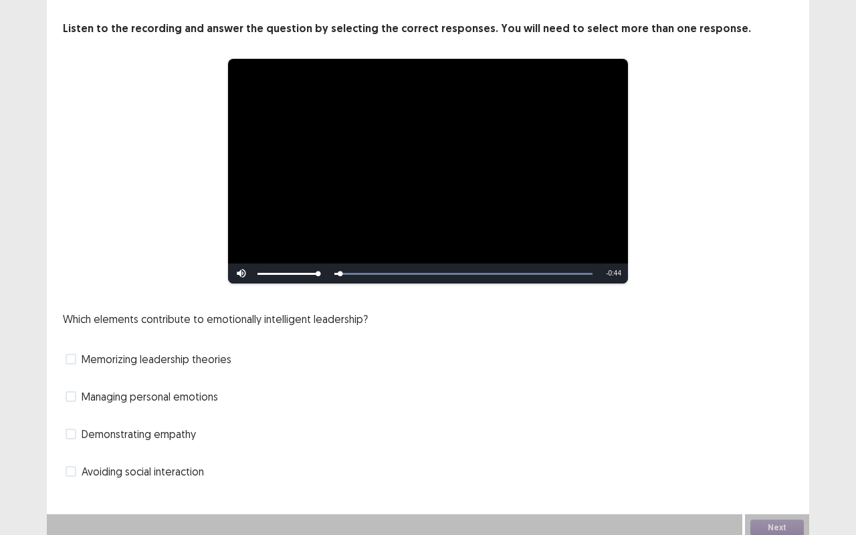
scroll to position [68, 0]
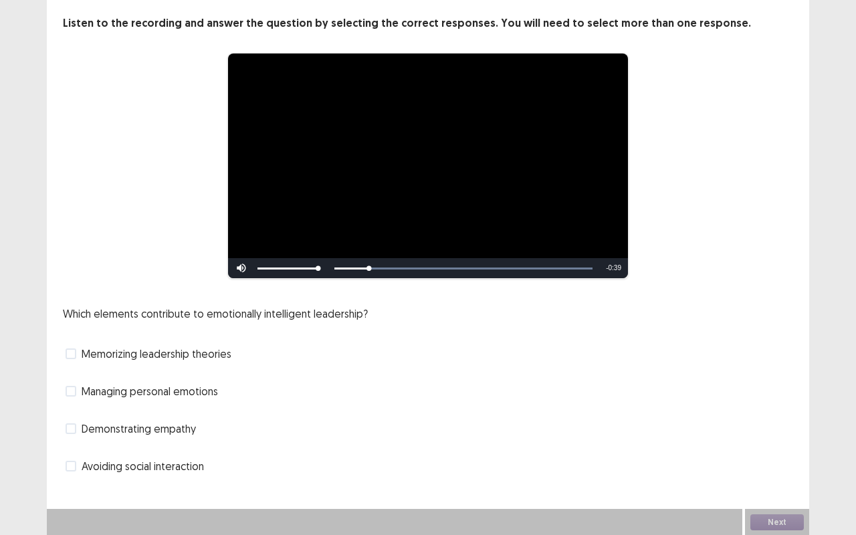
click at [143, 426] on span "Demonstrating empathy" at bounding box center [139, 428] width 114 height 16
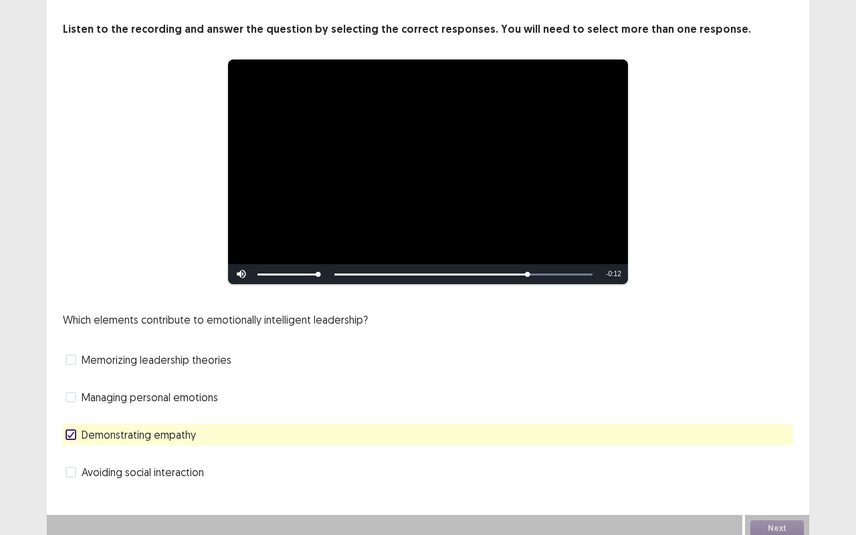
click at [158, 390] on span "Managing personal emotions" at bounding box center [150, 397] width 136 height 16
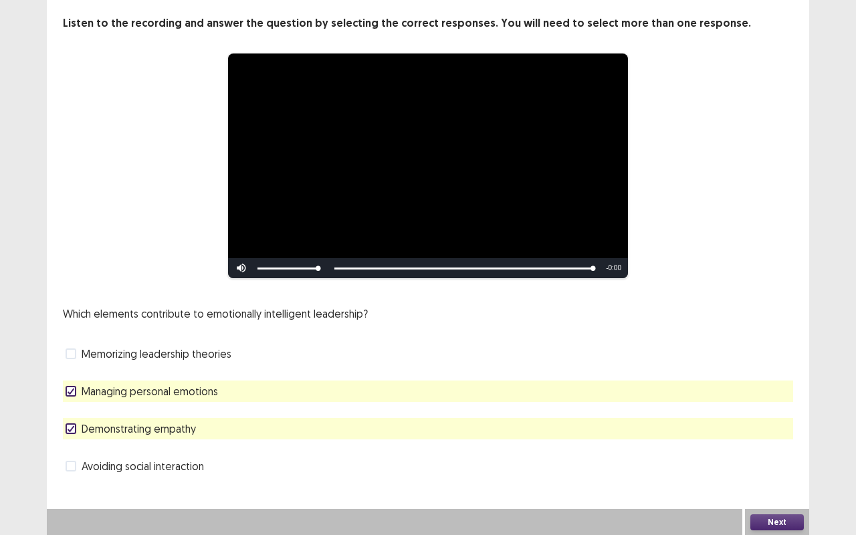
click at [775, 444] on button "Next" at bounding box center [776, 522] width 53 height 16
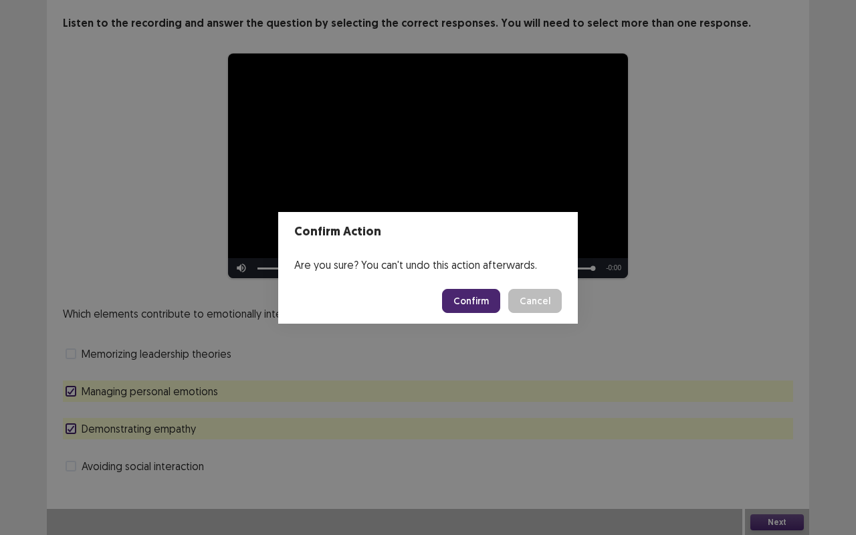
click at [473, 307] on button "Confirm" at bounding box center [471, 301] width 58 height 24
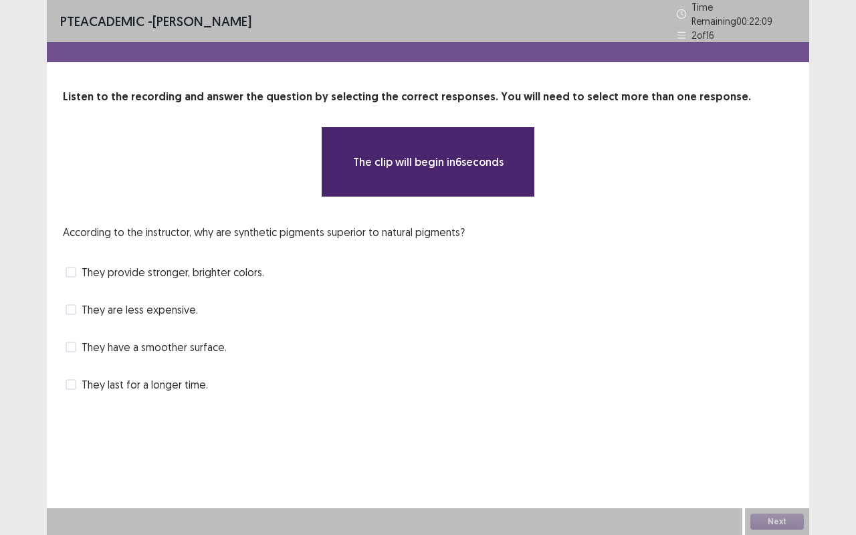
drag, startPoint x: 473, startPoint y: 307, endPoint x: 532, endPoint y: 396, distance: 106.6
click at [532, 396] on div "PTE academic - Sujata Poudel Time Remaining 00 : 22 : 09 2 of 16 Listen to the …" at bounding box center [428, 211] width 762 height 422
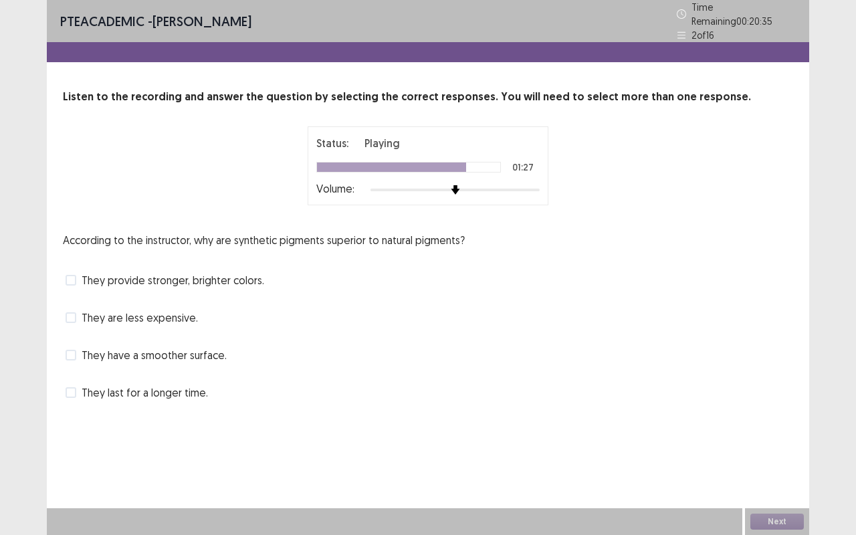
click at [244, 272] on span "They provide stronger, brighter colors." at bounding box center [173, 280] width 182 height 16
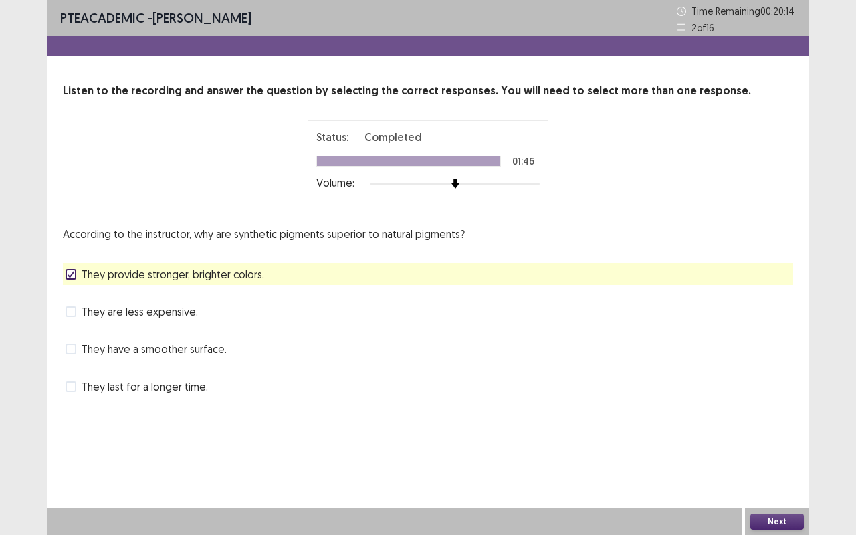
click at [172, 386] on span "They last for a longer time." at bounding box center [145, 386] width 126 height 16
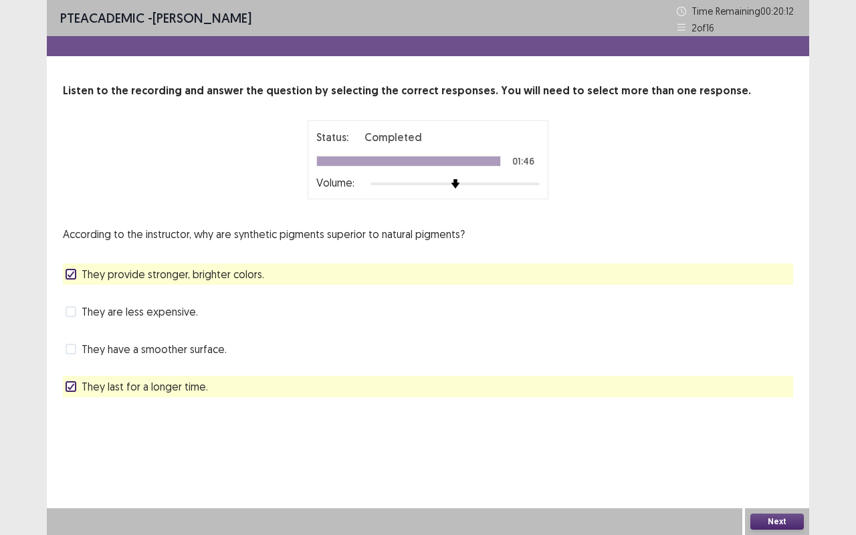
click at [793, 444] on button "Next" at bounding box center [776, 521] width 53 height 16
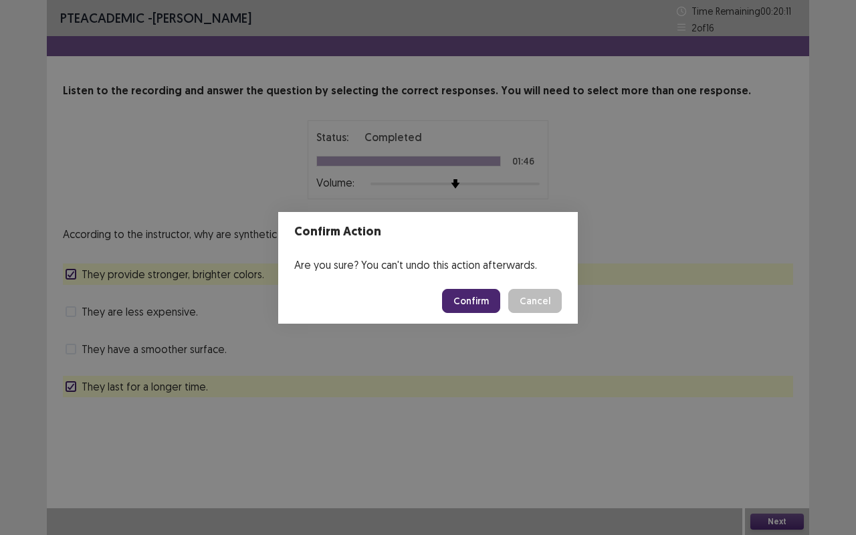
click at [476, 305] on button "Confirm" at bounding box center [471, 301] width 58 height 24
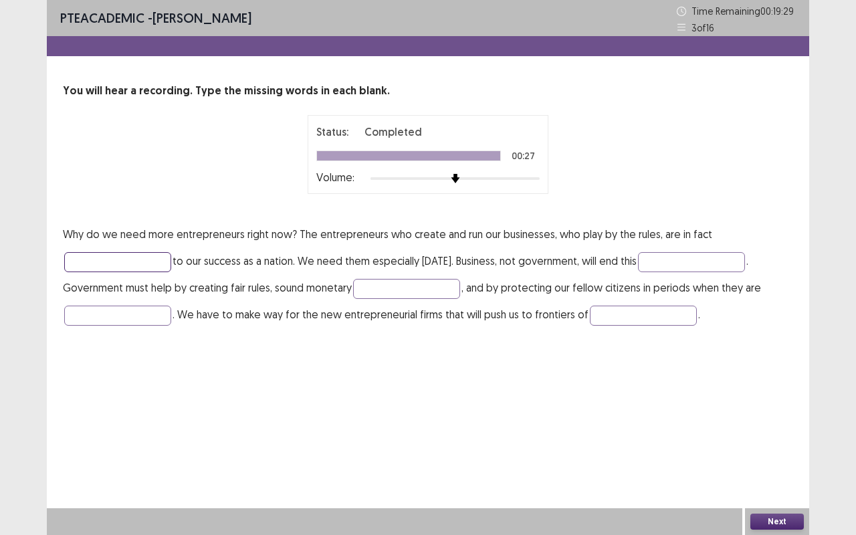
click at [140, 259] on input "text" at bounding box center [117, 262] width 107 height 20
type input "********"
type input "*********"
type input "******"
type input "*******"
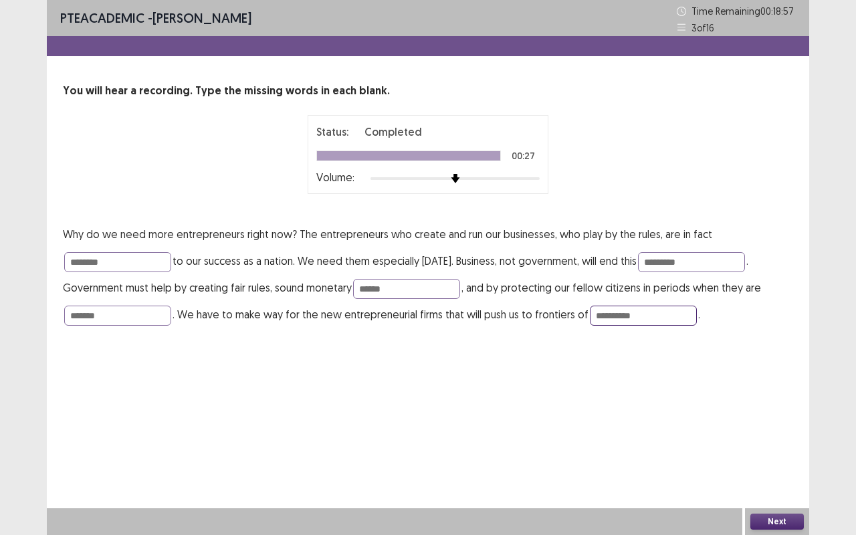
type input "**********"
click at [785, 444] on button "Next" at bounding box center [776, 521] width 53 height 16
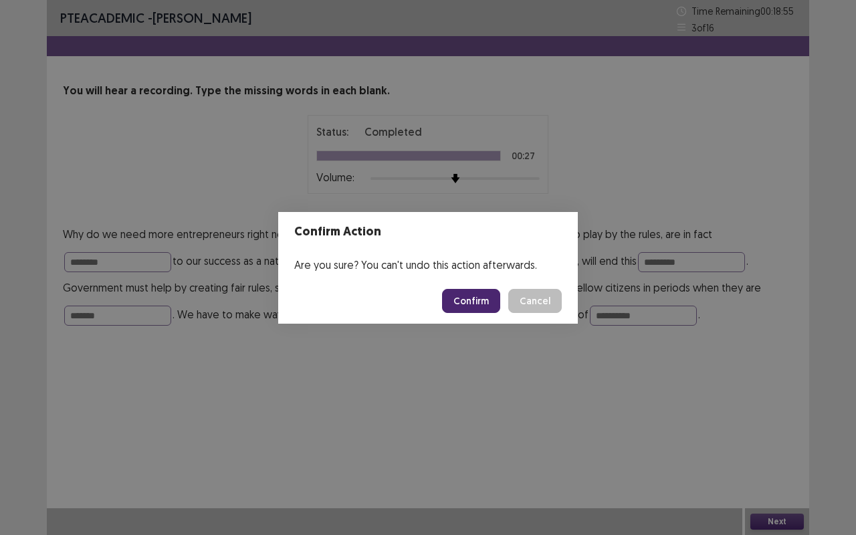
click at [481, 297] on button "Confirm" at bounding box center [471, 301] width 58 height 24
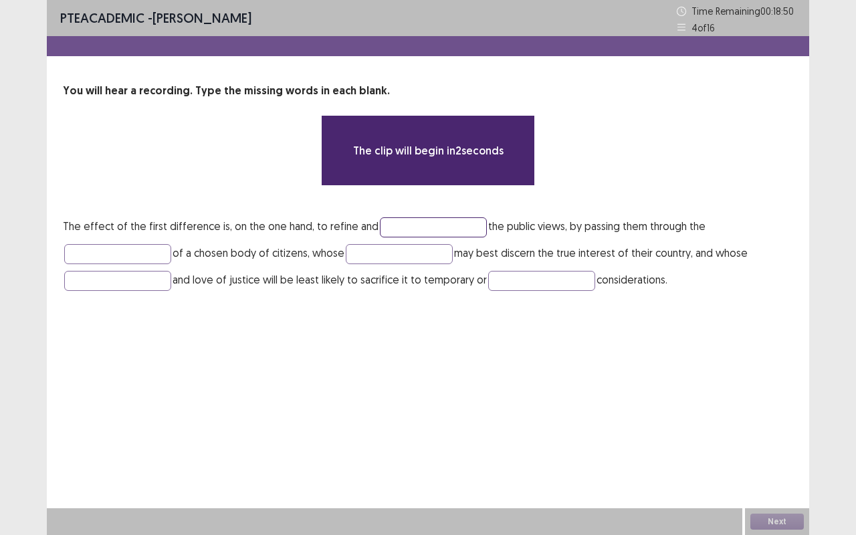
click at [389, 224] on input "text" at bounding box center [433, 227] width 107 height 20
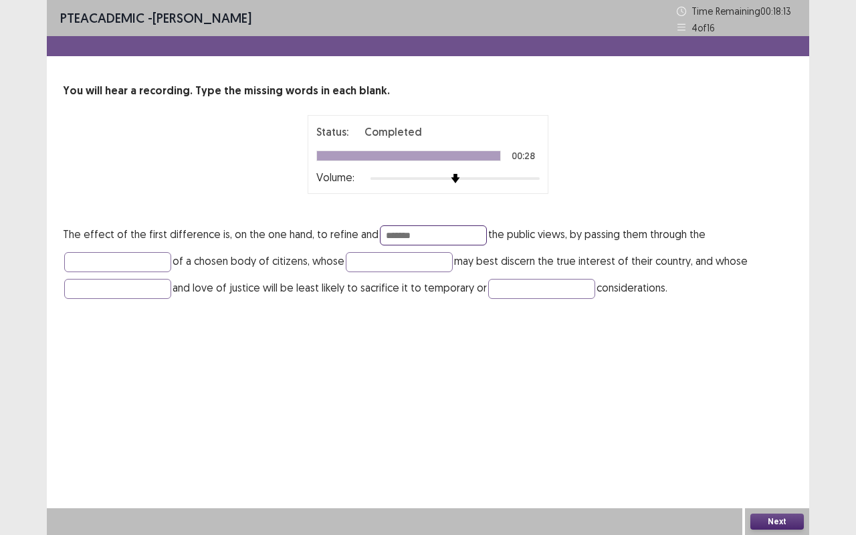
type input "*******"
type input "******"
type input "*********"
click at [532, 291] on input "text" at bounding box center [541, 289] width 107 height 20
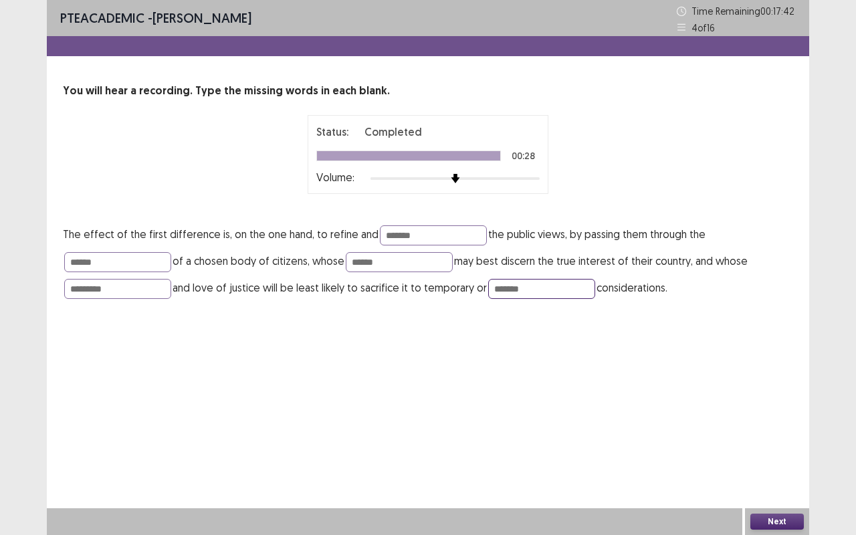
type input "*******"
click at [799, 444] on button "Next" at bounding box center [776, 521] width 53 height 16
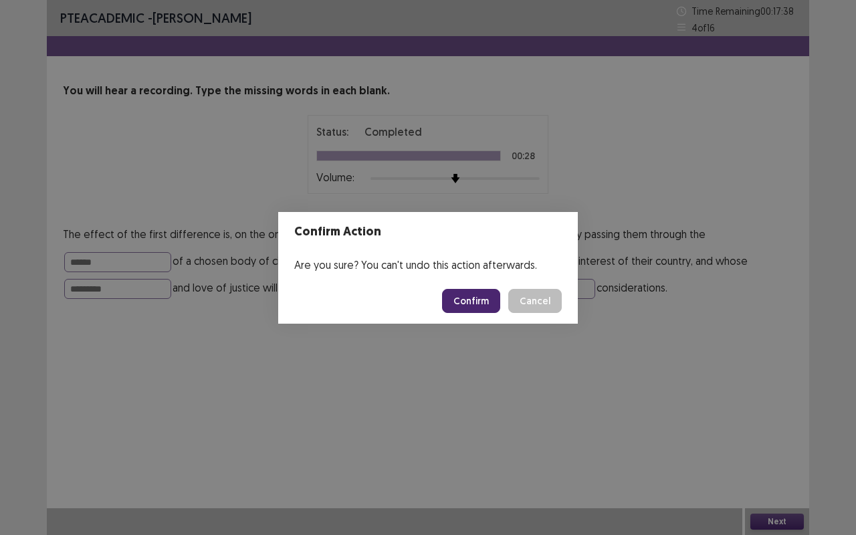
click at [547, 293] on button "Cancel" at bounding box center [534, 301] width 53 height 24
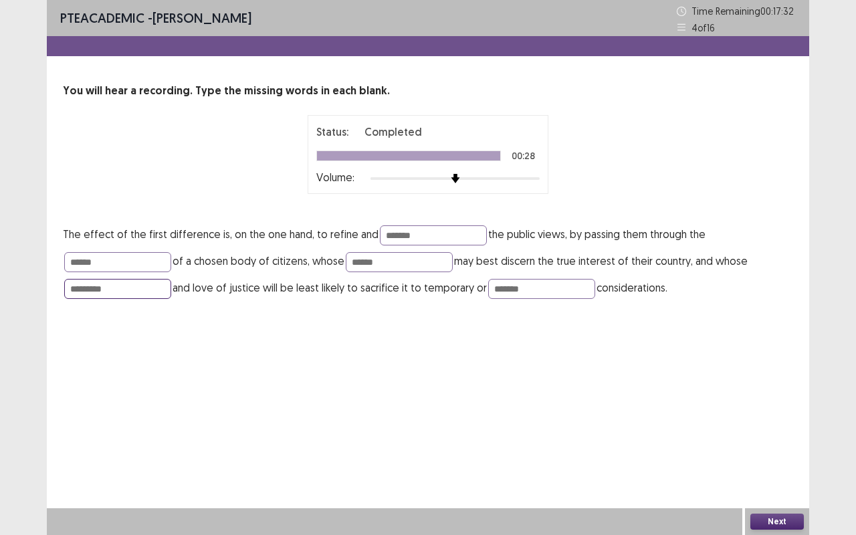
click at [84, 288] on input "*********" at bounding box center [117, 289] width 107 height 20
type input "**********"
click at [786, 444] on button "Next" at bounding box center [776, 521] width 53 height 16
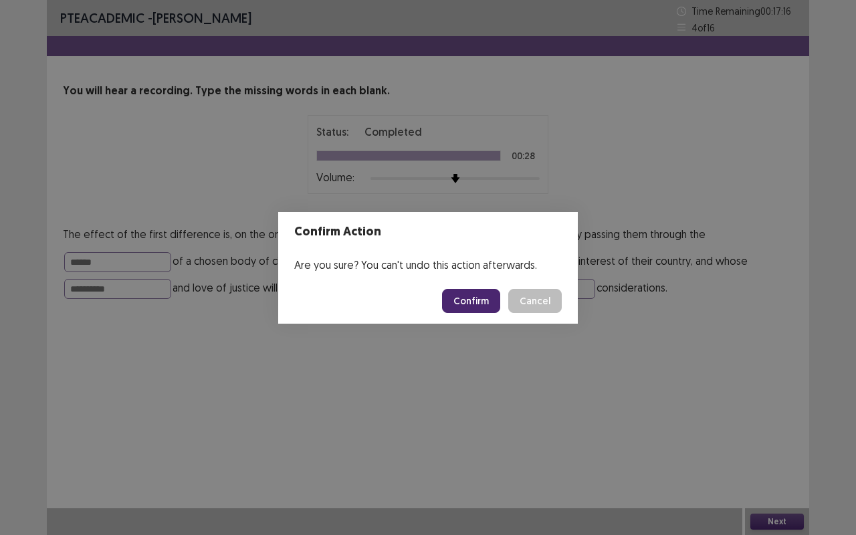
click at [485, 300] on button "Confirm" at bounding box center [471, 301] width 58 height 24
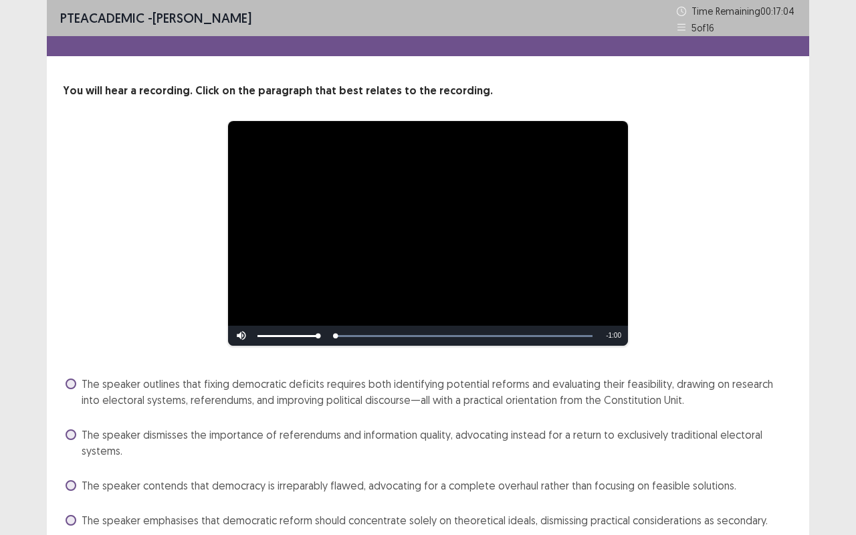
scroll to position [55, 0]
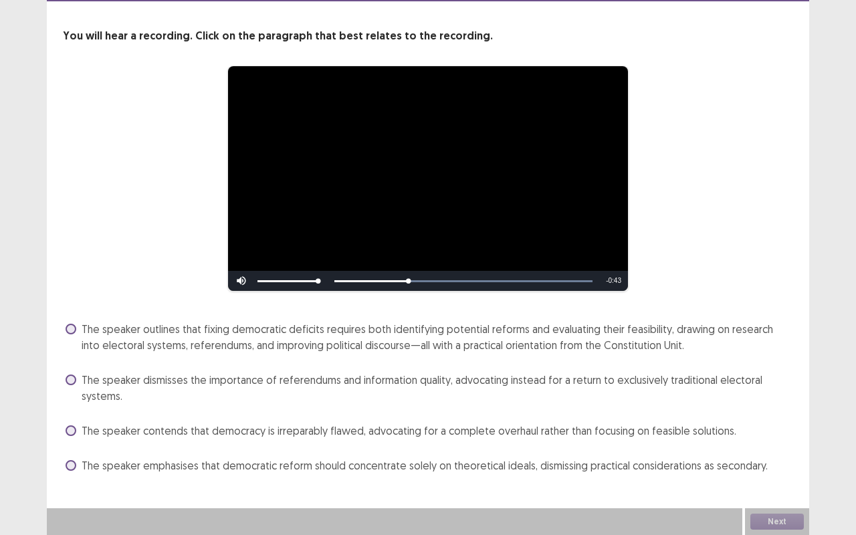
click at [395, 328] on span "The speaker outlines that fixing democratic deficits requires both identifying …" at bounding box center [437, 337] width 711 height 32
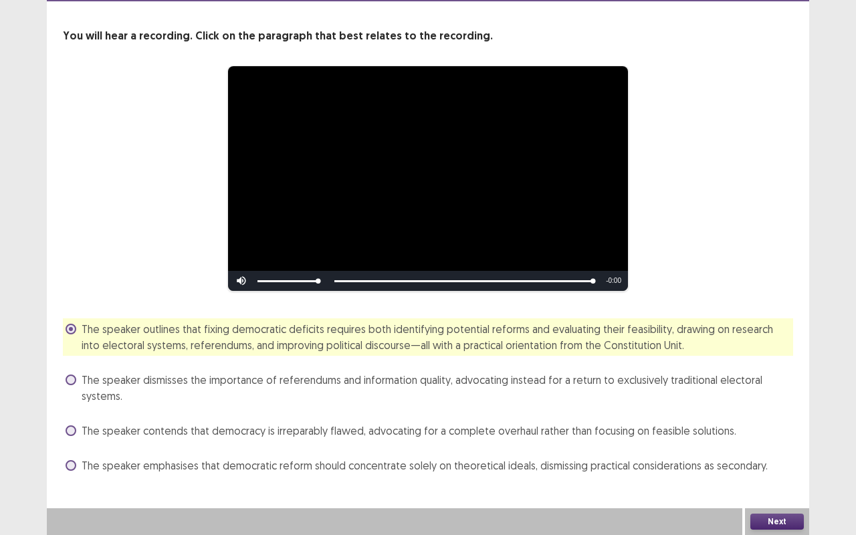
click at [773, 444] on button "Next" at bounding box center [776, 521] width 53 height 16
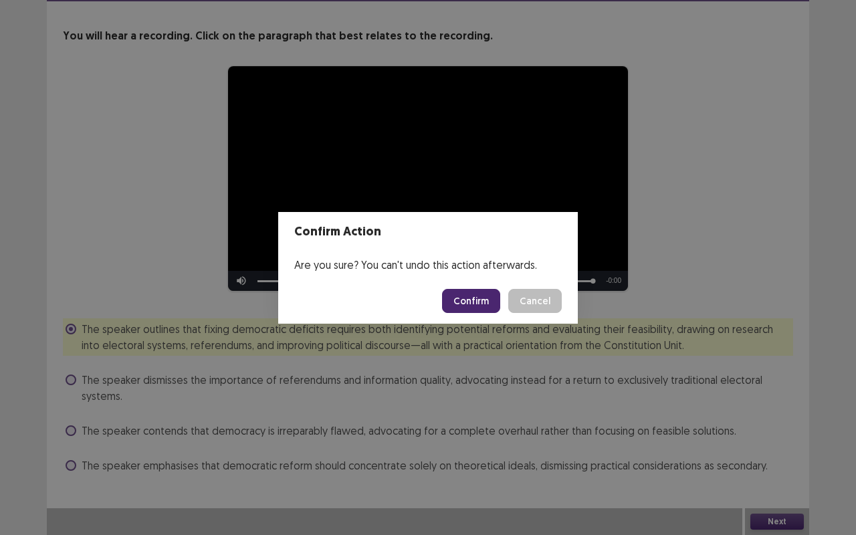
click at [473, 299] on button "Confirm" at bounding box center [471, 301] width 58 height 24
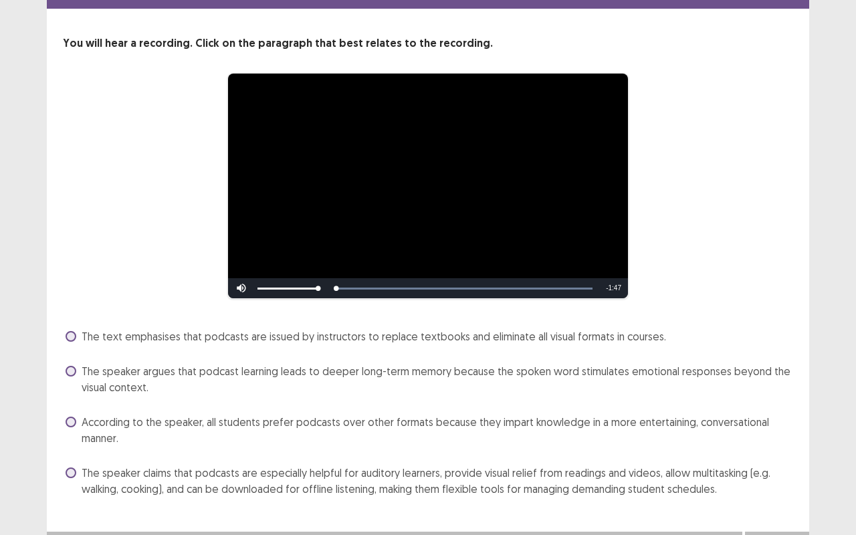
scroll to position [71, 0]
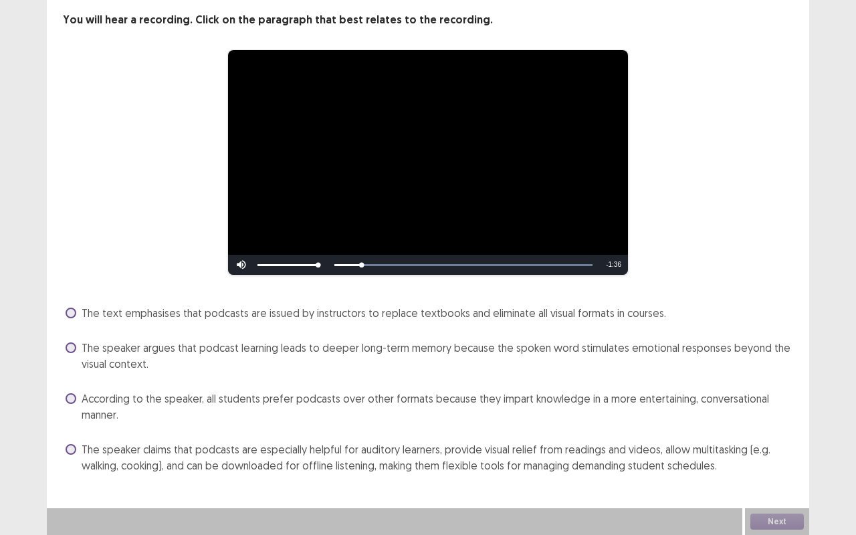
click at [357, 444] on span "The speaker claims that podcasts are especially helpful for auditory learners, …" at bounding box center [437, 457] width 711 height 32
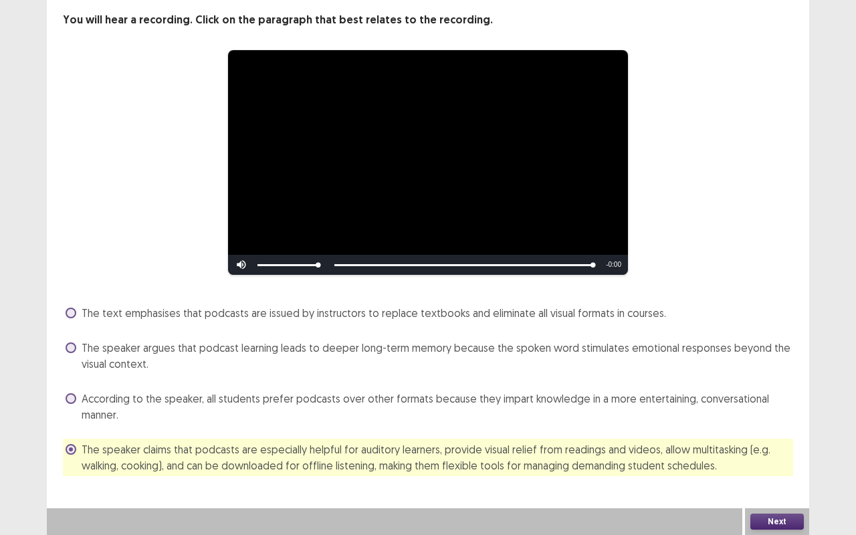
click at [765, 444] on button "Next" at bounding box center [776, 521] width 53 height 16
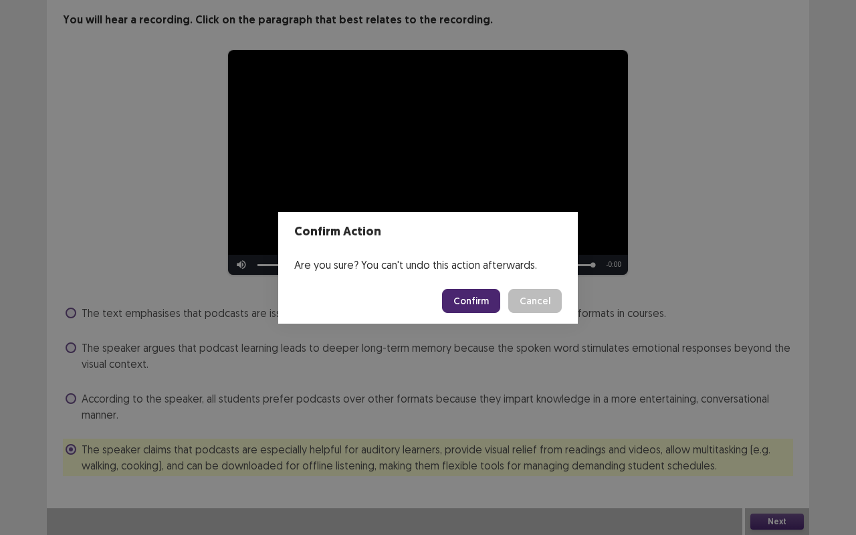
click at [468, 297] on button "Confirm" at bounding box center [471, 301] width 58 height 24
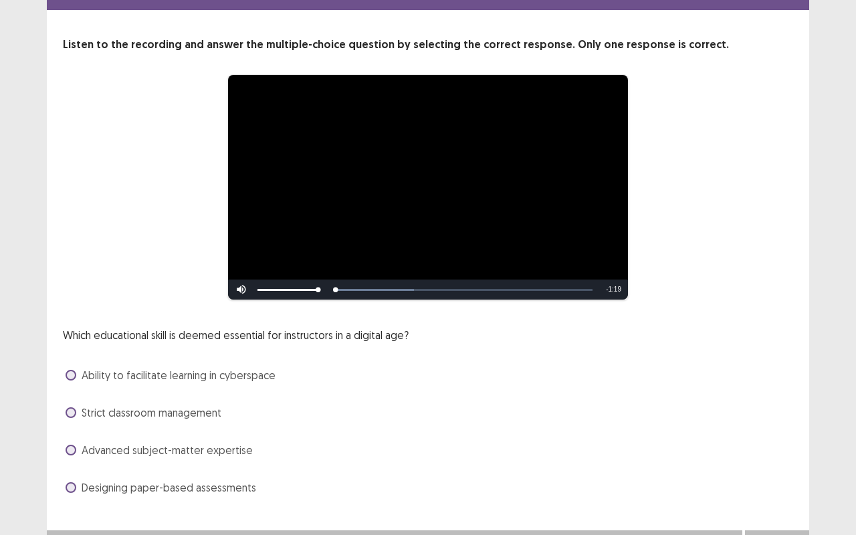
scroll to position [68, 0]
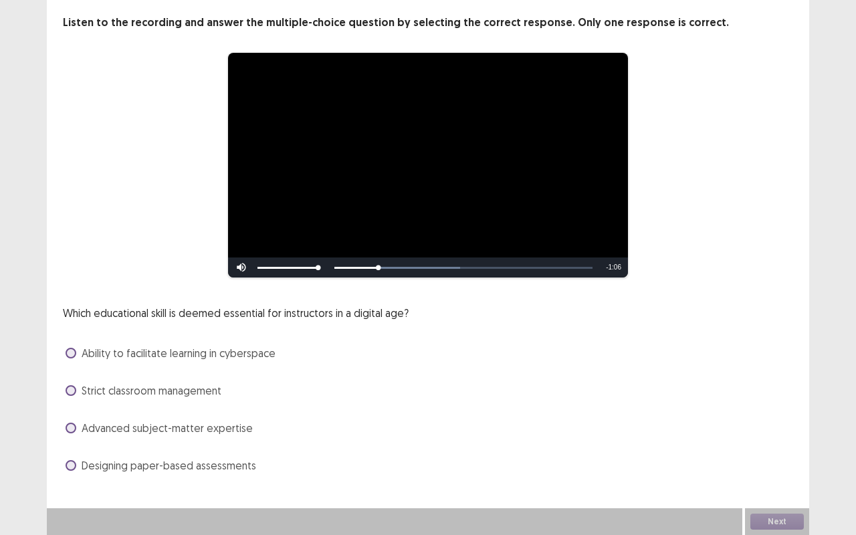
click at [186, 357] on span "Ability to facilitate learning in cyberspace" at bounding box center [179, 353] width 194 height 16
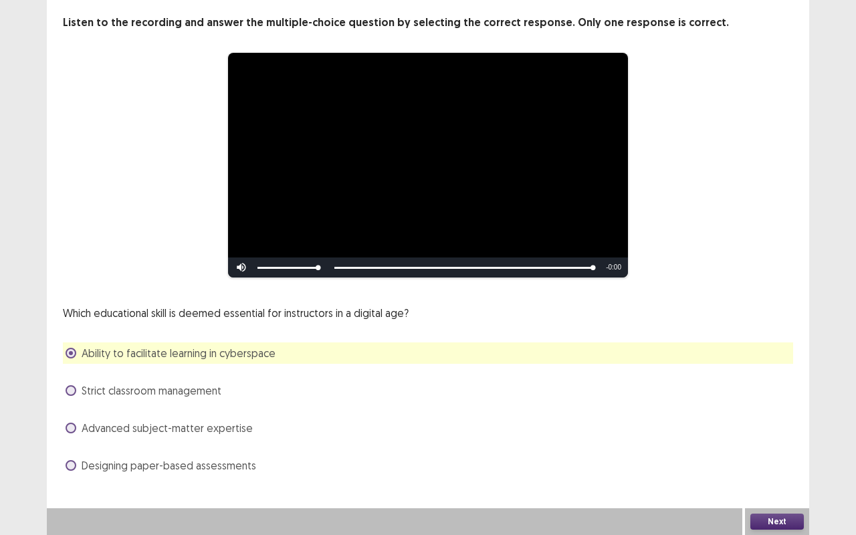
click at [774, 444] on button "Next" at bounding box center [776, 521] width 53 height 16
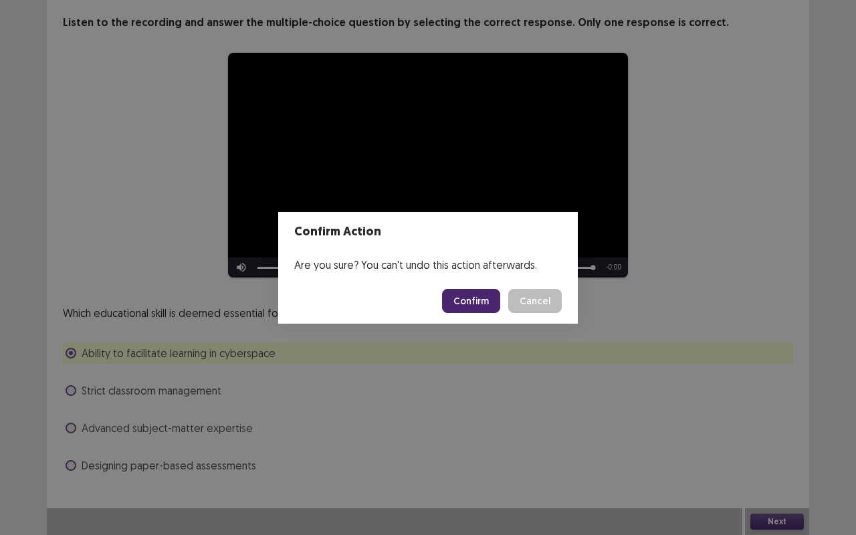
click at [483, 301] on button "Confirm" at bounding box center [471, 301] width 58 height 24
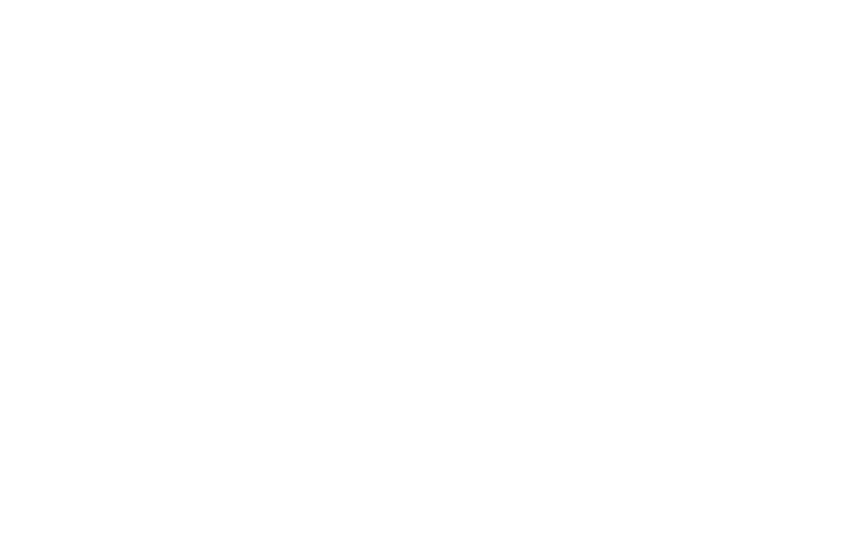
scroll to position [0, 0]
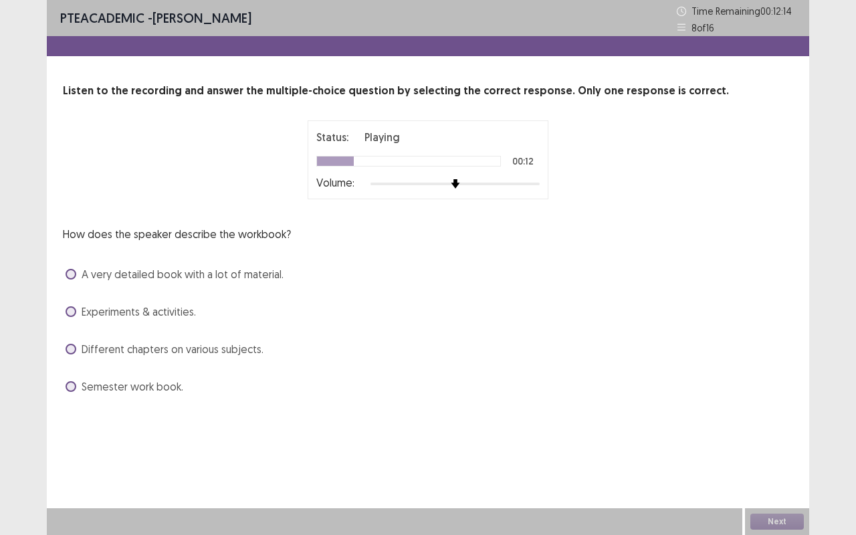
click at [240, 269] on span "A very detailed book with a lot of material." at bounding box center [183, 274] width 202 height 16
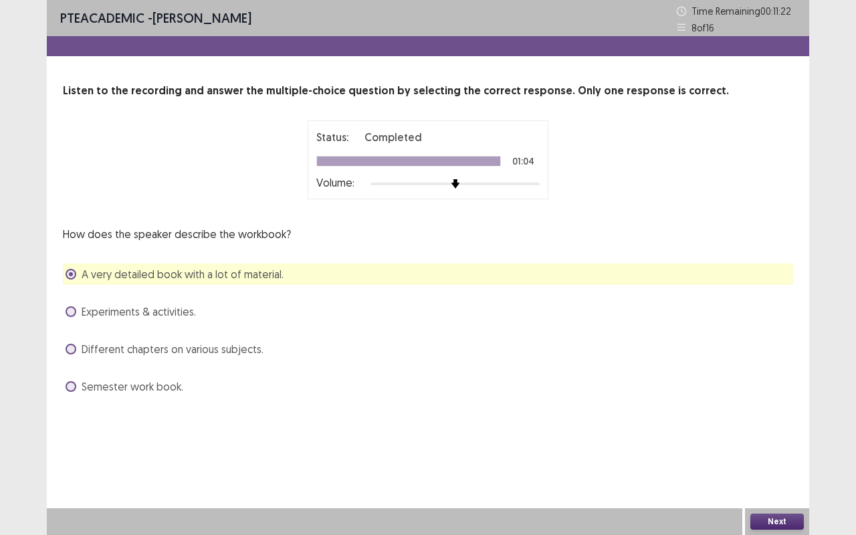
click at [775, 444] on button "Next" at bounding box center [776, 521] width 53 height 16
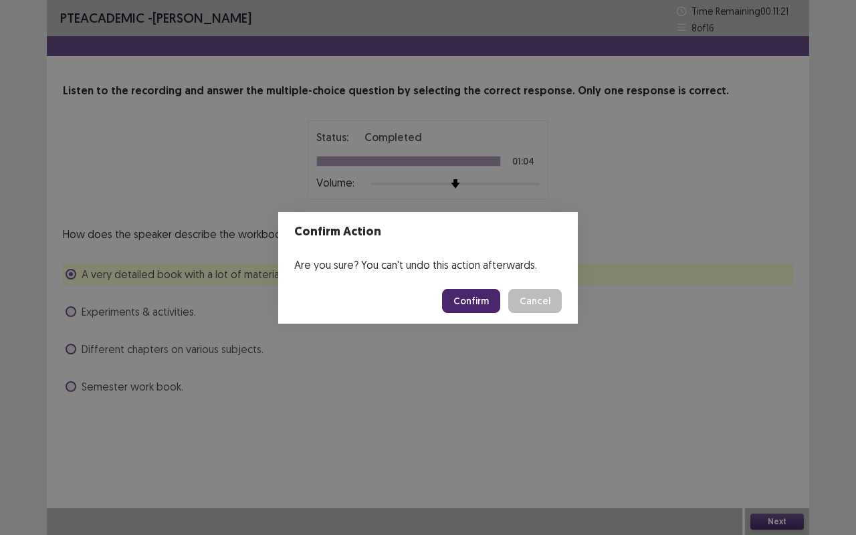
click at [468, 303] on button "Confirm" at bounding box center [471, 301] width 58 height 24
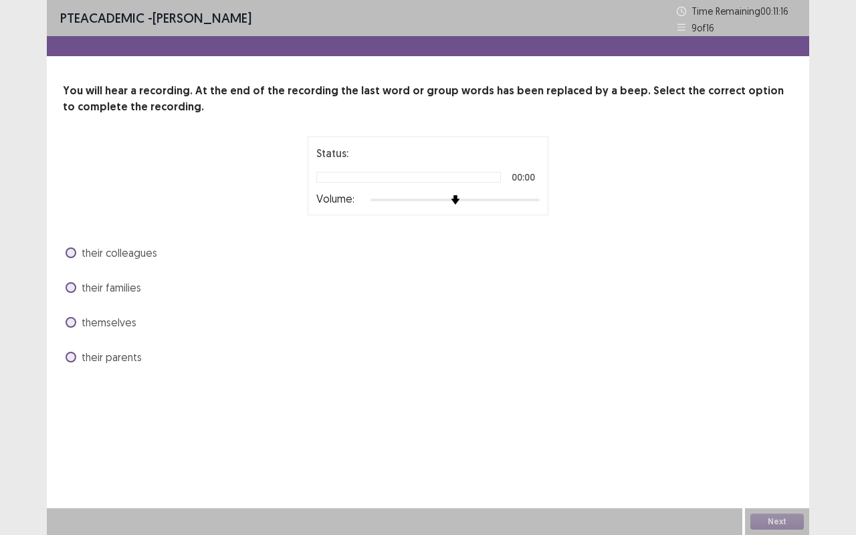
click at [99, 324] on span "themselves" at bounding box center [109, 322] width 55 height 16
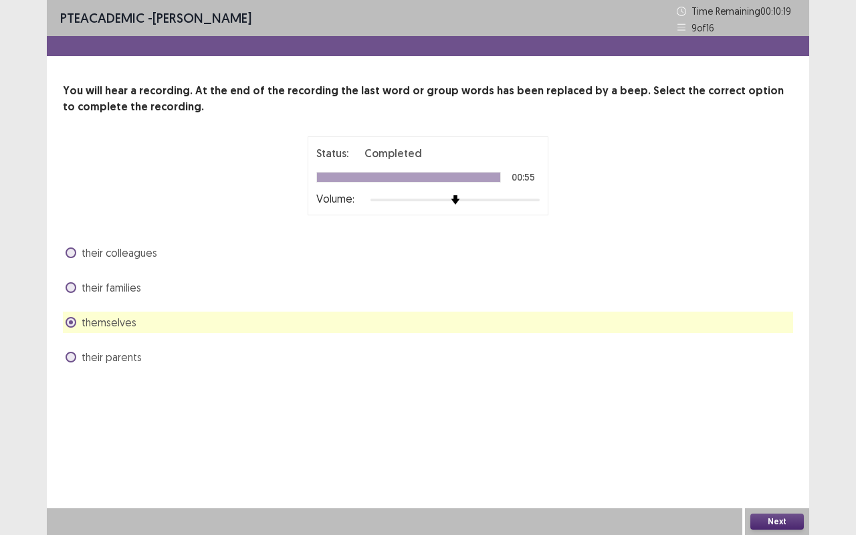
click at [772, 444] on button "Next" at bounding box center [776, 521] width 53 height 16
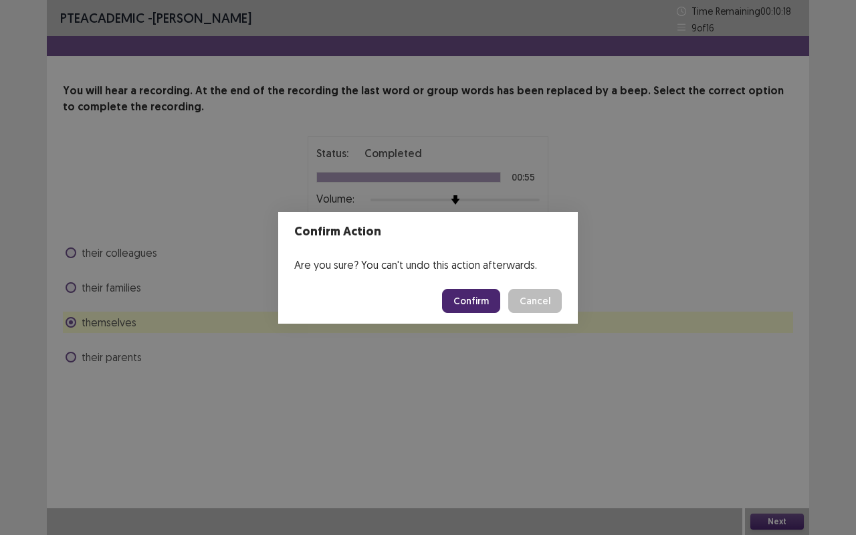
click at [485, 301] on button "Confirm" at bounding box center [471, 301] width 58 height 24
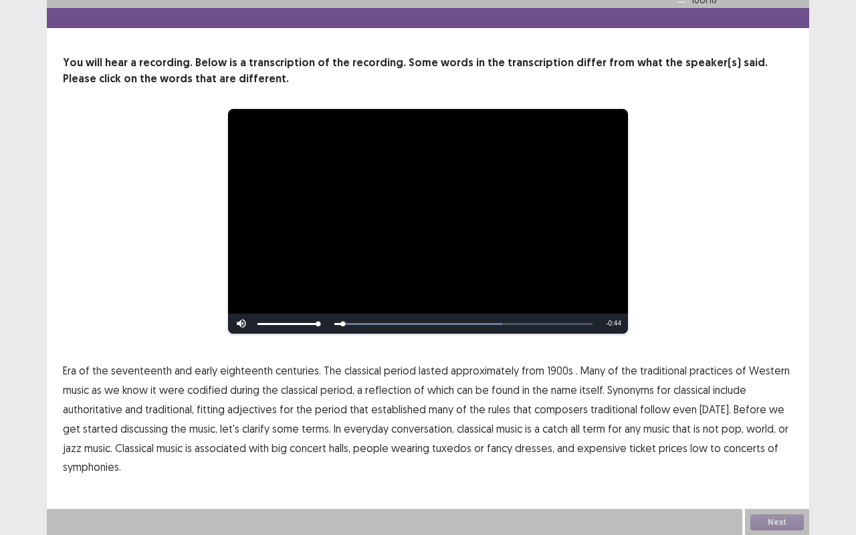
scroll to position [28, 0]
click at [550, 366] on span "1900s" at bounding box center [560, 370] width 26 height 16
click at [612, 410] on span "traditional" at bounding box center [613, 409] width 47 height 16
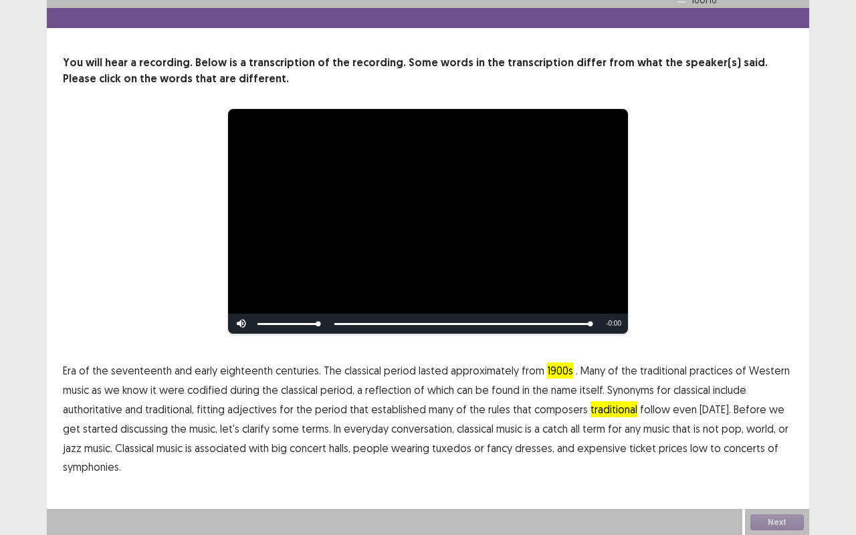
click at [690, 444] on span "low" at bounding box center [698, 448] width 17 height 16
click at [782, 444] on button "Next" at bounding box center [776, 522] width 53 height 16
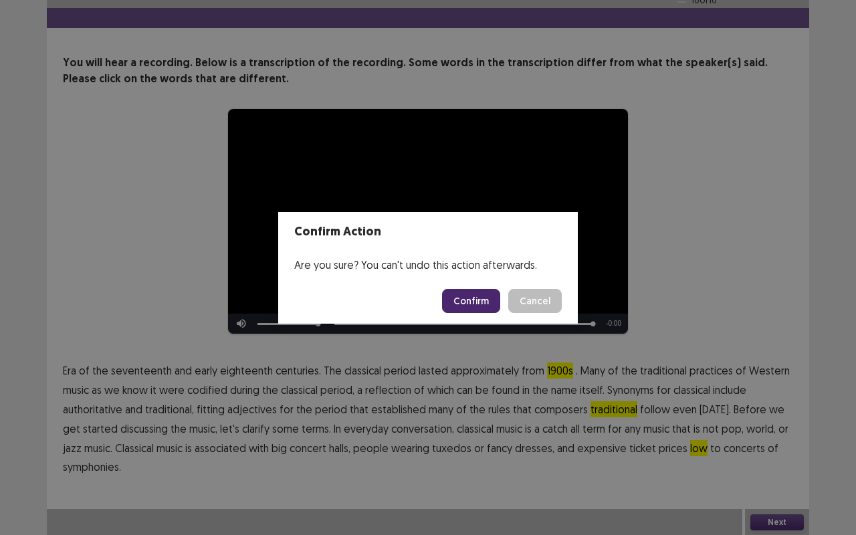
click at [489, 291] on button "Confirm" at bounding box center [471, 301] width 58 height 24
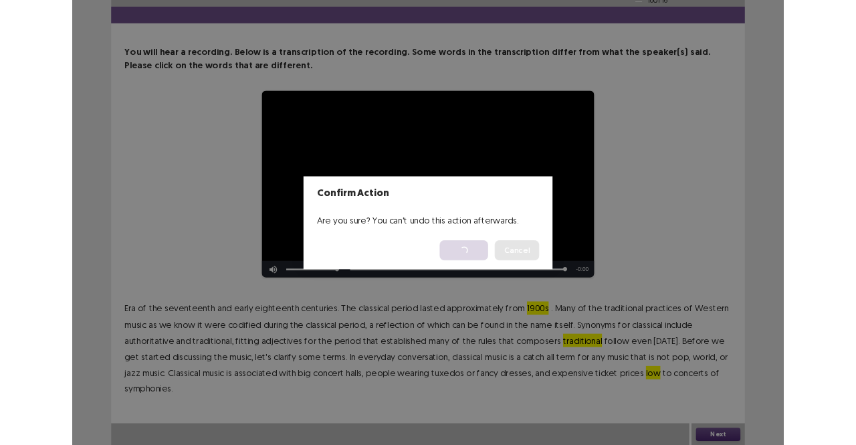
scroll to position [0, 0]
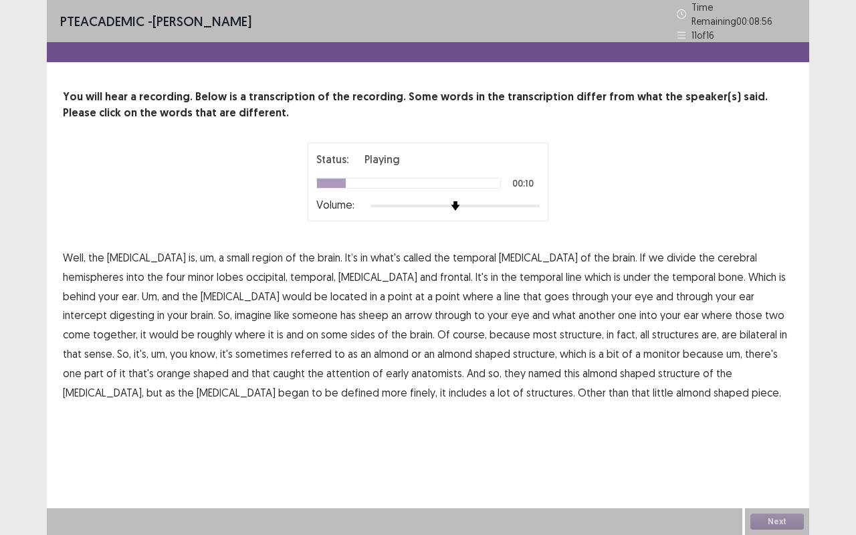
click at [188, 269] on span "minor" at bounding box center [201, 277] width 26 height 16
click at [154, 307] on span "digesting" at bounding box center [132, 315] width 45 height 16
click at [321, 326] on span "some" at bounding box center [334, 334] width 27 height 16
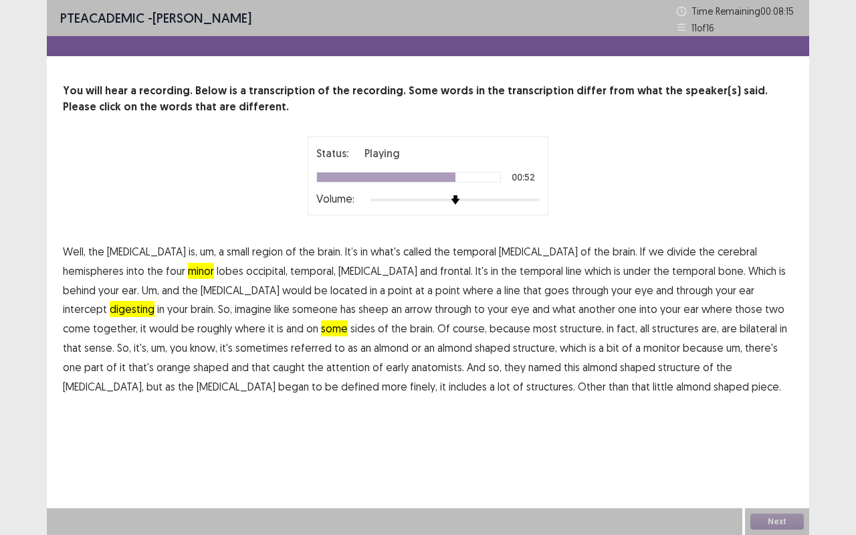
click at [643, 349] on span "monitor" at bounding box center [661, 348] width 37 height 16
click at [191, 359] on span "orange" at bounding box center [173, 367] width 34 height 16
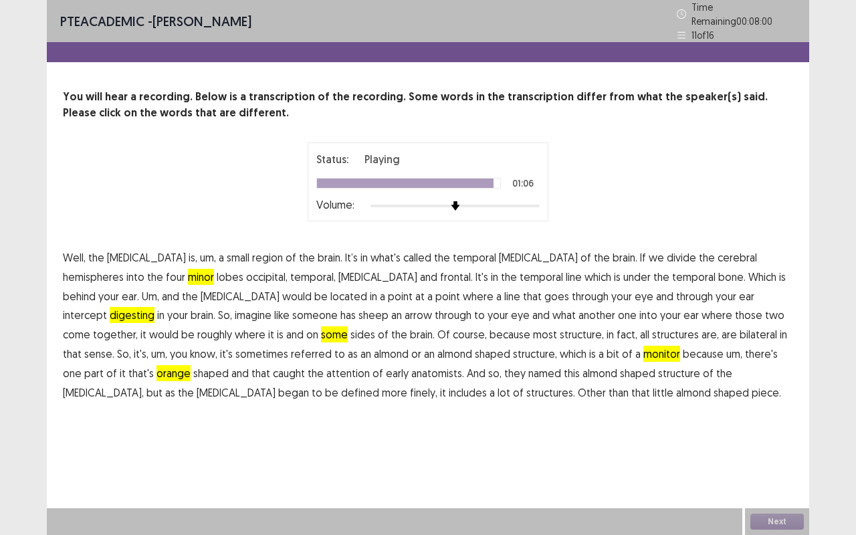
click at [437, 384] on span "finely," at bounding box center [423, 392] width 27 height 16
click at [793, 444] on button "Next" at bounding box center [776, 521] width 53 height 16
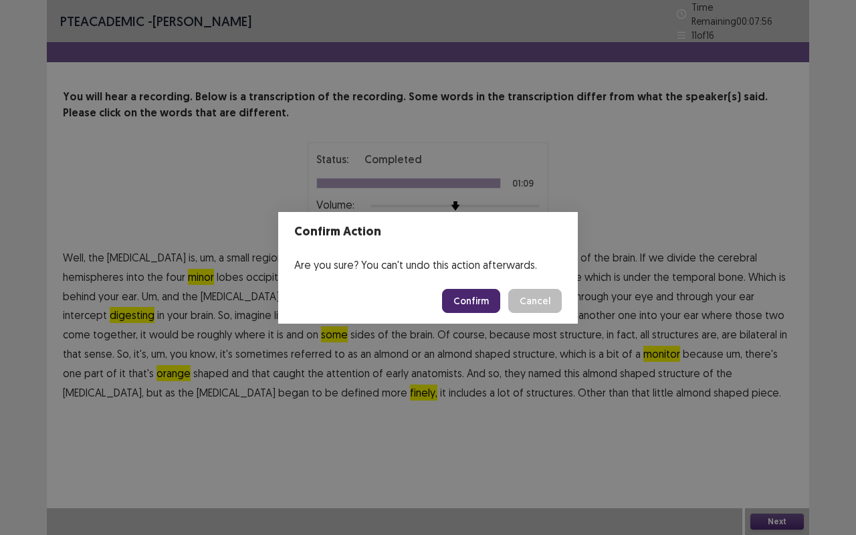
click at [469, 295] on button "Confirm" at bounding box center [471, 301] width 58 height 24
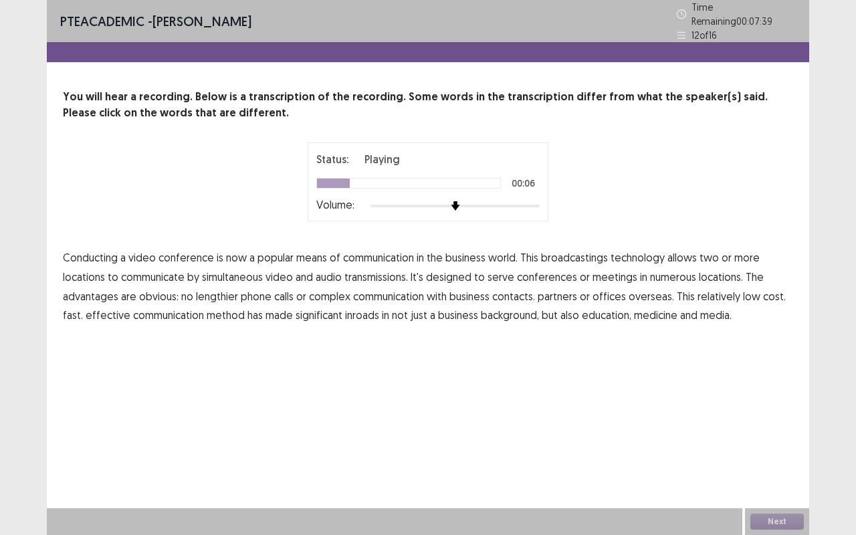
click at [582, 249] on span "broadcastings" at bounding box center [574, 257] width 67 height 16
click at [672, 269] on span "numerous" at bounding box center [673, 277] width 46 height 16
click at [219, 291] on span "lengthier" at bounding box center [217, 296] width 42 height 16
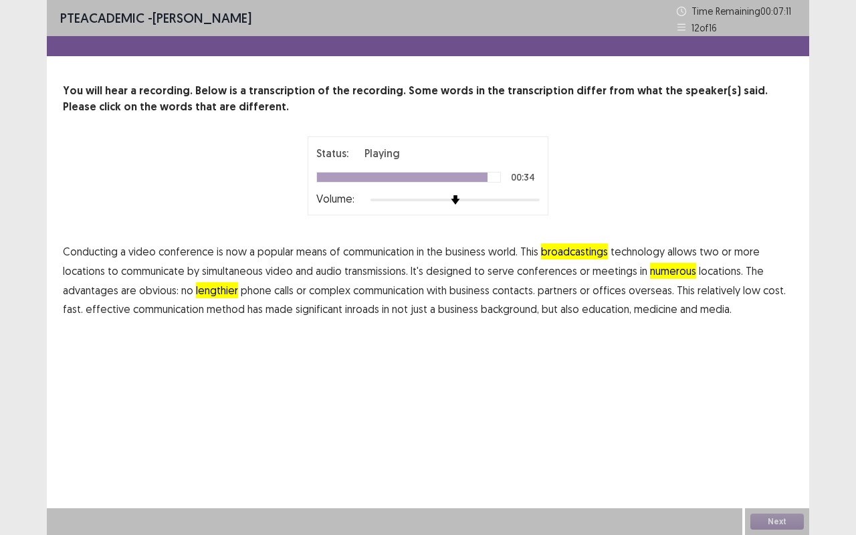
click at [515, 310] on span "background," at bounding box center [510, 309] width 58 height 16
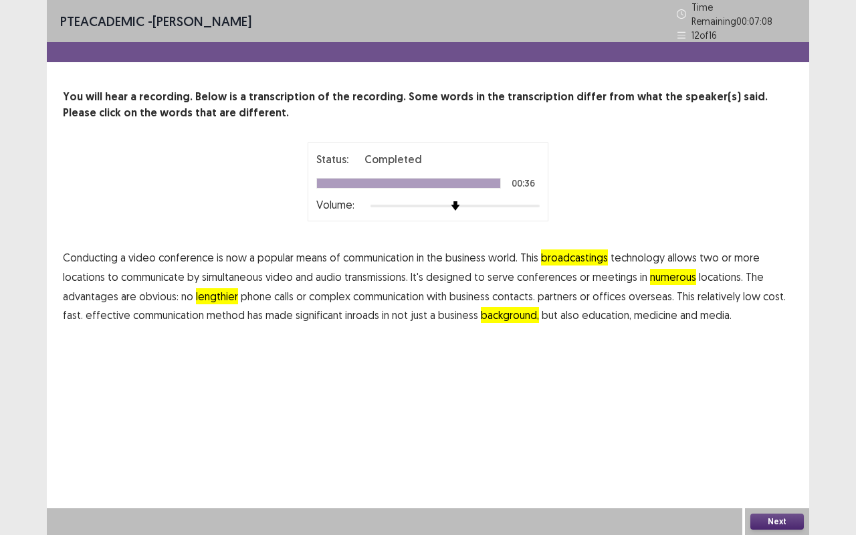
click at [778, 444] on button "Next" at bounding box center [776, 521] width 53 height 16
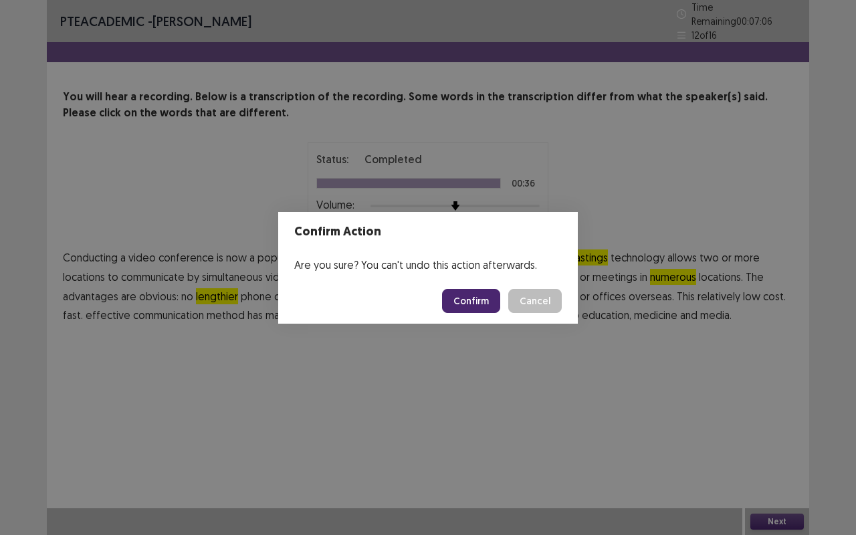
click at [485, 298] on button "Confirm" at bounding box center [471, 301] width 58 height 24
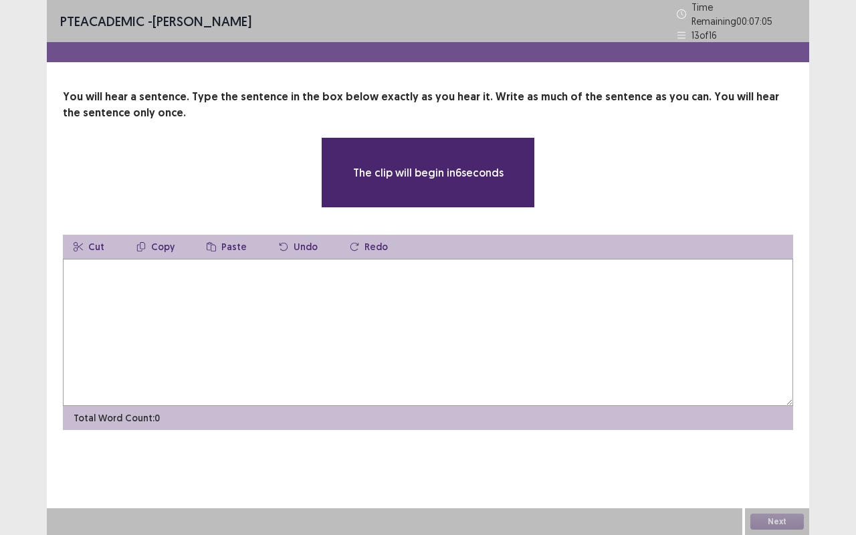
click at [451, 299] on textarea at bounding box center [428, 332] width 730 height 147
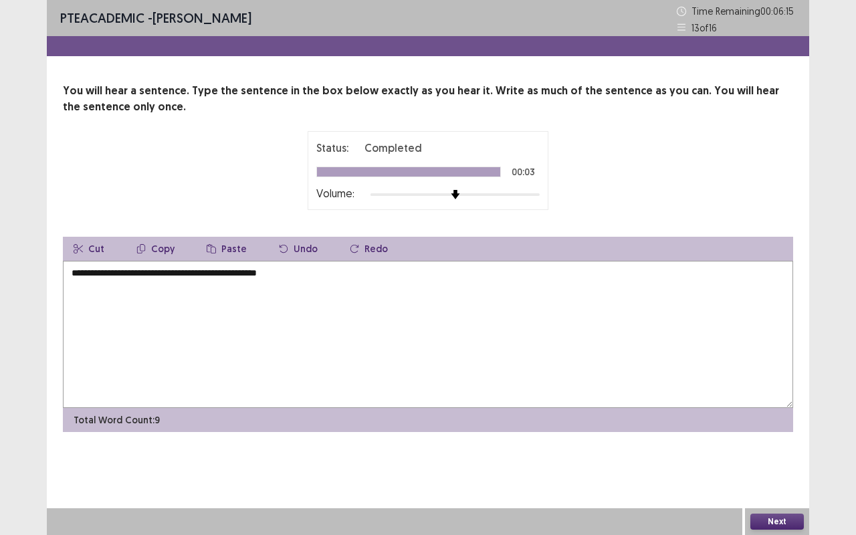
type textarea "**********"
click at [786, 444] on button "Next" at bounding box center [776, 521] width 53 height 16
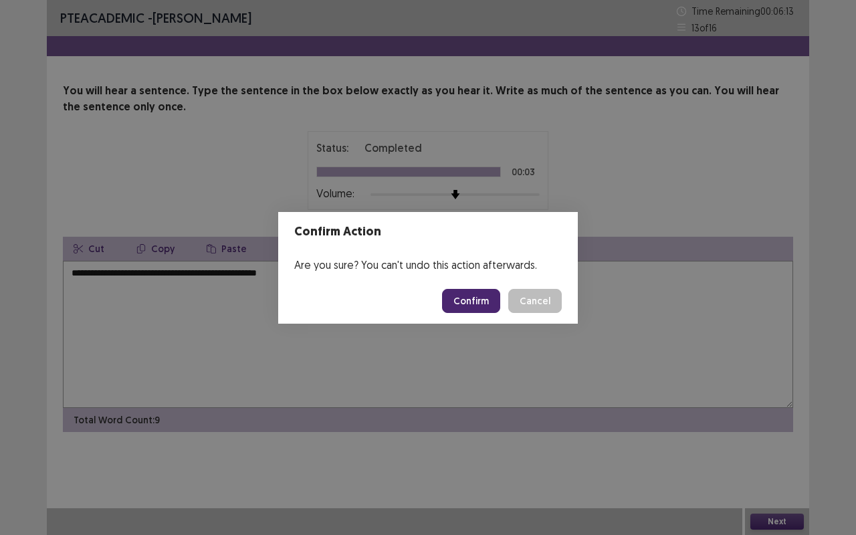
click at [468, 299] on button "Confirm" at bounding box center [471, 301] width 58 height 24
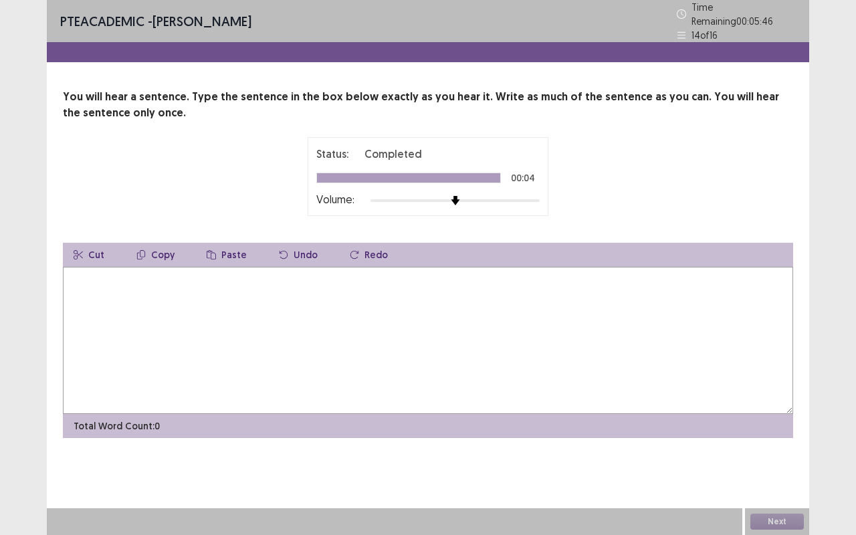
click at [477, 346] on textarea at bounding box center [428, 340] width 730 height 147
type textarea "**********"
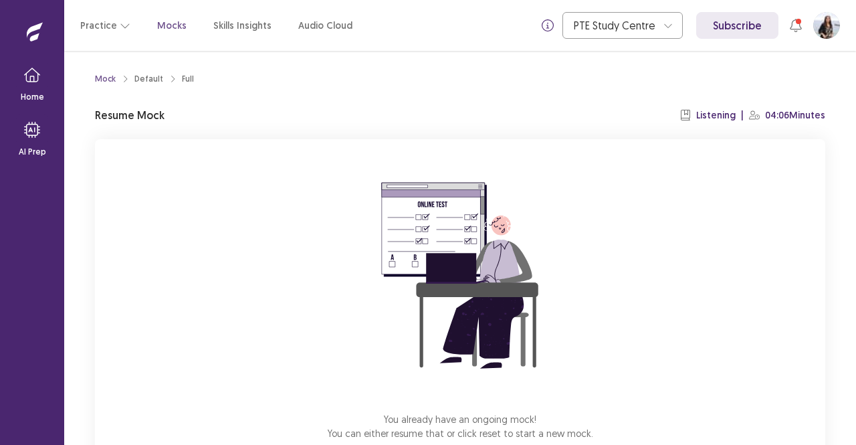
scroll to position [83, 0]
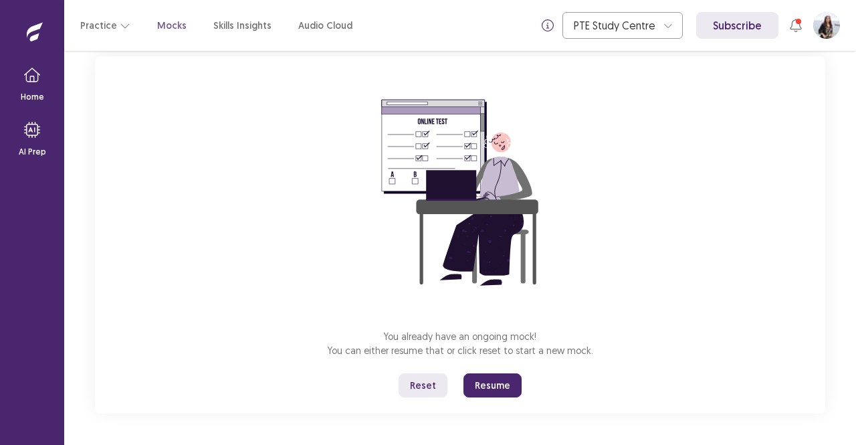
click at [498, 390] on button "Resume" at bounding box center [492, 385] width 58 height 24
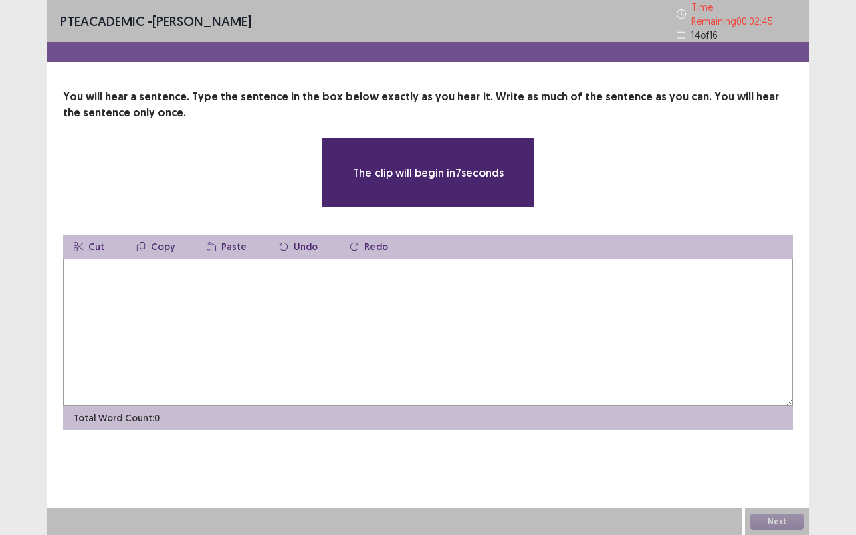
click at [323, 336] on textarea at bounding box center [428, 332] width 730 height 147
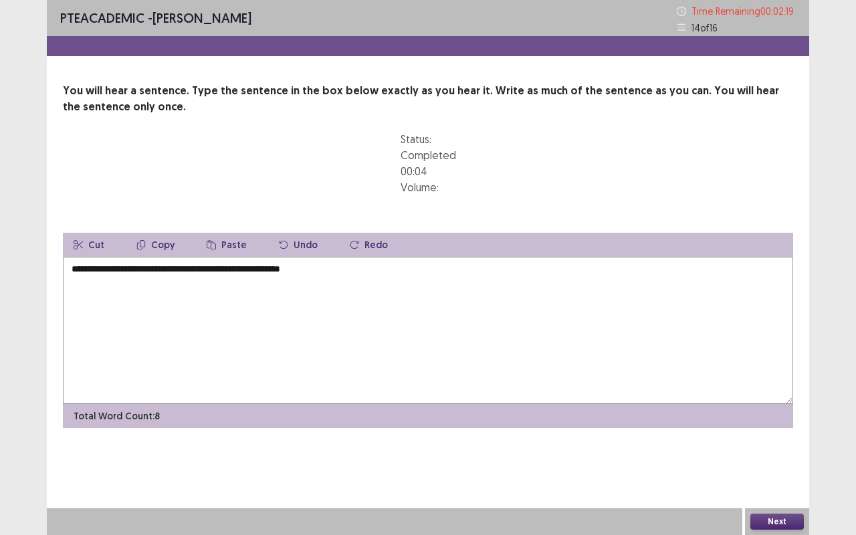
type textarea "**********"
click at [792, 444] on button "Next" at bounding box center [776, 521] width 53 height 16
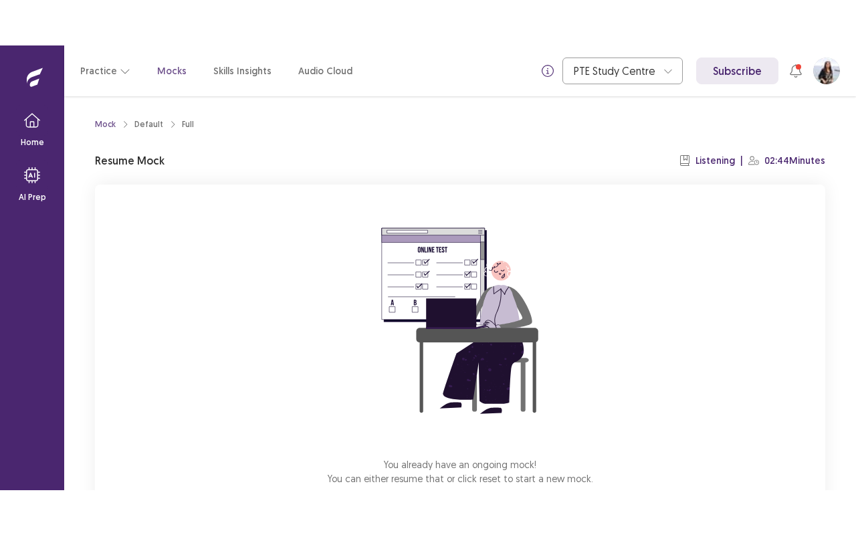
scroll to position [83, 0]
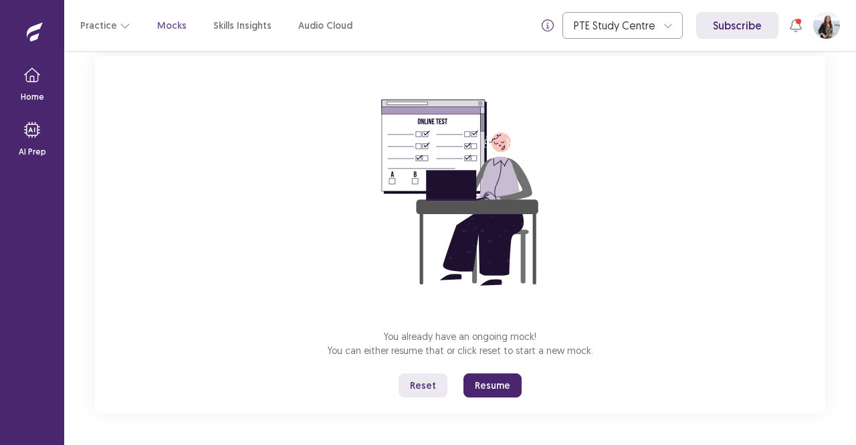
click at [501, 384] on button "Resume" at bounding box center [492, 385] width 58 height 24
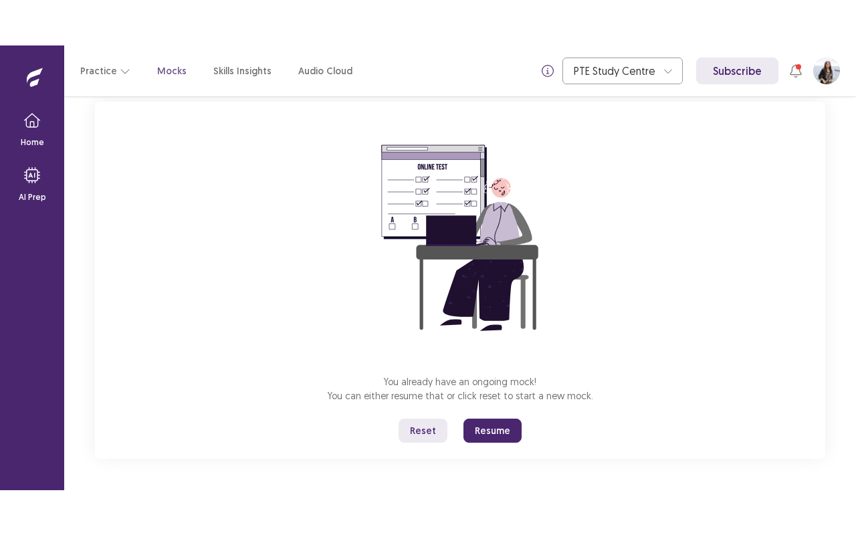
scroll to position [0, 0]
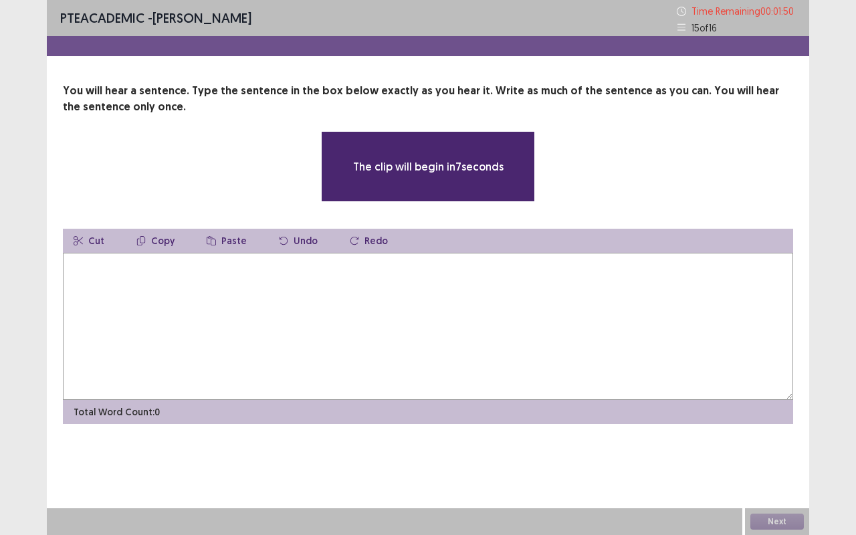
click at [376, 345] on textarea at bounding box center [428, 326] width 730 height 147
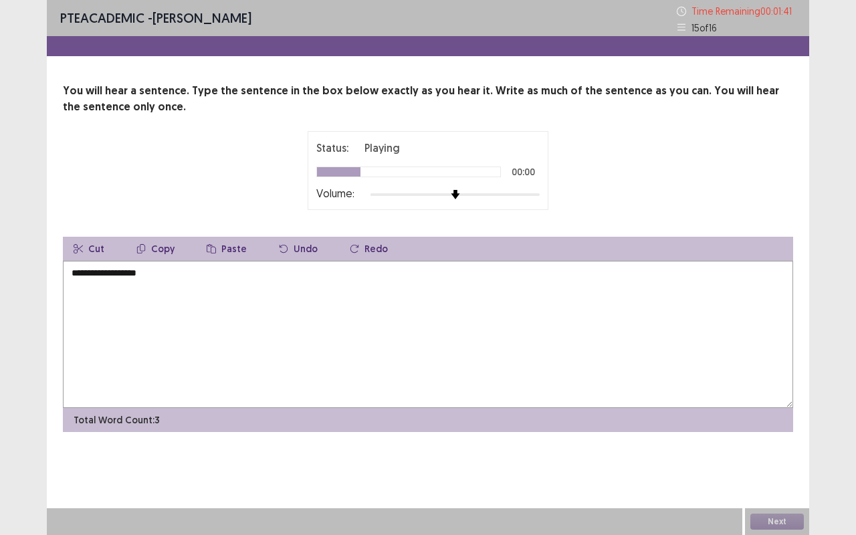
click at [69, 267] on textarea "**********" at bounding box center [428, 334] width 730 height 147
click at [333, 267] on textarea "**********" at bounding box center [428, 334] width 730 height 147
type textarea "**********"
click at [778, 444] on button "Next" at bounding box center [776, 521] width 53 height 16
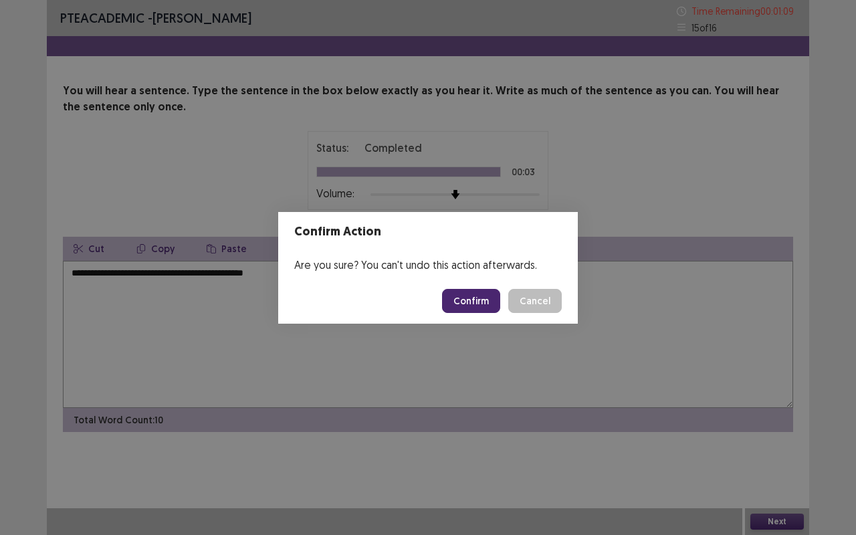
click at [475, 293] on button "Confirm" at bounding box center [471, 301] width 58 height 24
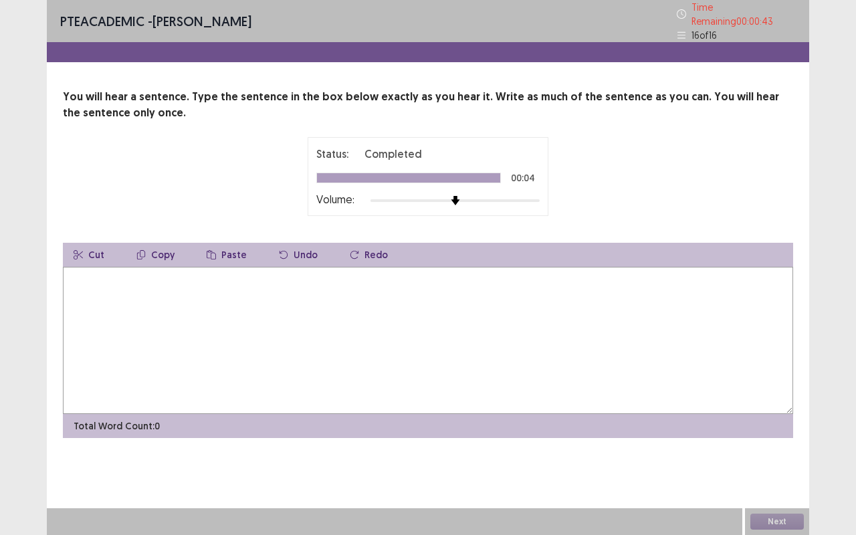
click at [453, 303] on textarea at bounding box center [428, 340] width 730 height 147
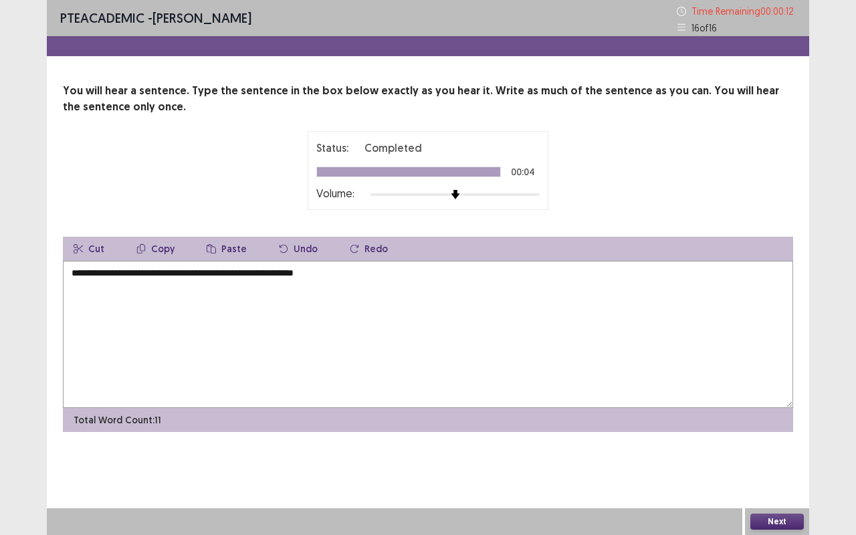
click at [332, 271] on textarea "**********" at bounding box center [428, 334] width 730 height 147
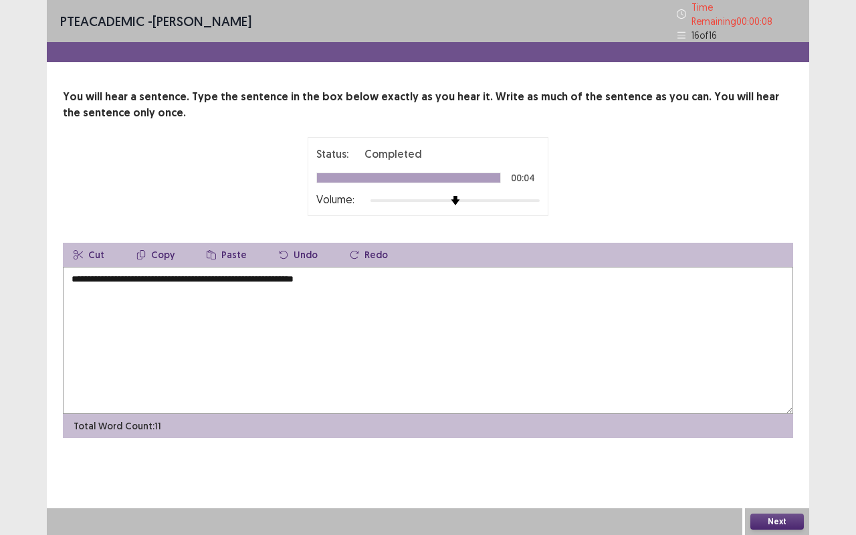
type textarea "**********"
click at [775, 444] on button "Next" at bounding box center [776, 521] width 53 height 16
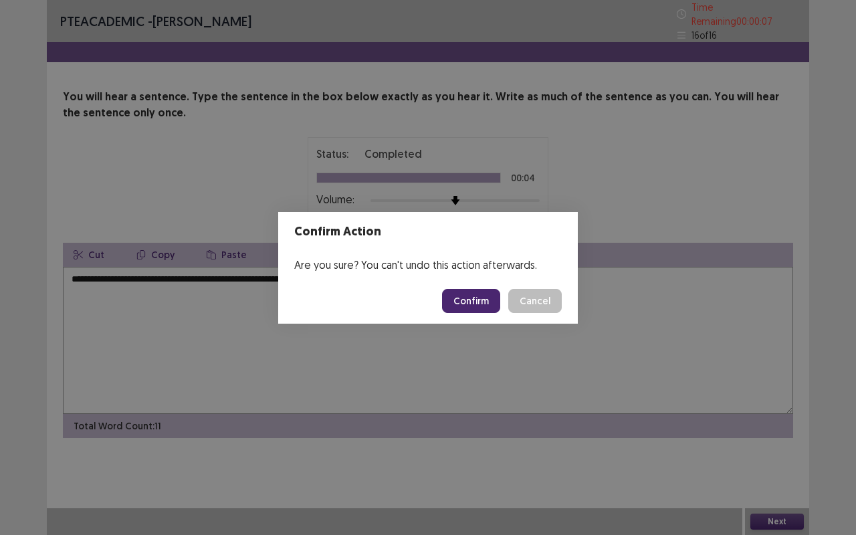
click at [483, 303] on button "Confirm" at bounding box center [471, 301] width 58 height 24
